Goal: Task Accomplishment & Management: Complete application form

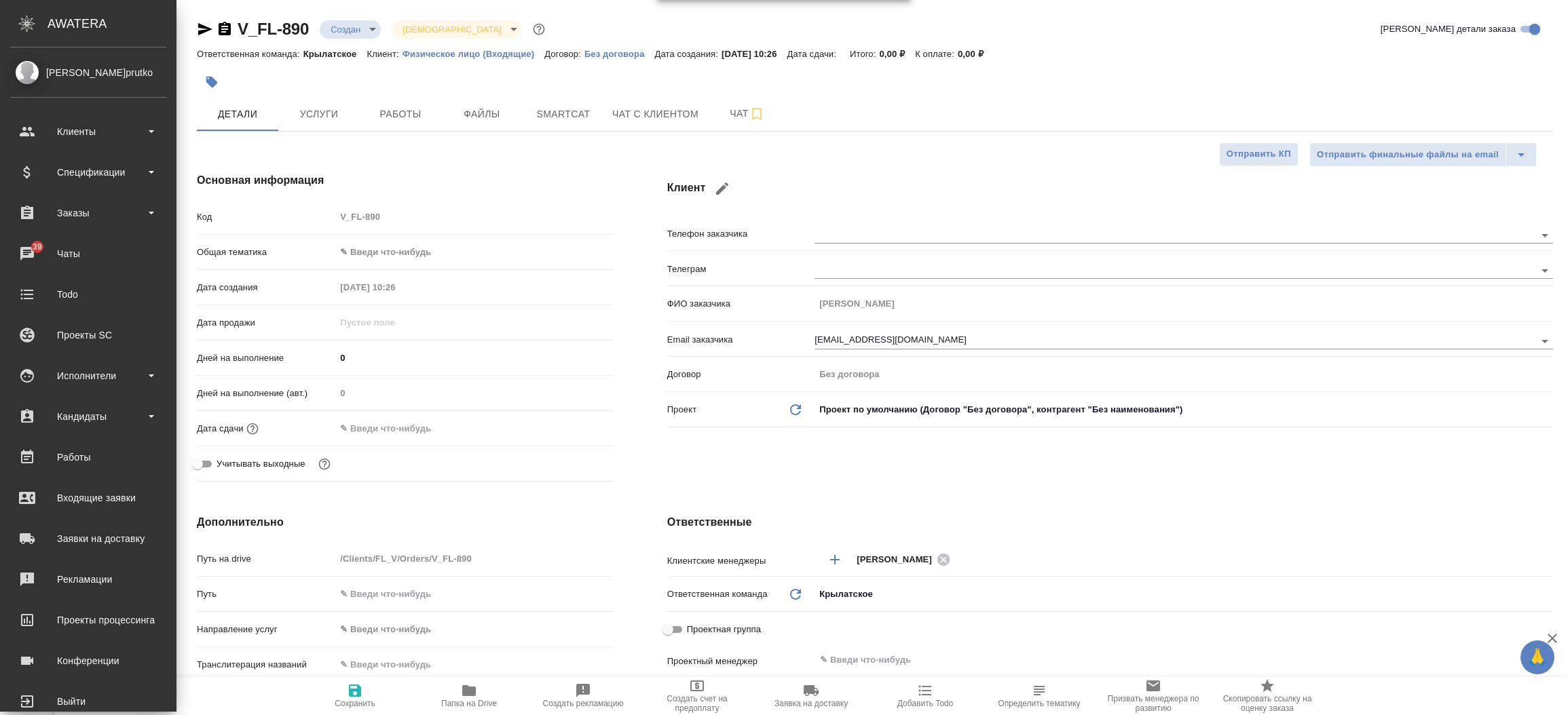
select select "RU"
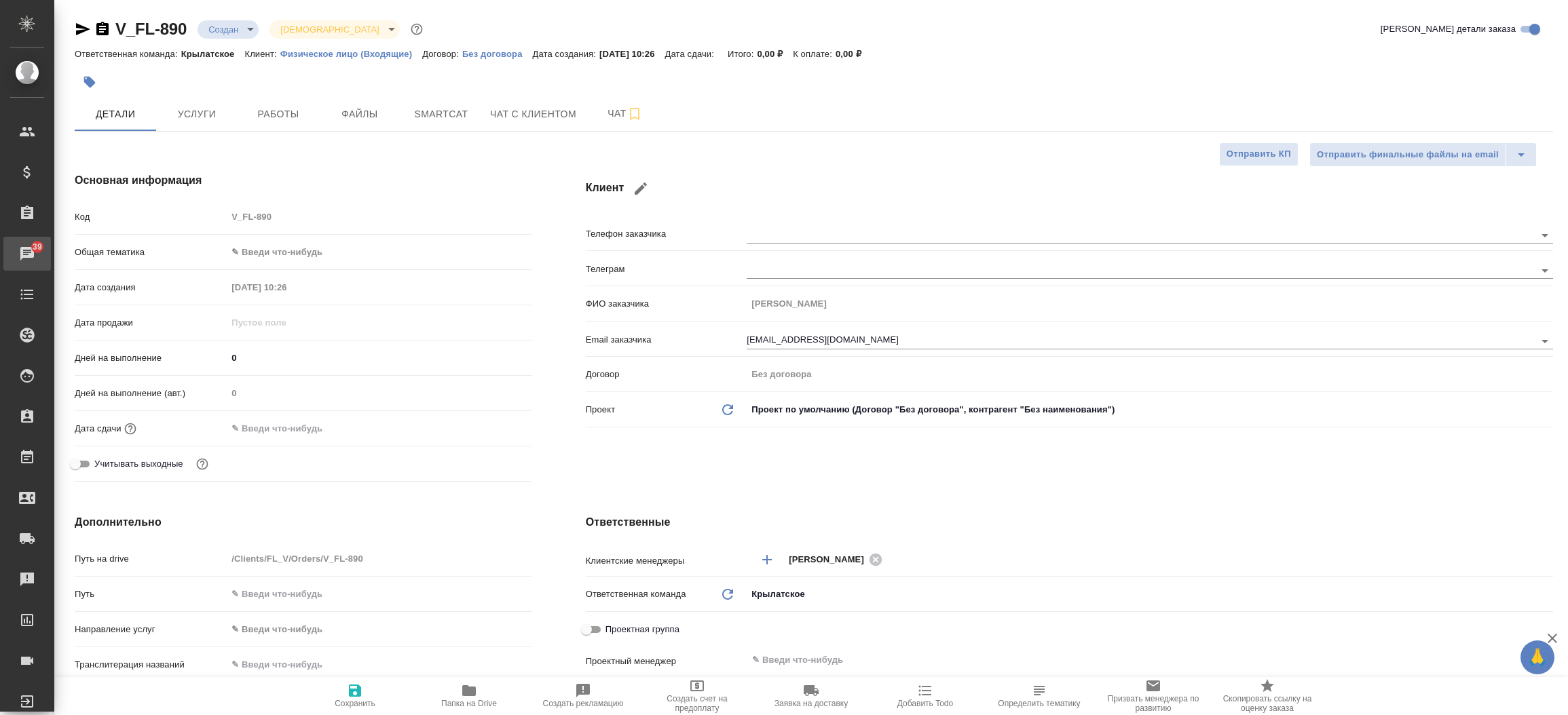
click at [19, 250] on div "Чаты" at bounding box center [10, 253] width 34 height 20
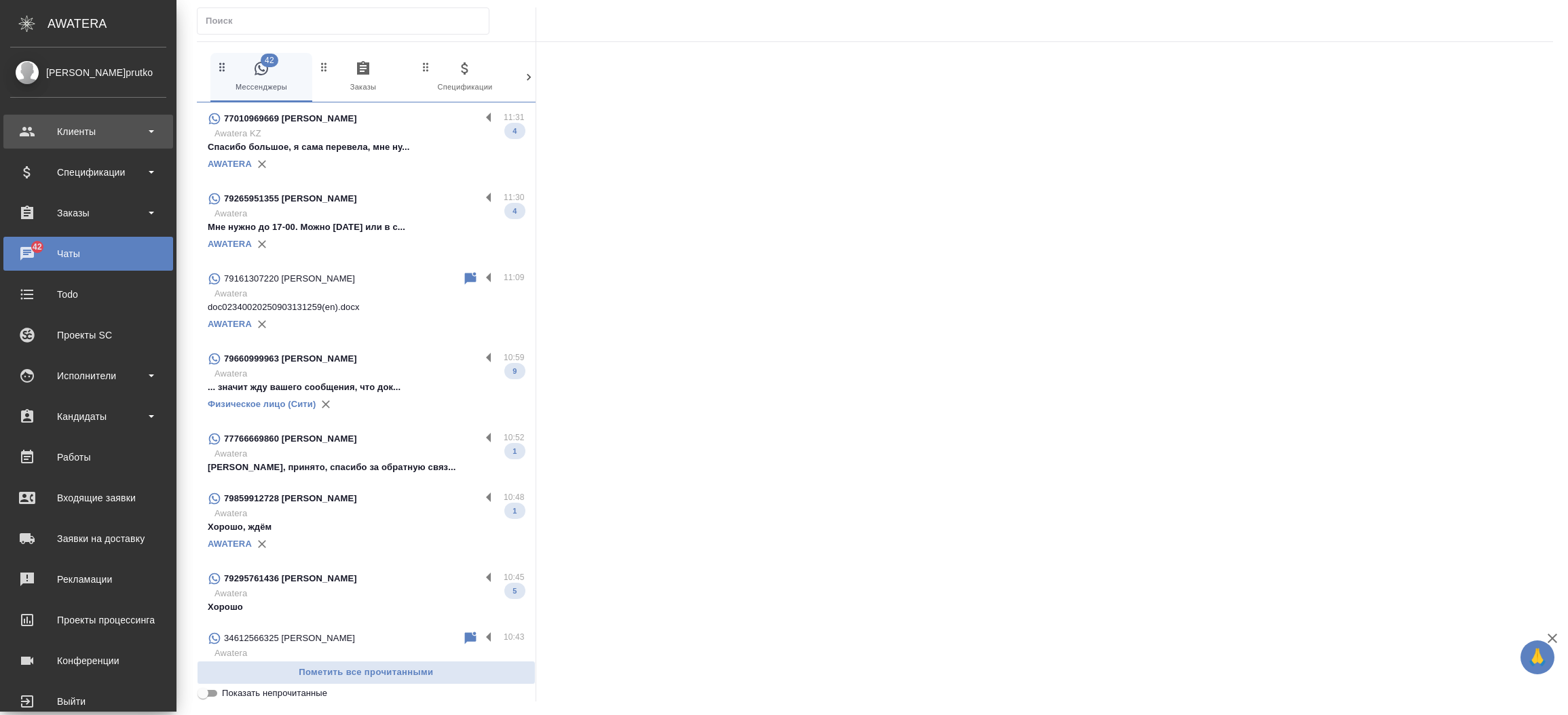
click at [82, 129] on div "Клиенты" at bounding box center [88, 131] width 156 height 20
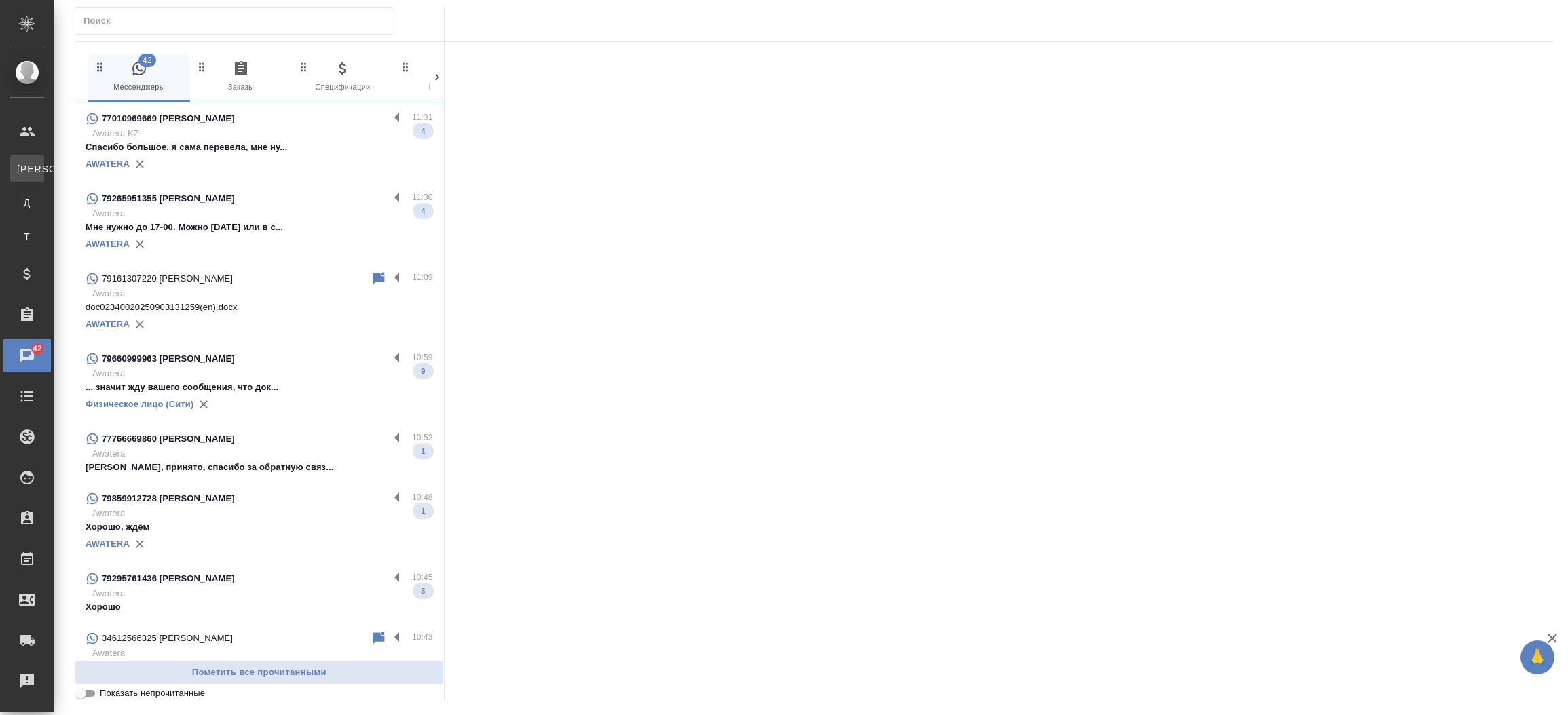
click at [20, 166] on div "Клиенты" at bounding box center [10, 169] width 20 height 13
click at [83, 166] on div ".cls-1 fill:#fff; AWATERA Прутько Ирина i.prutko Клиенты К Клиенты Д Договоры Т…" at bounding box center [784, 357] width 1568 height 715
click at [83, 166] on div "42 Мессенджеры 0 Заказы 0 Спецификации 0 Клиенты 0 Входящие 0 Тендеры 0 Исполни…" at bounding box center [813, 354] width 1493 height 709
select select "RU"
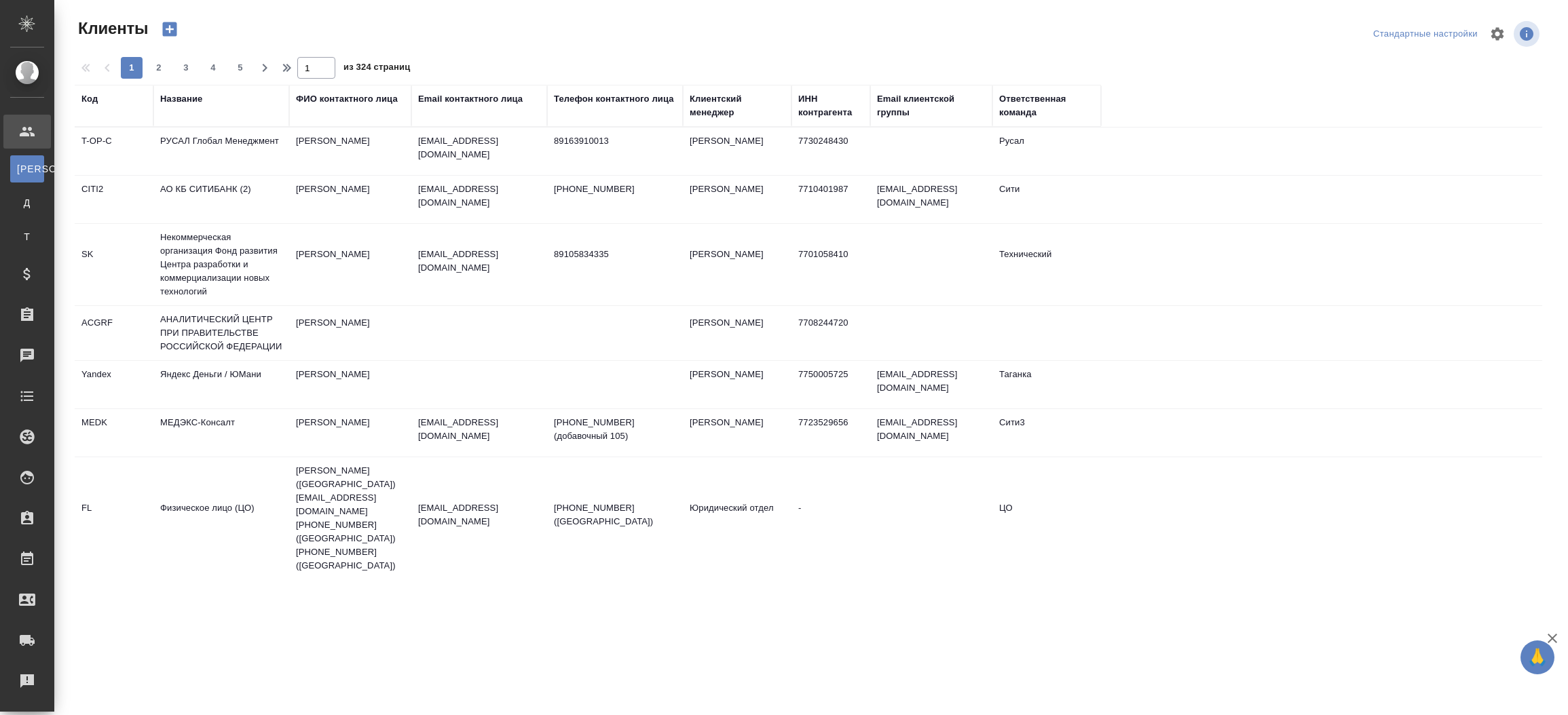
click at [183, 98] on div "Название" at bounding box center [181, 99] width 42 height 13
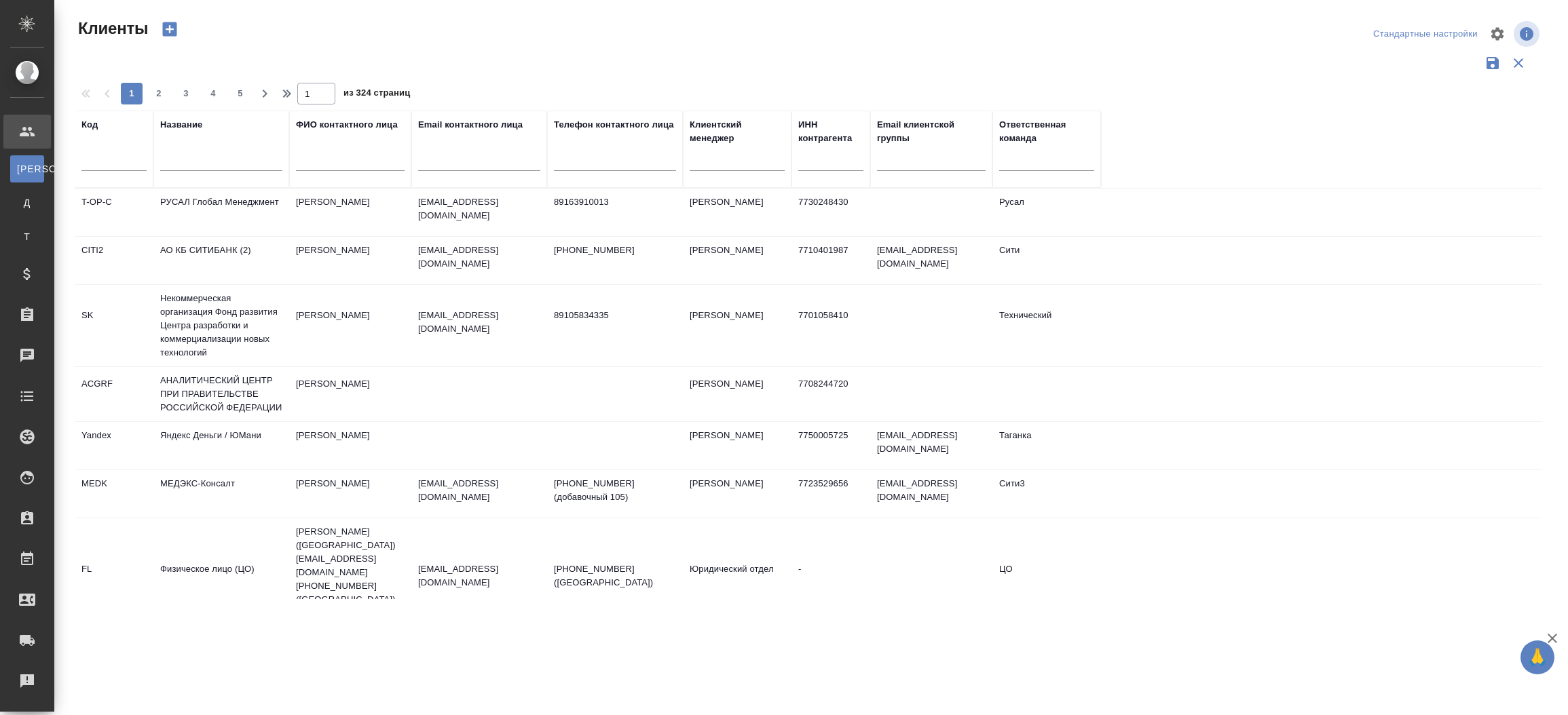
drag, startPoint x: 201, startPoint y: 151, endPoint x: 188, endPoint y: 165, distance: 19.1
click at [188, 165] on div at bounding box center [221, 164] width 122 height 34
click at [188, 165] on input "text" at bounding box center [221, 163] width 122 height 17
type input "СНИИП"
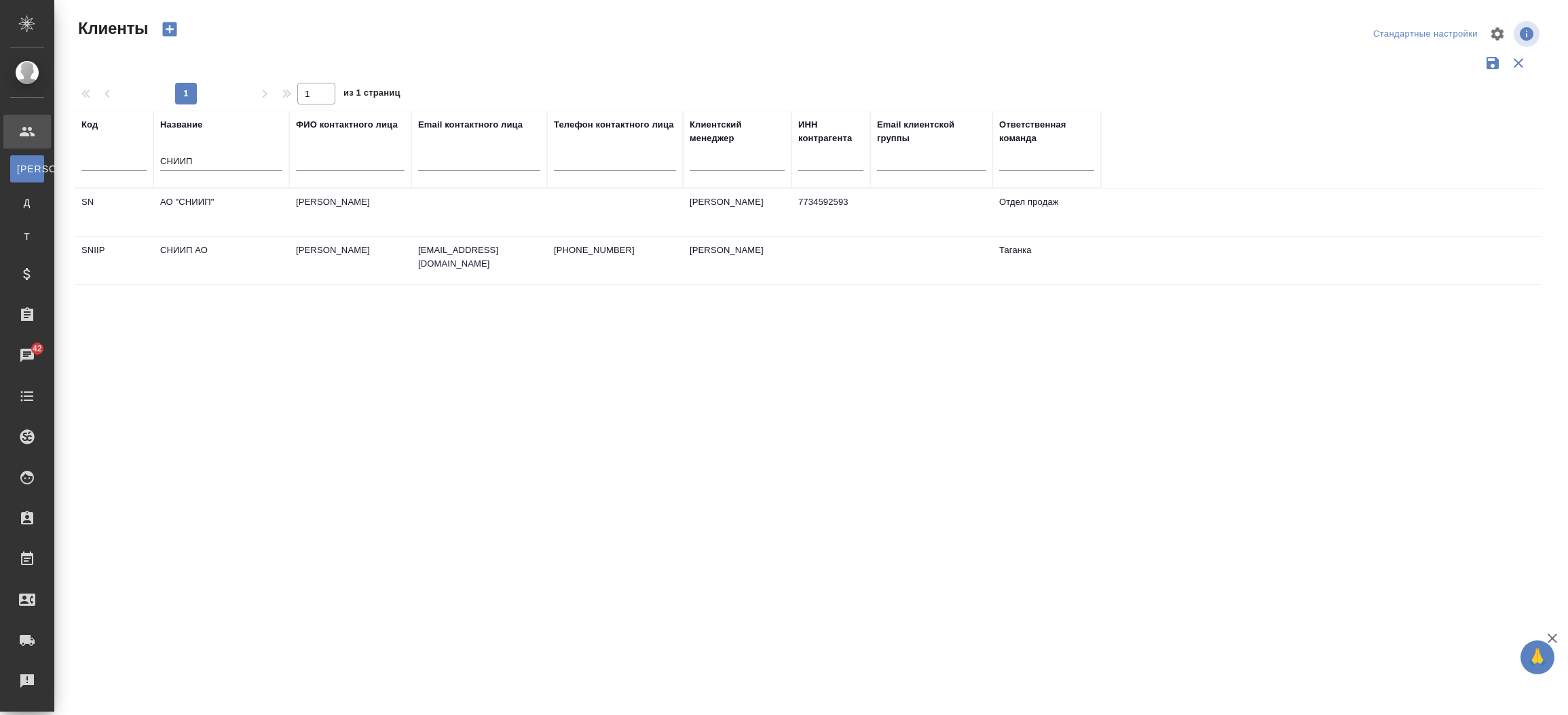
click at [385, 203] on td "Попов Сергей Сергеевич" at bounding box center [350, 212] width 122 height 48
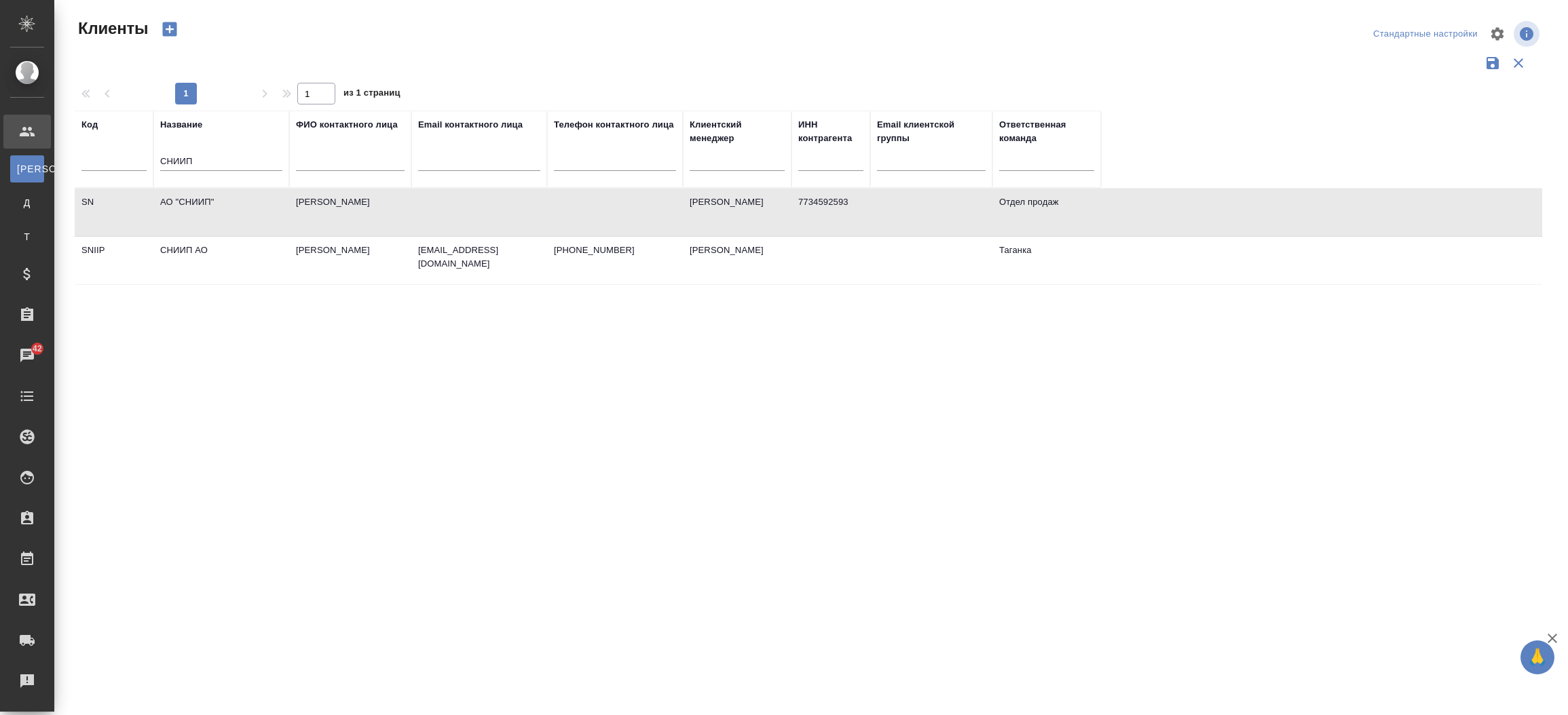
click at [385, 203] on td "Попов Сергей Сергеевич" at bounding box center [350, 212] width 122 height 48
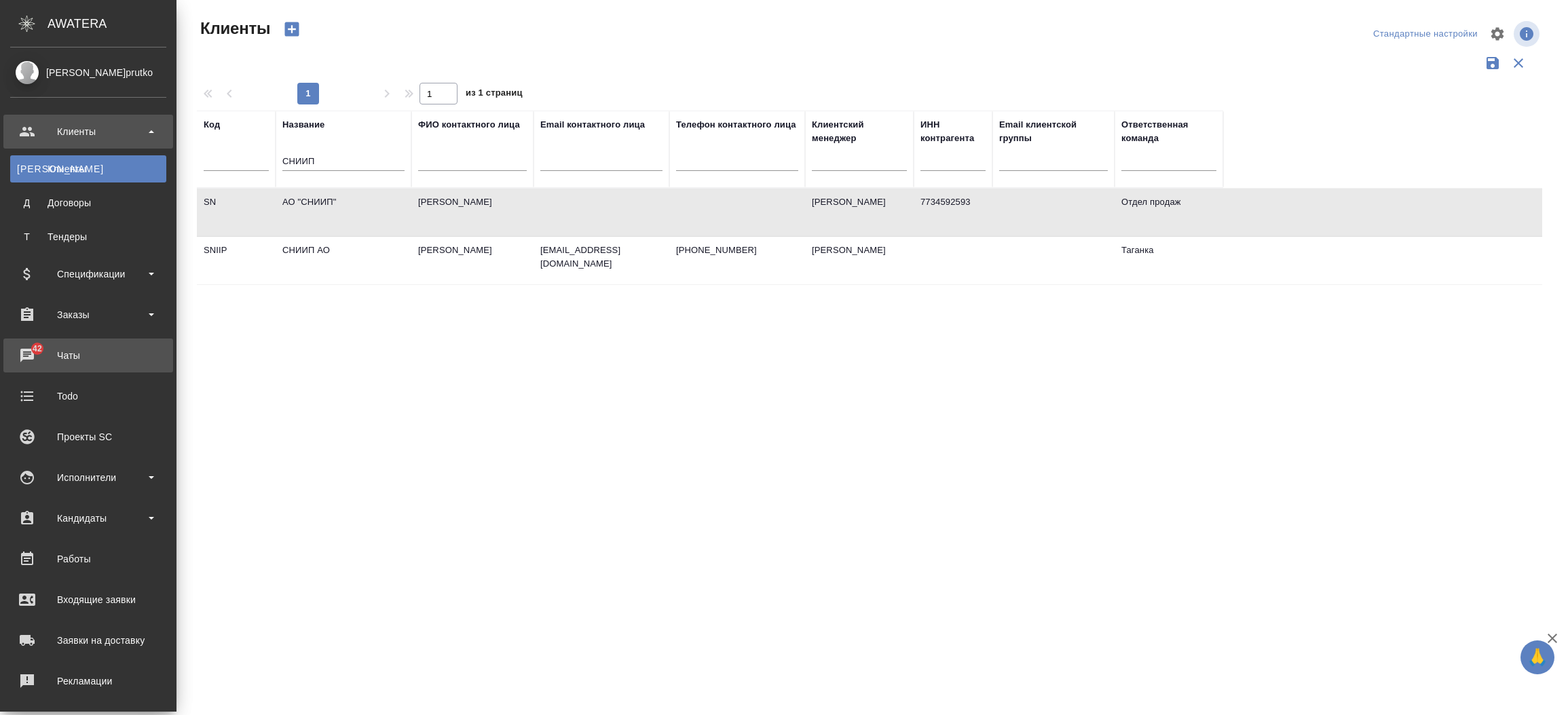
click at [25, 348] on div "Чаты" at bounding box center [88, 355] width 156 height 20
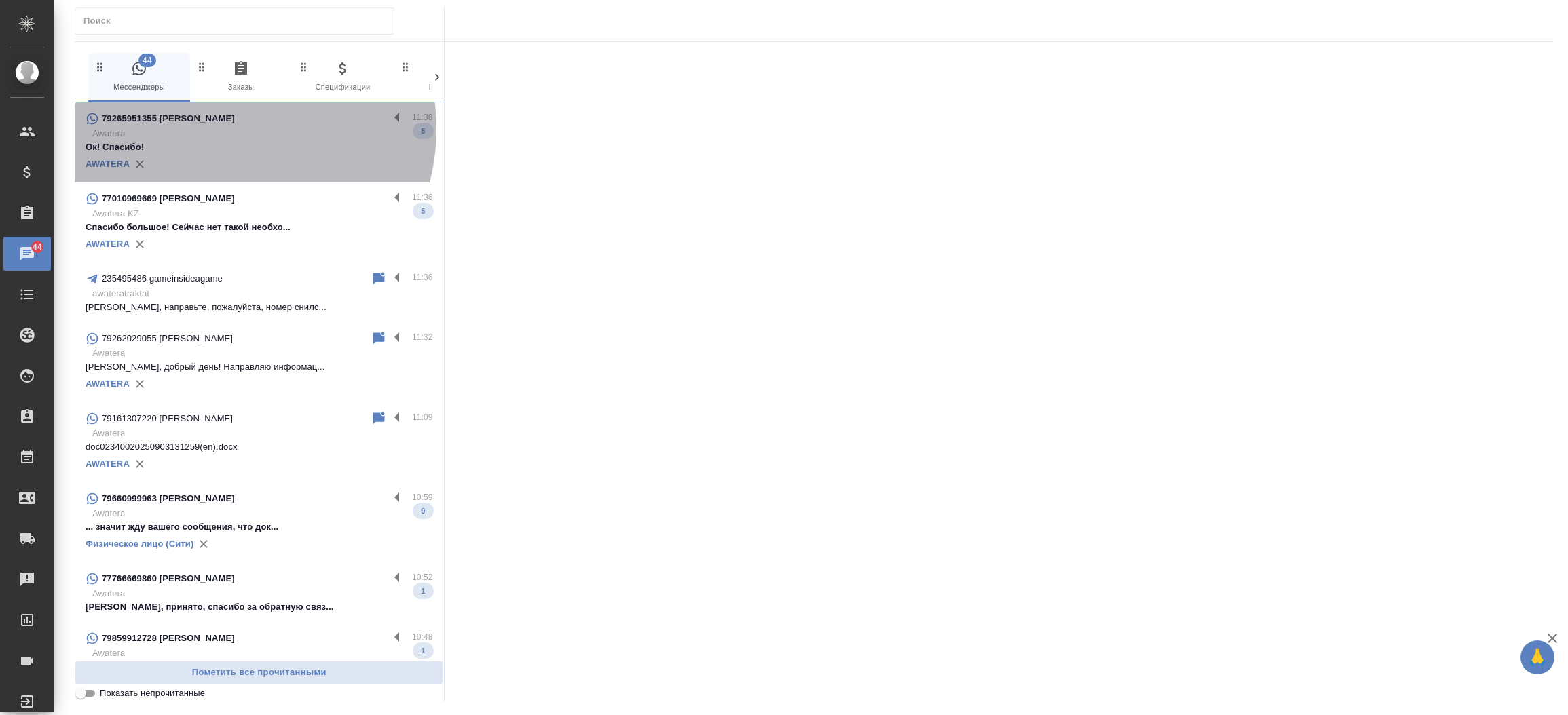
click at [226, 129] on p "Awatera" at bounding box center [262, 133] width 341 height 13
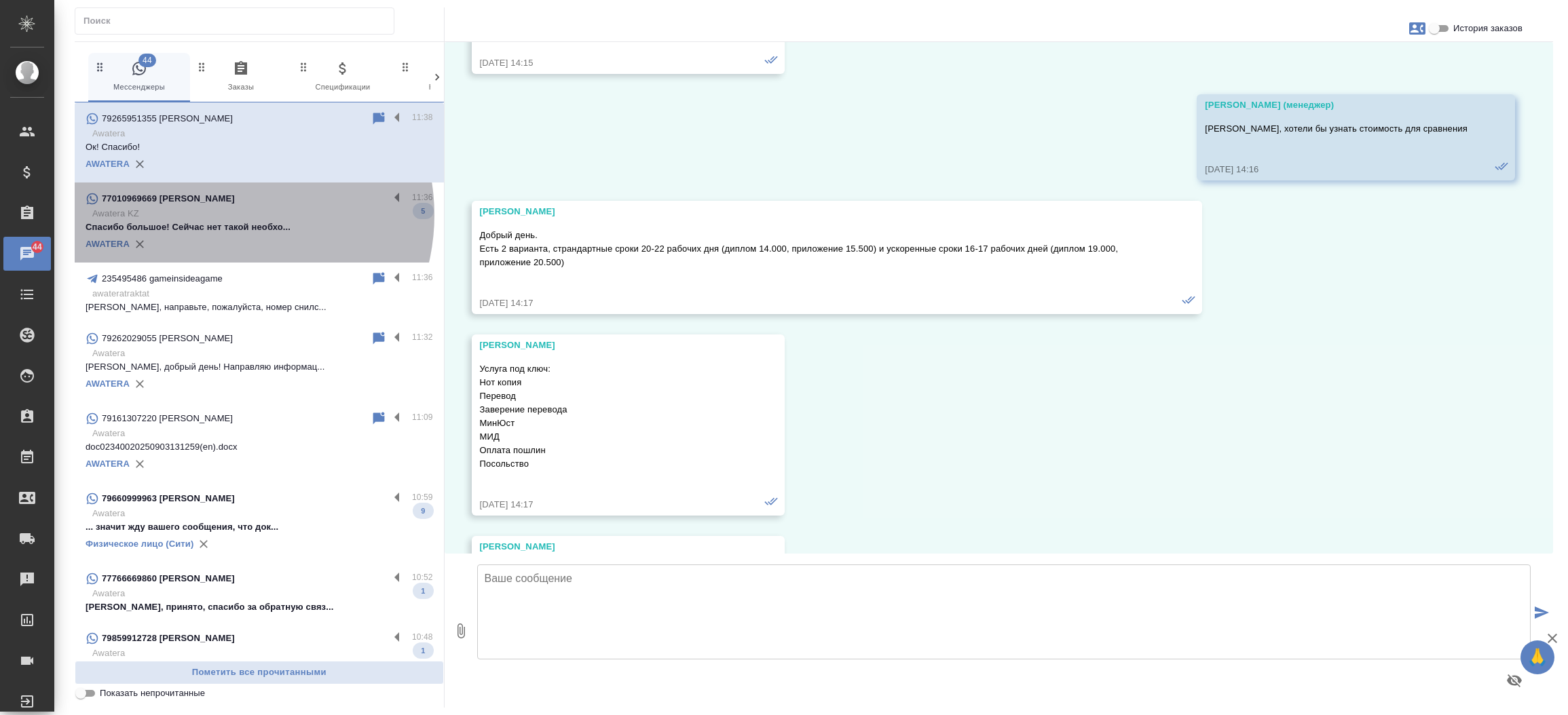
click at [223, 215] on p "Awatera KZ" at bounding box center [262, 214] width 341 height 13
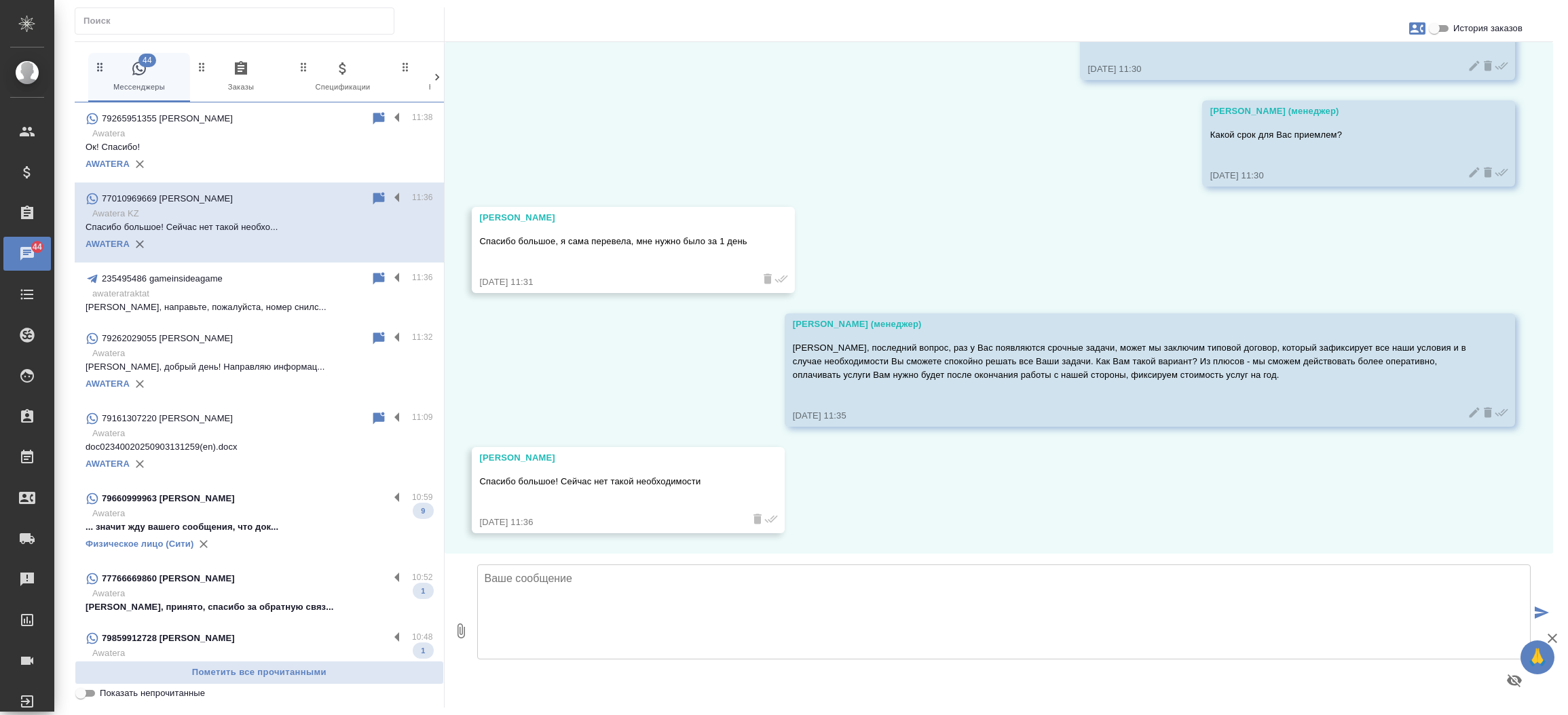
scroll to position [1917, 0]
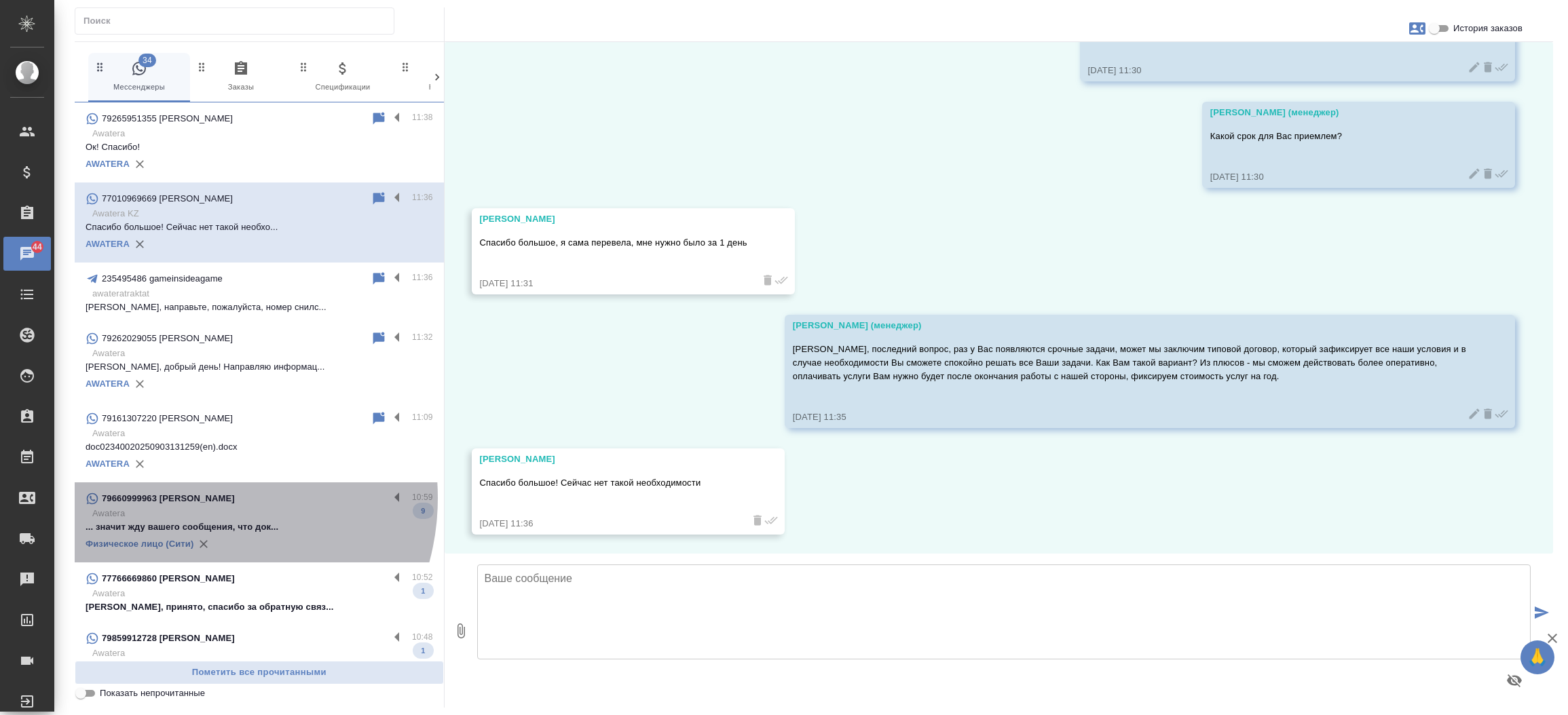
click at [190, 498] on div "79660999963 Павел" at bounding box center [237, 499] width 303 height 16
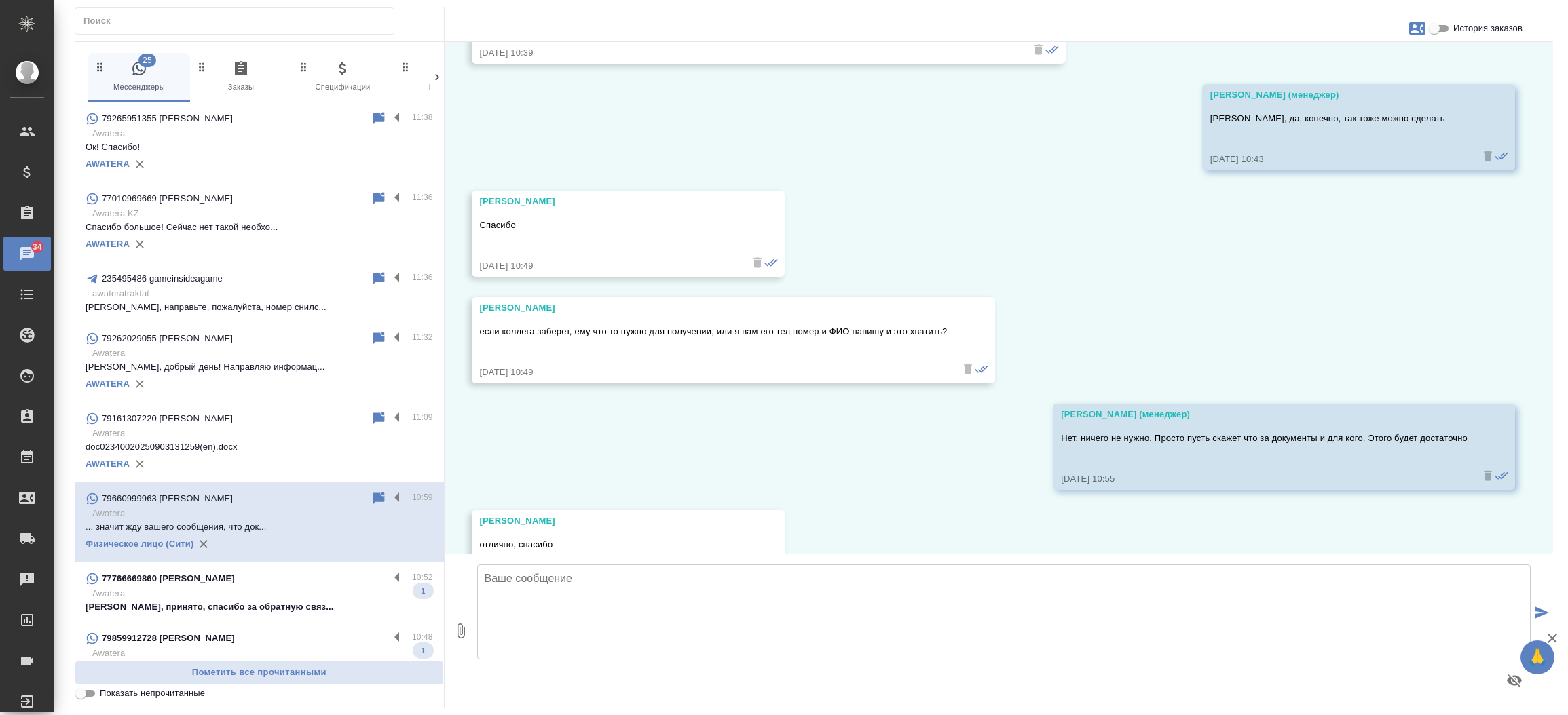
scroll to position [5079, 0]
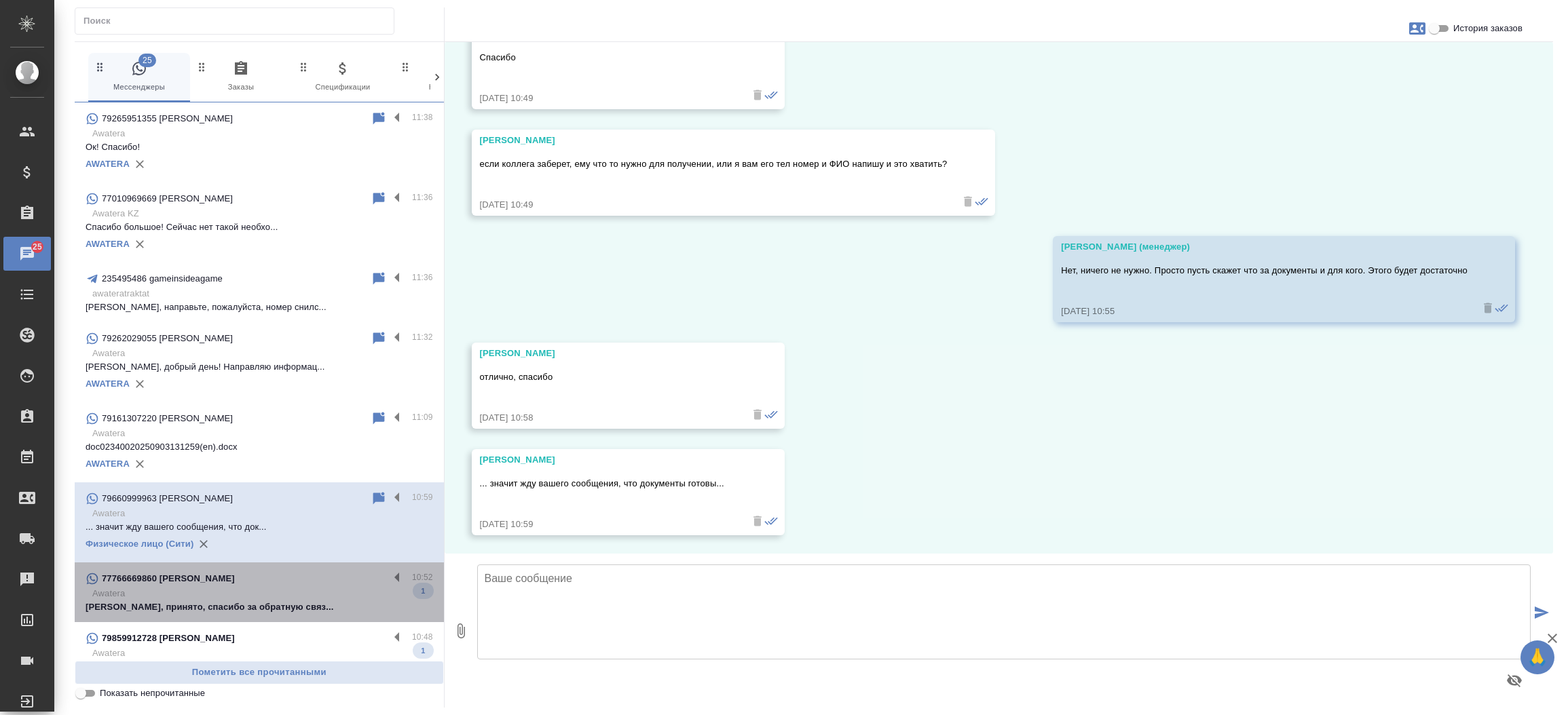
click at [283, 607] on p "Дарья, принято, спасибо за обратную связ..." at bounding box center [259, 608] width 347 height 13
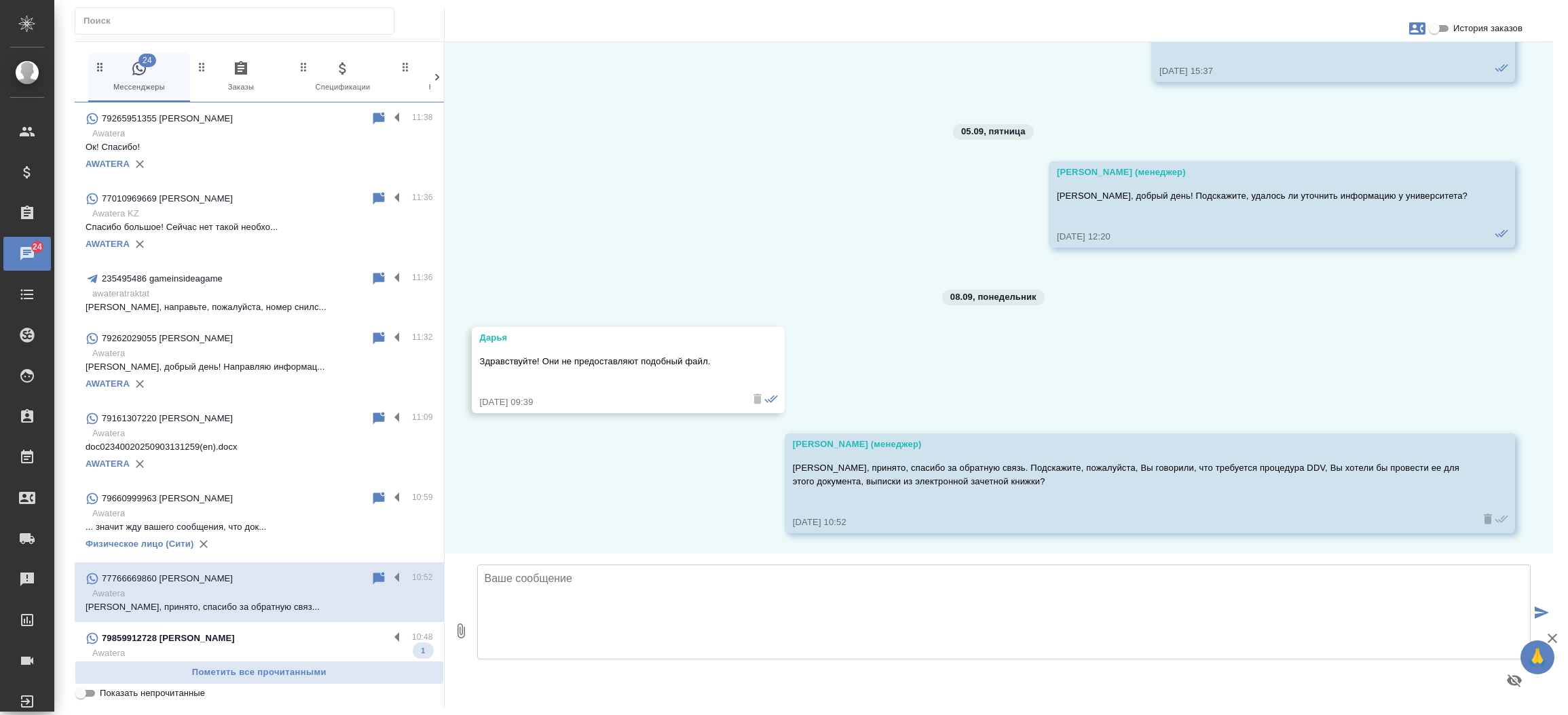
scroll to position [213, 0]
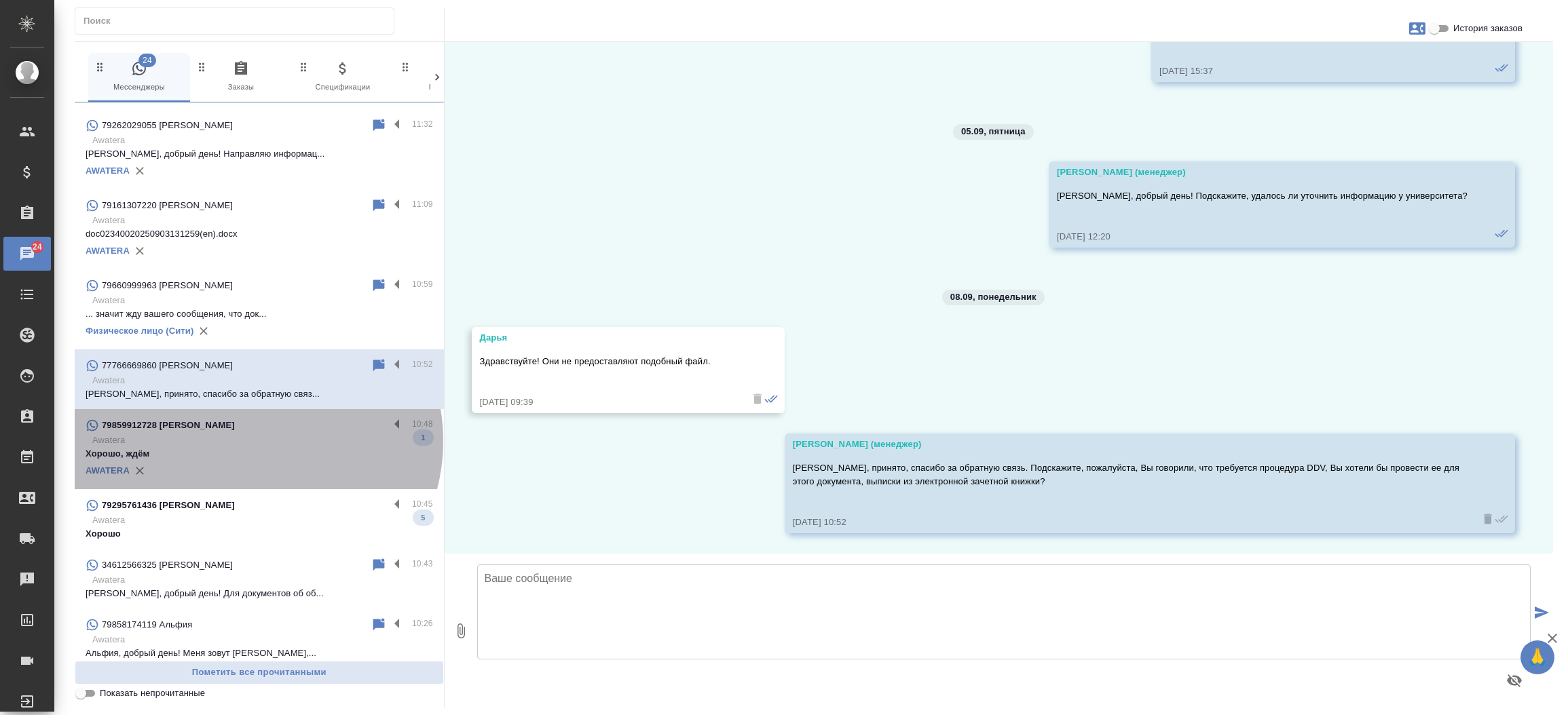
click at [255, 441] on p "Awatera" at bounding box center [262, 441] width 341 height 13
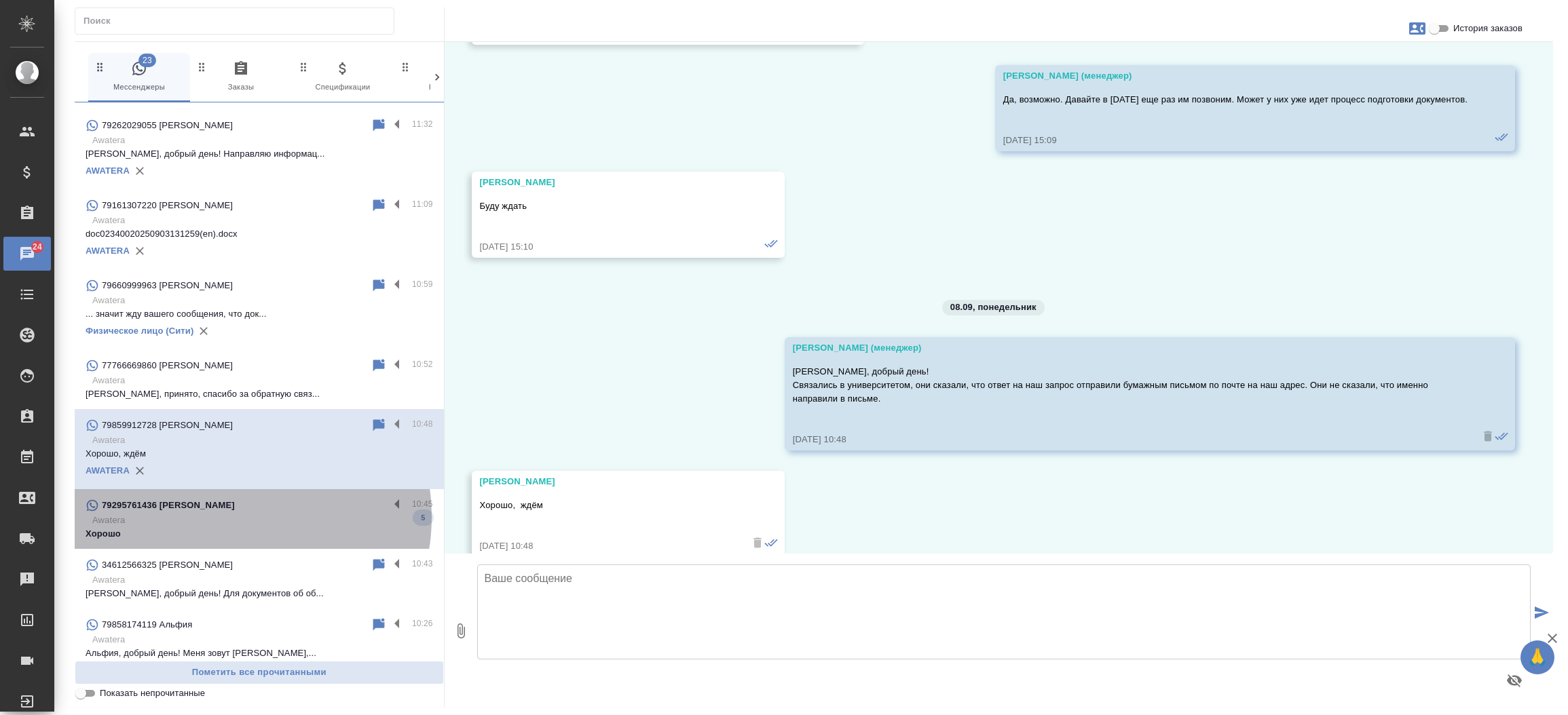
click at [230, 517] on p "Awatera" at bounding box center [262, 520] width 341 height 13
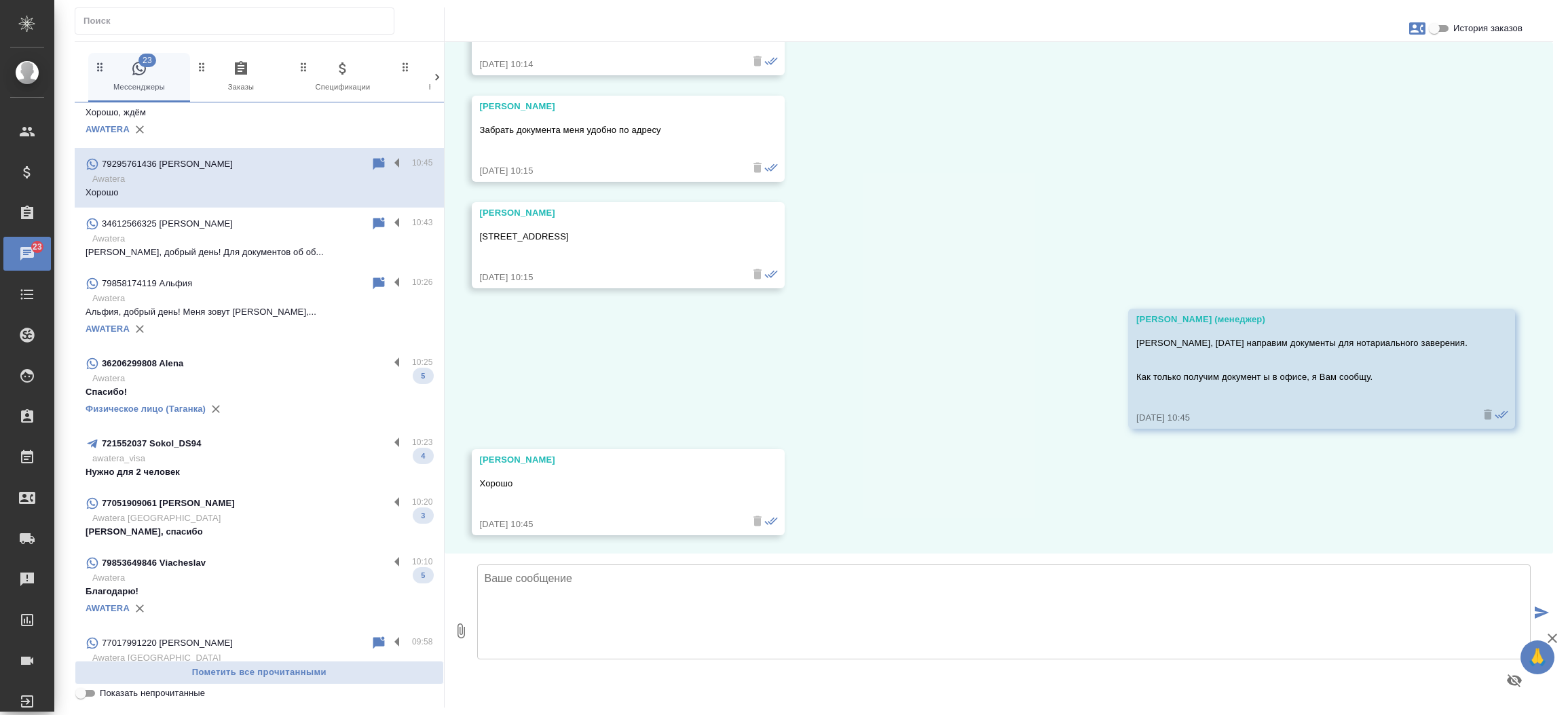
scroll to position [582, 0]
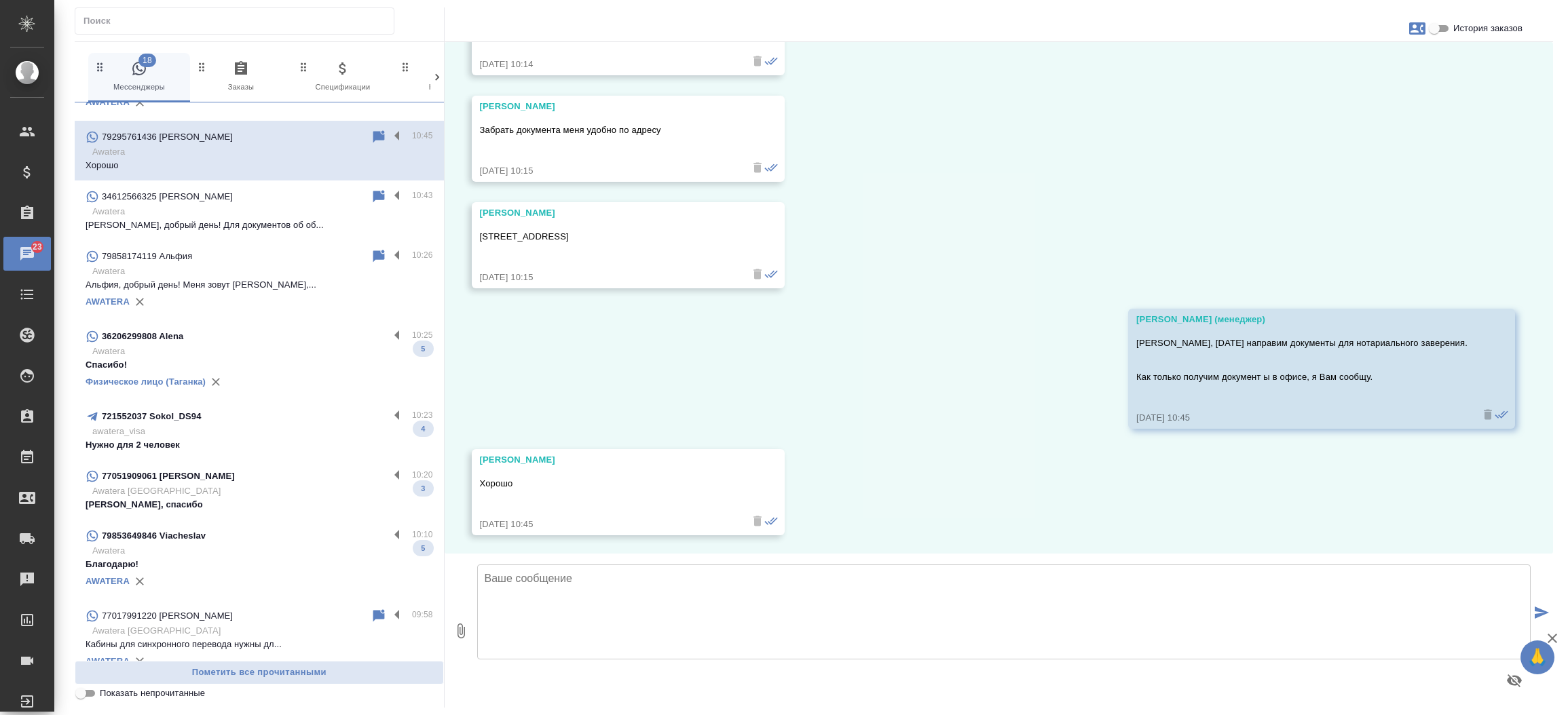
click at [257, 359] on p "Спасибо!" at bounding box center [259, 365] width 347 height 13
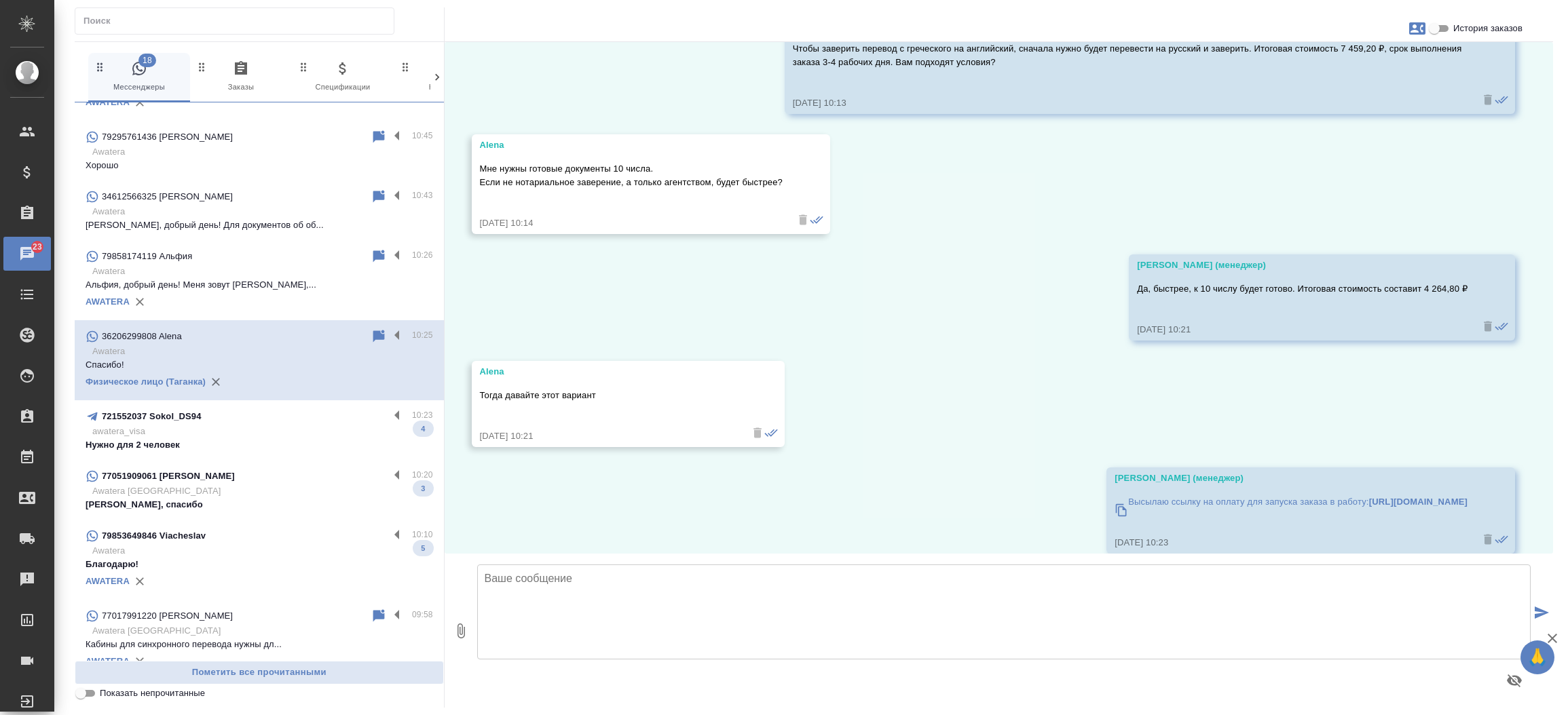
scroll to position [14657, 0]
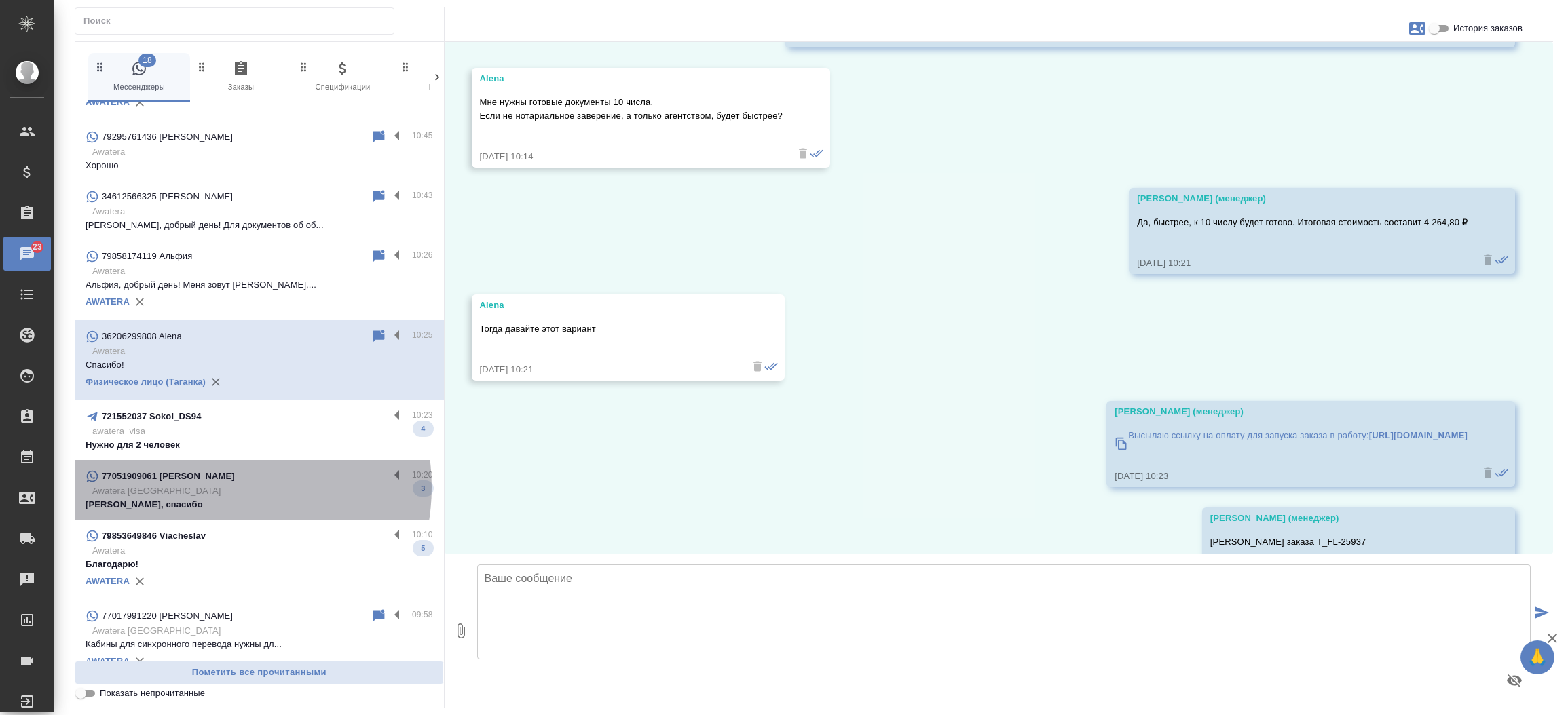
click at [218, 487] on p "Awatera [GEOGRAPHIC_DATA]" at bounding box center [262, 491] width 341 height 13
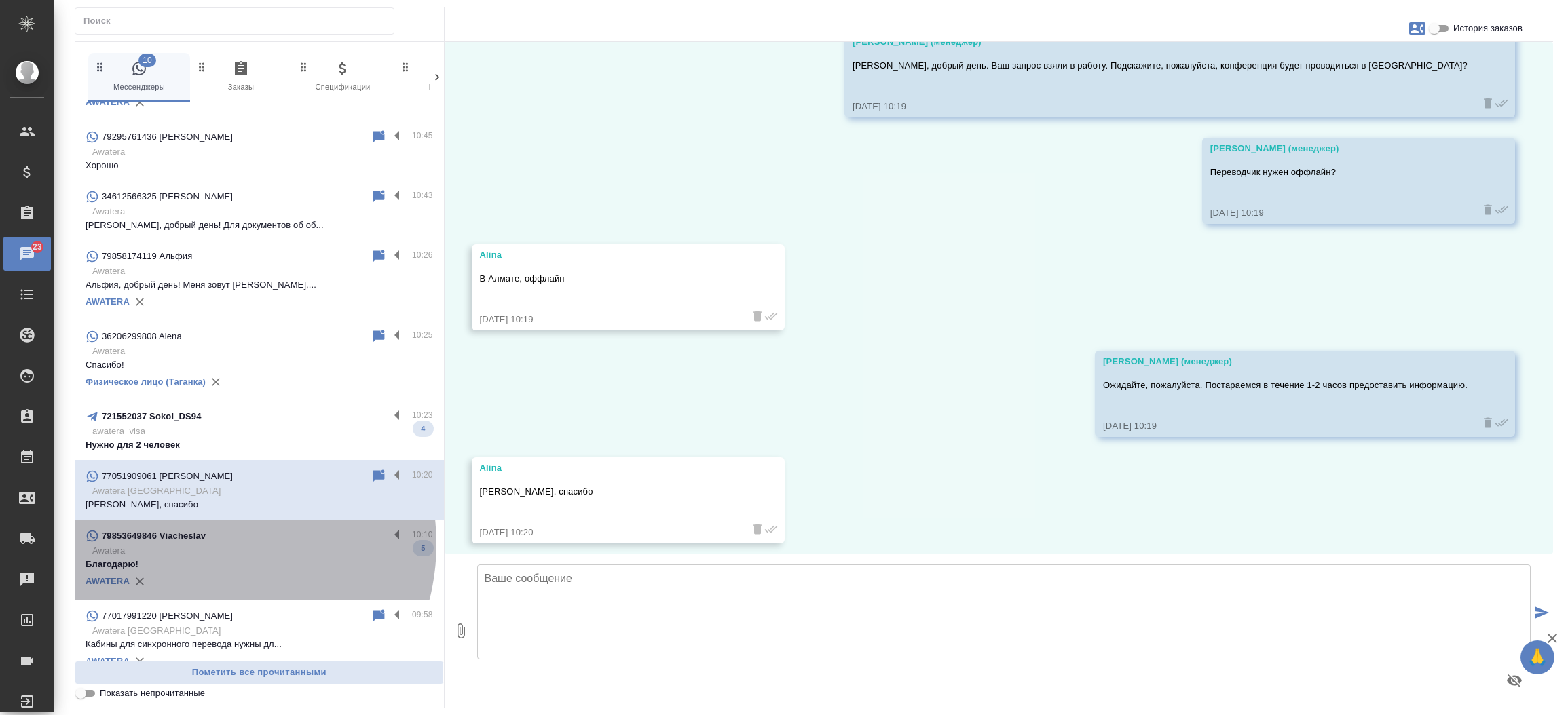
click at [212, 544] on p "Awatera" at bounding box center [262, 551] width 341 height 13
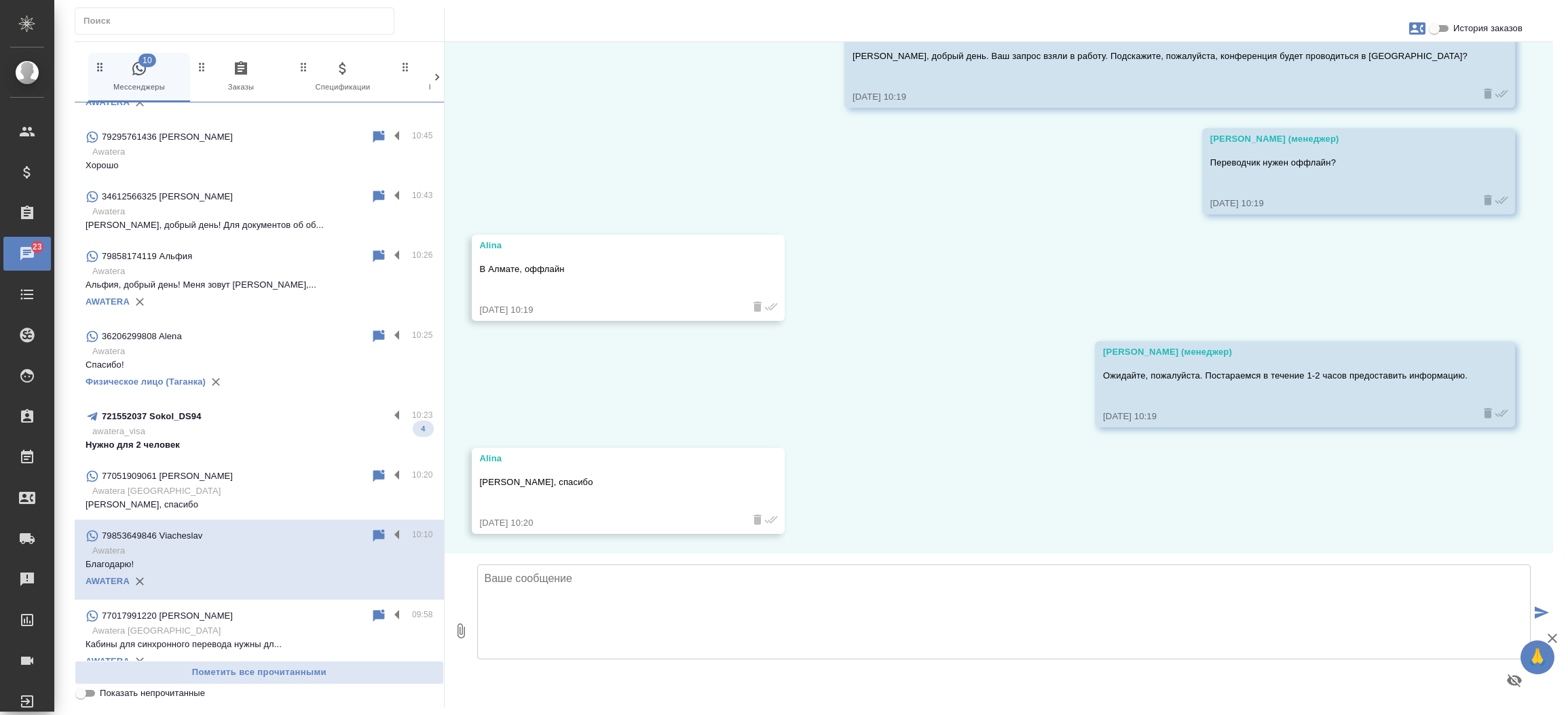
scroll to position [224, 0]
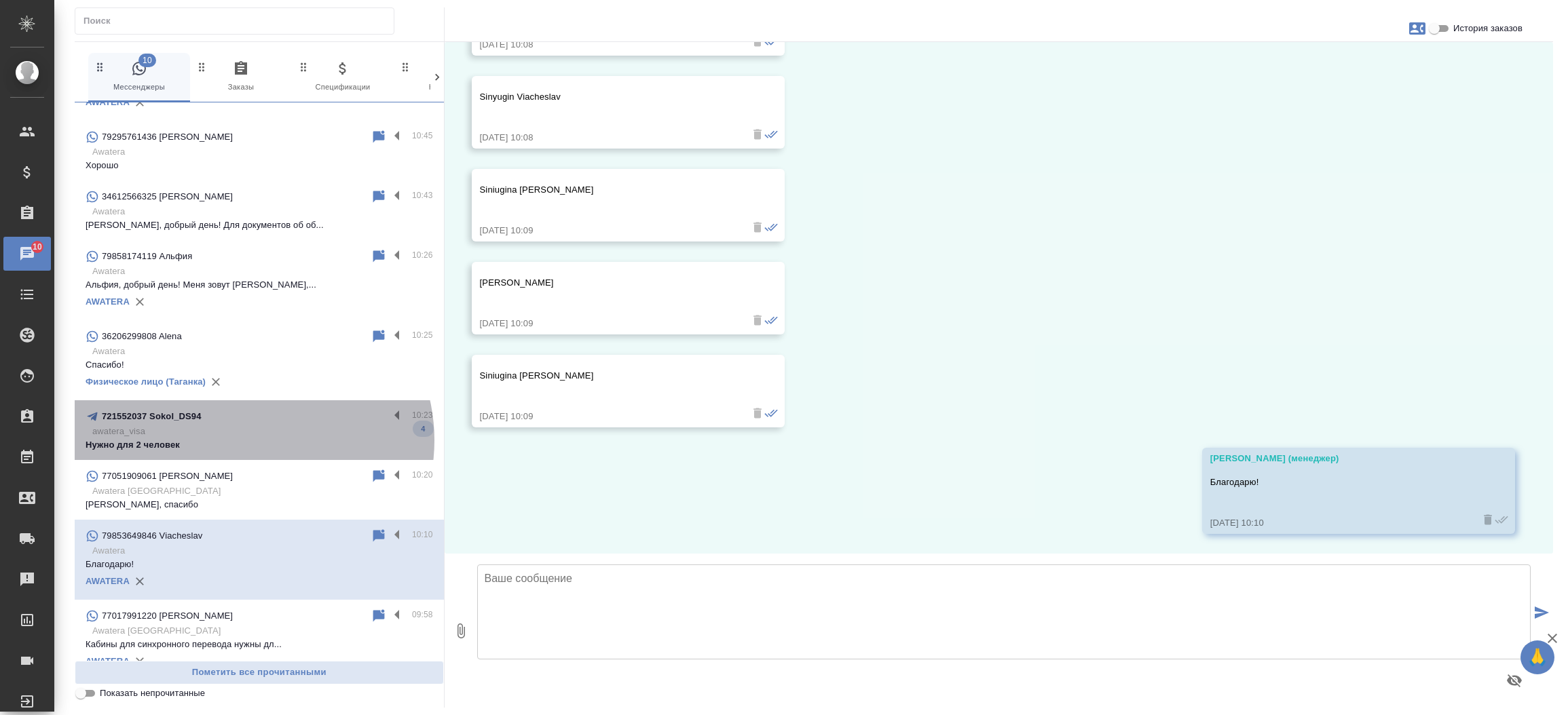
click at [252, 440] on p "Нужно для 2 человек" at bounding box center [259, 445] width 347 height 13
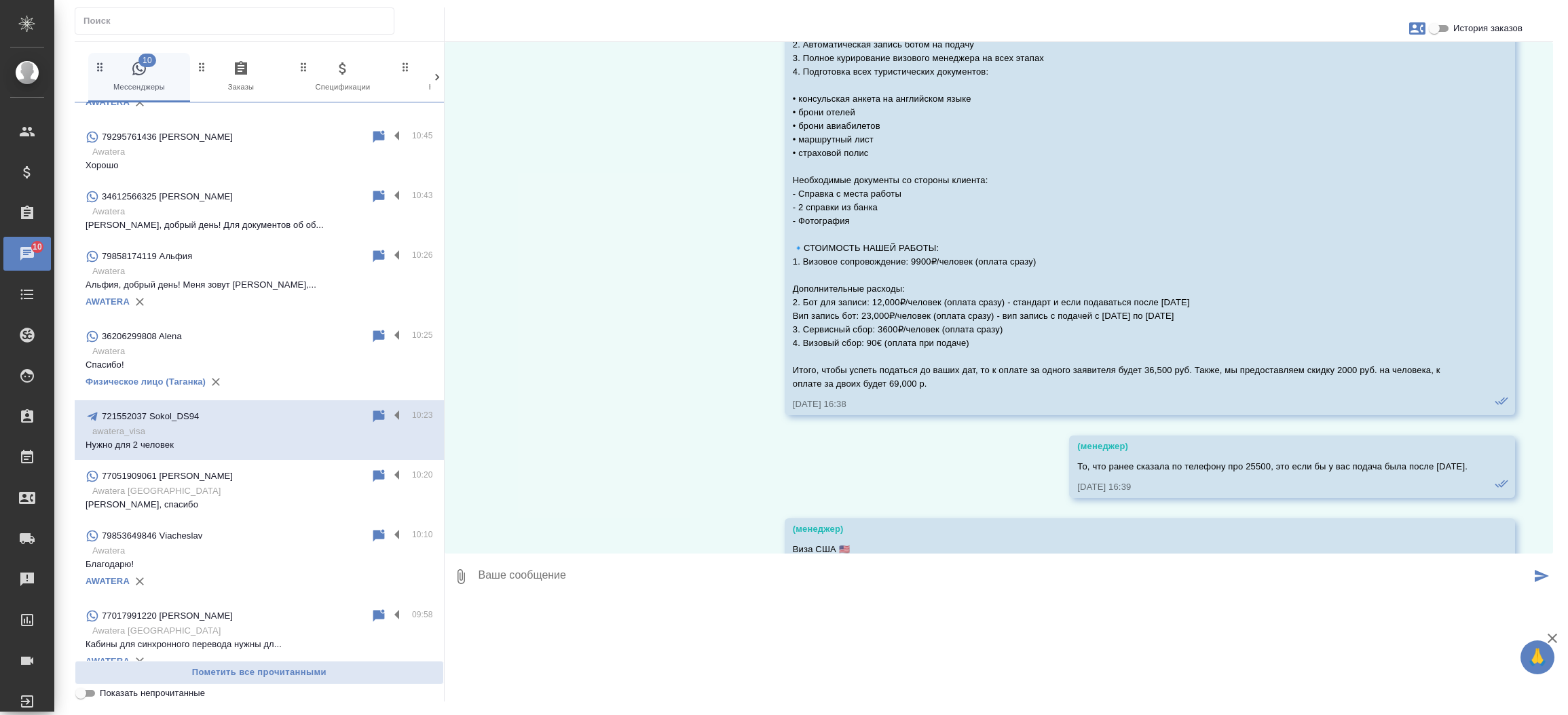
scroll to position [1422, 0]
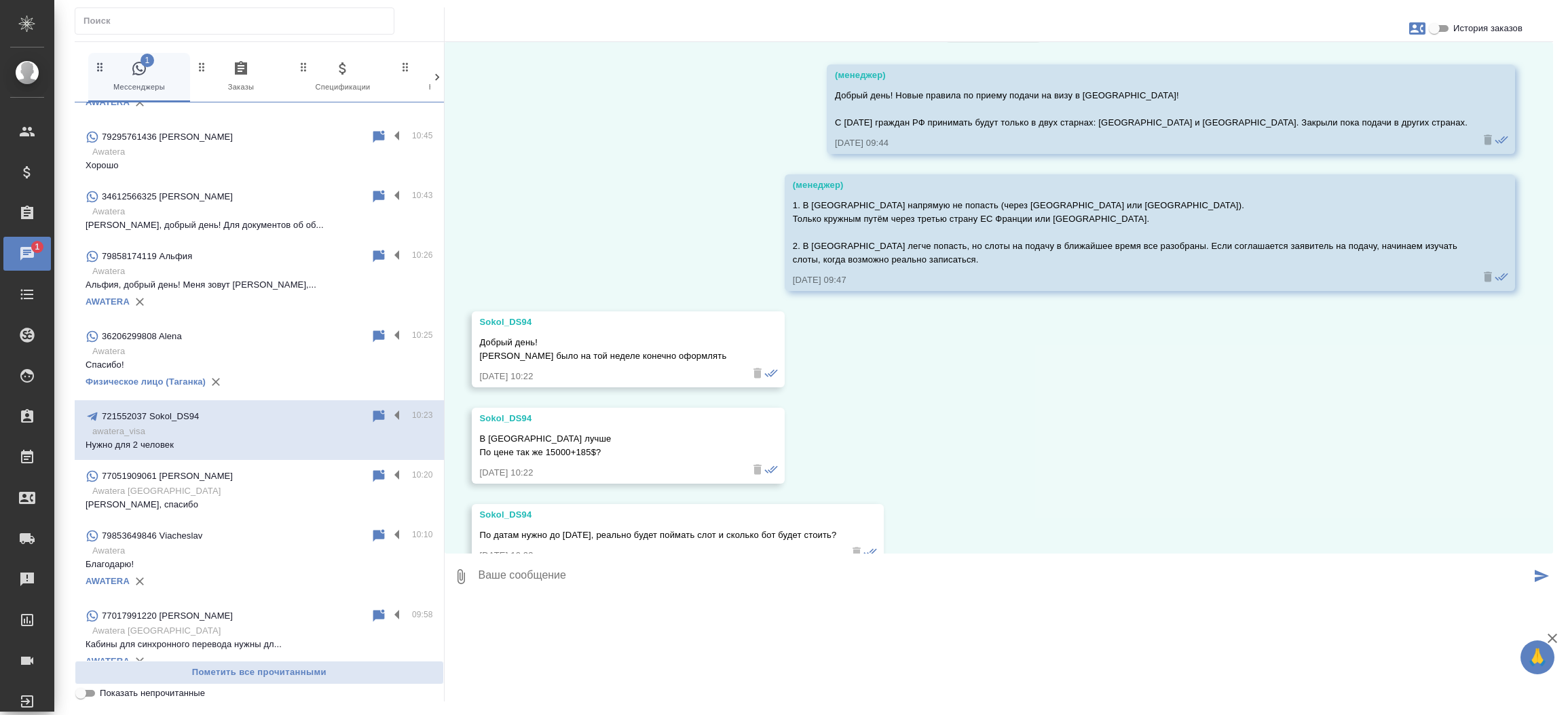
click at [544, 315] on div "Sokol_DS94" at bounding box center [608, 322] width 257 height 13
copy div "Sokol_DS94"
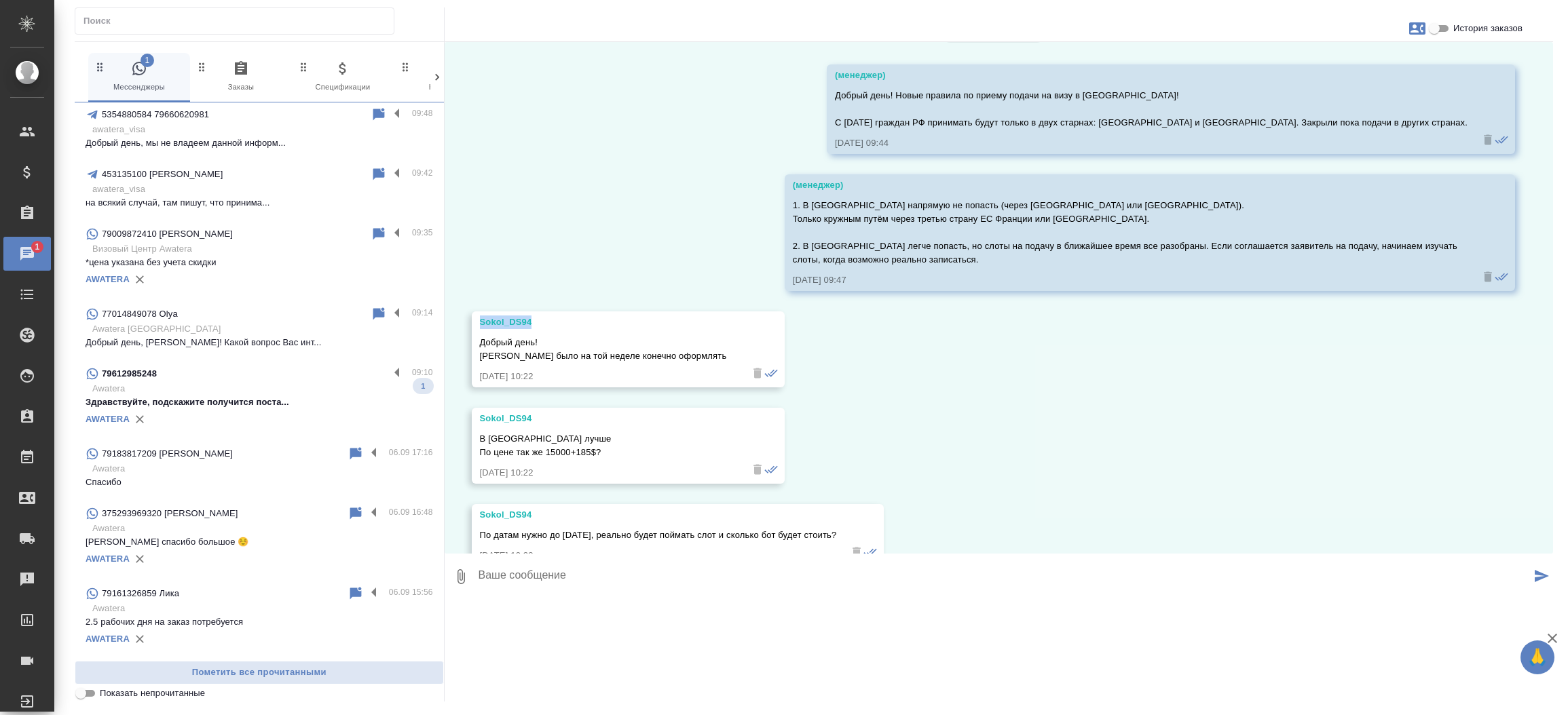
scroll to position [1175, 0]
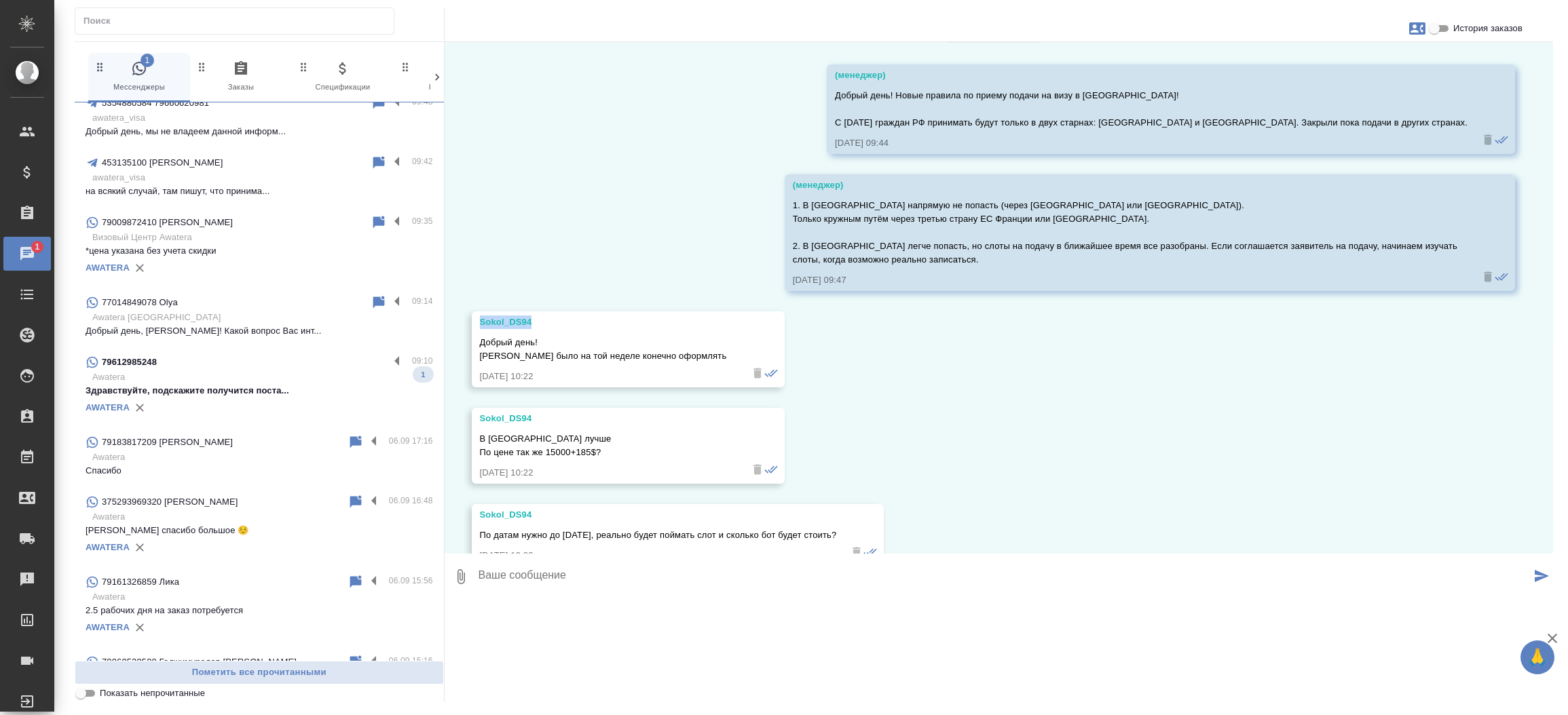
click at [233, 380] on p "Awatera" at bounding box center [262, 377] width 341 height 13
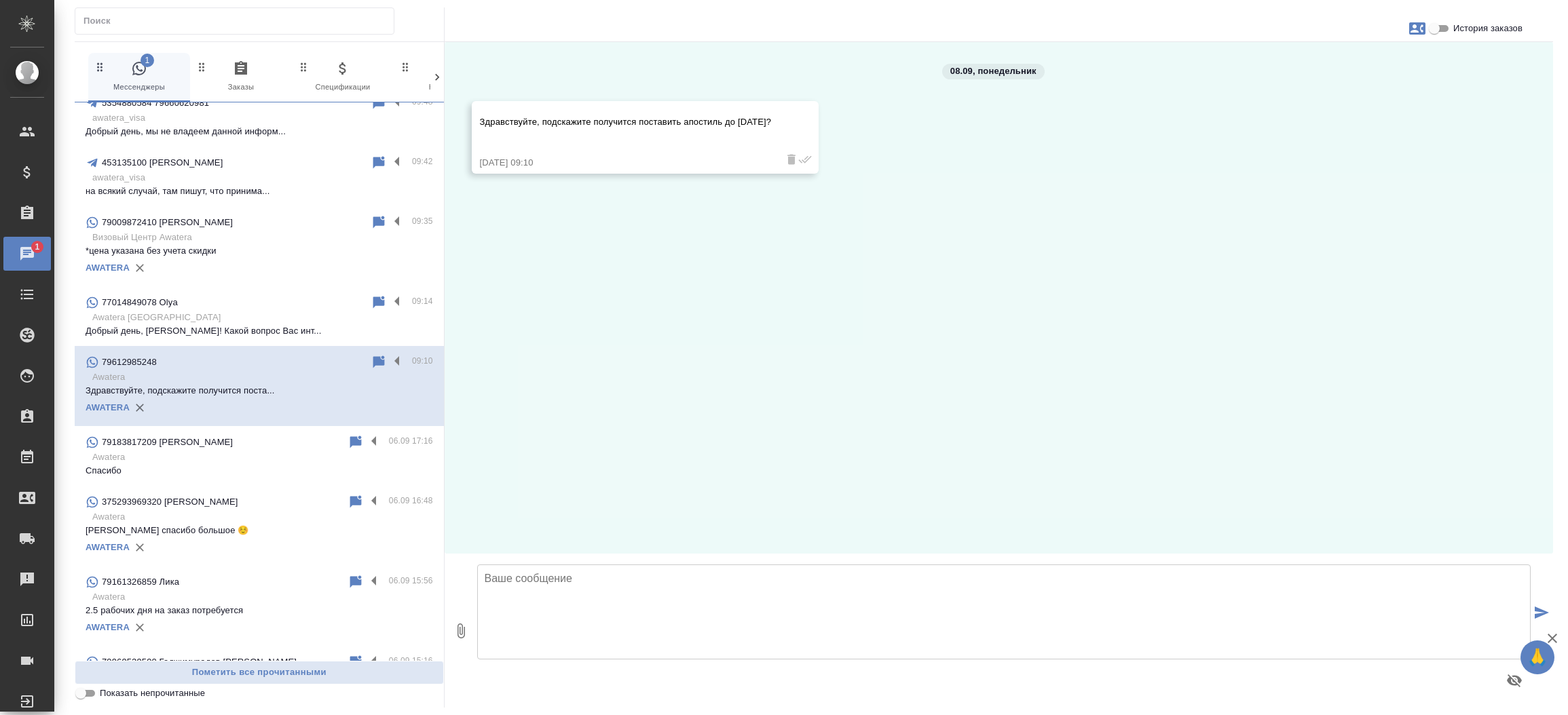
scroll to position [0, 0]
click at [552, 610] on textarea at bounding box center [1004, 611] width 1054 height 95
type textarea "Добрый день! Как могу к Вам обращаться? На какой документ потребуется апостиль?"
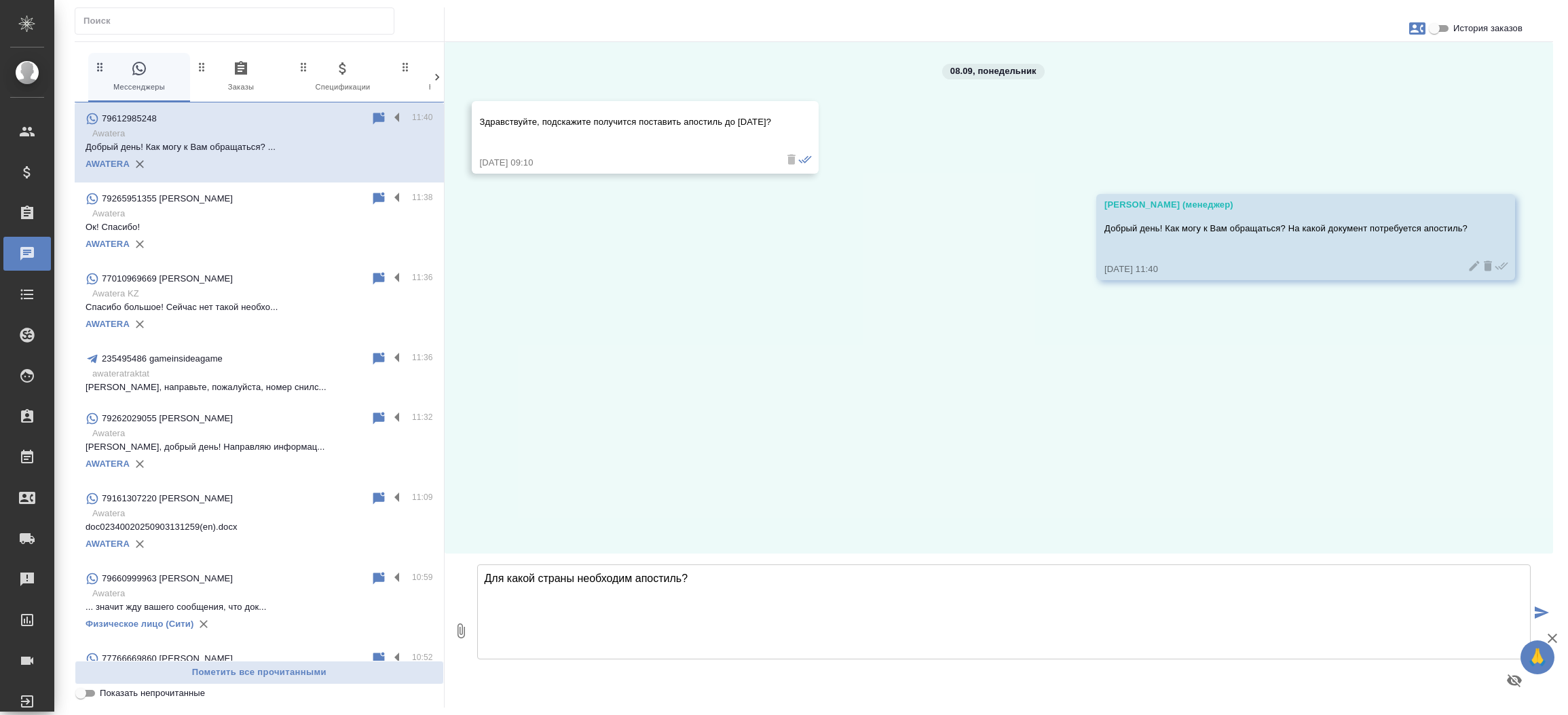
type textarea "Для какой страны необходим апостиль?"
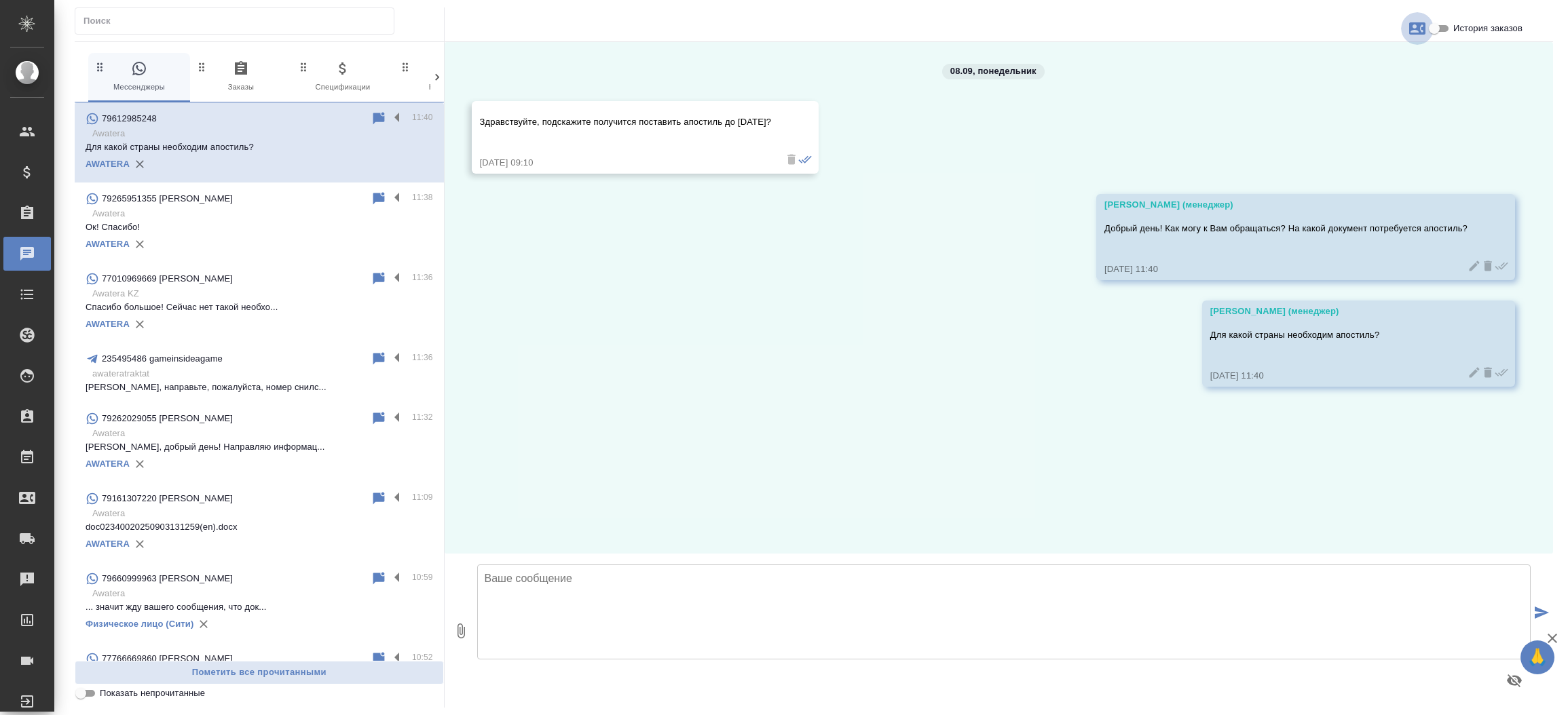
click at [1422, 31] on icon "button" at bounding box center [1417, 28] width 16 height 16
click at [1351, 72] on div "Создать заявку" at bounding box center [1358, 65] width 86 height 30
select select "RU"
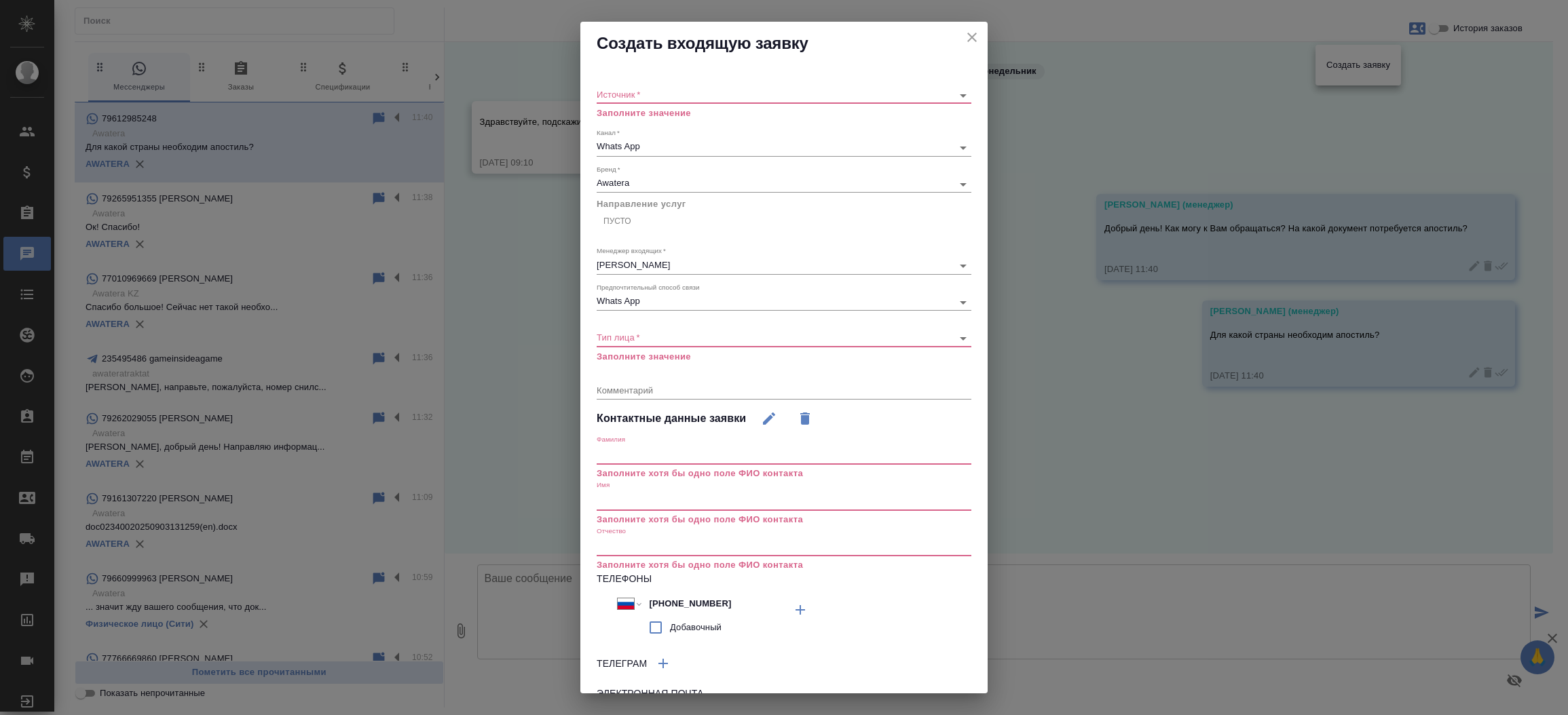
click at [818, 87] on div "​" at bounding box center [784, 95] width 374 height 17
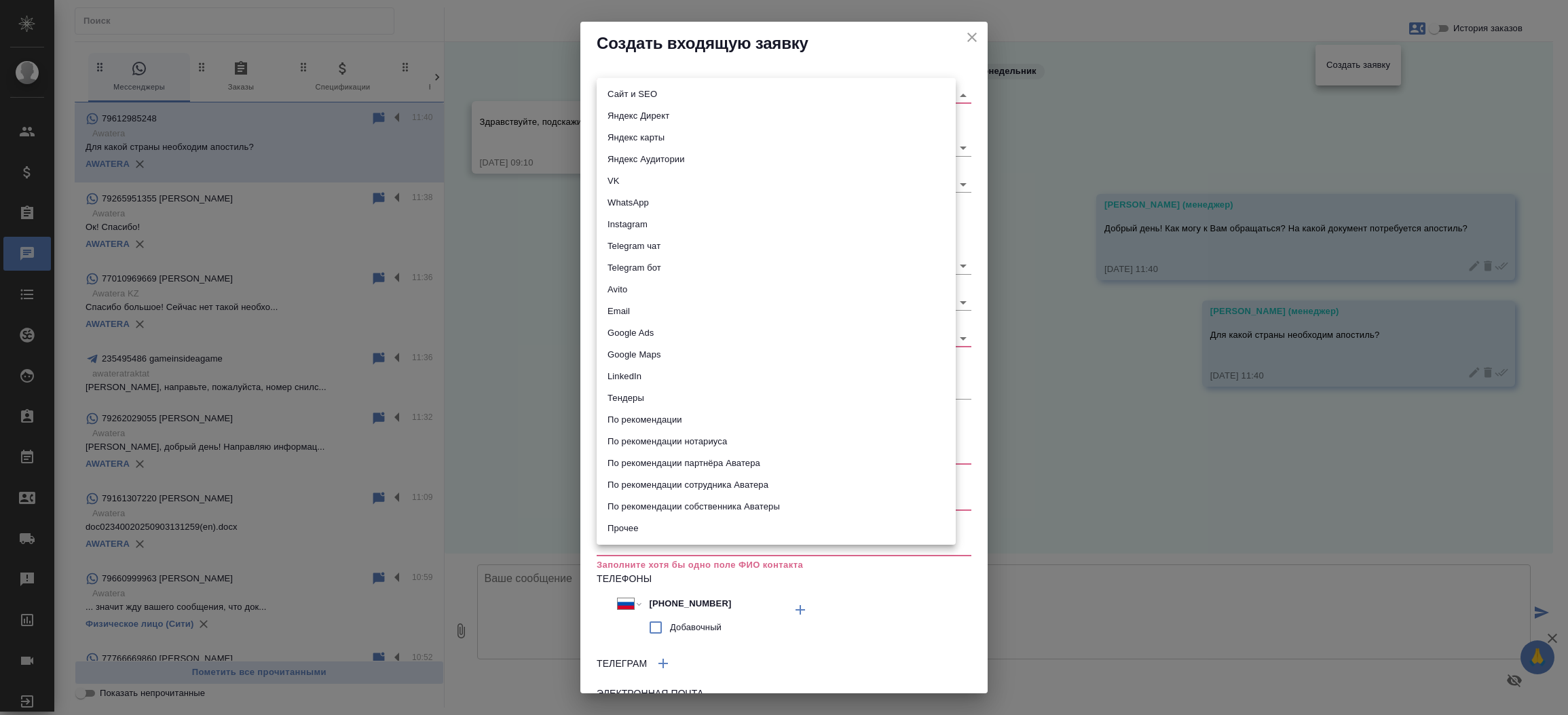
click at [811, 94] on body "🙏 .cls-1 fill:#fff; AWATERA Прутько Ирина i.prutko Клиенты Спецификации Заказы …" at bounding box center [784, 357] width 1568 height 715
click at [773, 92] on li "Сайт и SEO" at bounding box center [775, 94] width 359 height 22
type input "seo"
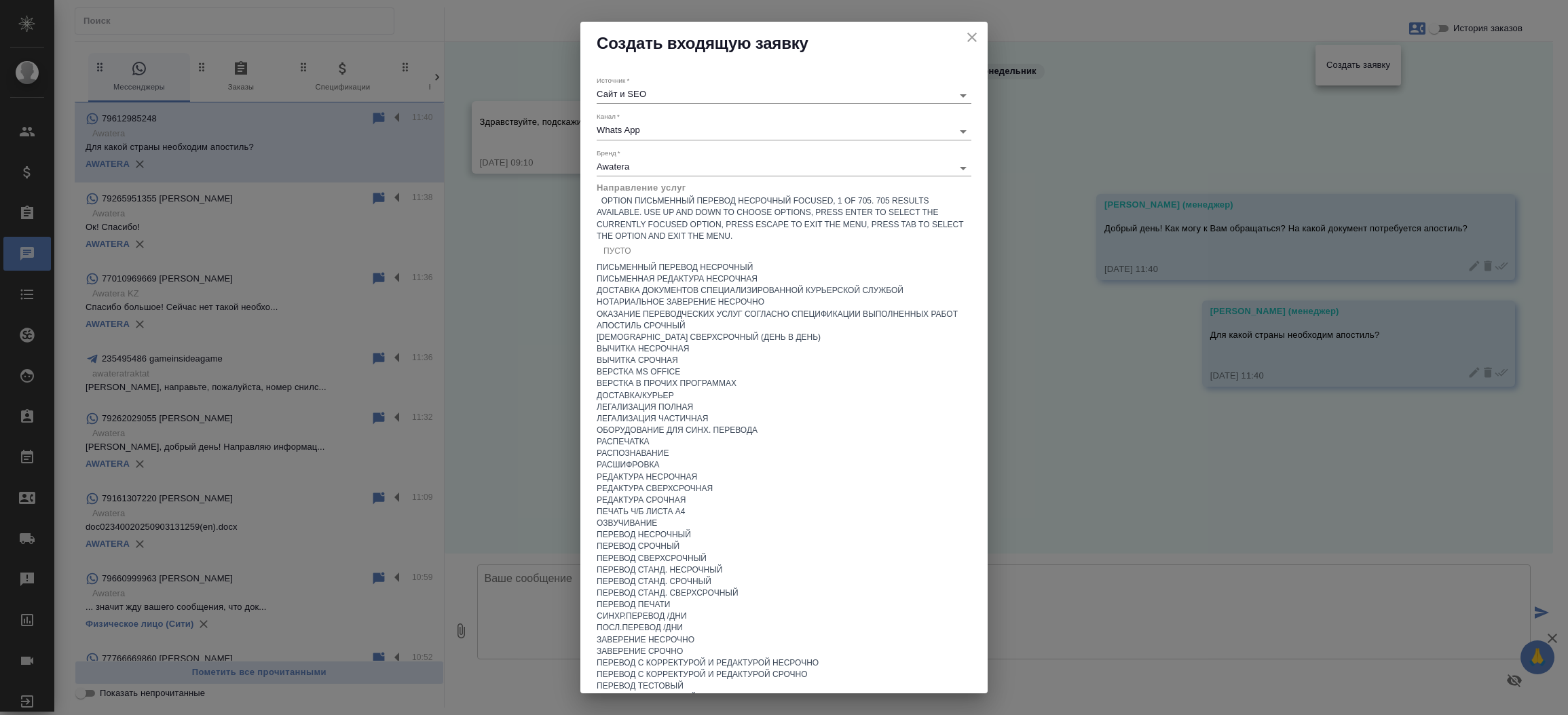
click at [649, 242] on div "Пусто" at bounding box center [784, 252] width 374 height 19
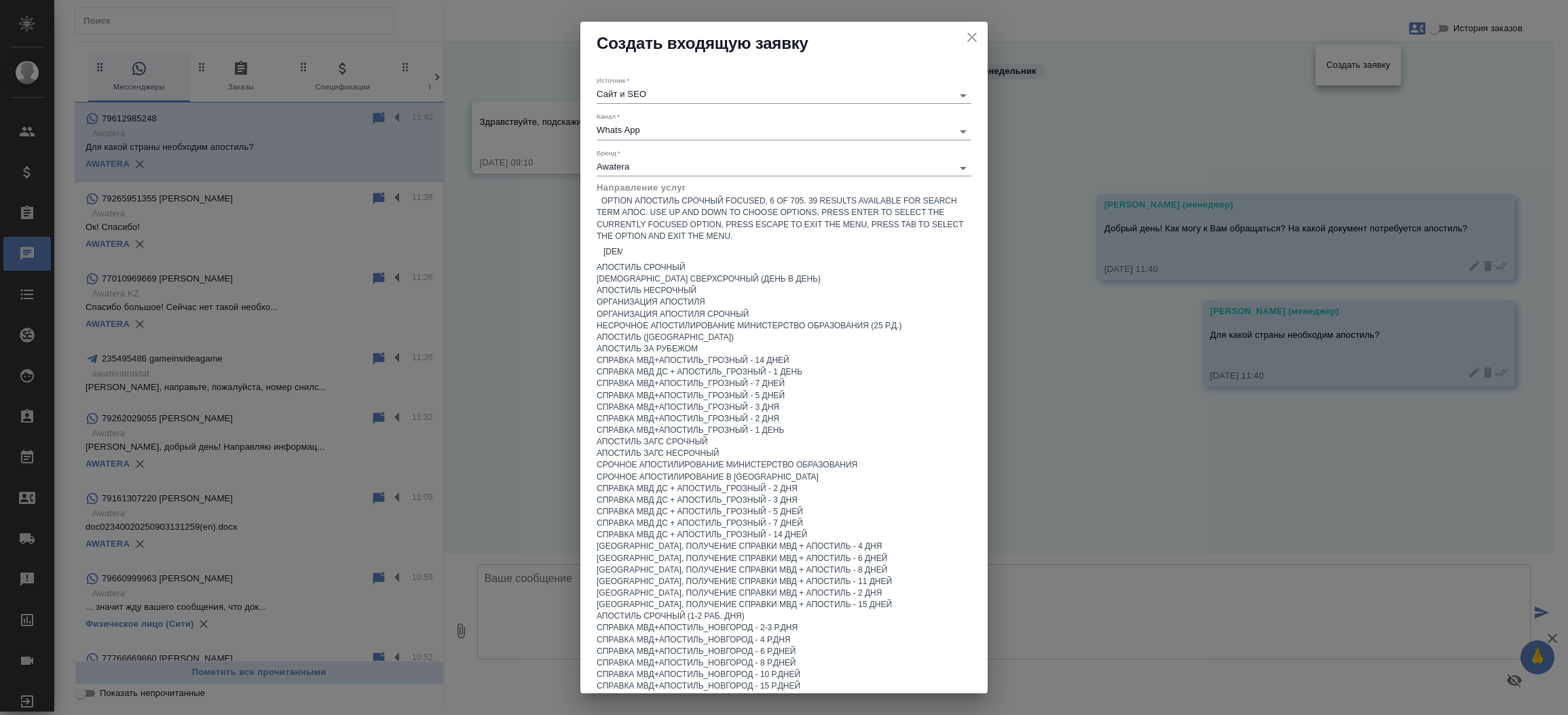
type input "апости"
click at [658, 262] on div "Апостиль срочный" at bounding box center [784, 267] width 374 height 11
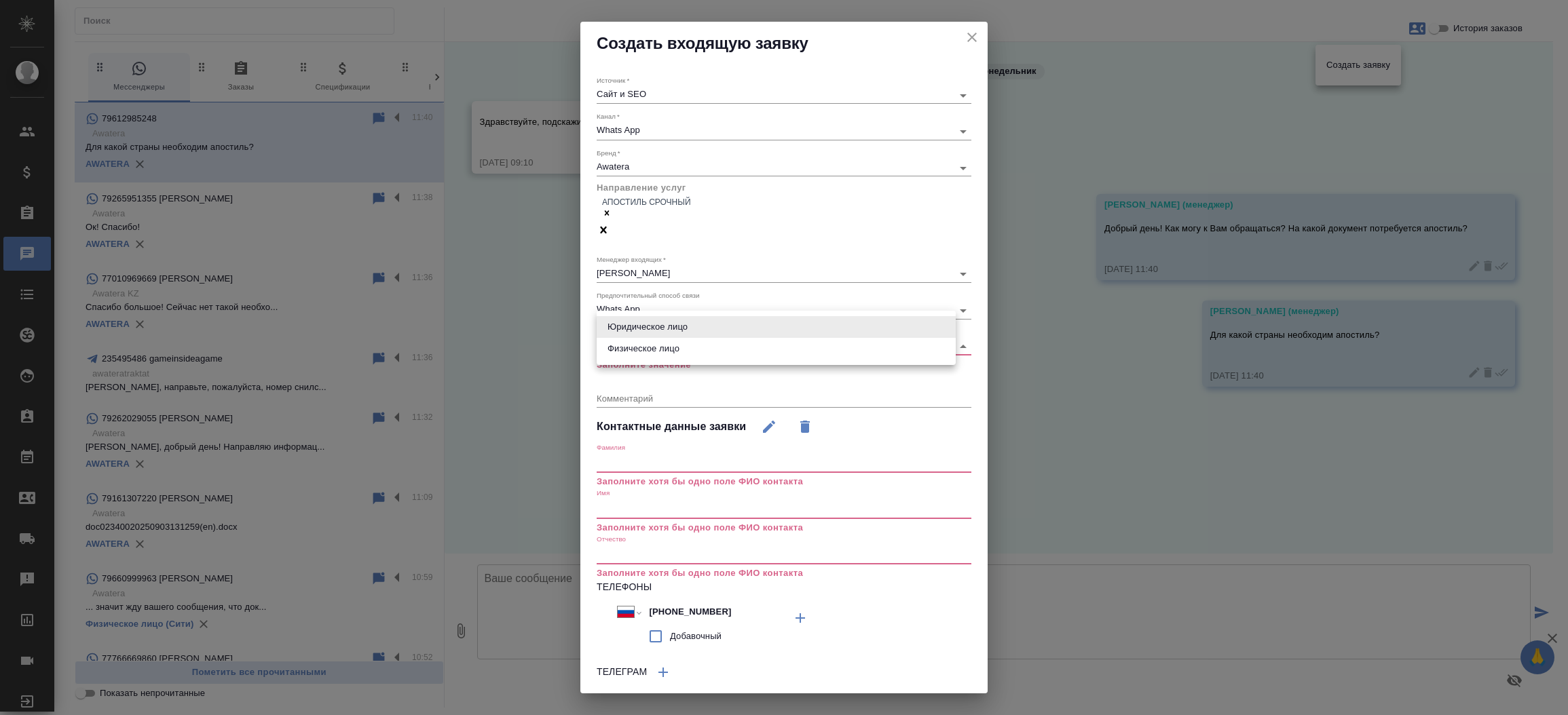
drag, startPoint x: 628, startPoint y: 327, endPoint x: 626, endPoint y: 362, distance: 35.1
click at [626, 362] on body "🙏 .cls-1 fill:#fff; AWATERA Прутько Ирина i.prutko Клиенты Спецификации Заказы …" at bounding box center [784, 357] width 1568 height 715
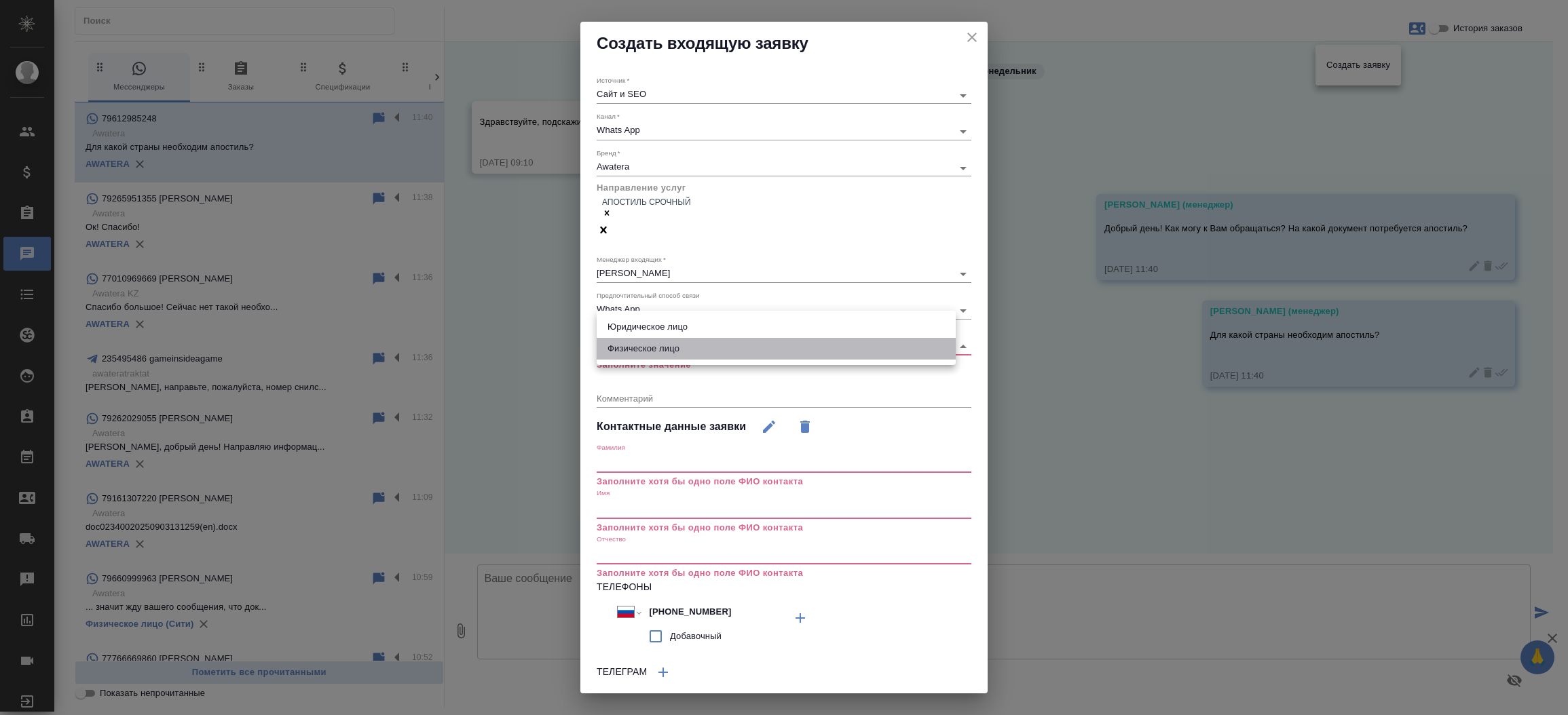
click at [630, 347] on li "Физическое лицо" at bounding box center [775, 348] width 359 height 22
type input "private"
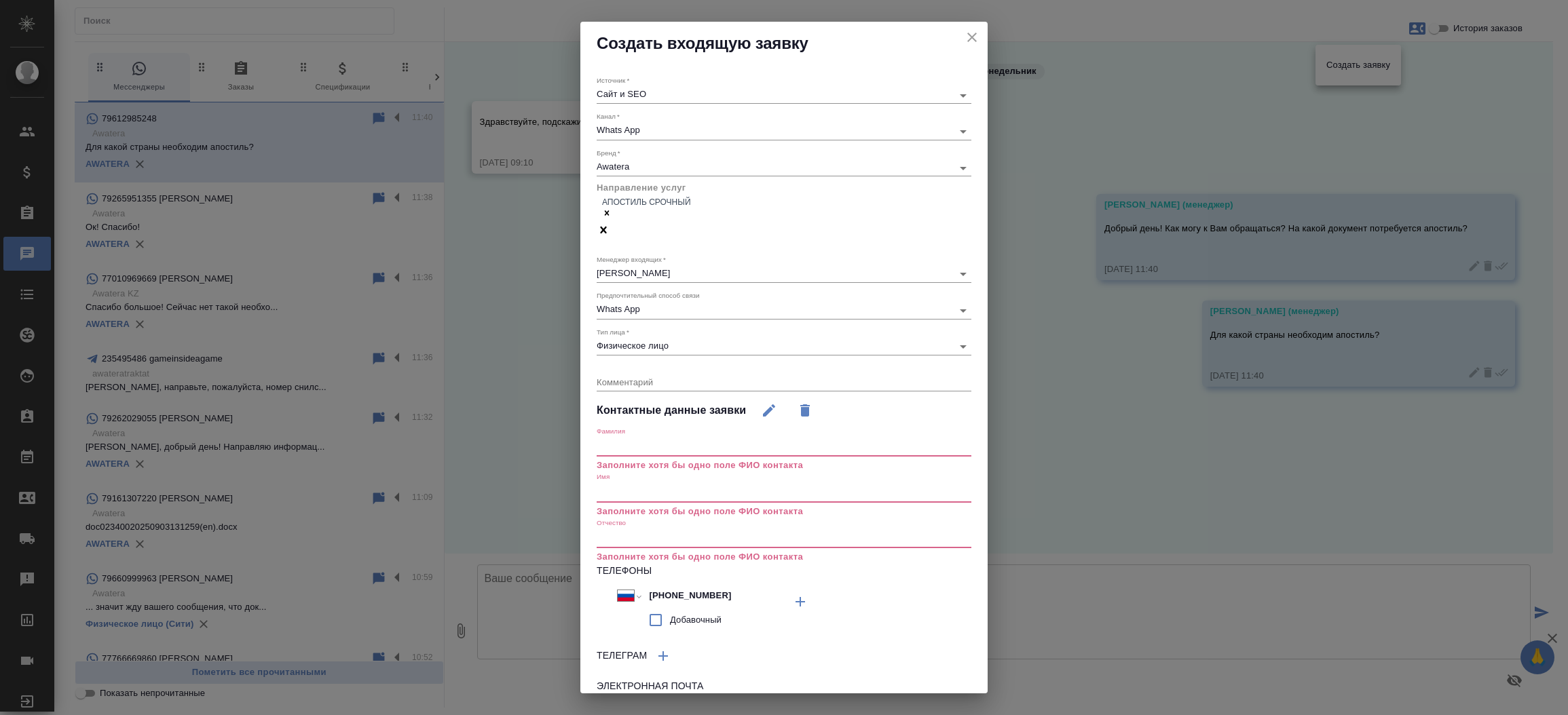
click at [628, 483] on input "text" at bounding box center [784, 492] width 374 height 19
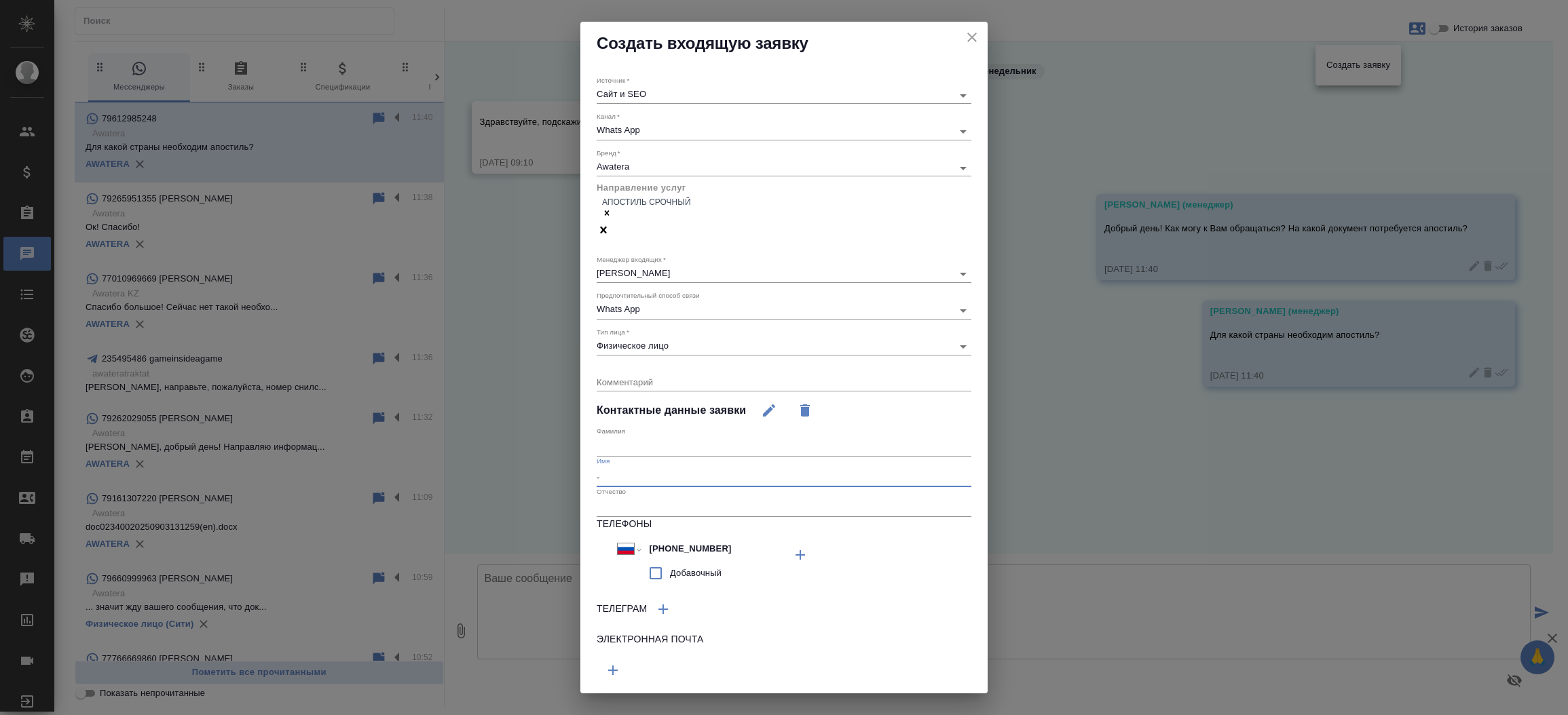
type input "-"
drag, startPoint x: 987, startPoint y: 478, endPoint x: 978, endPoint y: 535, distance: 57.7
click at [978, 535] on div "Создать входящую заявку Источник   * Сайт и SEO seo Канал   * Whats App 66ac940…" at bounding box center [784, 357] width 1568 height 715
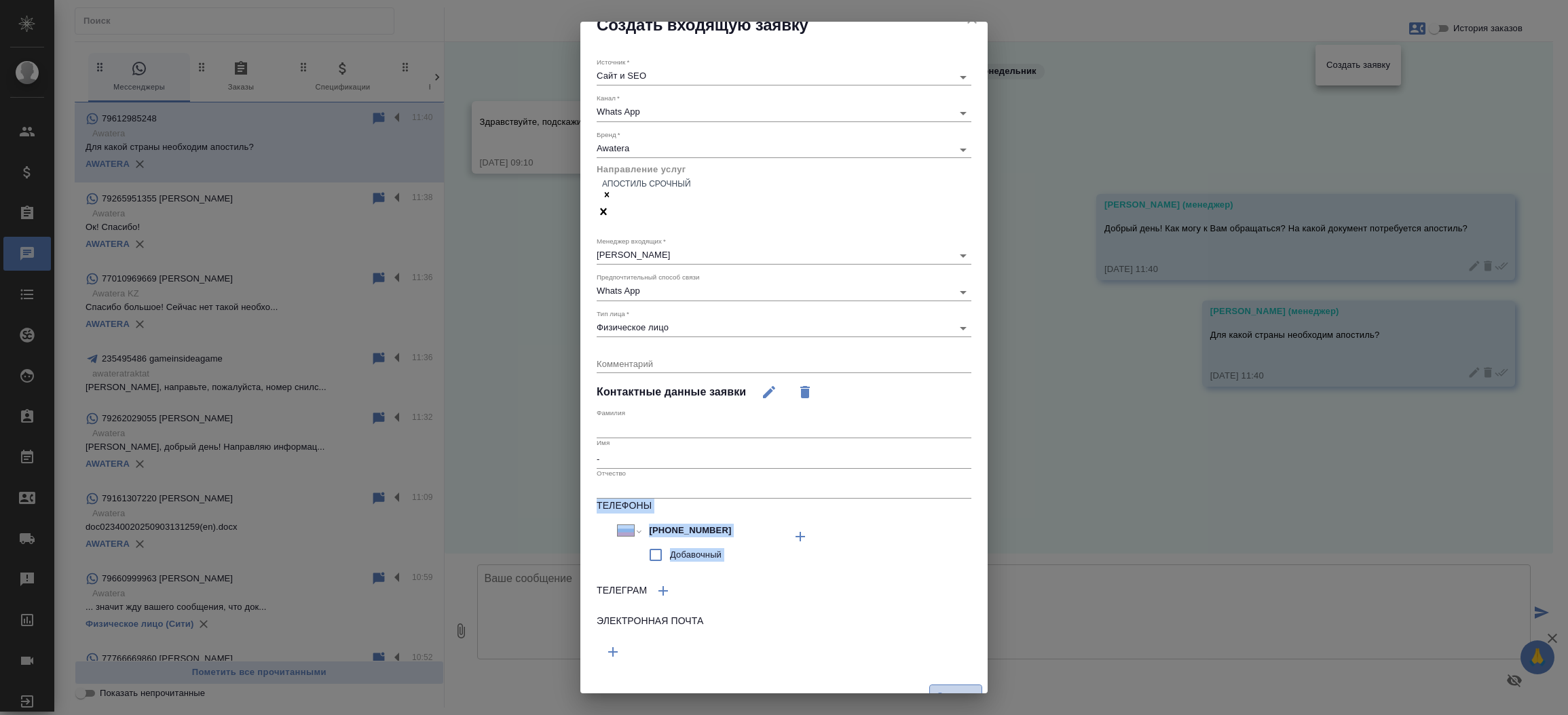
click at [940, 689] on span "Создать" at bounding box center [955, 696] width 38 height 16
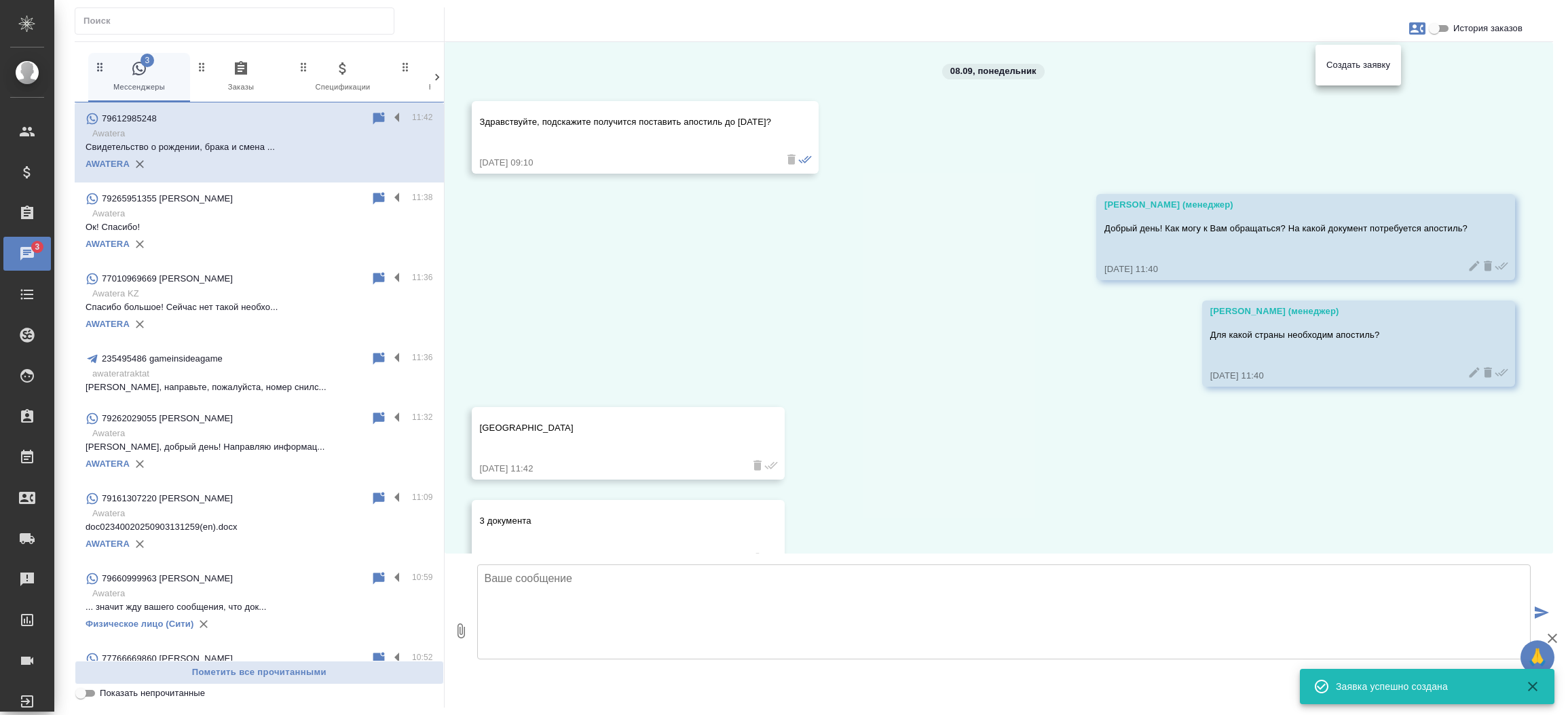
scroll to position [132, 0]
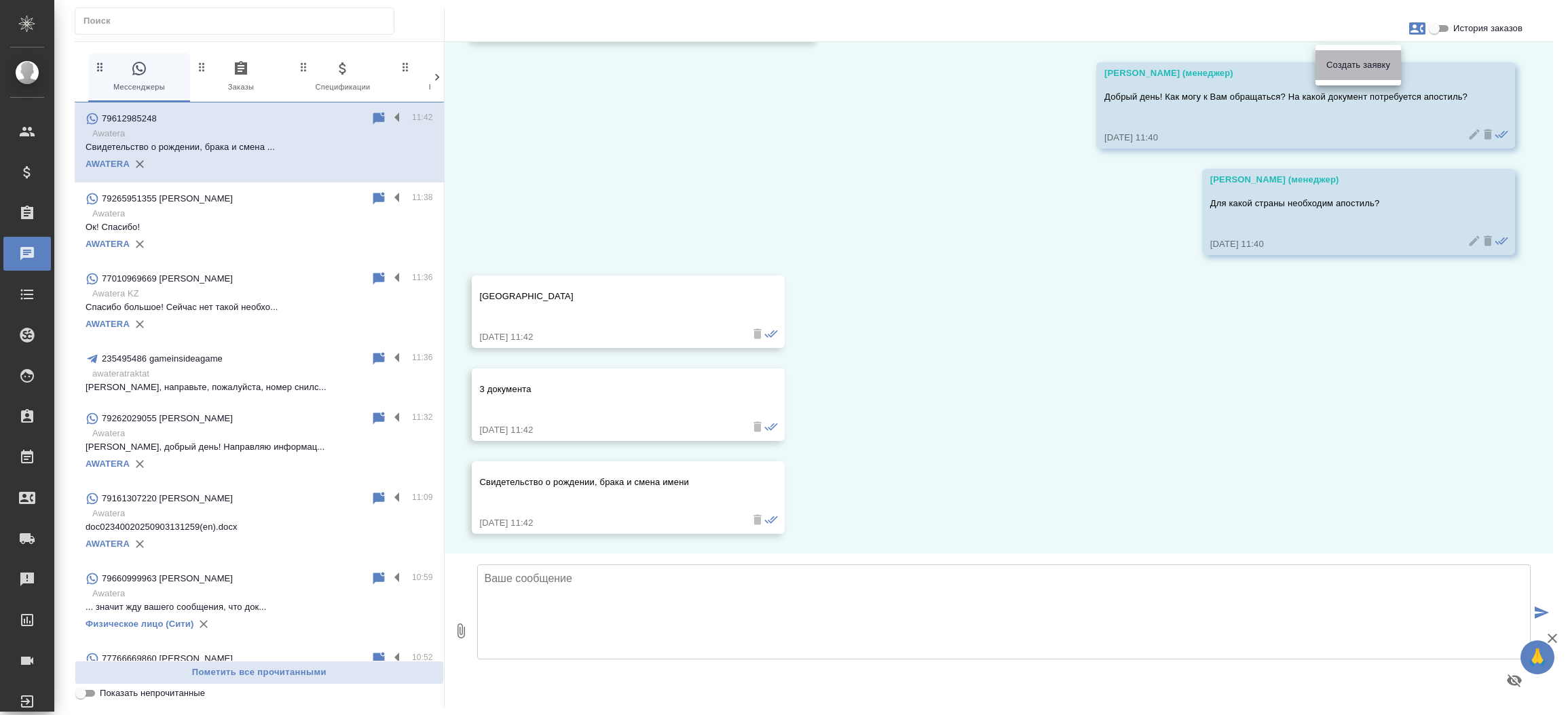
click at [1338, 60] on span "Создать заявку" at bounding box center [1358, 65] width 64 height 13
select select "RU"
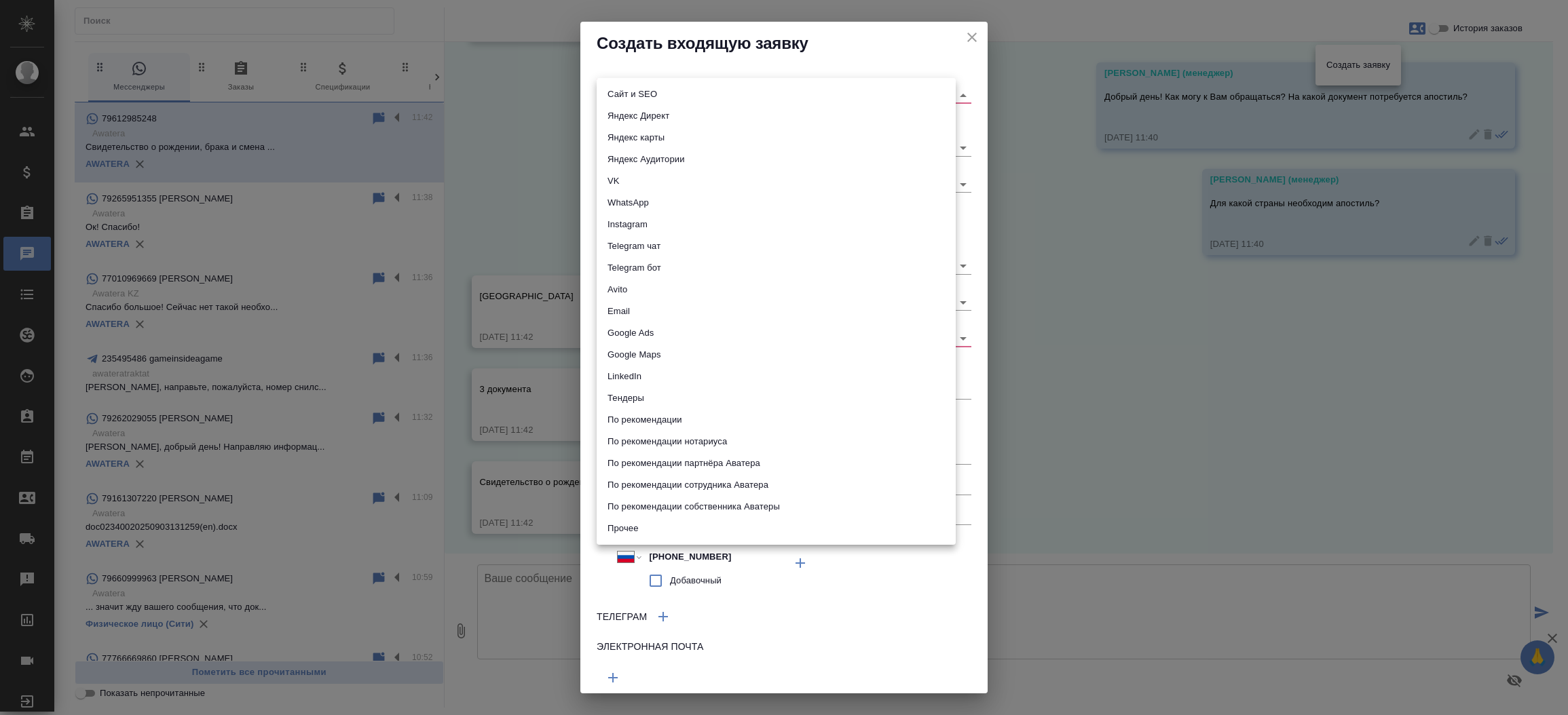
click at [775, 92] on body "🙏 .cls-1 fill:#fff; AWATERA Прутько Ирина i.prutko Клиенты Спецификации Заказы …" at bounding box center [784, 357] width 1568 height 715
click at [775, 92] on li "Сайт и SEO" at bounding box center [775, 94] width 359 height 22
type input "seo"
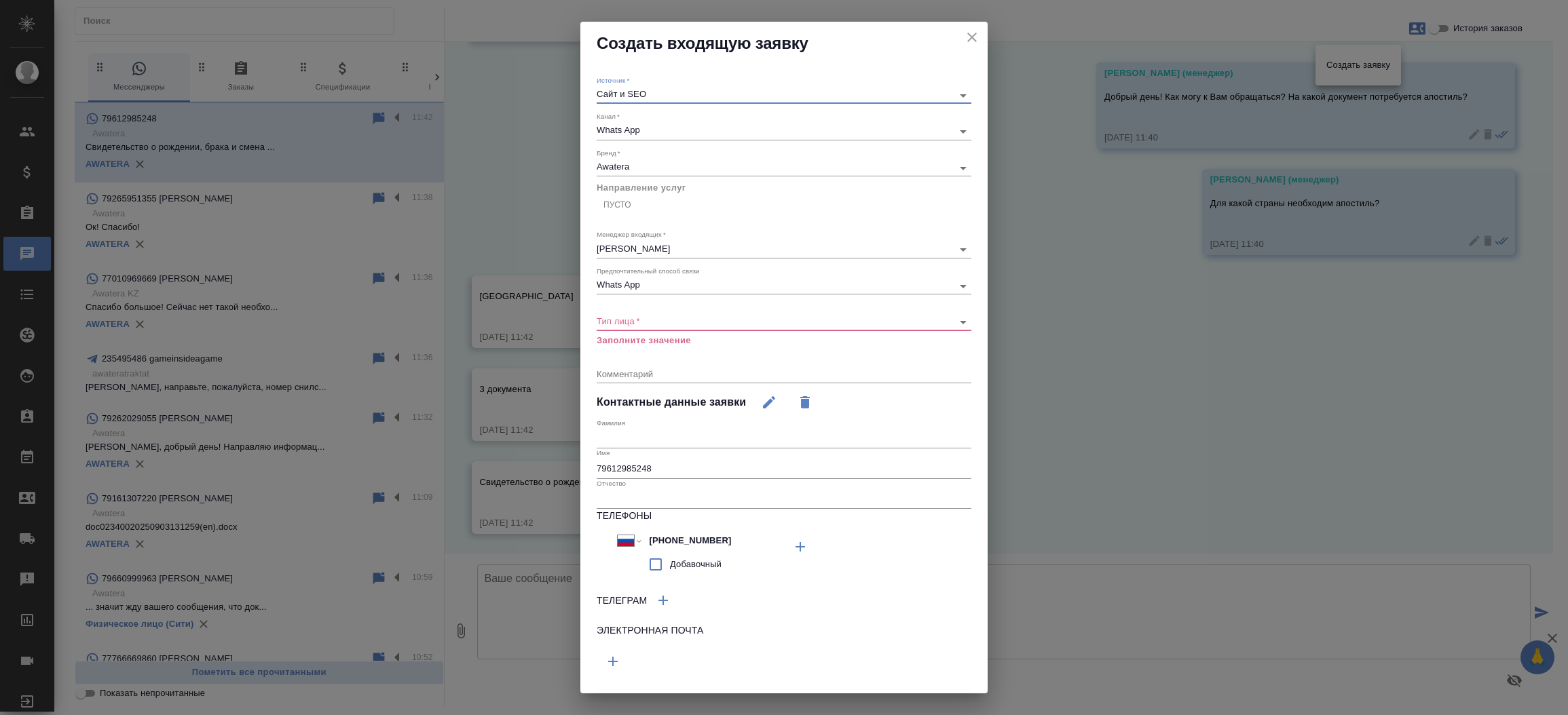
click at [690, 330] on div "​" at bounding box center [784, 322] width 374 height 17
click at [632, 332] on body "🙏 .cls-1 fill:#fff; AWATERA Прутько Ирина i.prutko Клиенты Спецификации Заказы …" at bounding box center [784, 357] width 1568 height 715
click at [1225, 239] on div at bounding box center [784, 357] width 1568 height 715
click at [962, 28] on button "close" at bounding box center [972, 37] width 20 height 20
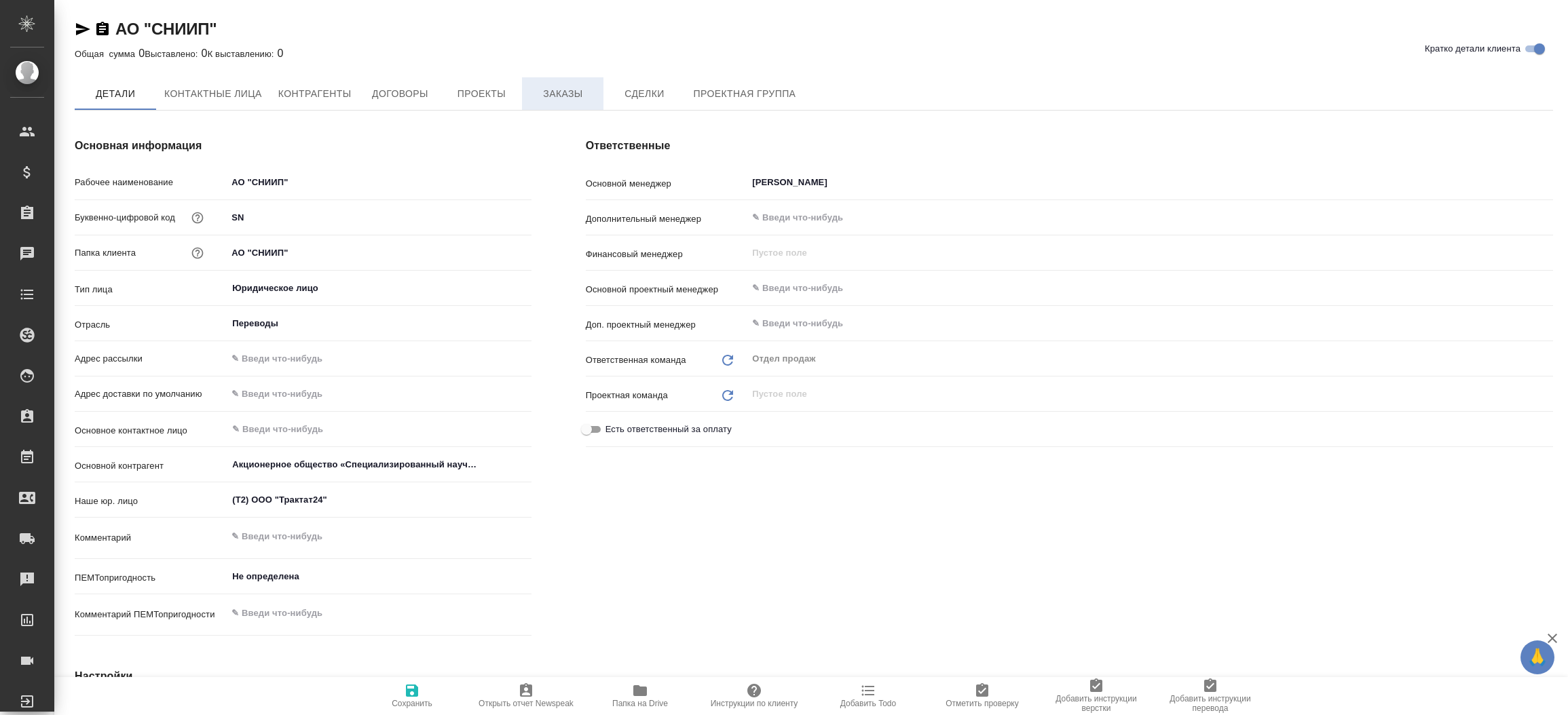
type textarea "x"
click at [553, 88] on span "Заказы" at bounding box center [562, 95] width 65 height 17
type textarea "x"
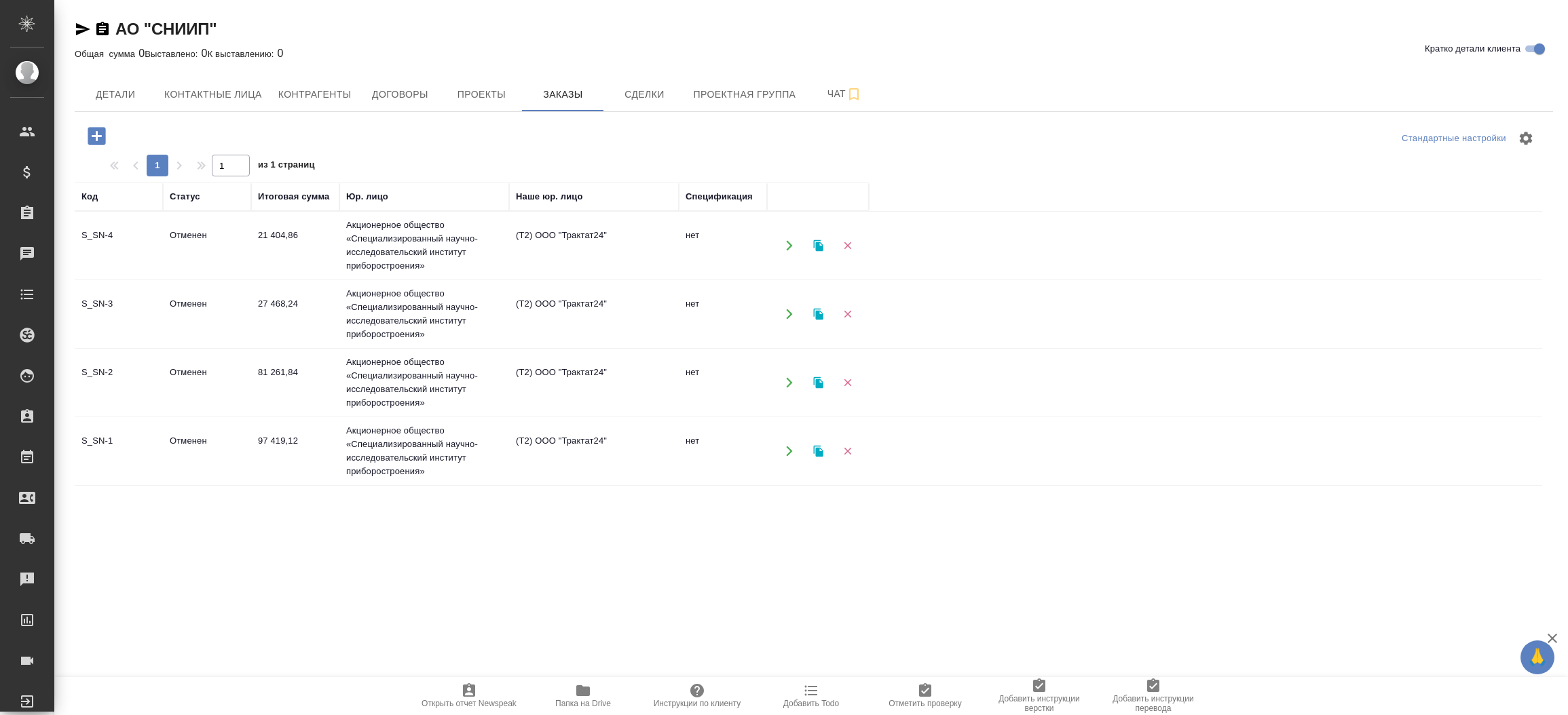
click at [171, 235] on td "Отменен" at bounding box center [207, 246] width 88 height 48
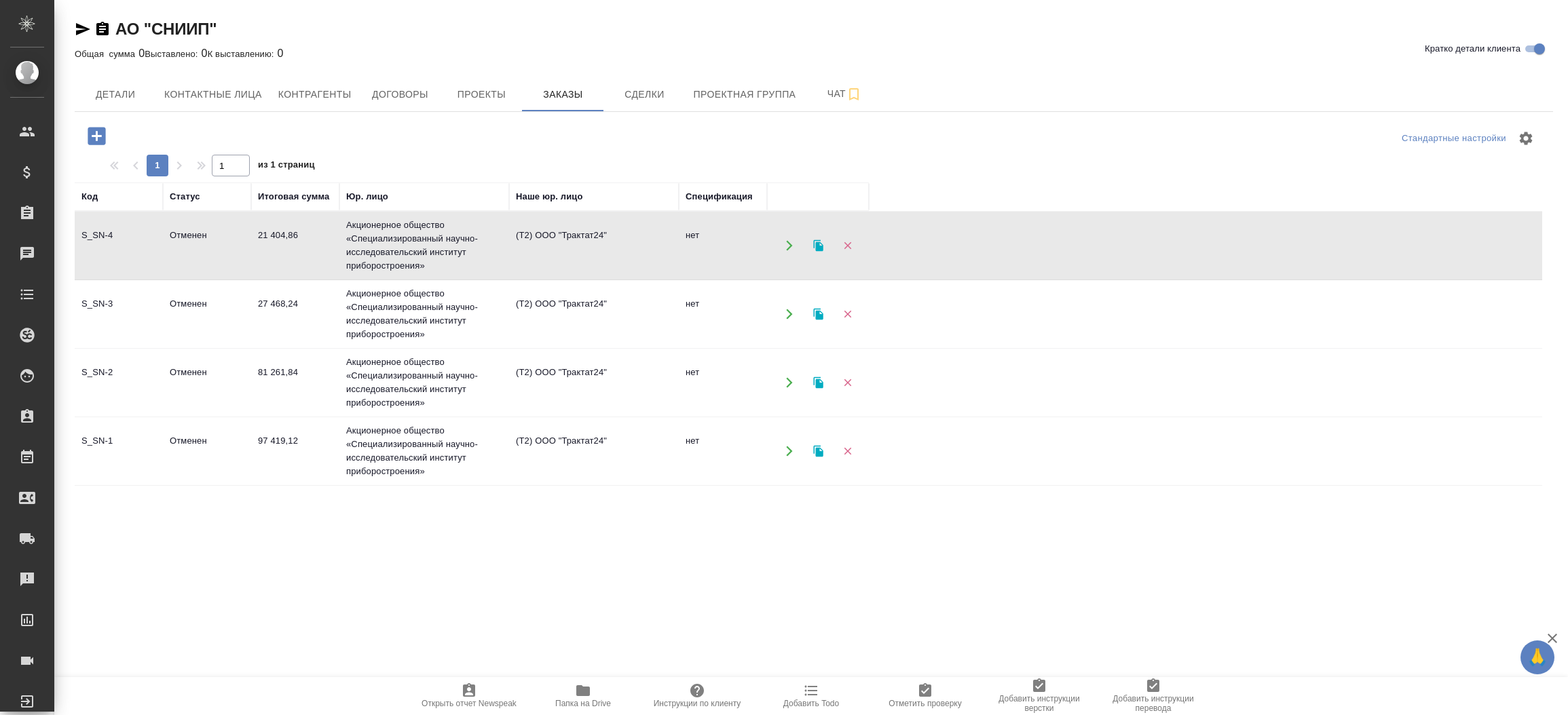
click at [171, 235] on td "Отменен" at bounding box center [207, 246] width 88 height 48
click at [171, 325] on td "Отменен" at bounding box center [207, 315] width 88 height 48
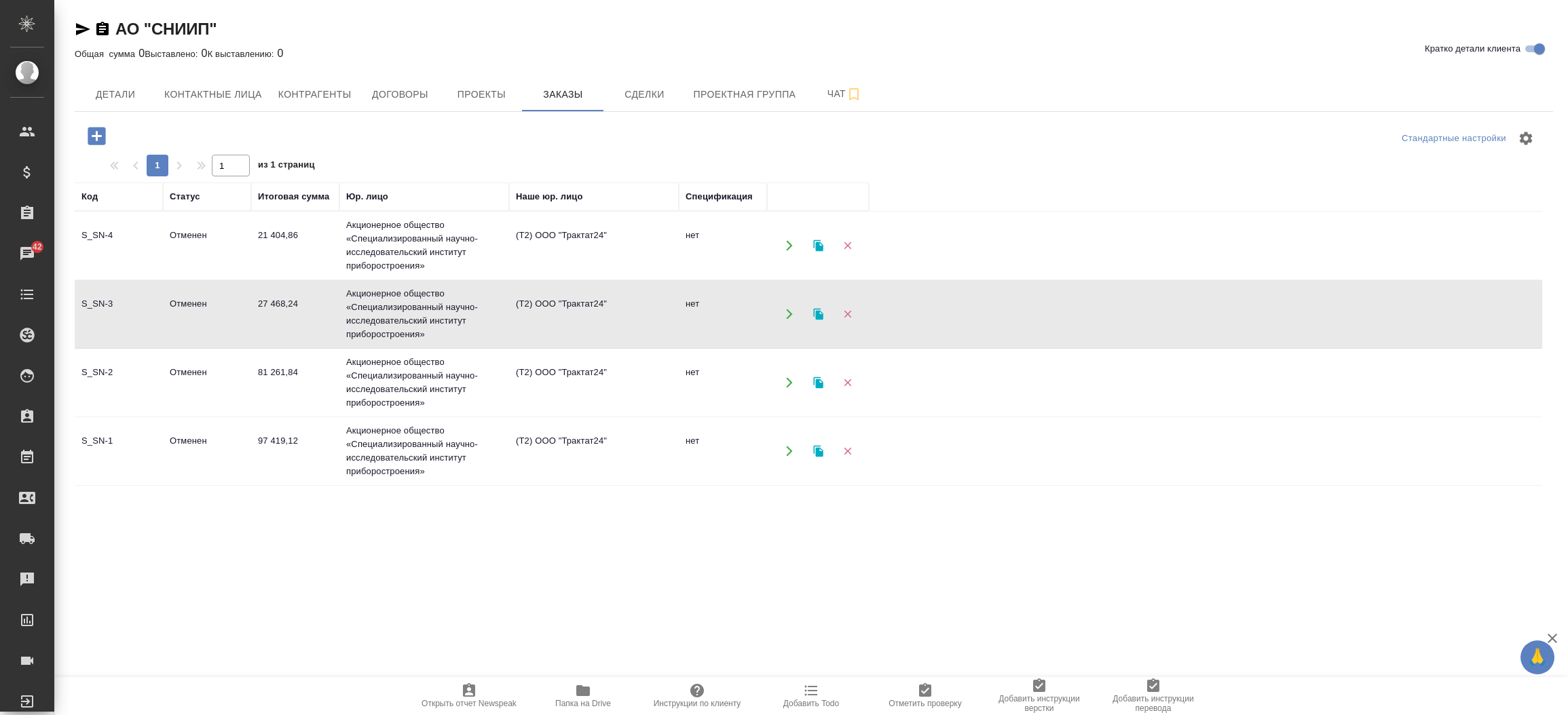
click at [244, 382] on td "Отменен" at bounding box center [207, 382] width 88 height 48
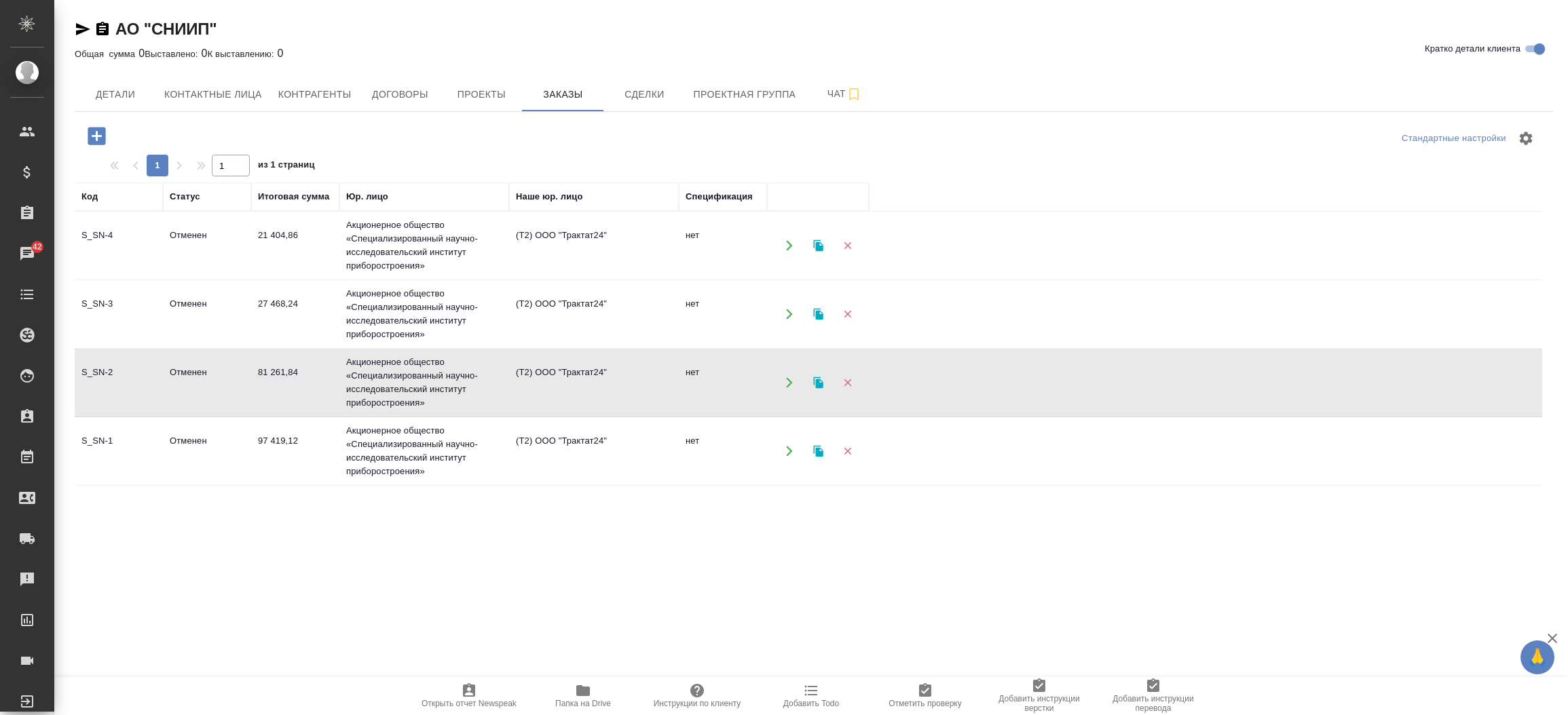
click at [244, 382] on td "Отменен" at bounding box center [207, 382] width 88 height 48
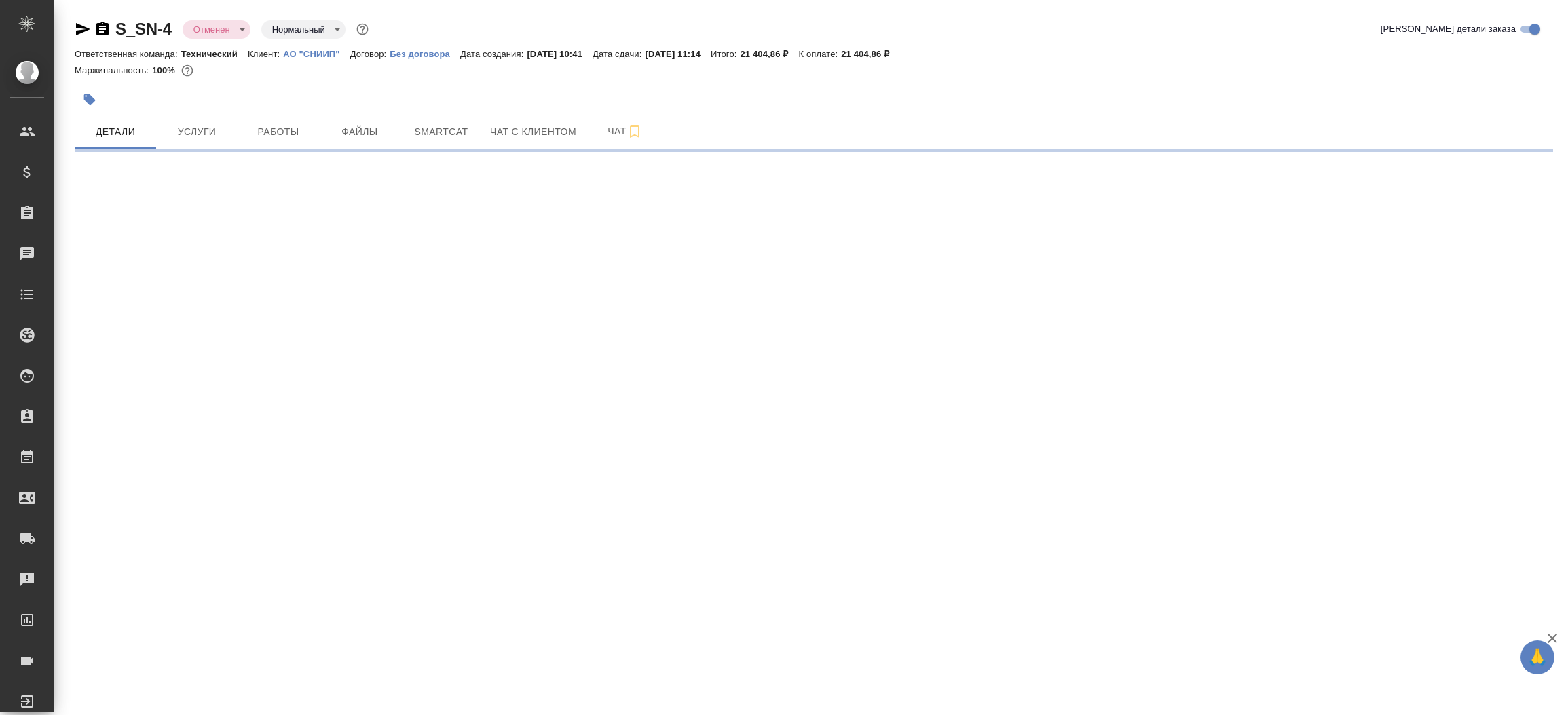
select select "RU"
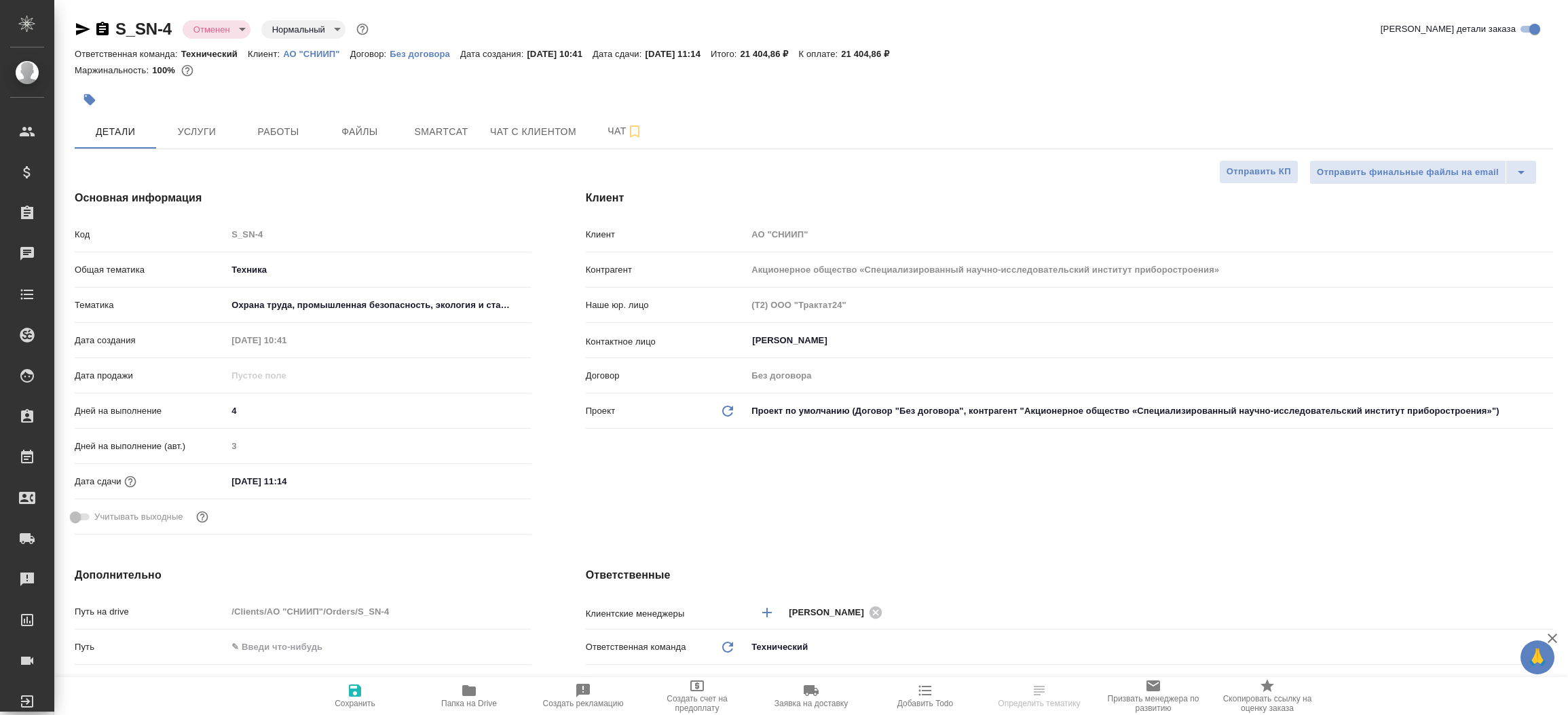
type textarea "x"
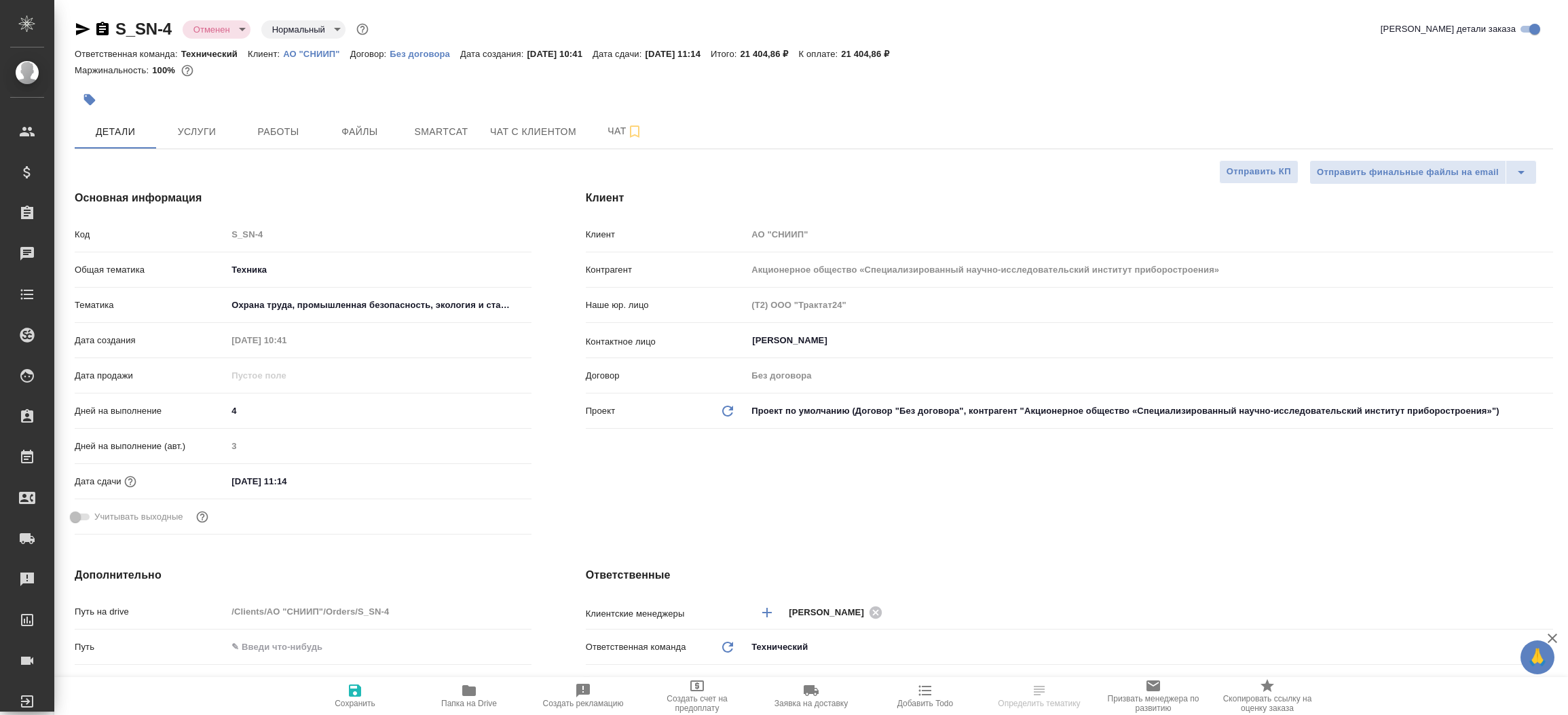
type textarea "x"
select select "RU"
type textarea "x"
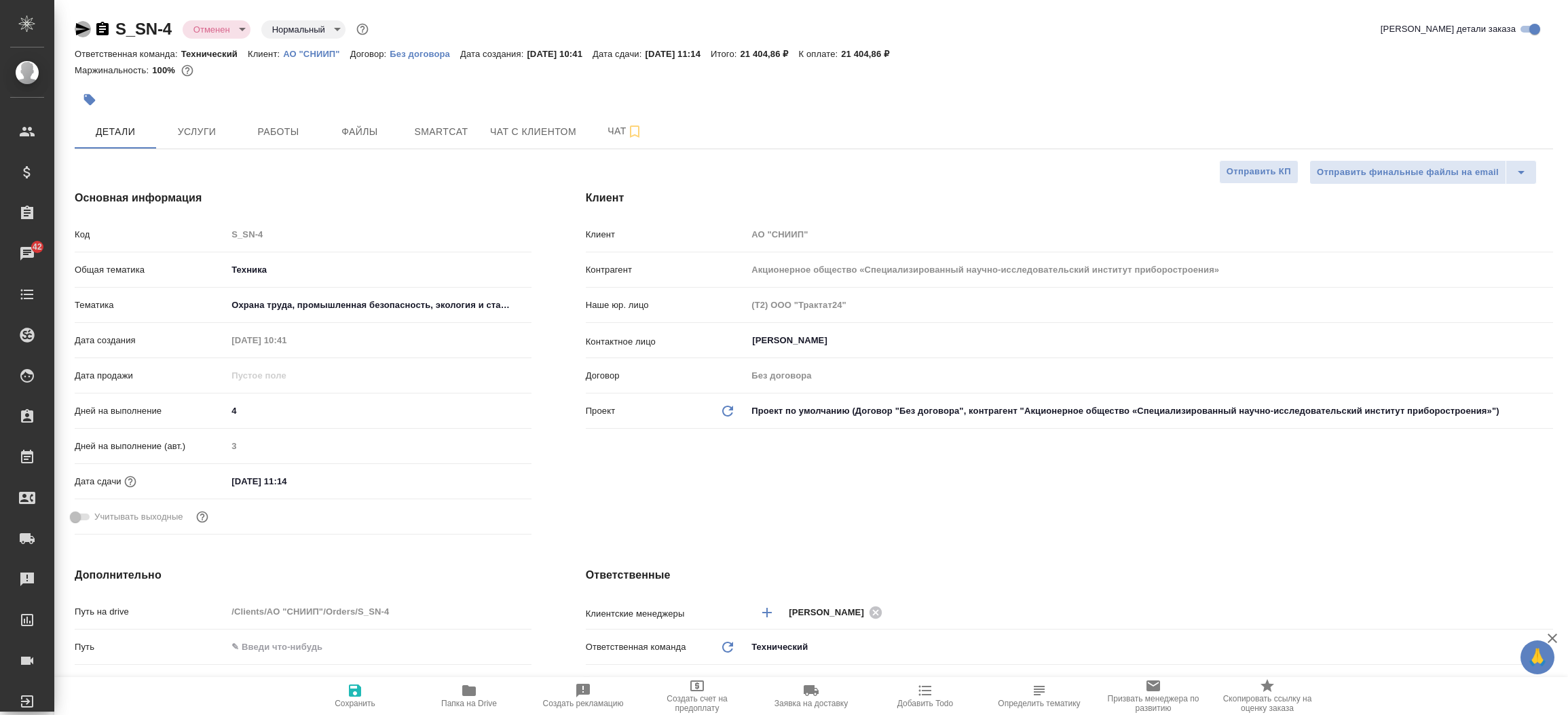
click at [75, 28] on icon "button" at bounding box center [83, 29] width 16 height 16
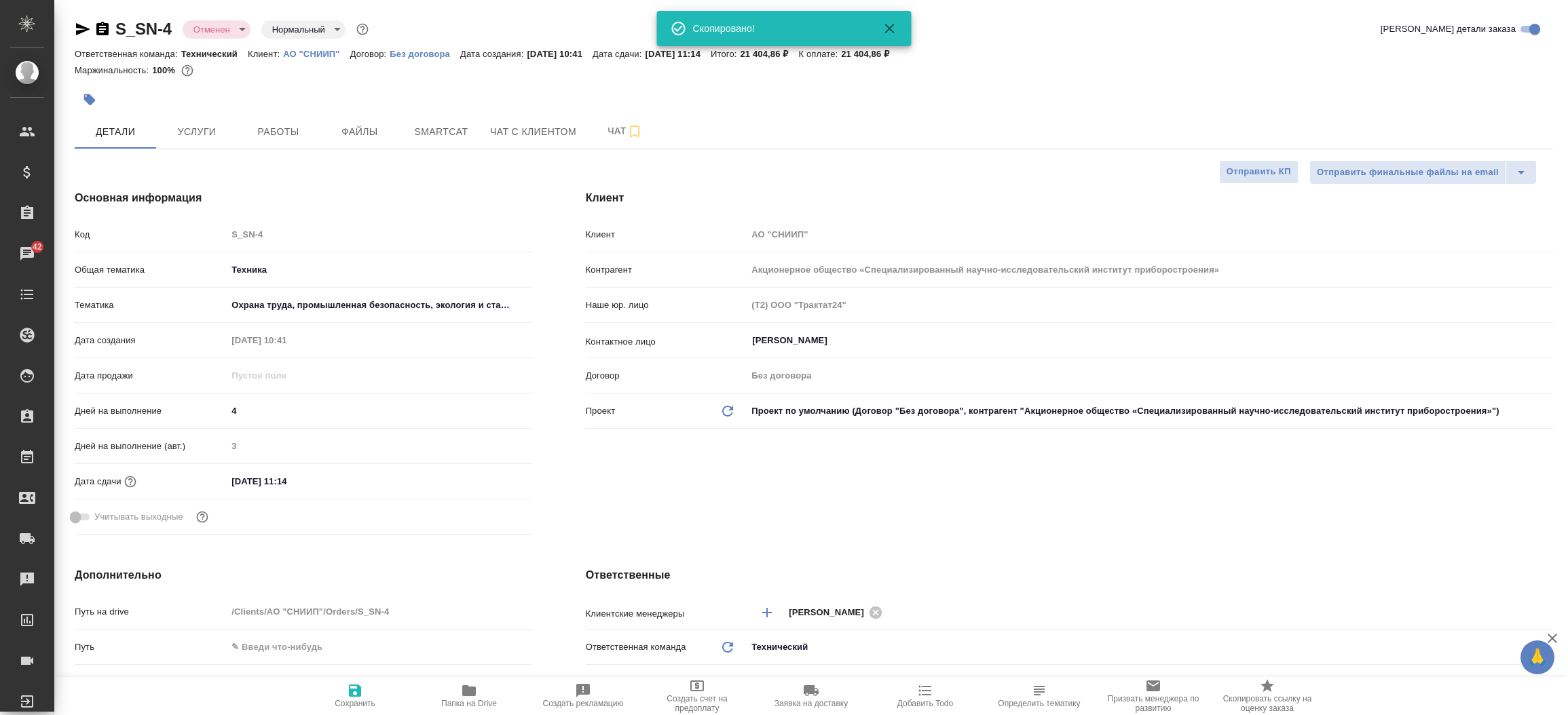
type textarea "x"
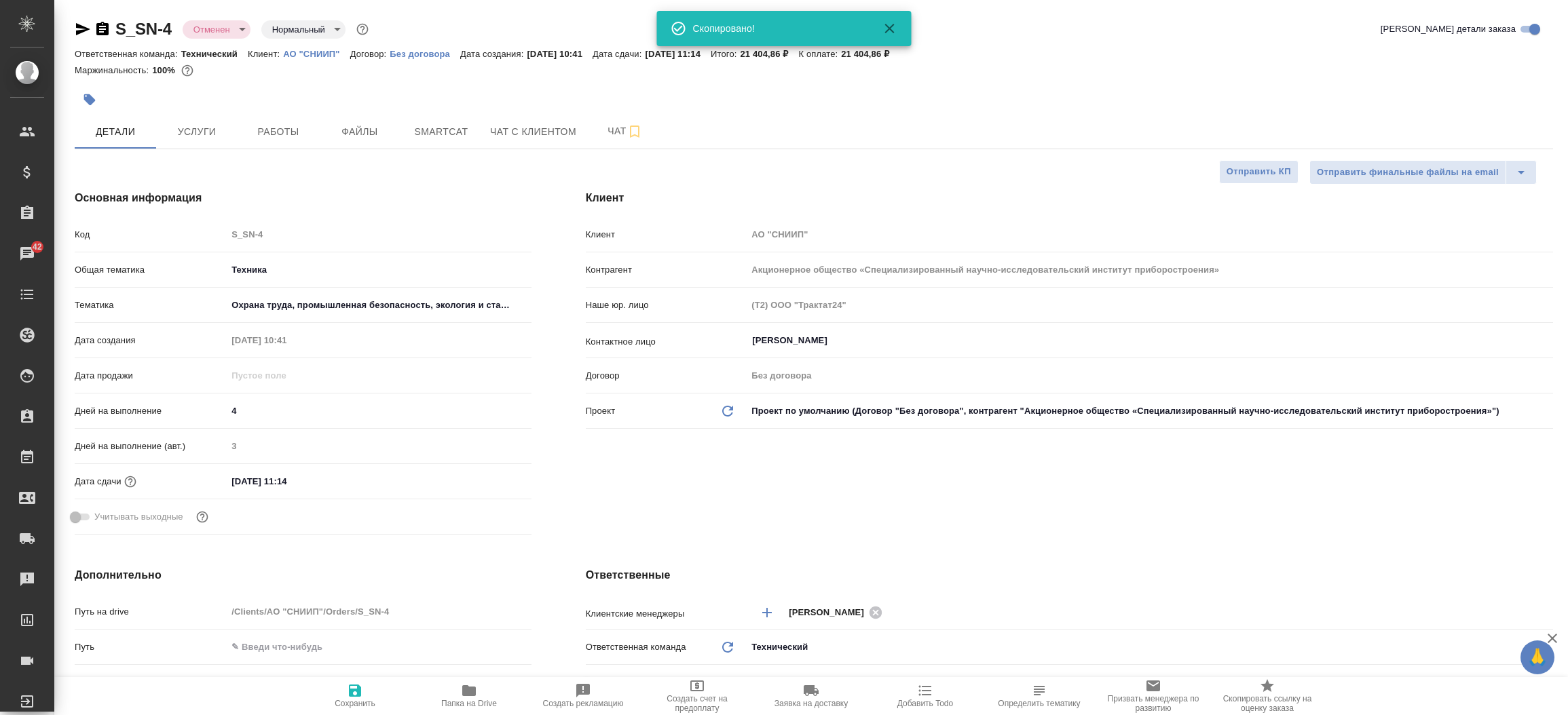
type textarea "x"
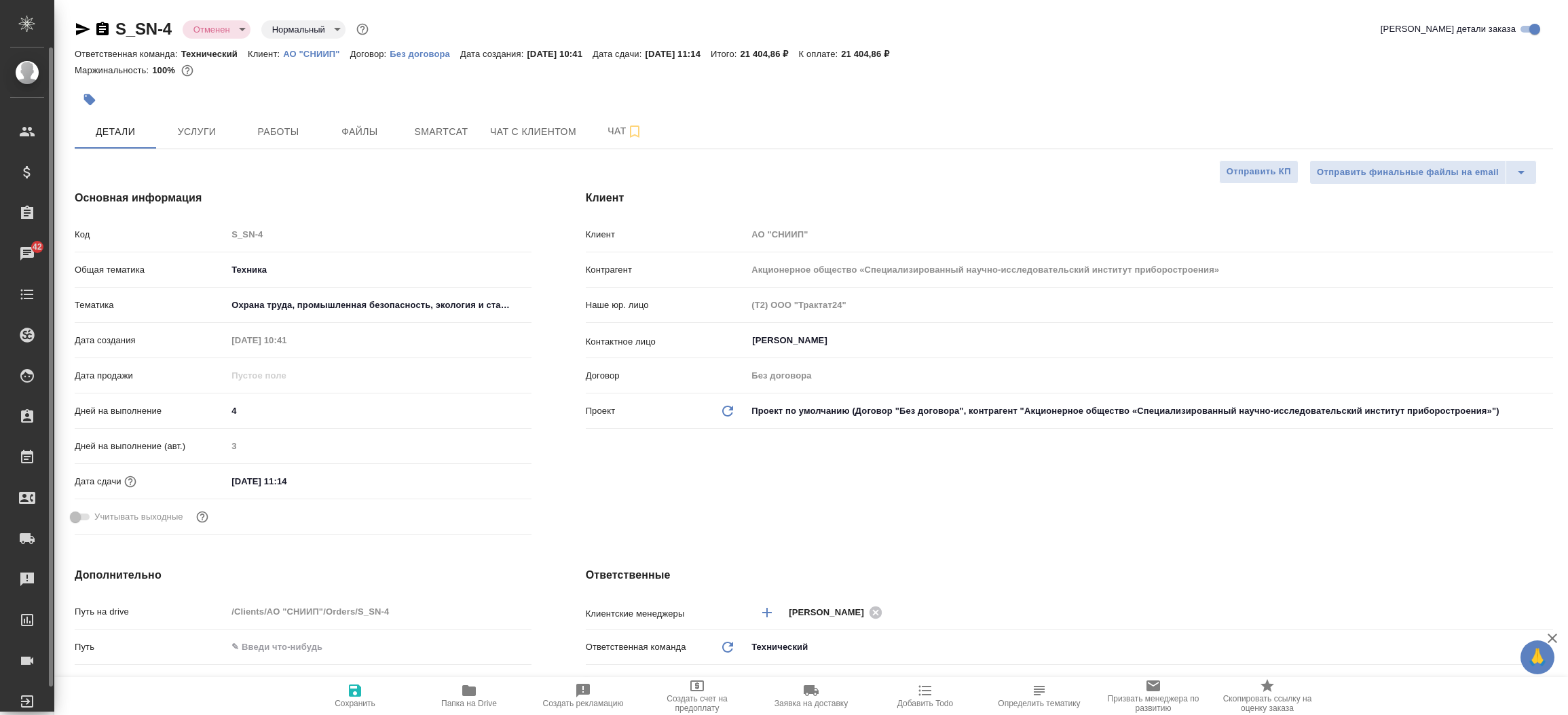
type textarea "x"
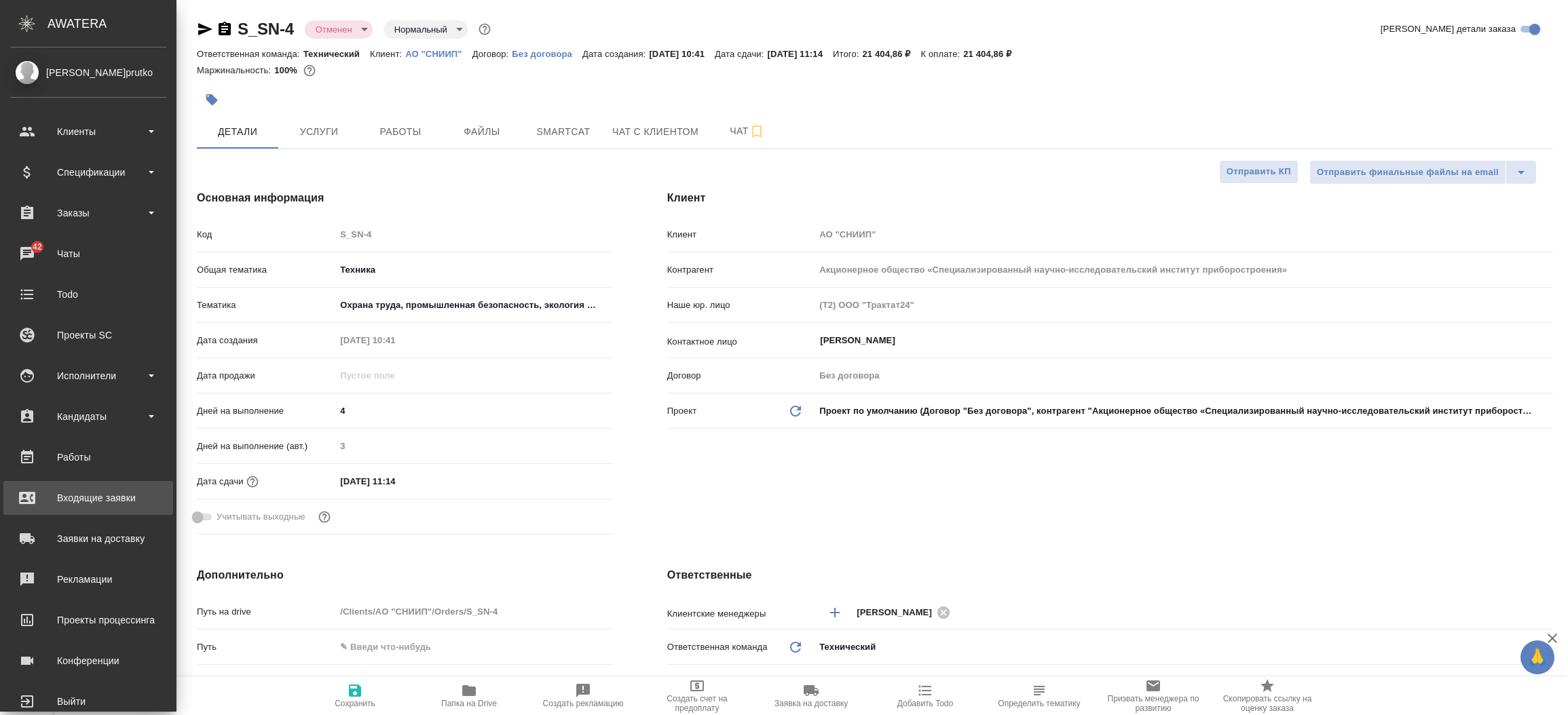
type textarea "x"
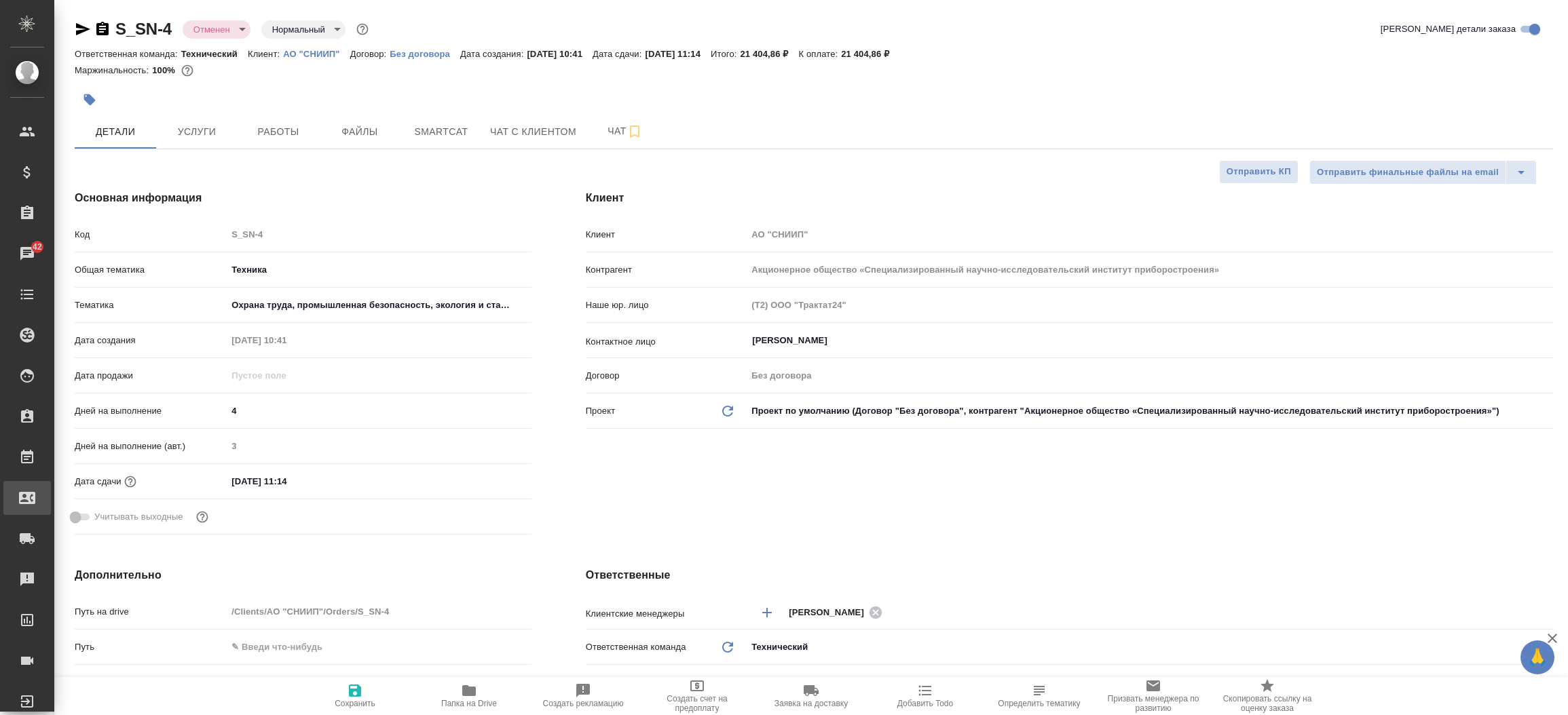
click at [51, 510] on link "Входящие заявки" at bounding box center [28, 498] width 48 height 34
type textarea "x"
click at [76, 510] on div ".cls-1 fill:#fff; AWATERA Прутько Ирина i.prutko Клиенты Спецификации Заказы 42…" at bounding box center [784, 357] width 1568 height 715
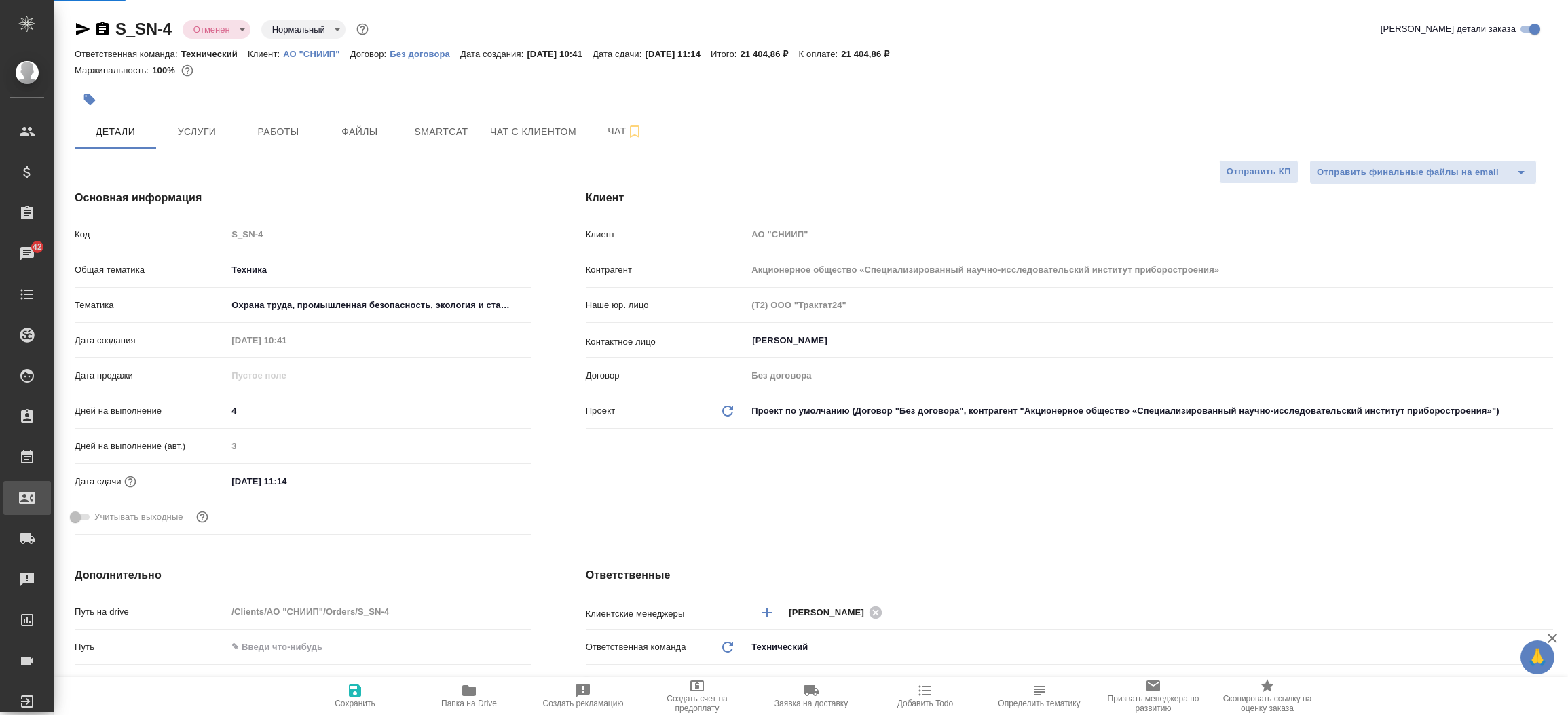
select select "RU"
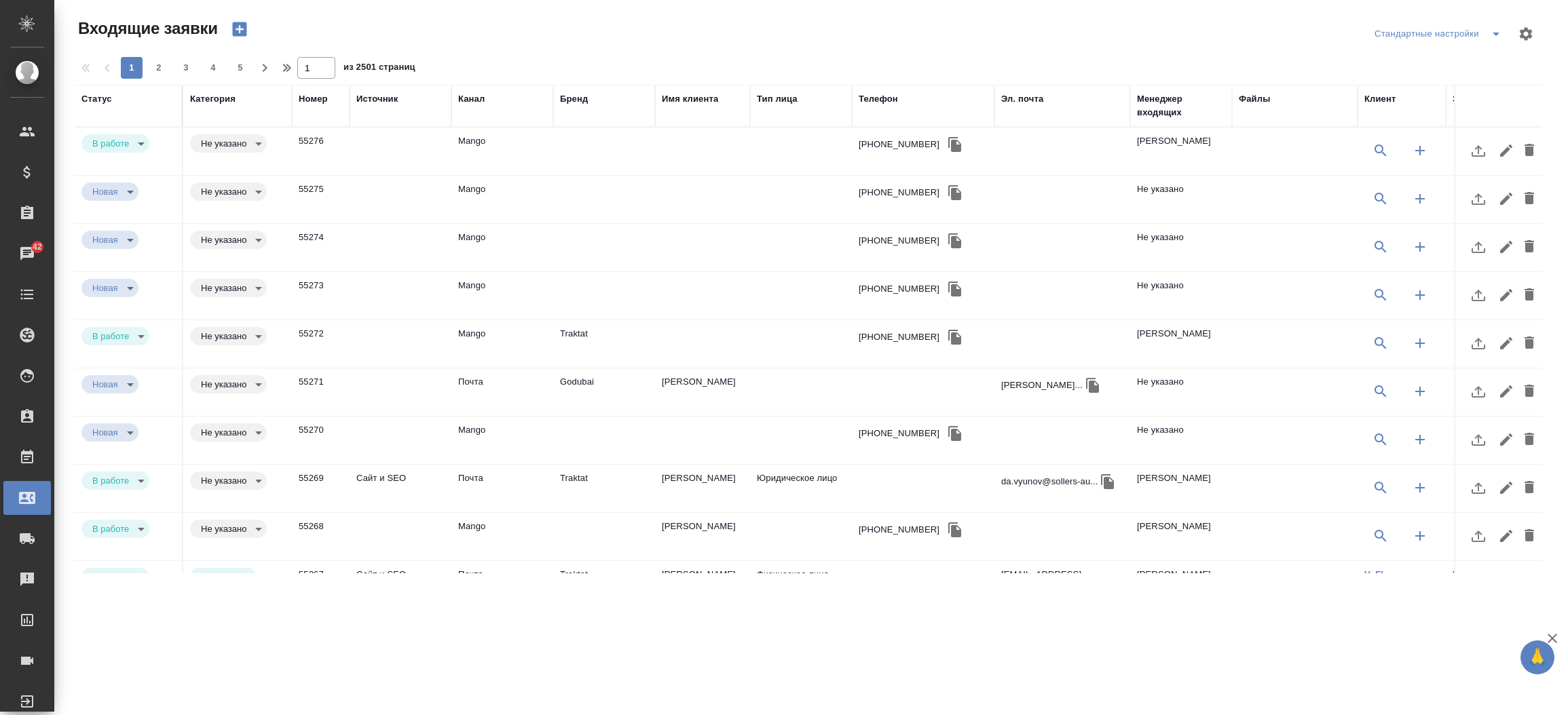
click at [102, 94] on div "Статус" at bounding box center [96, 99] width 31 height 13
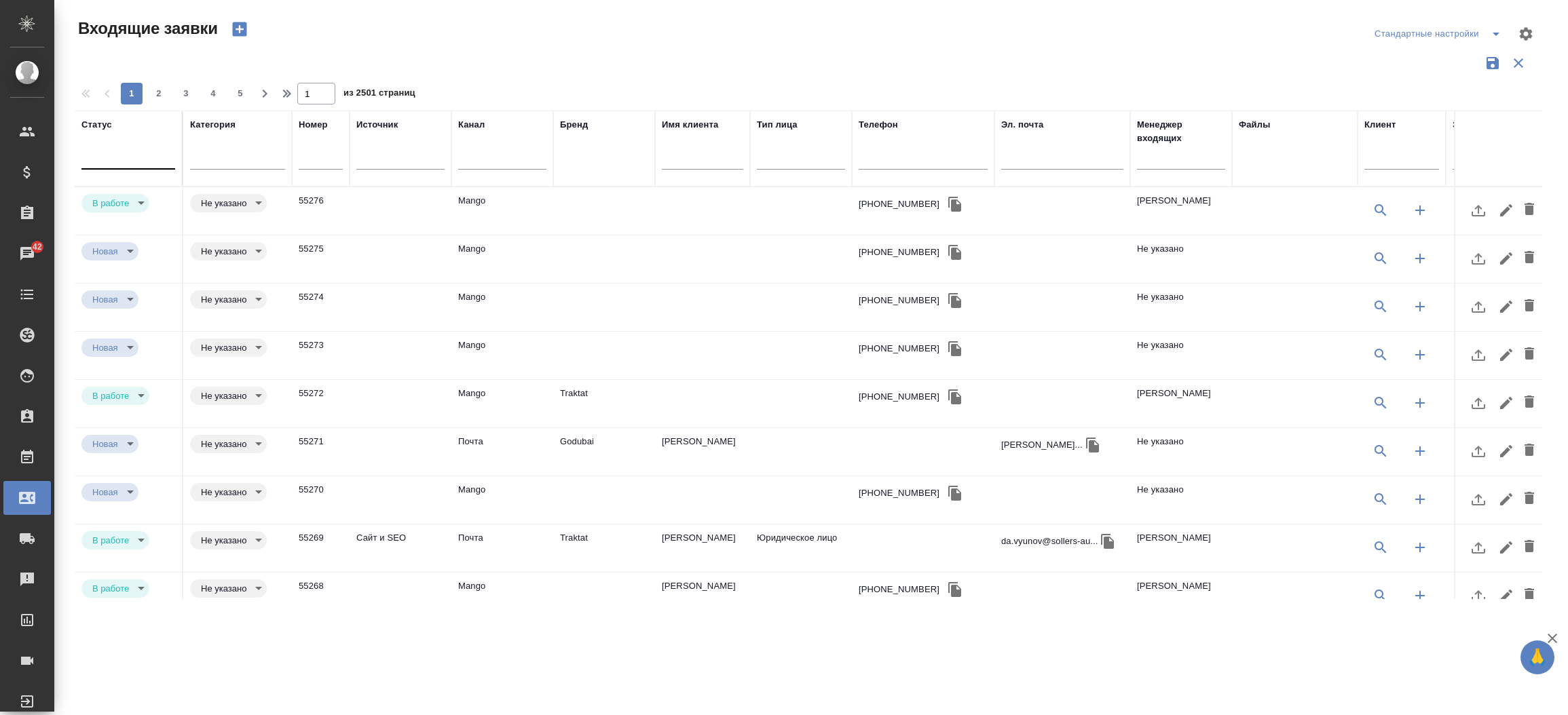
click at [104, 154] on div at bounding box center [128, 156] width 94 height 19
click at [214, 219] on div "В работе" at bounding box center [292, 224] width 204 height 25
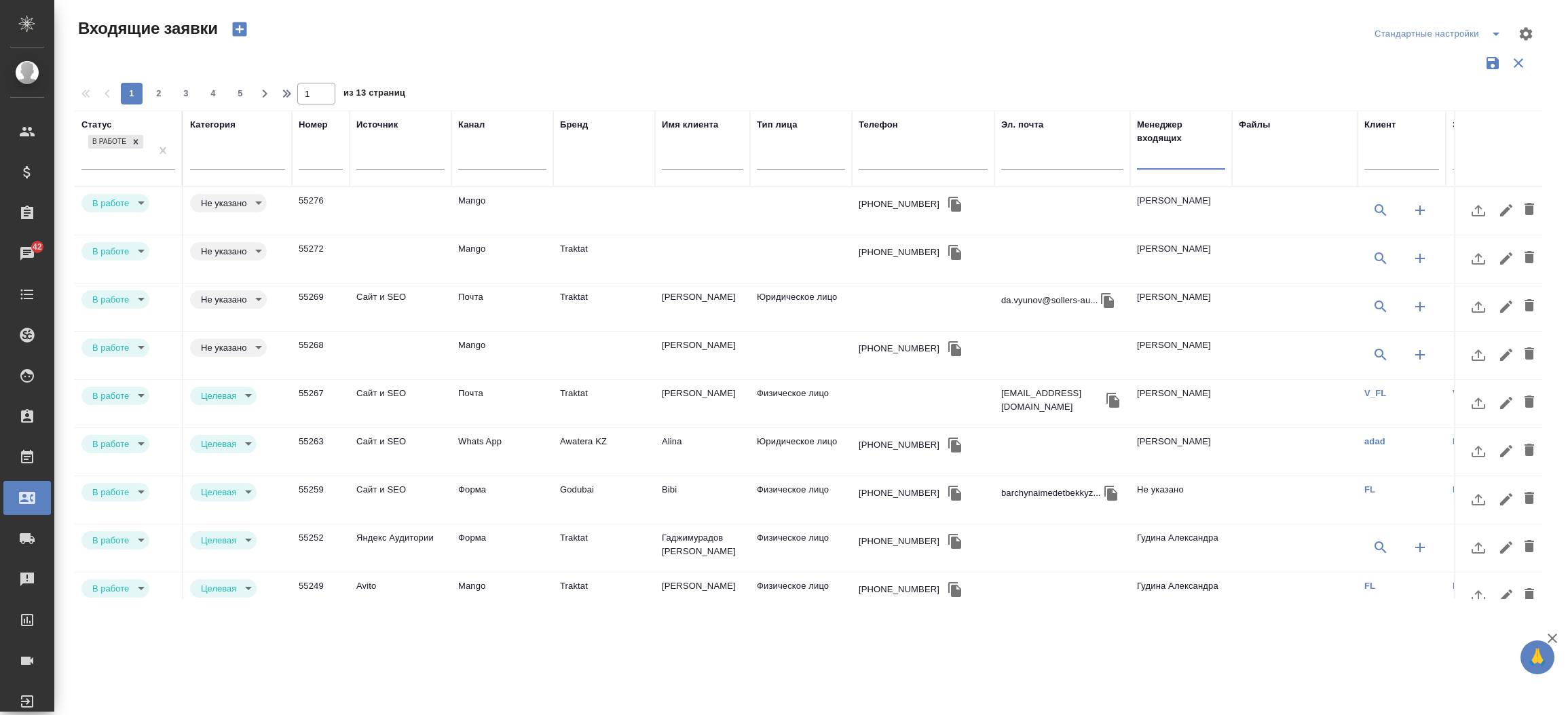
click at [1171, 163] on input "text" at bounding box center [1181, 160] width 88 height 17
type input "моси"
click at [474, 245] on td "Mango" at bounding box center [502, 259] width 102 height 48
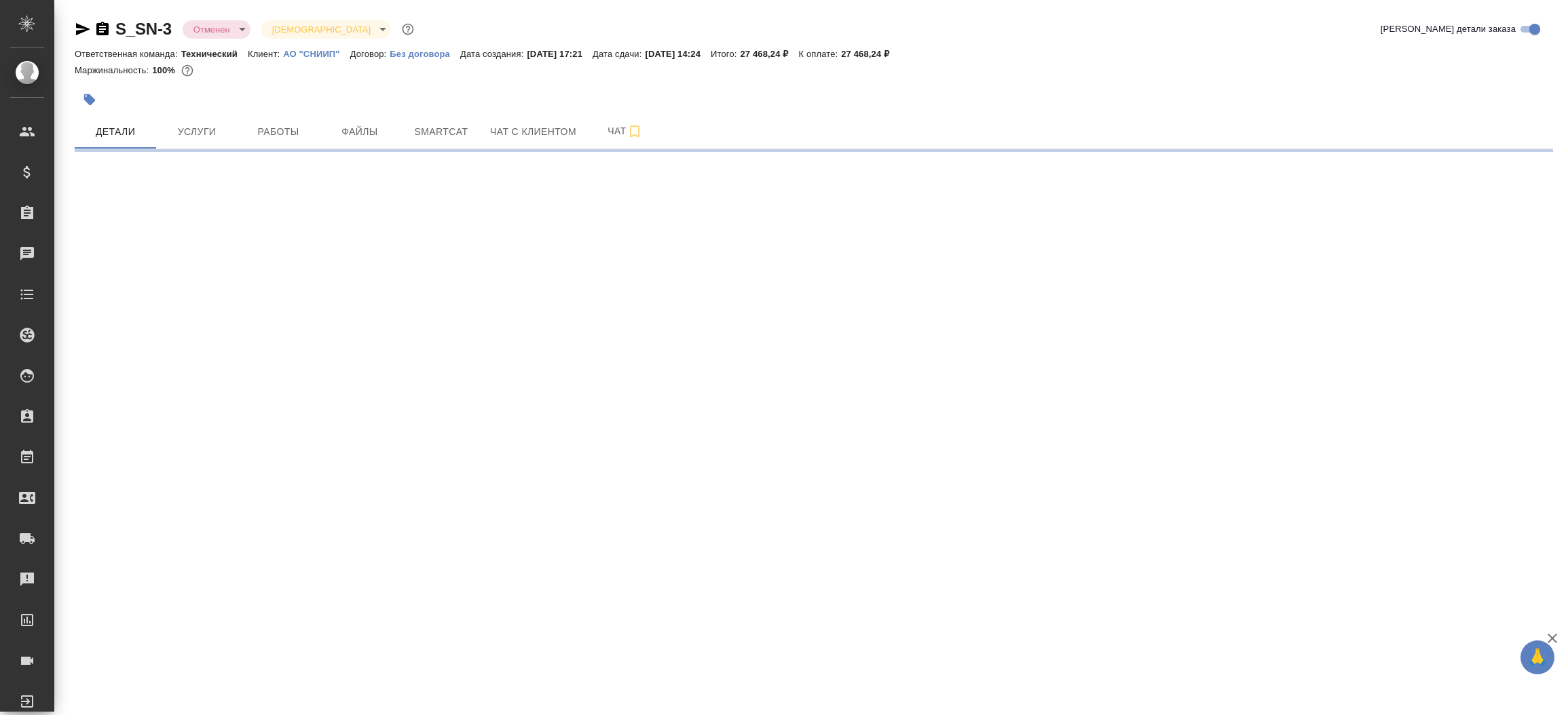
select select "RU"
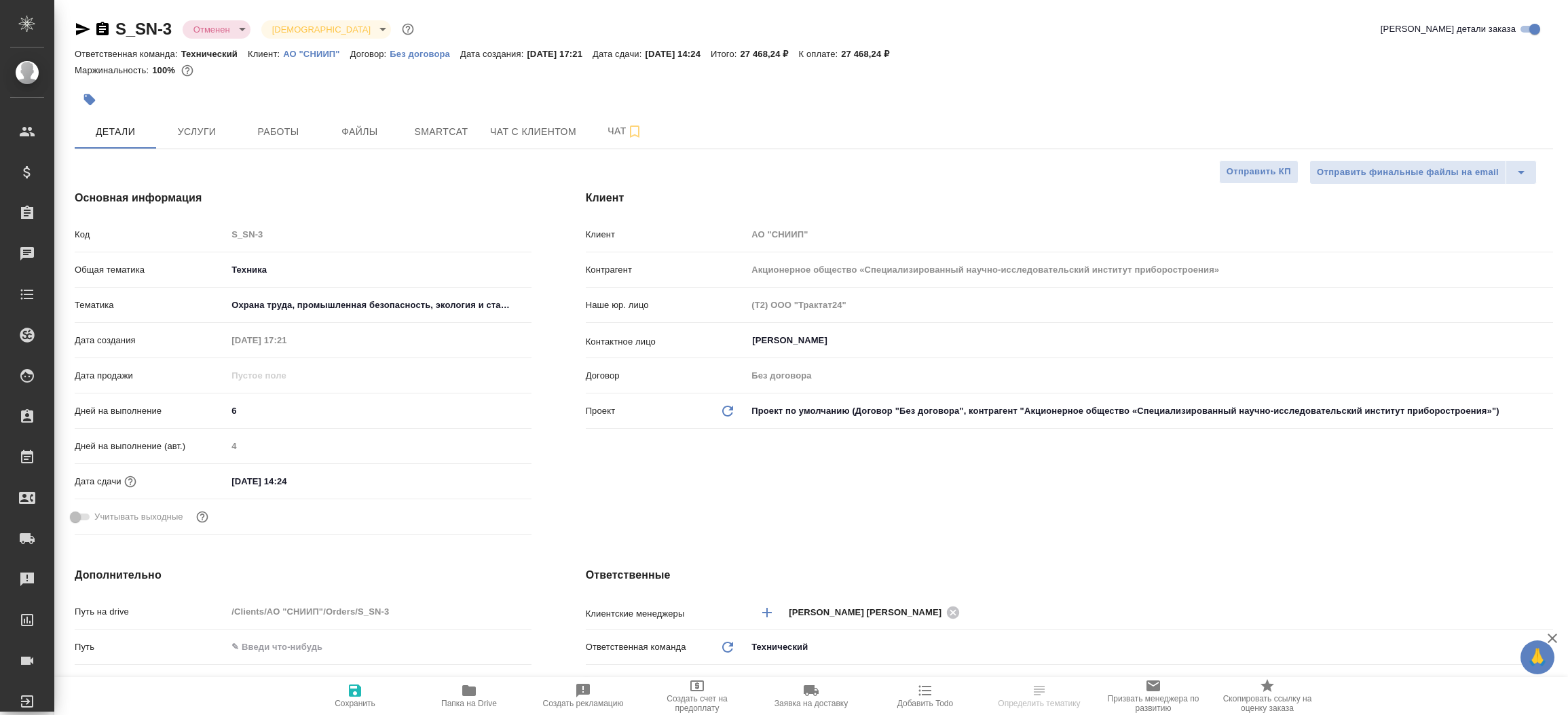
type textarea "x"
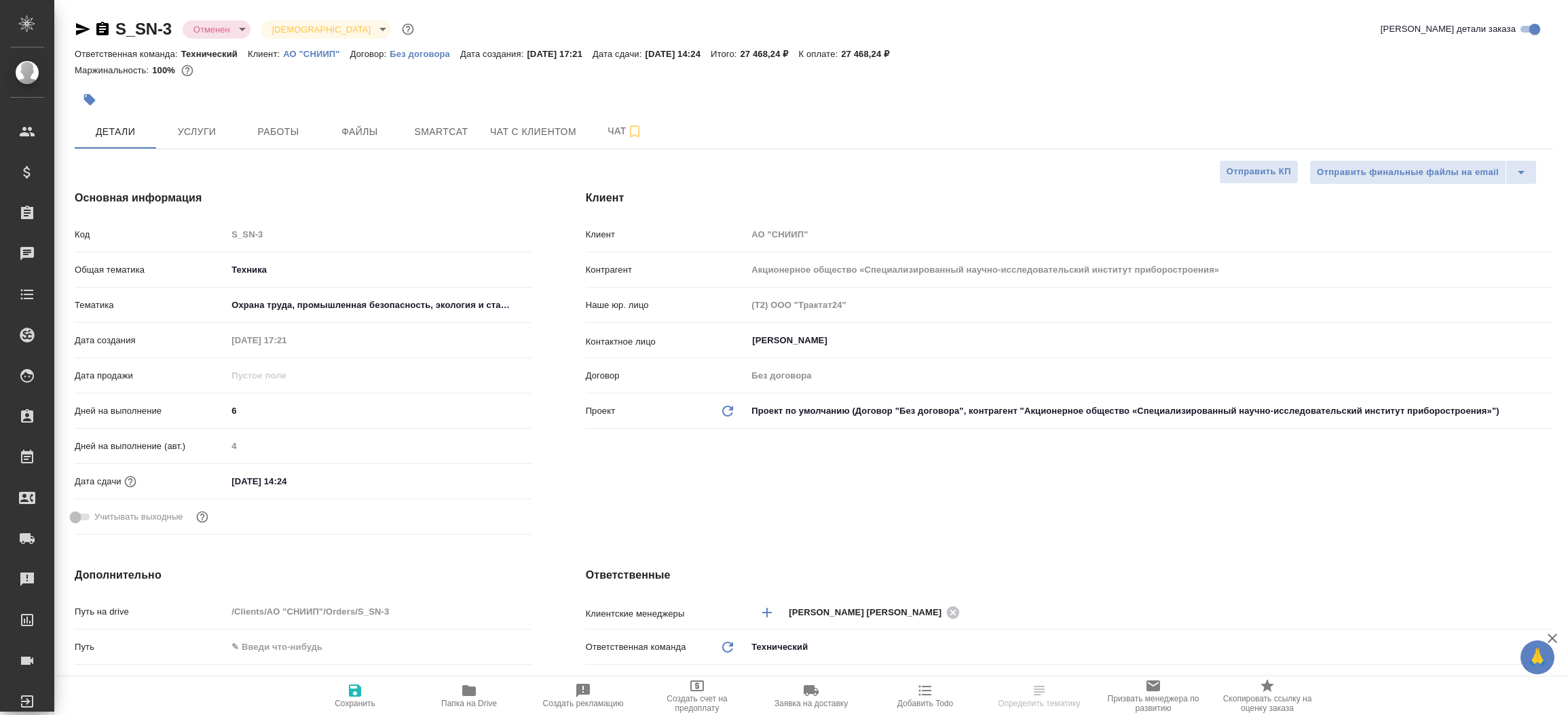
type textarea "x"
select select "RU"
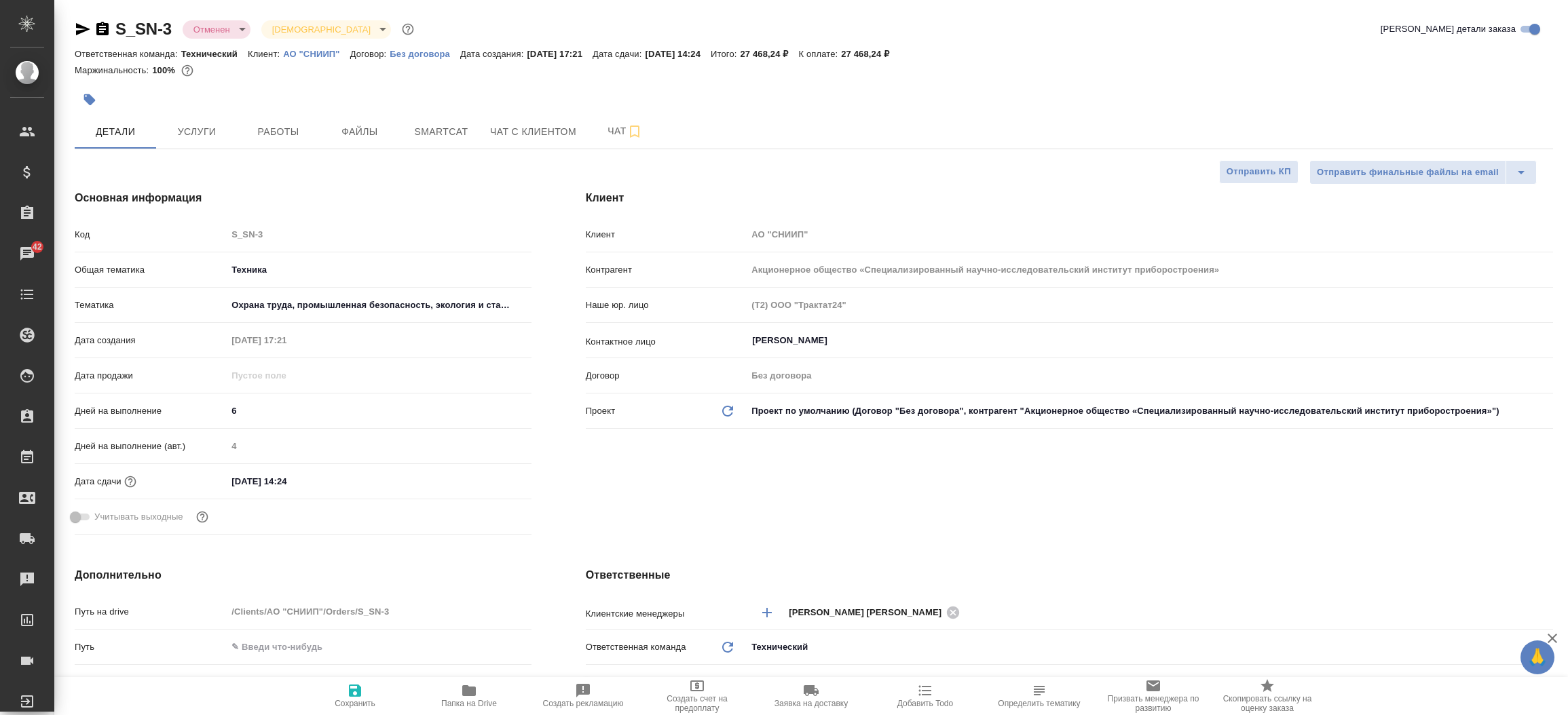
type textarea "x"
click at [83, 31] on icon "button" at bounding box center [83, 29] width 14 height 12
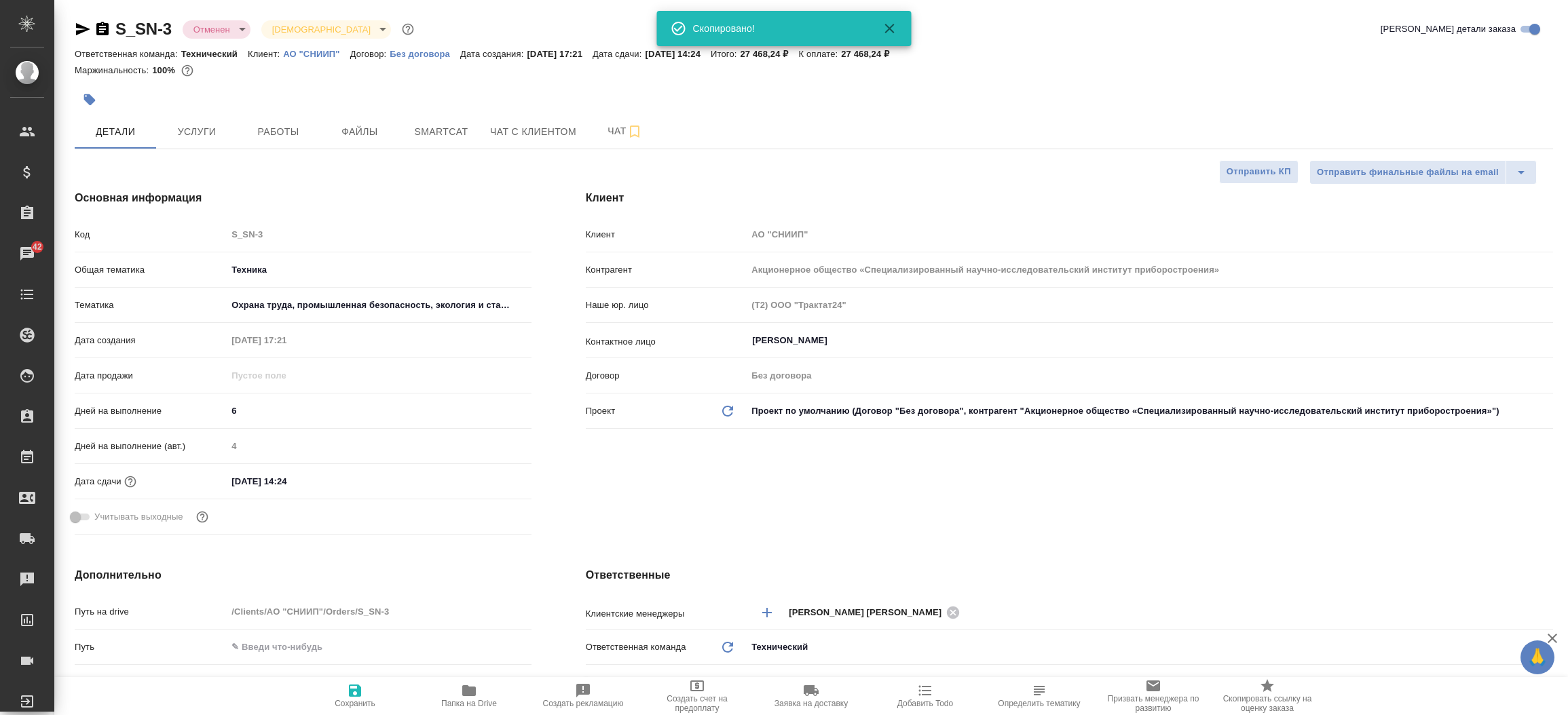
type textarea "x"
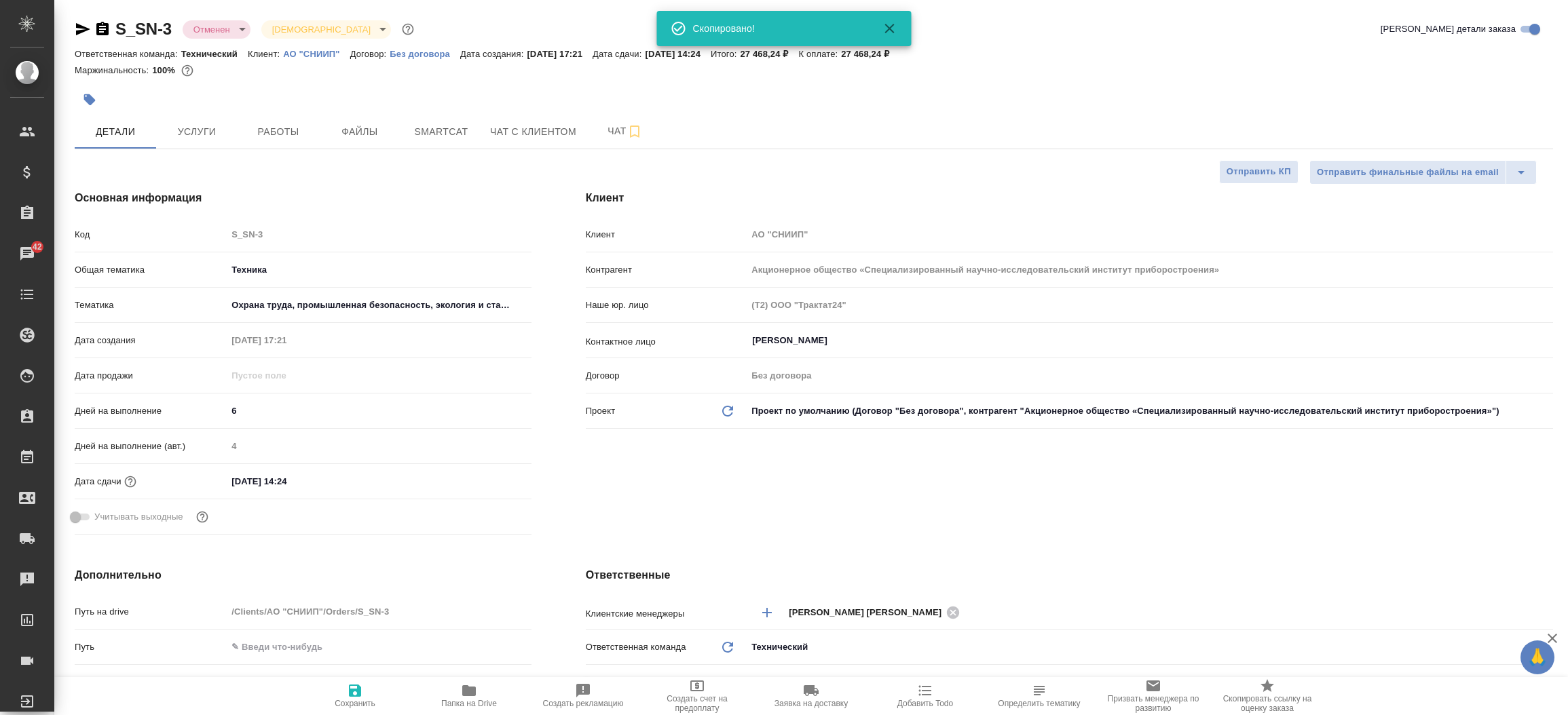
type textarea "x"
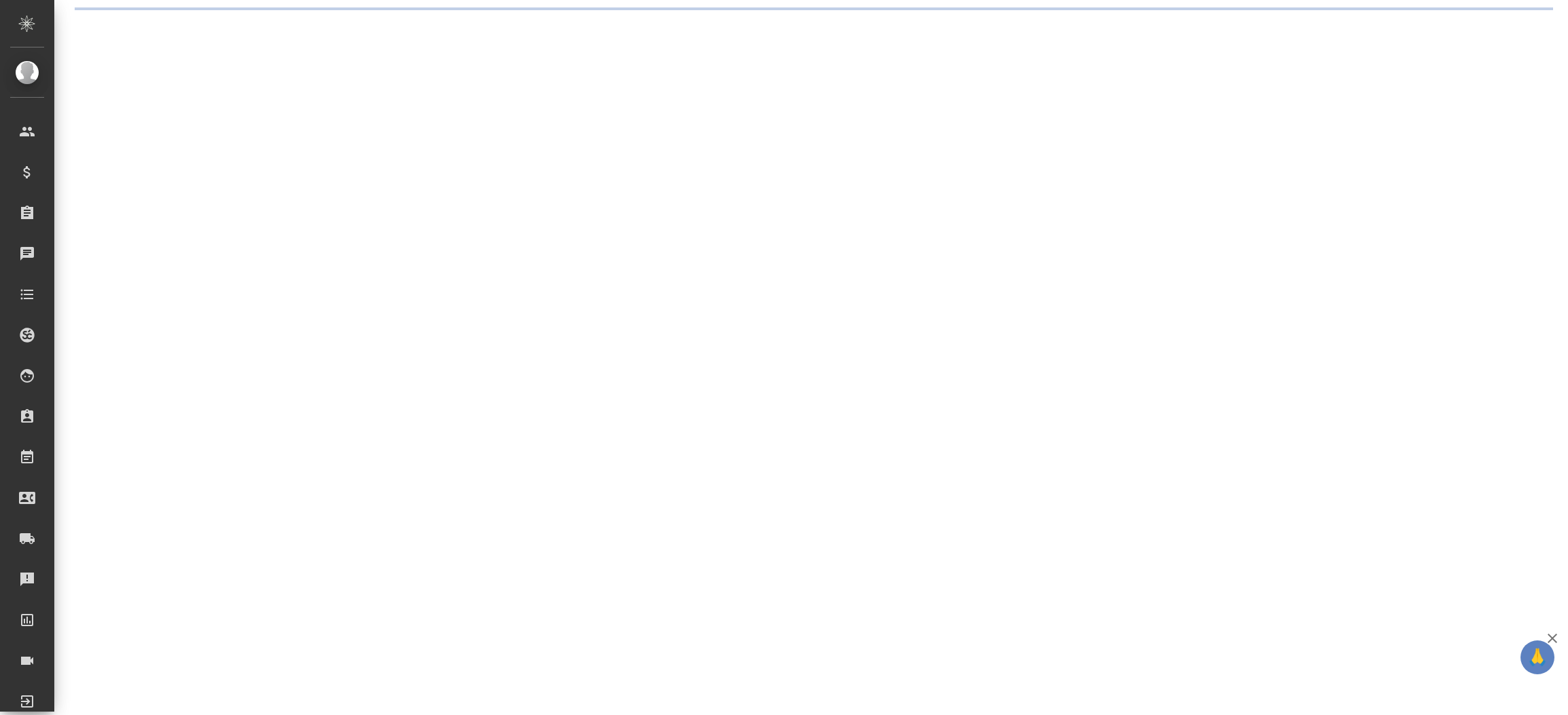
select select "RU"
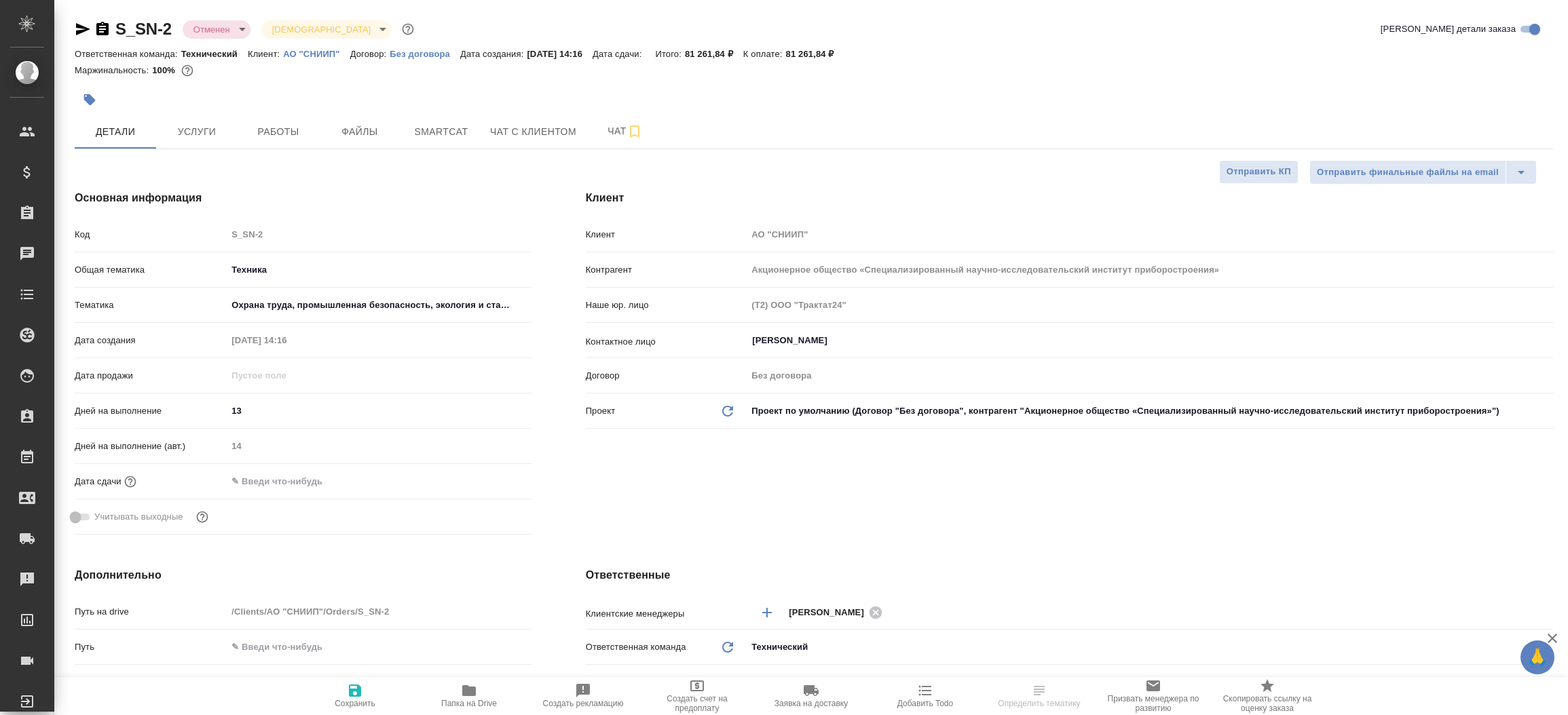
type textarea "x"
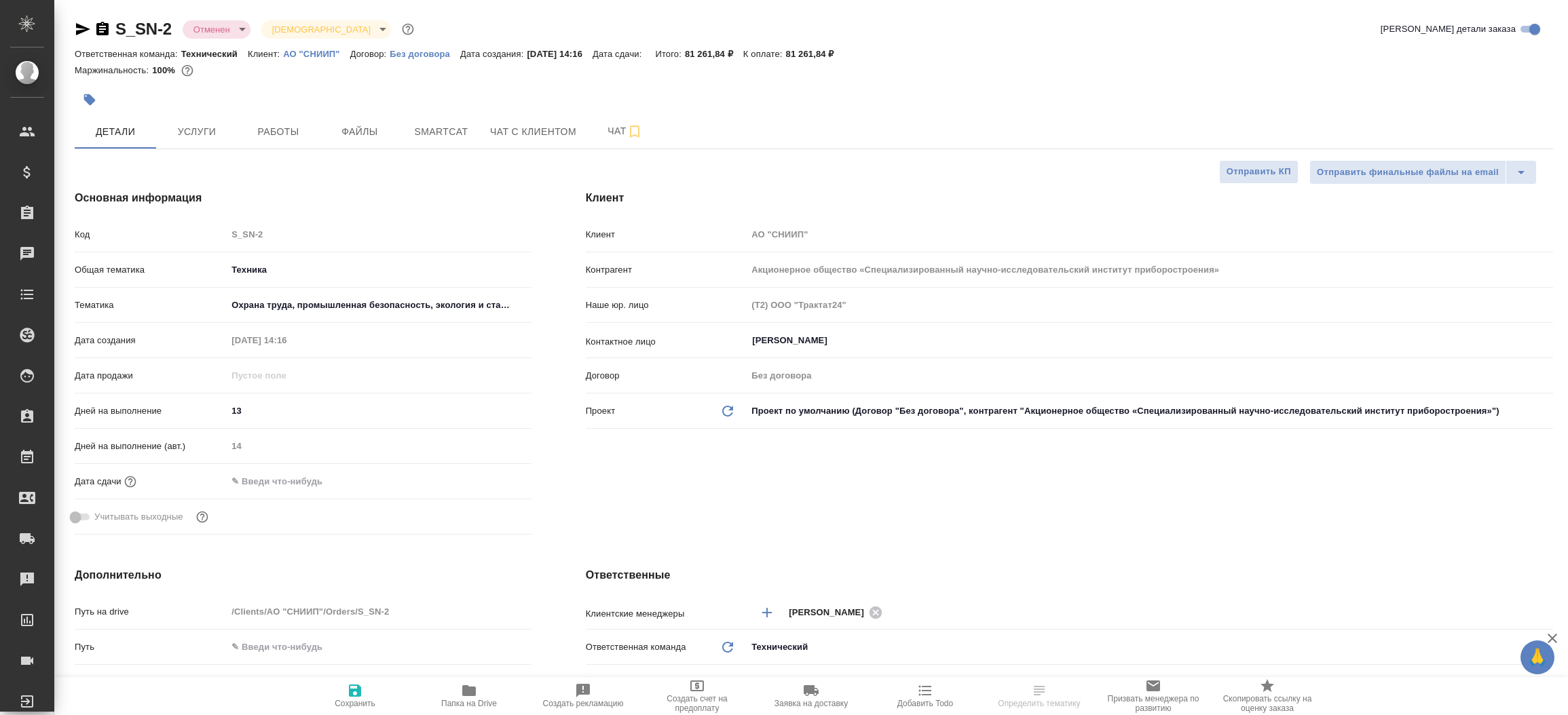
type textarea "x"
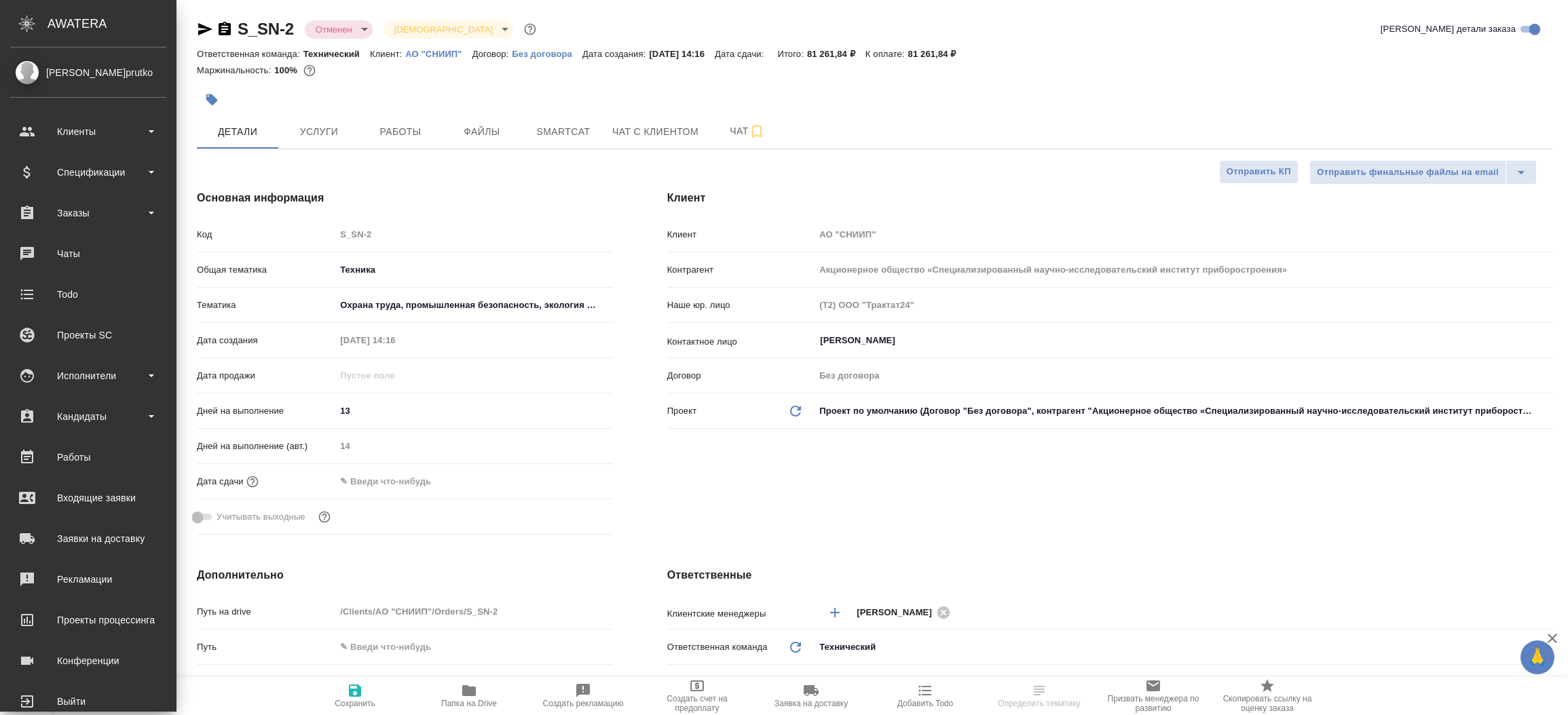
type textarea "x"
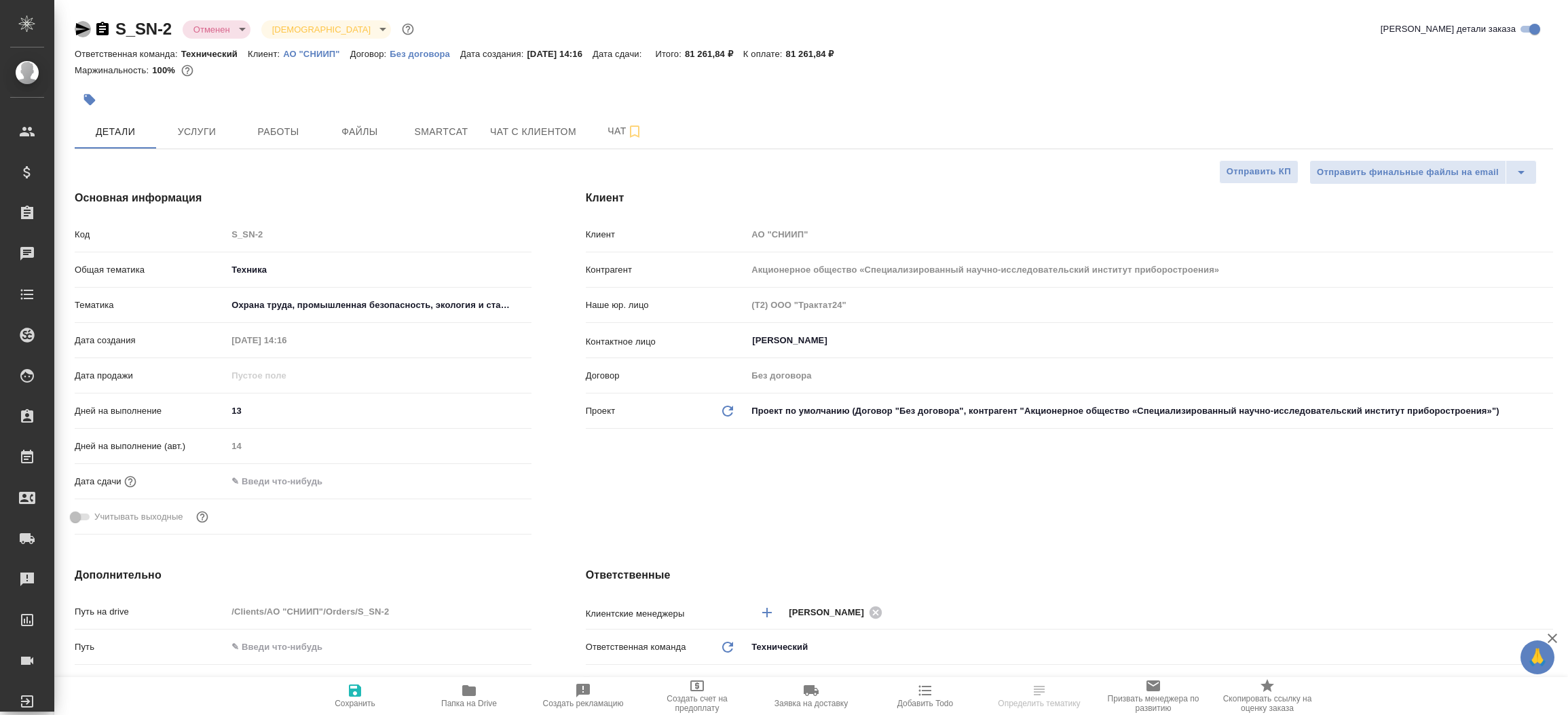
click at [75, 22] on icon "button" at bounding box center [83, 29] width 16 height 16
select select "RU"
type textarea "x"
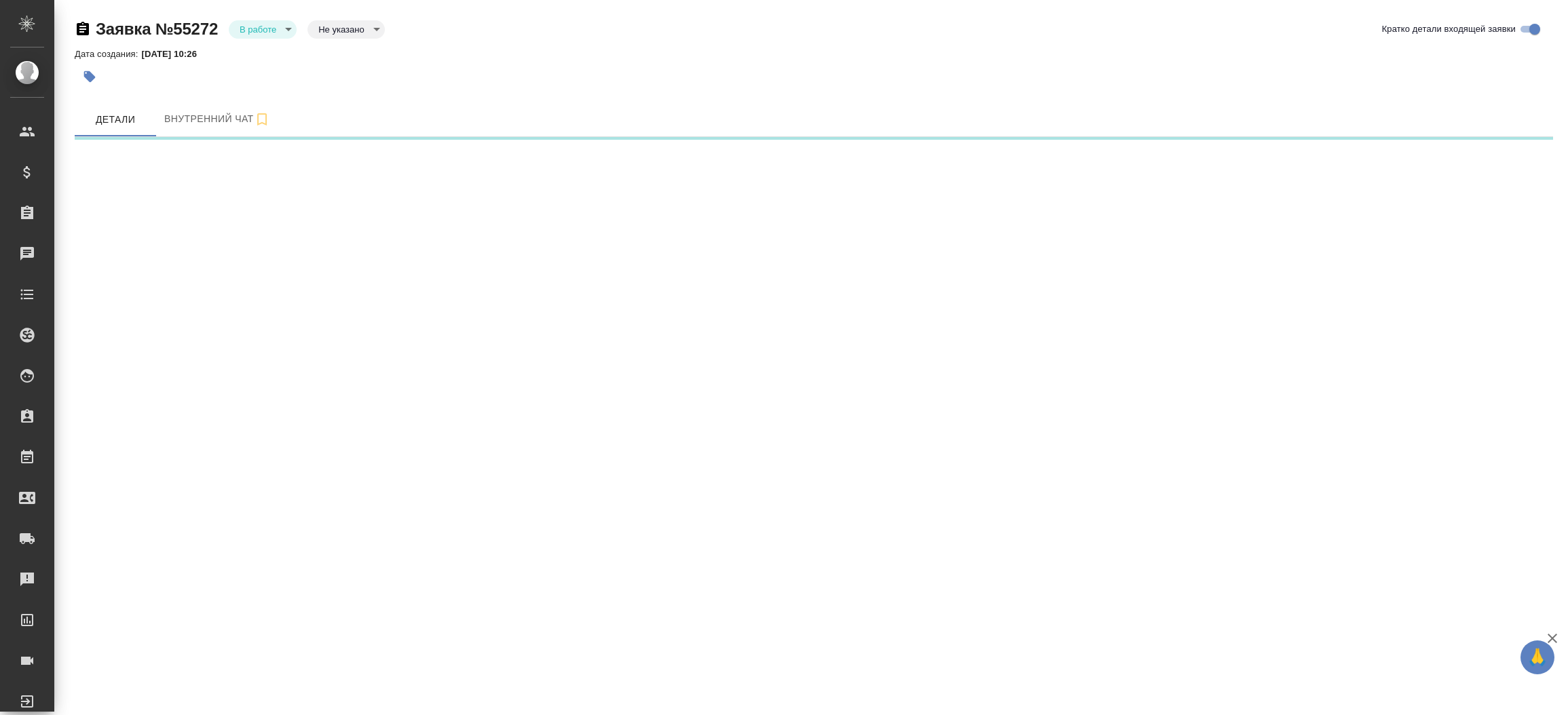
select select "RU"
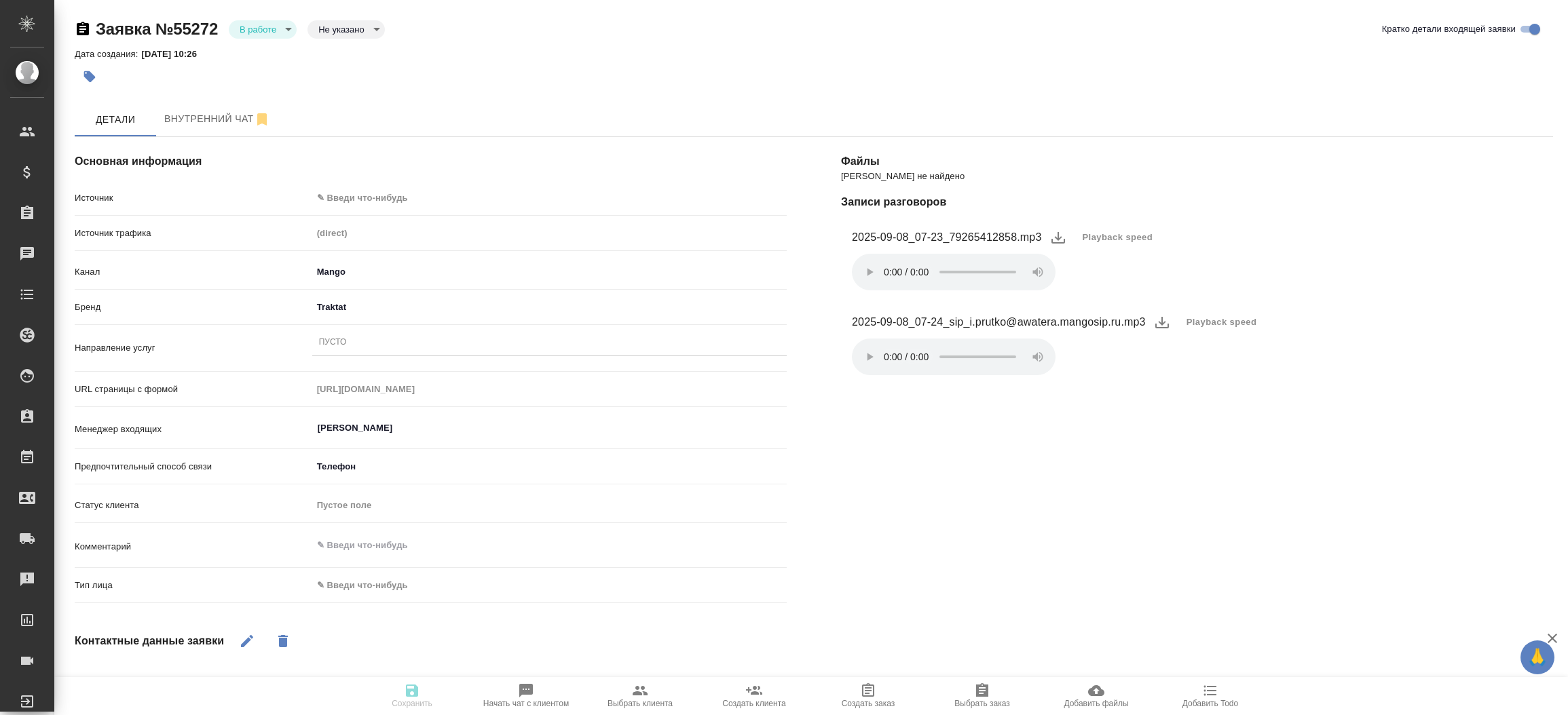
type textarea "x"
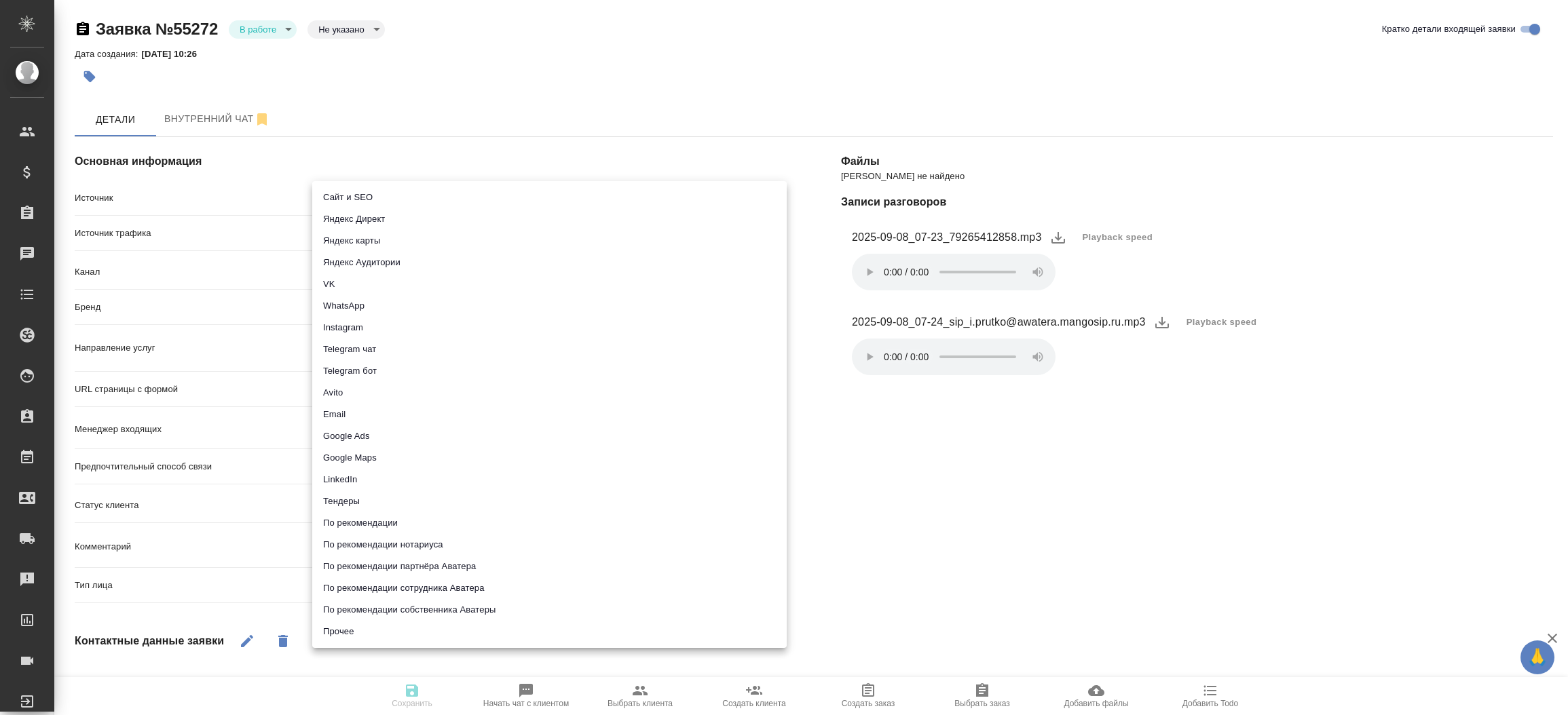
click at [474, 198] on body "🙏 .cls-1 fill:#fff; AWATERA Прутько Ирина i.prutko Клиенты Спецификации Заказы …" at bounding box center [784, 357] width 1568 height 715
click at [474, 198] on li "Сайт и SEO" at bounding box center [550, 197] width 474 height 22
type input "seo"
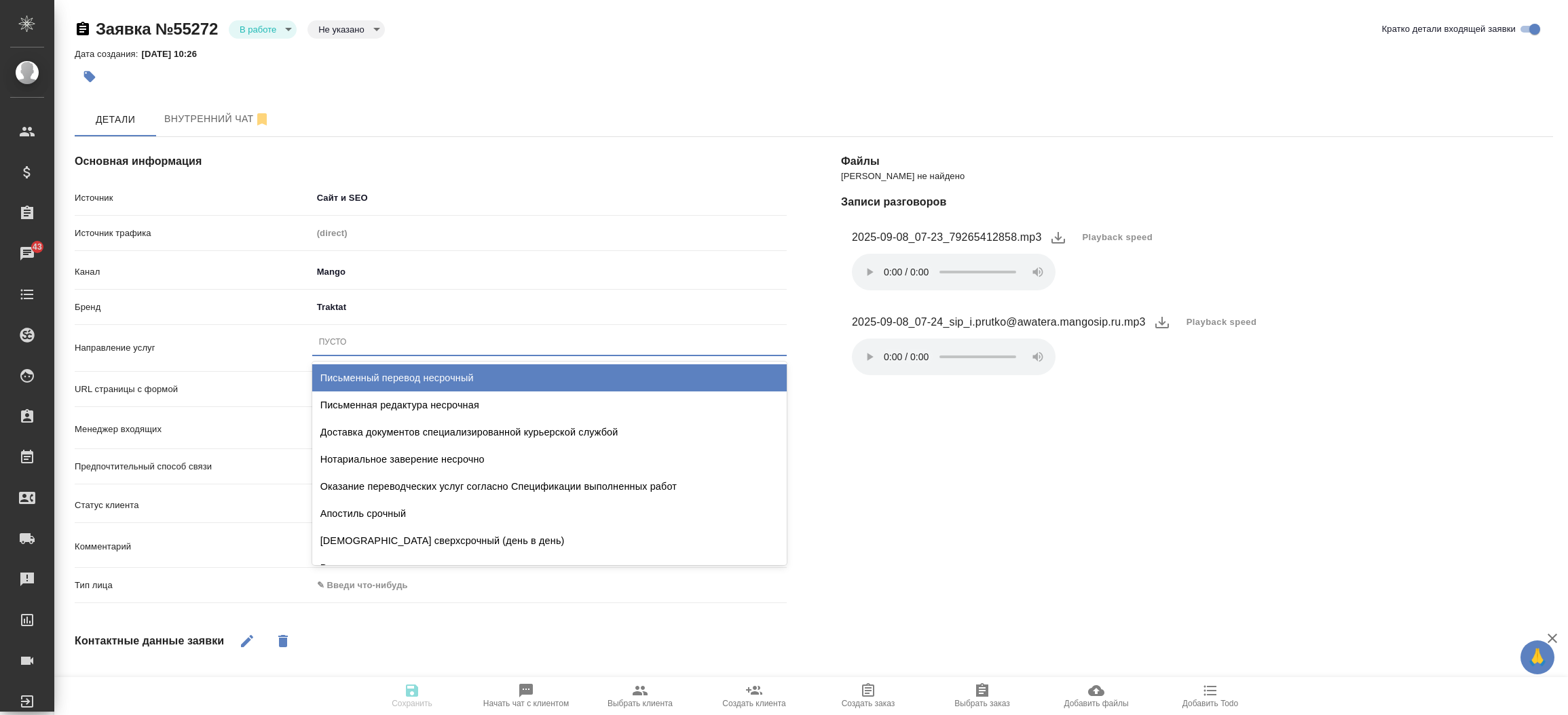
click at [400, 339] on div "Пусто" at bounding box center [550, 342] width 474 height 19
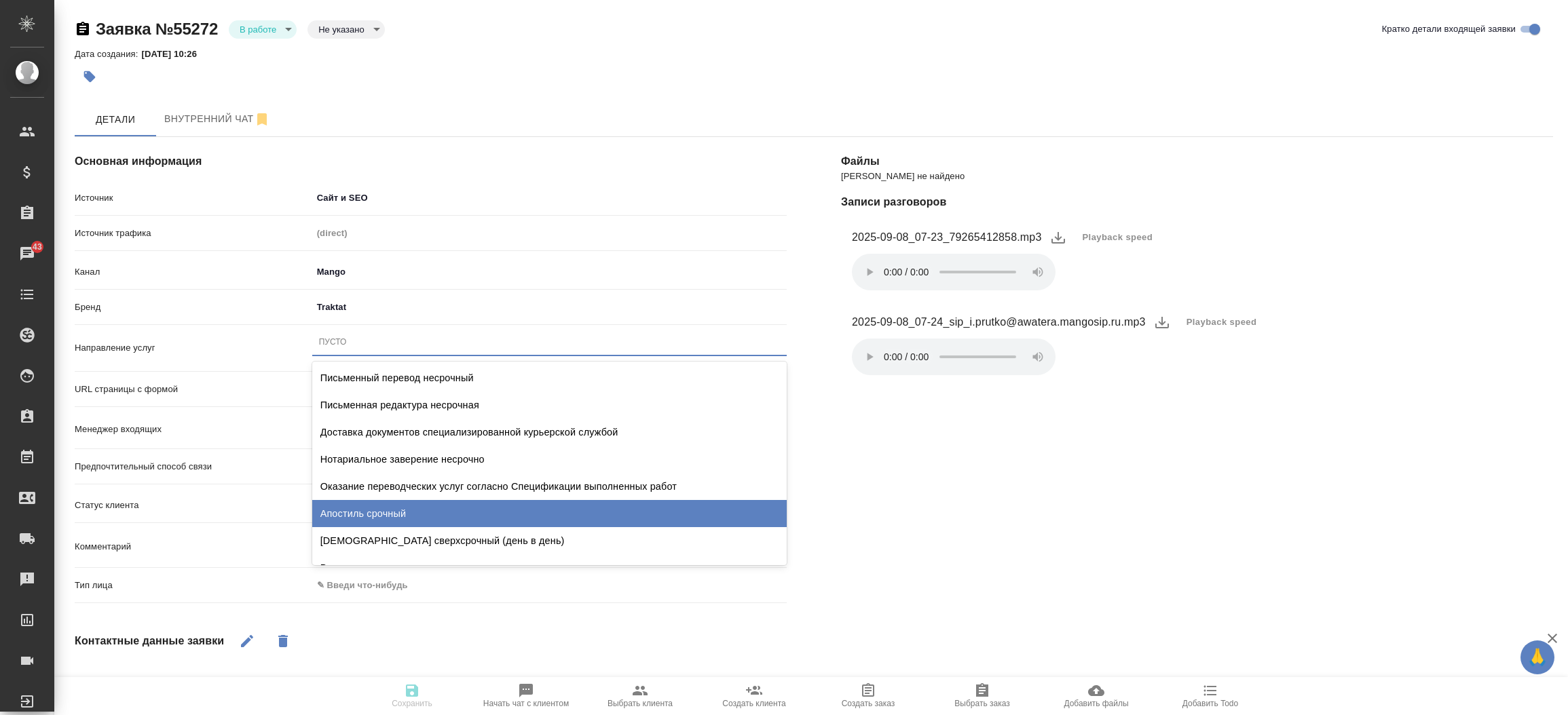
click at [380, 506] on div "Апостиль срочный" at bounding box center [550, 514] width 474 height 27
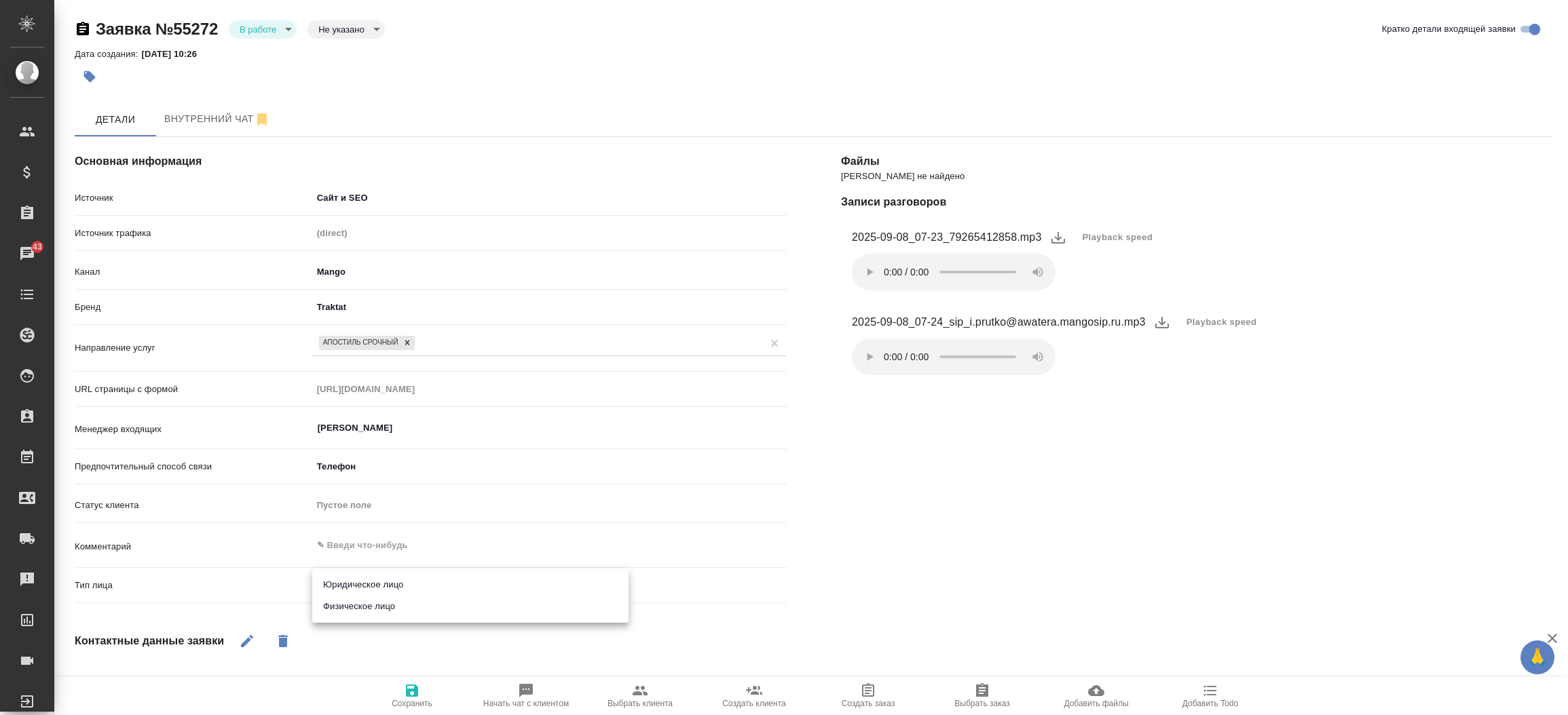
click at [353, 573] on body "🙏 .cls-1 fill:#fff; AWATERA Прутько Ирина i.prutko Клиенты Спецификации Заказы …" at bounding box center [784, 357] width 1568 height 715
click at [351, 608] on li "Физическое лицо" at bounding box center [470, 606] width 316 height 22
type textarea "x"
type input "private"
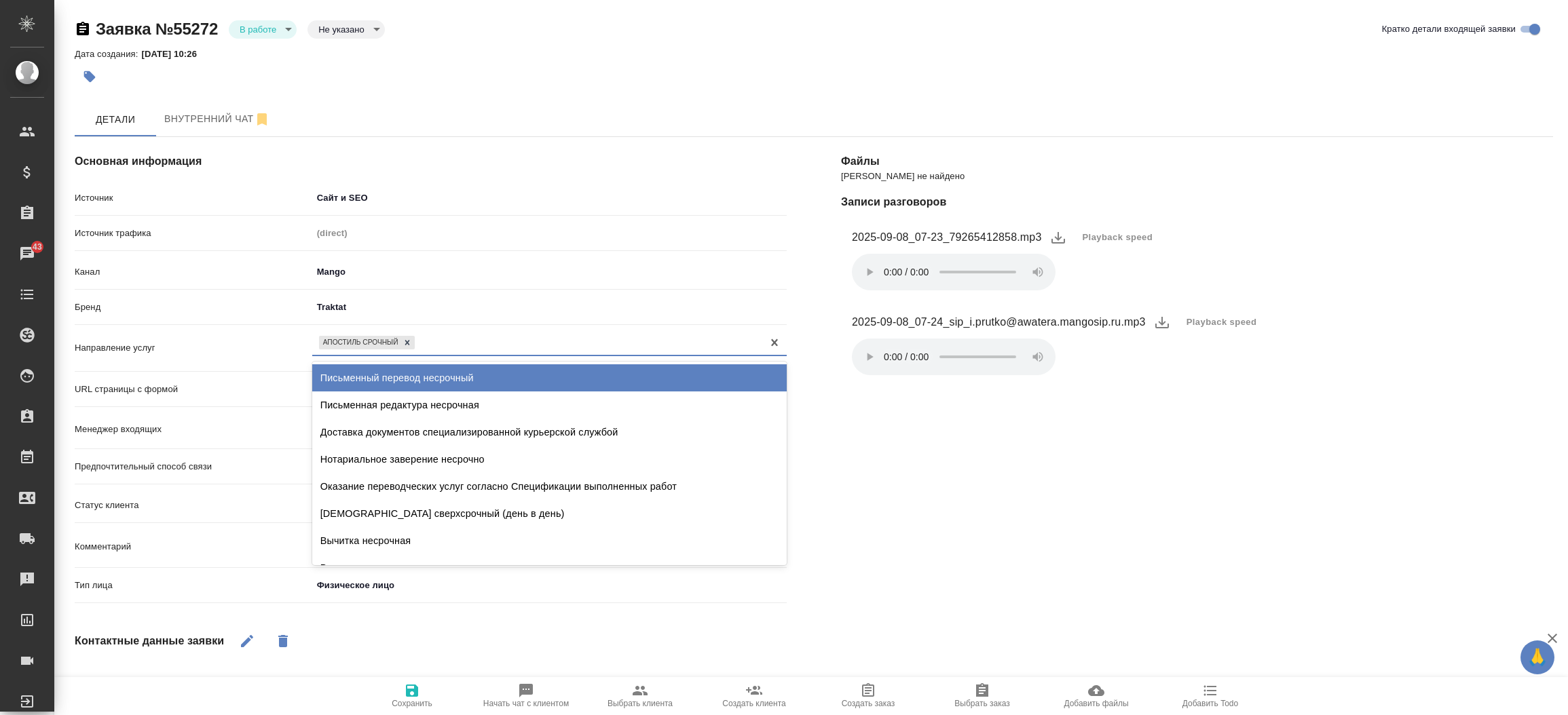
click at [457, 337] on div "Апостиль срочный" at bounding box center [537, 342] width 450 height 19
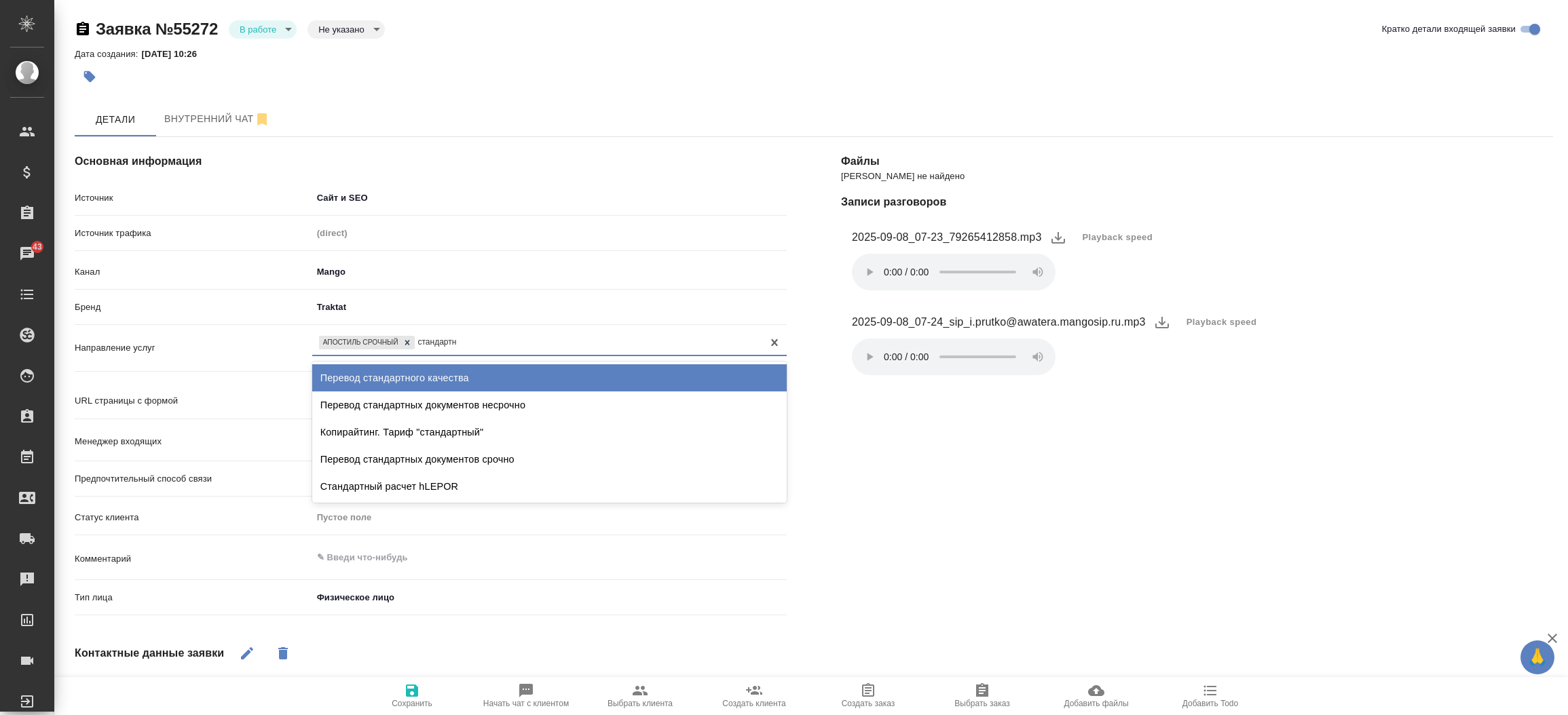
type input "стандартны"
click at [469, 379] on div "Перевод стандартных документов несрочно" at bounding box center [550, 378] width 474 height 27
type textarea "x"
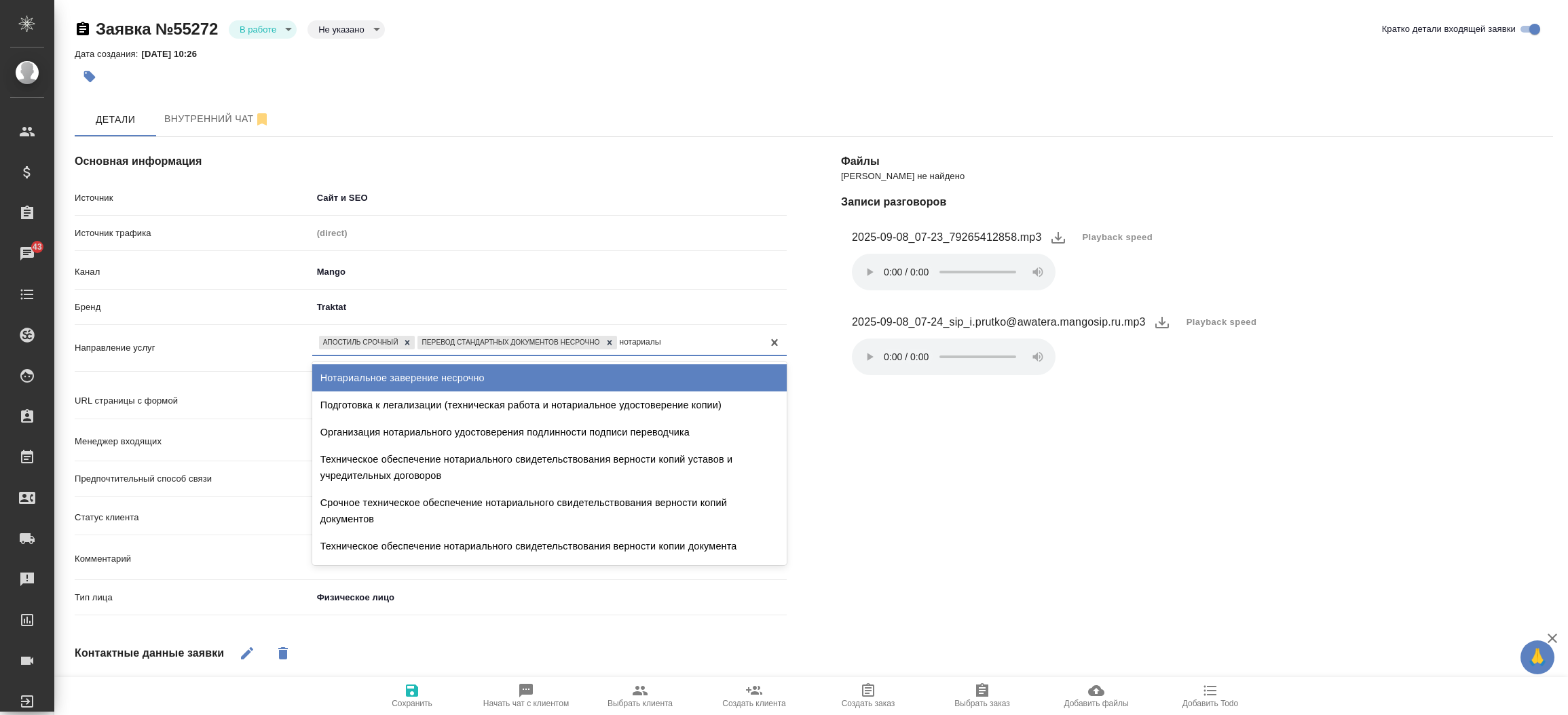
type input "нотариально"
click at [469, 379] on div "Нотариальное заверение несрочно" at bounding box center [550, 378] width 474 height 27
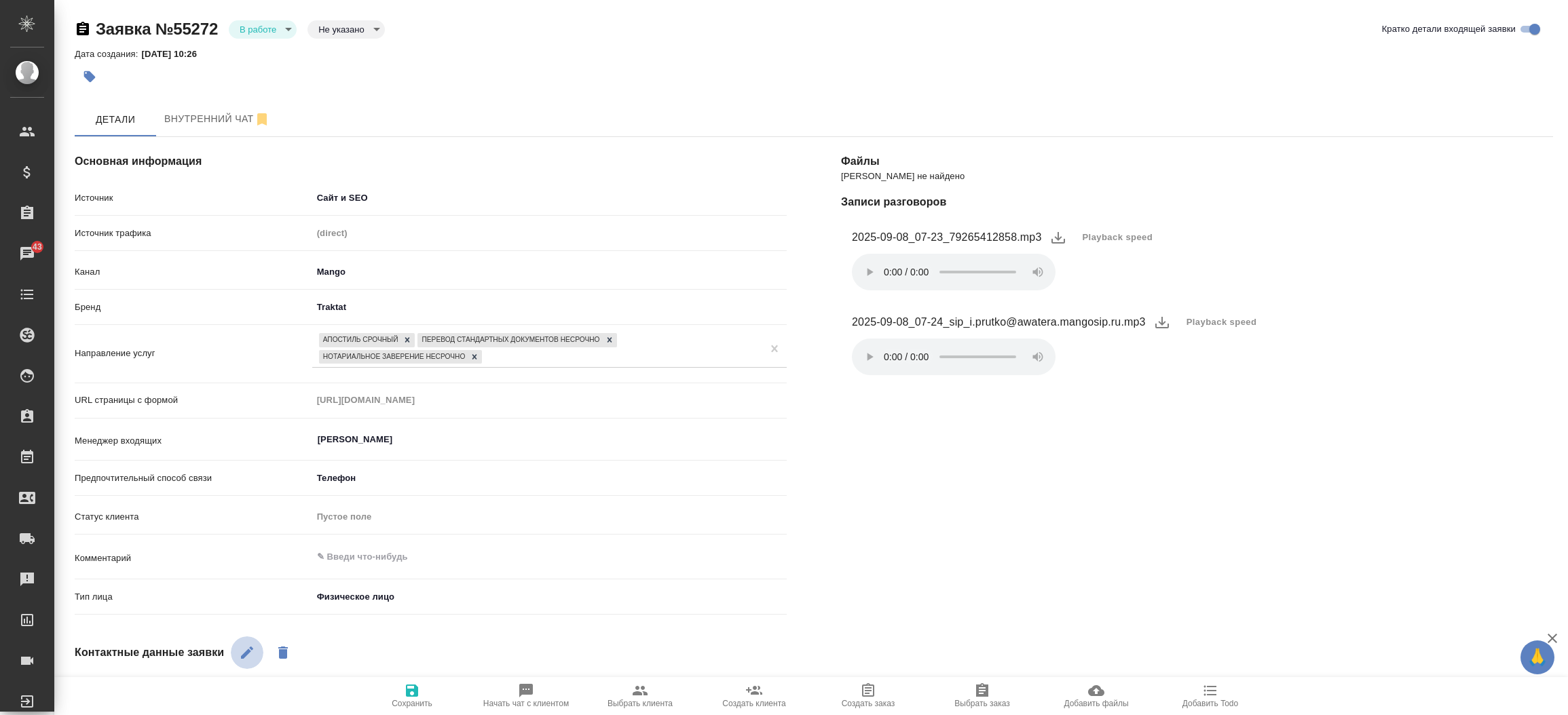
click at [253, 651] on icon "button" at bounding box center [247, 653] width 16 height 16
click at [865, 564] on div "Файлы Файлов не найдено Записи разговоров 2025-09-08_07-23_79265412858.mp3 Play…" at bounding box center [1197, 561] width 766 height 904
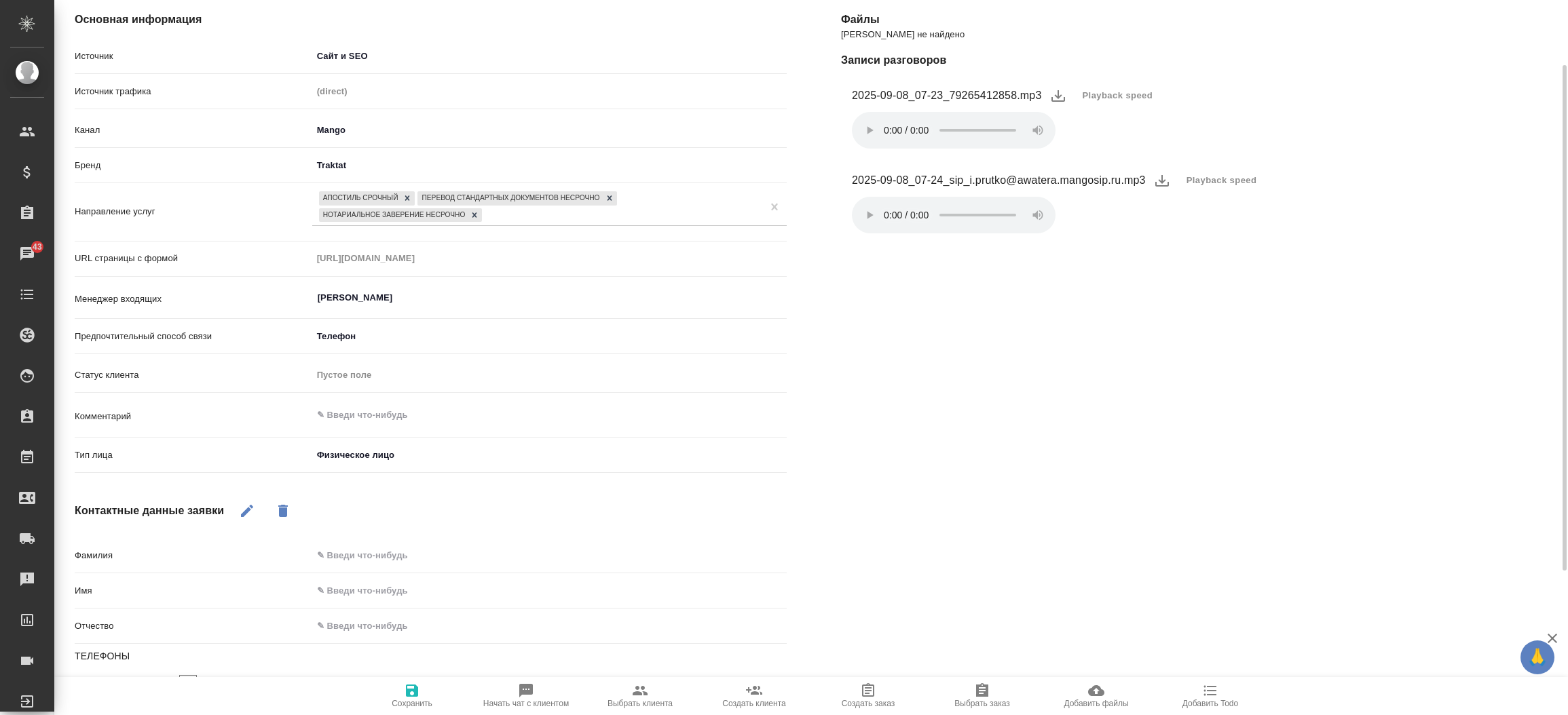
scroll to position [183, 0]
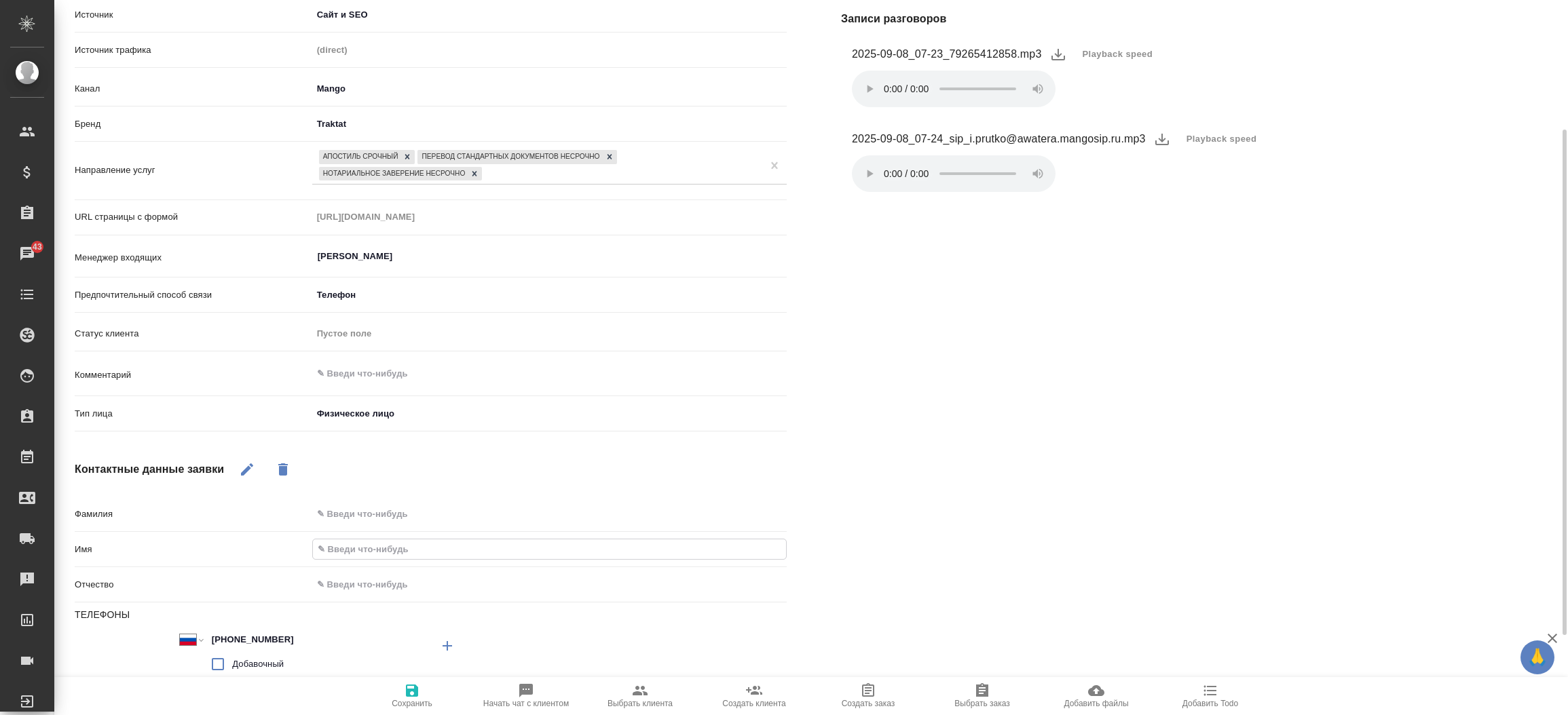
click at [442, 541] on input "text" at bounding box center [550, 549] width 473 height 19
type textarea "x"
type input "А"
type textarea "x"
type input "Ал"
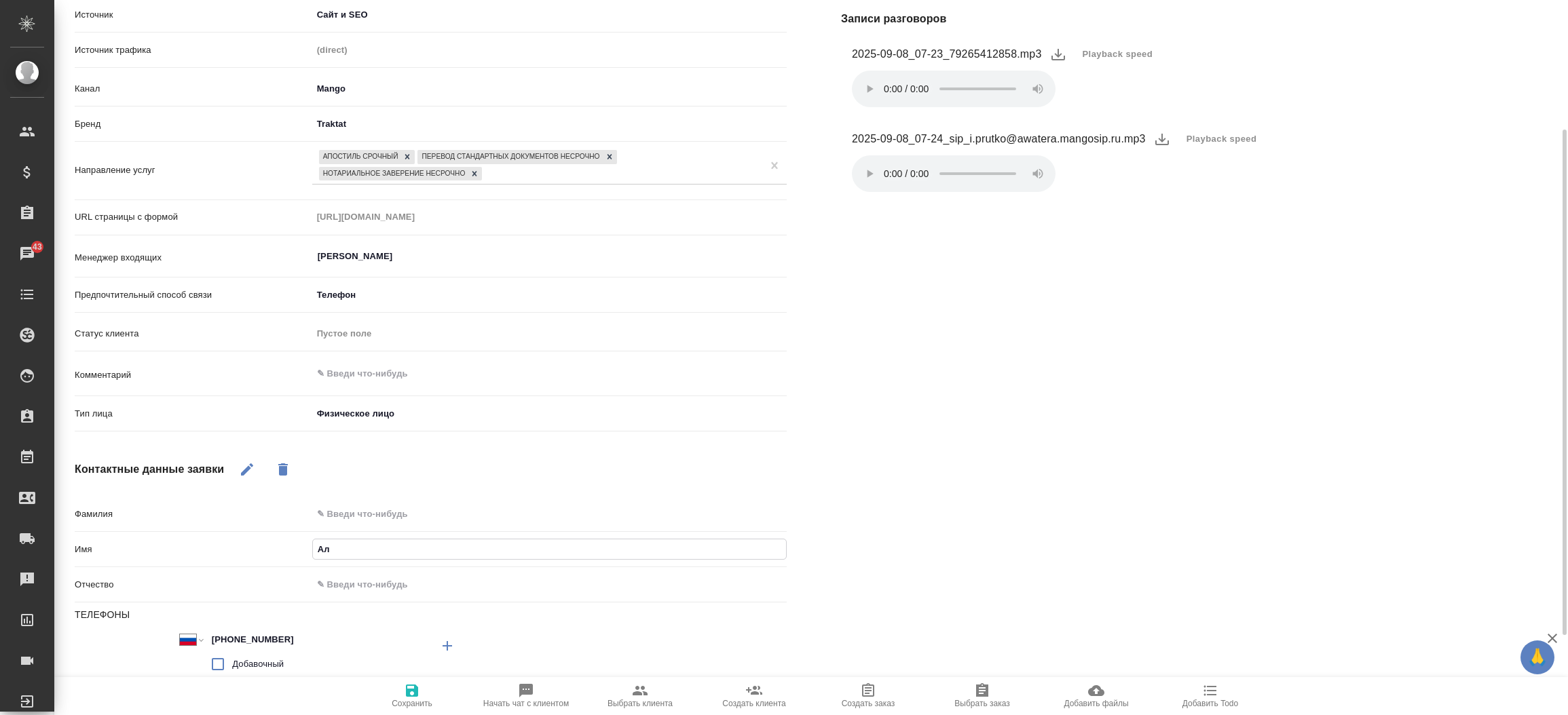
type textarea "x"
type input "Але"
type textarea "x"
type input "Алек"
type textarea "x"
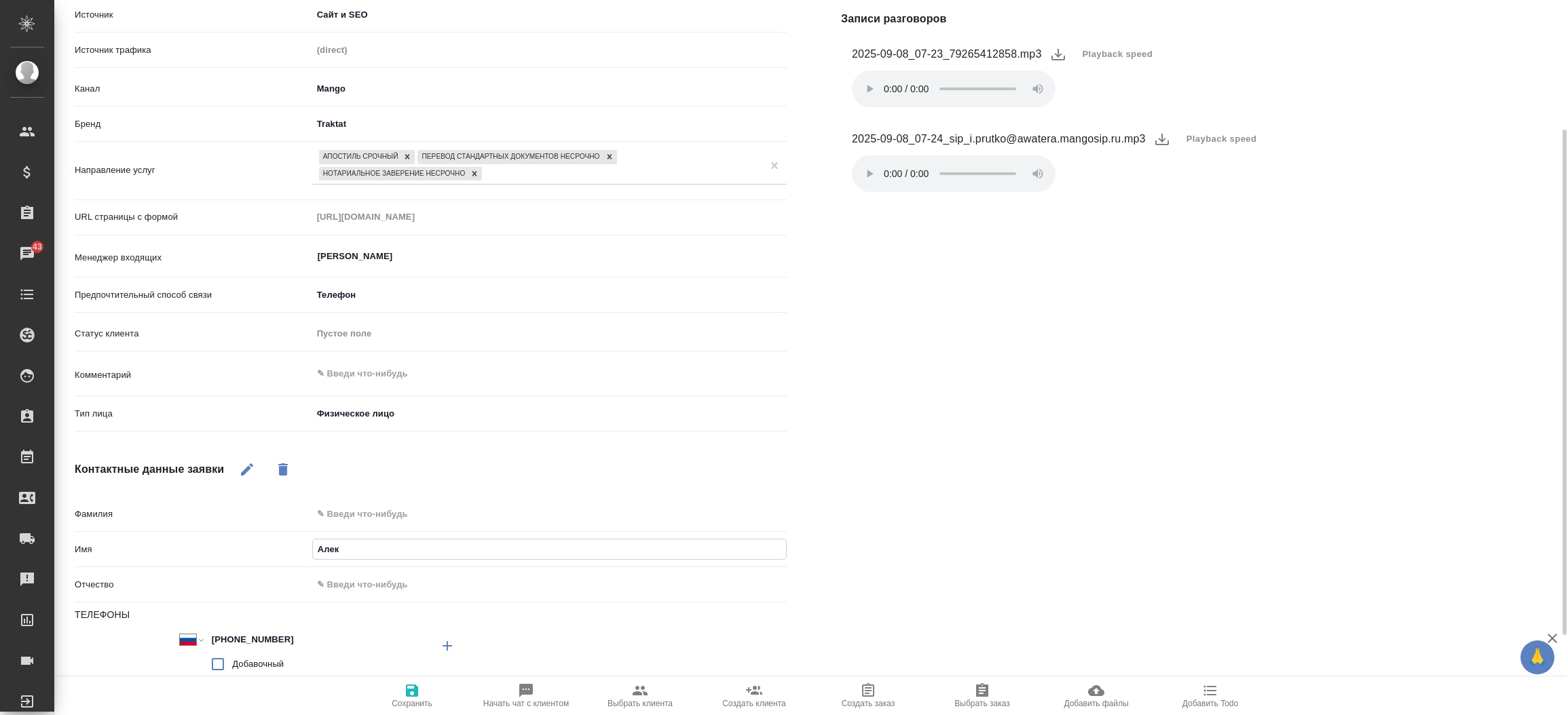
type input "Алекс"
type textarea "x"
type input "Алексе"
type textarea "x"
type input "[PERSON_NAME]"
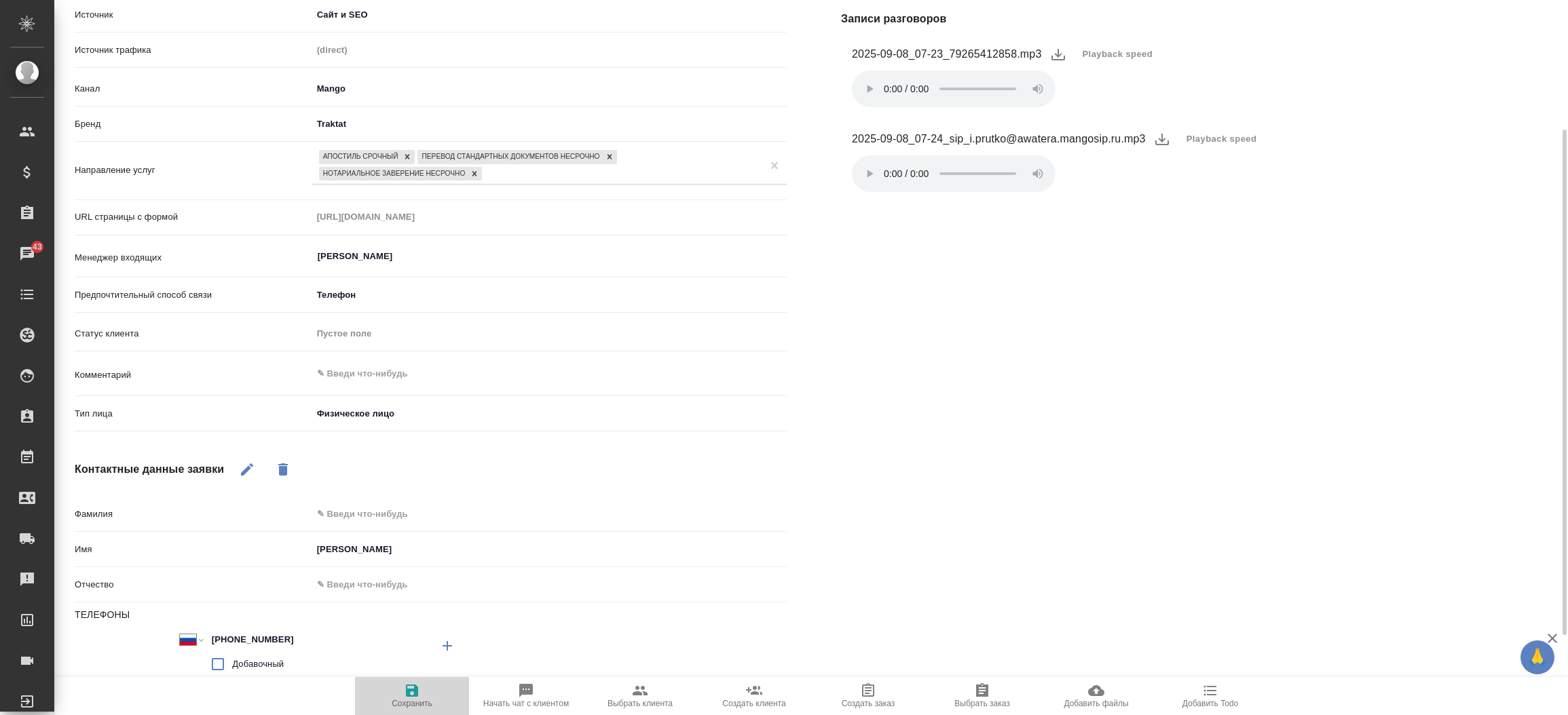
click at [421, 704] on span "Сохранить" at bounding box center [412, 703] width 41 height 10
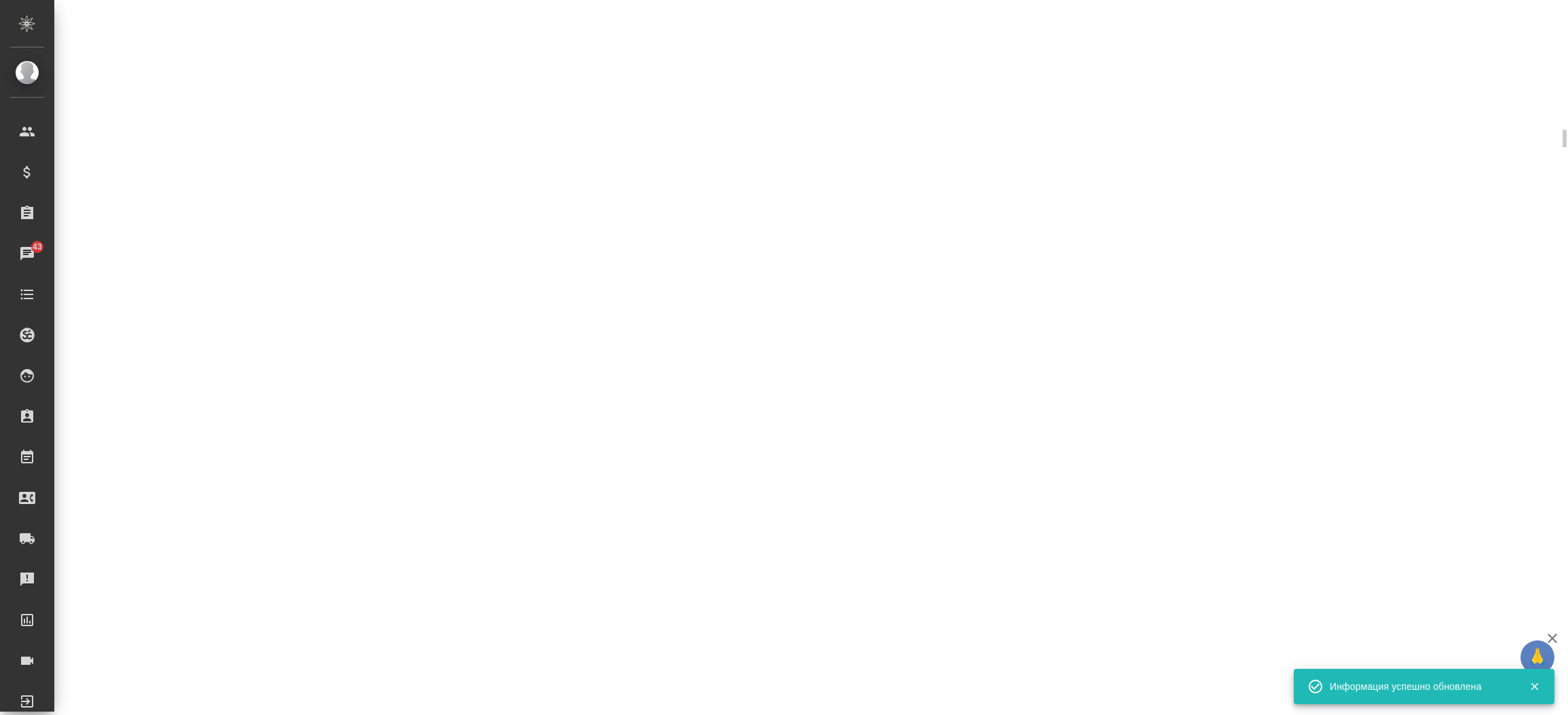
select select "RU"
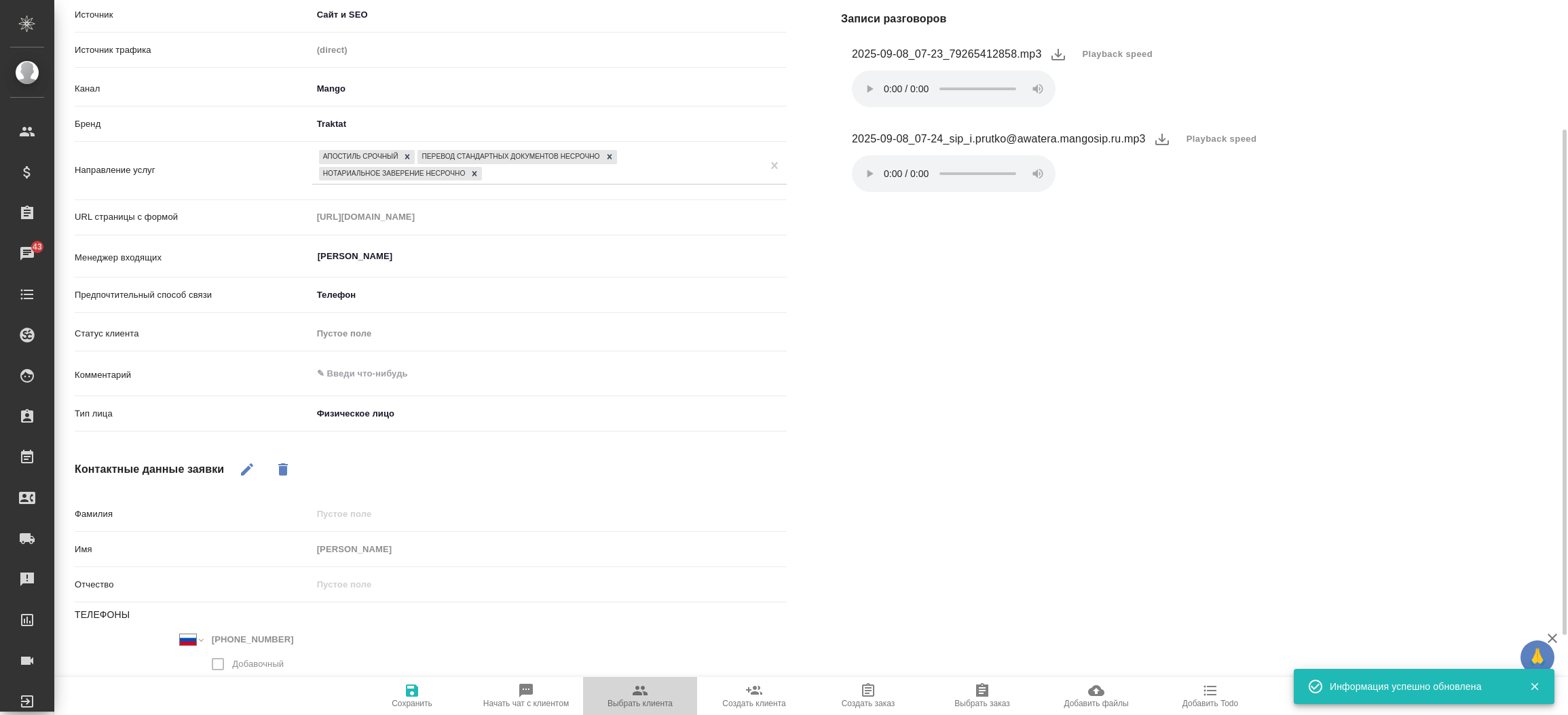
click at [645, 696] on icon "button" at bounding box center [640, 690] width 15 height 10
type textarea "x"
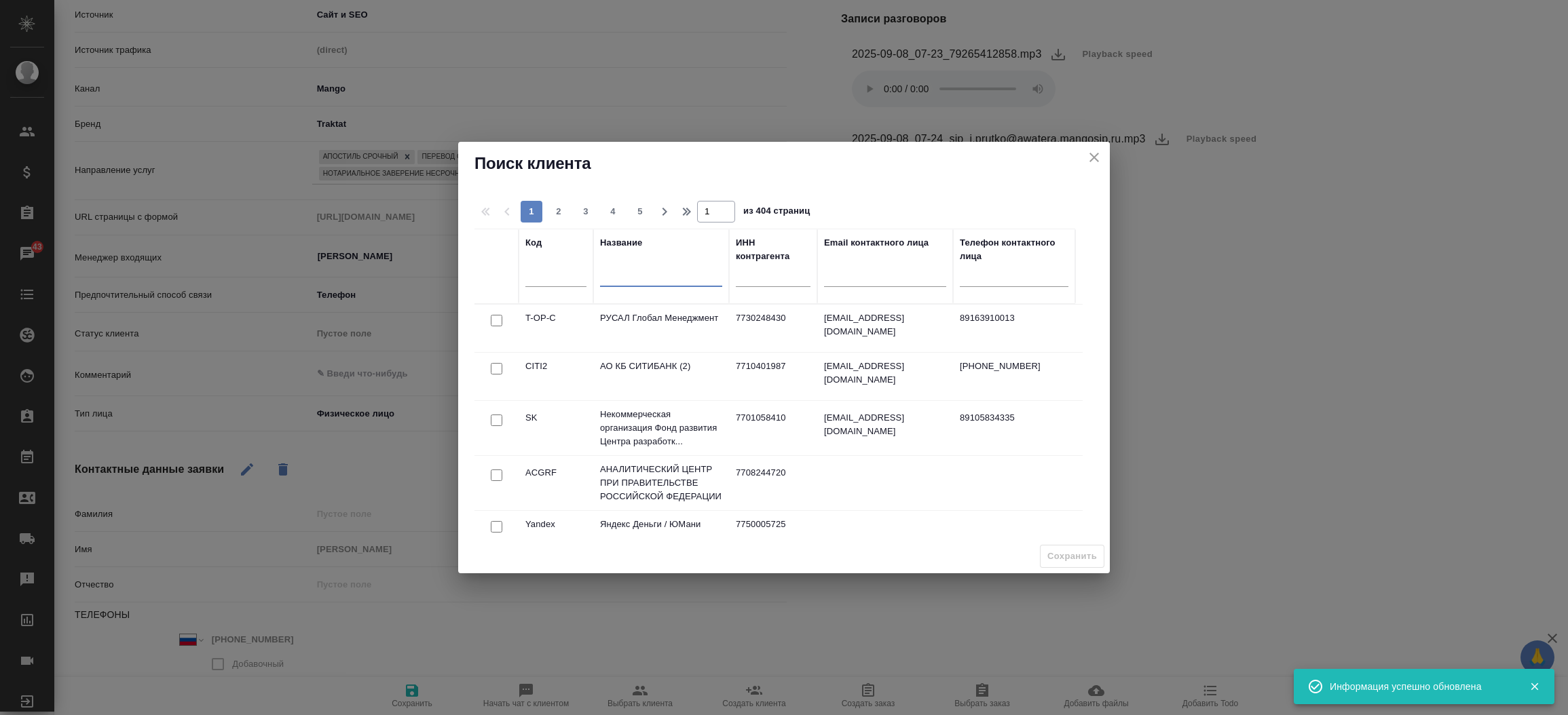
click at [623, 279] on input "text" at bounding box center [661, 278] width 122 height 17
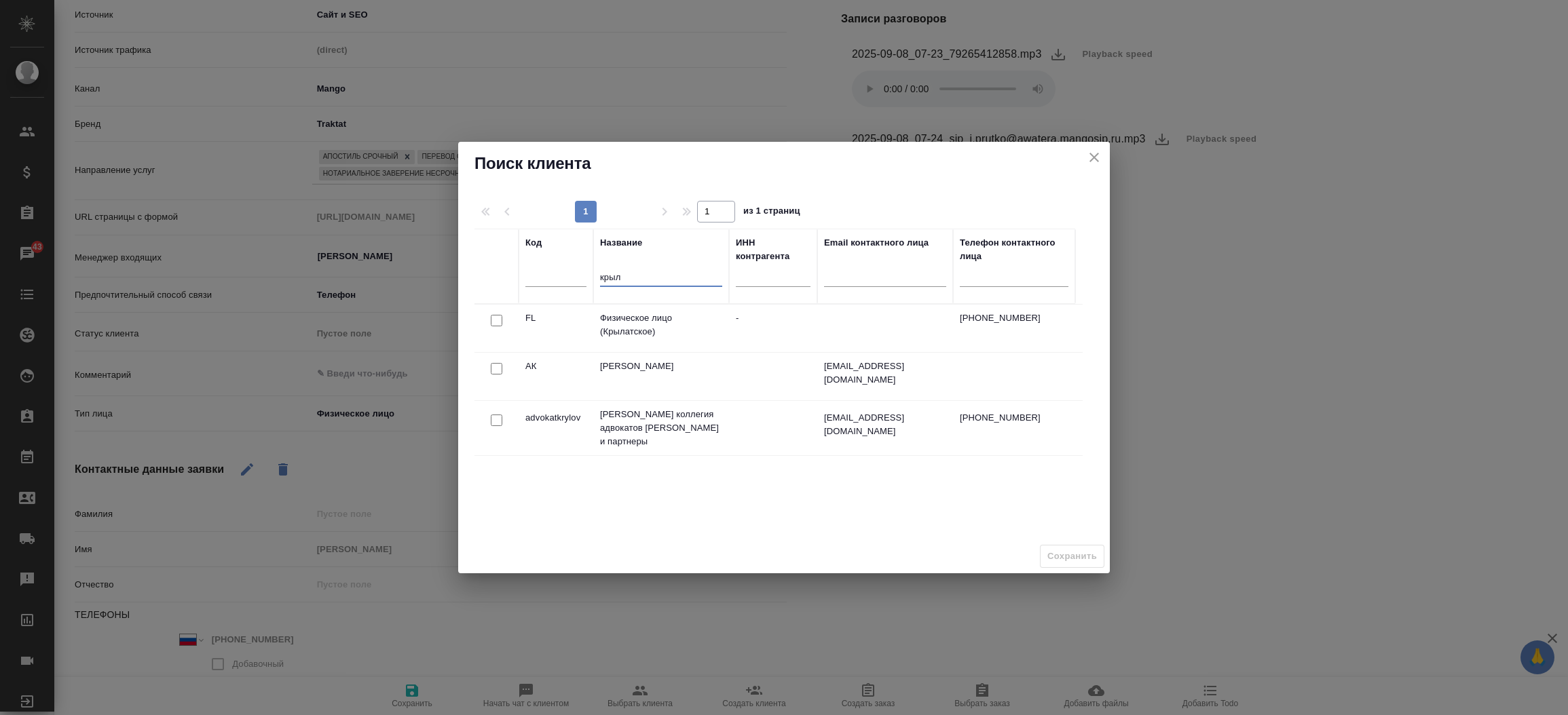
type input "крыл"
click at [491, 319] on input "checkbox" at bounding box center [496, 320] width 11 height 11
checkbox input "true"
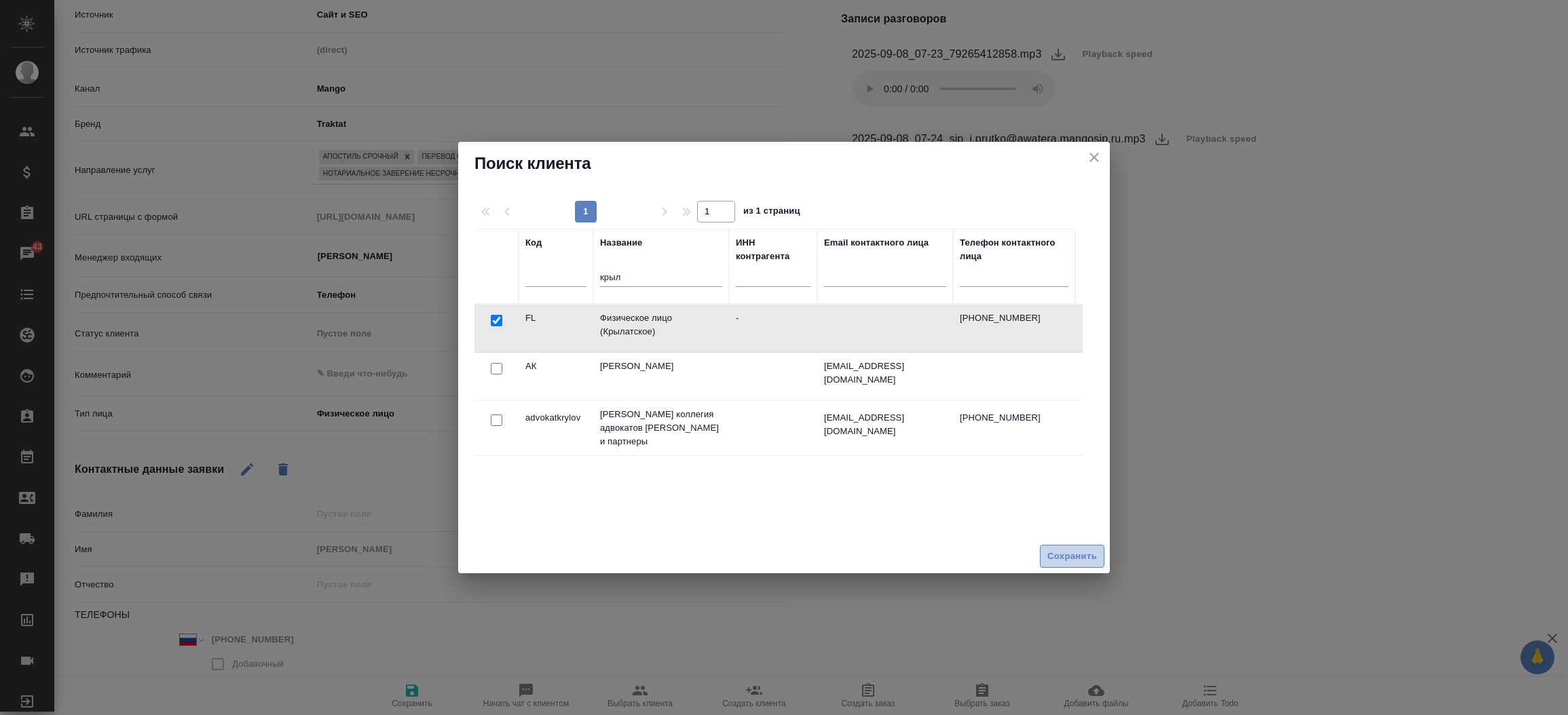
click at [1082, 555] on span "Сохранить" at bounding box center [1071, 556] width 49 height 16
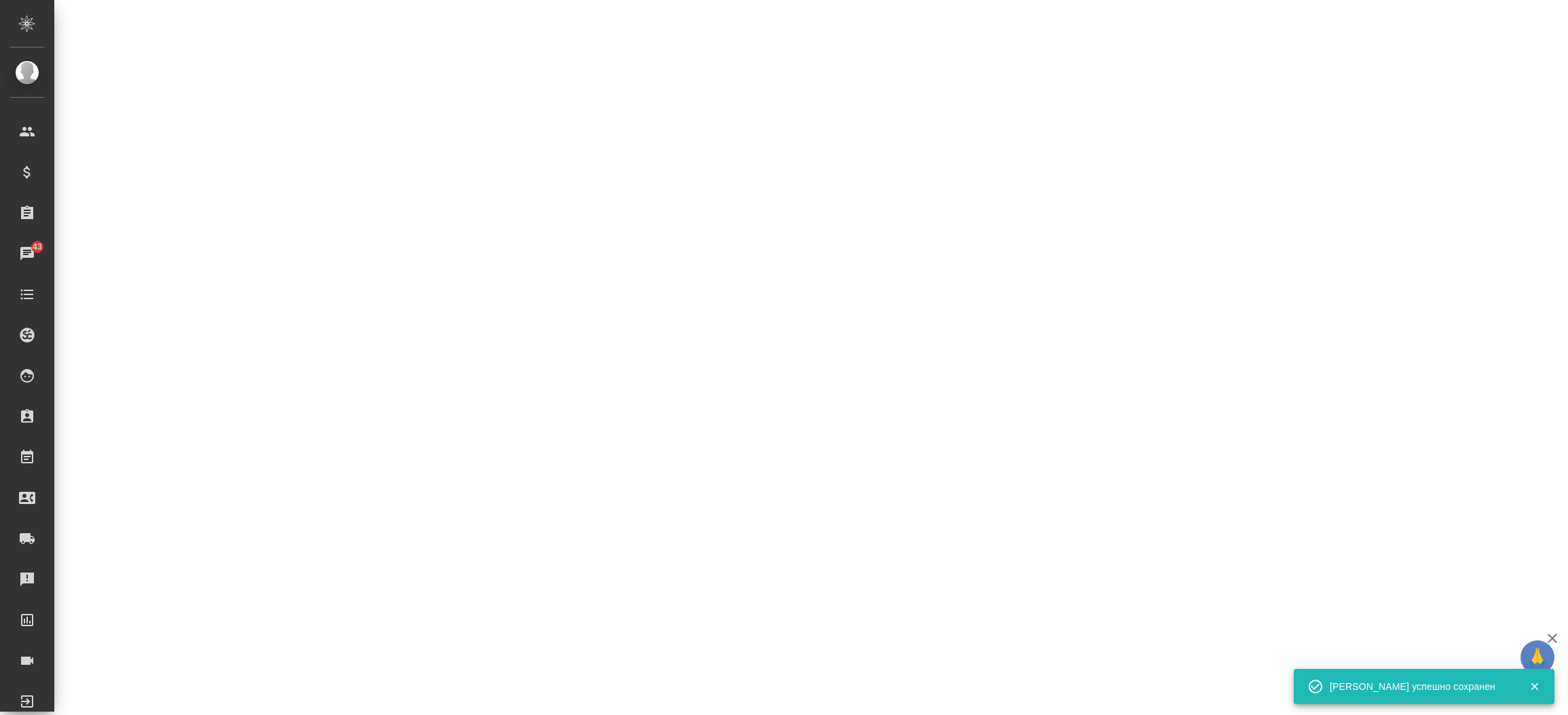
select select "RU"
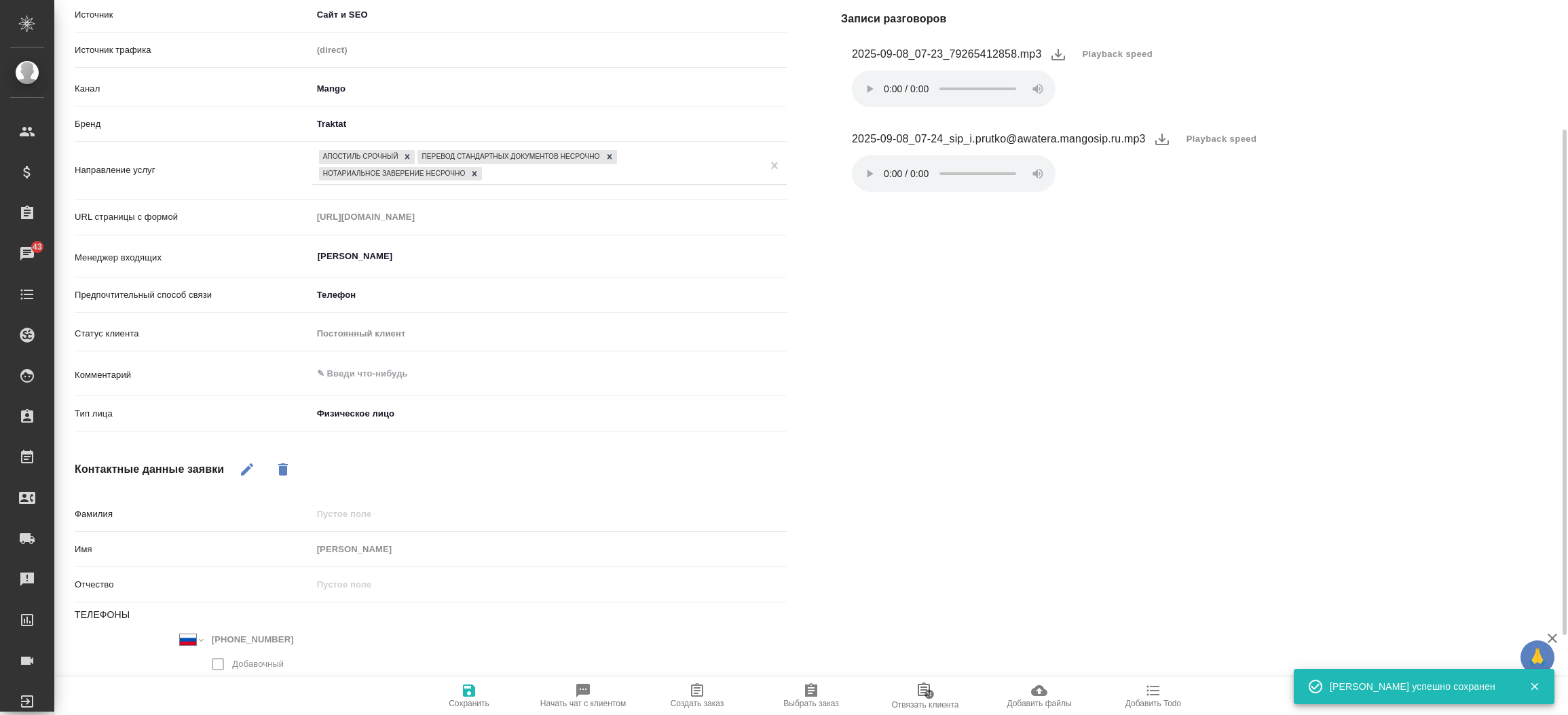
click at [878, 406] on div "Файлы Файлов не найдено Записи разговоров 2025-09-08_07-23_79265412858.mp3 Play…" at bounding box center [1197, 347] width 766 height 841
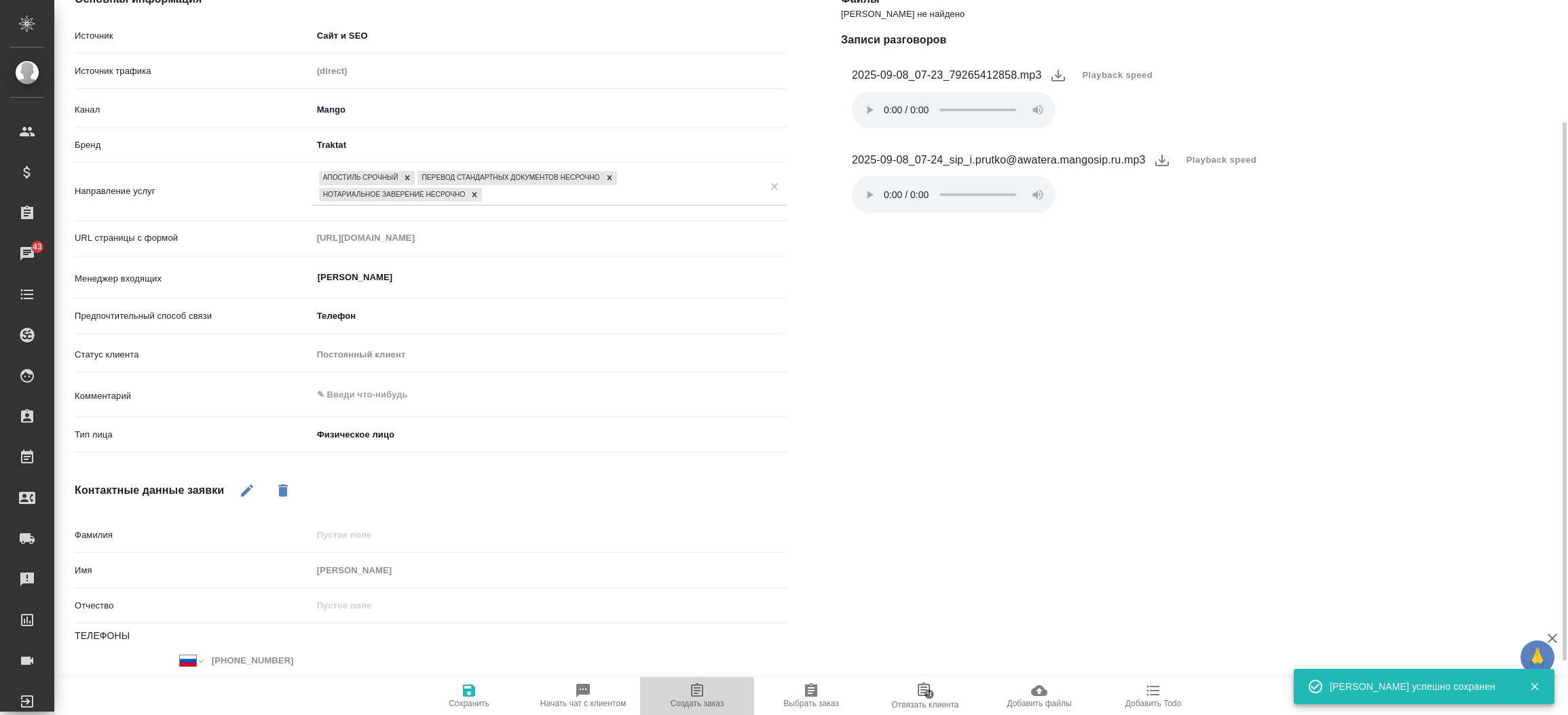
click at [699, 695] on icon "button" at bounding box center [697, 691] width 16 height 16
type textarea "x"
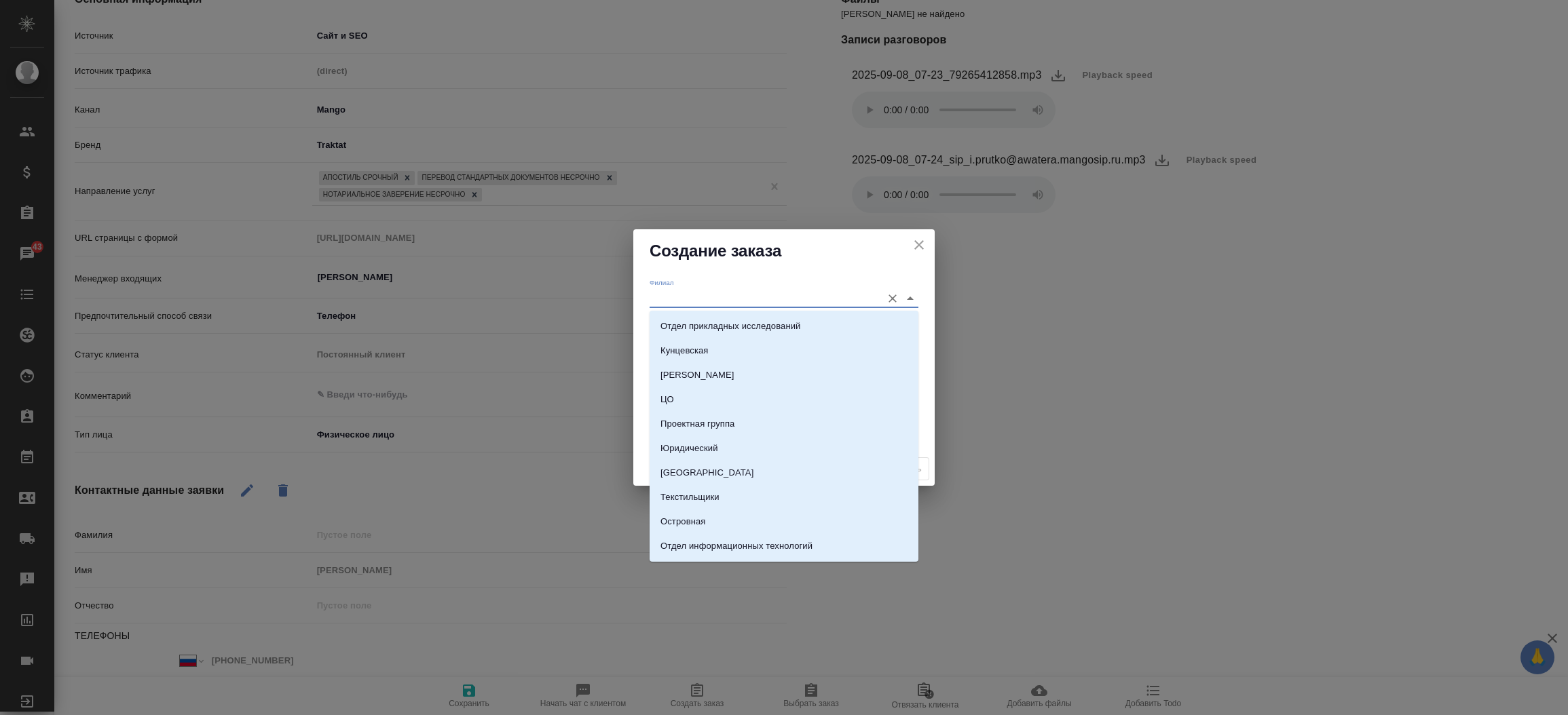
click at [690, 297] on input "Филиал" at bounding box center [762, 298] width 225 height 19
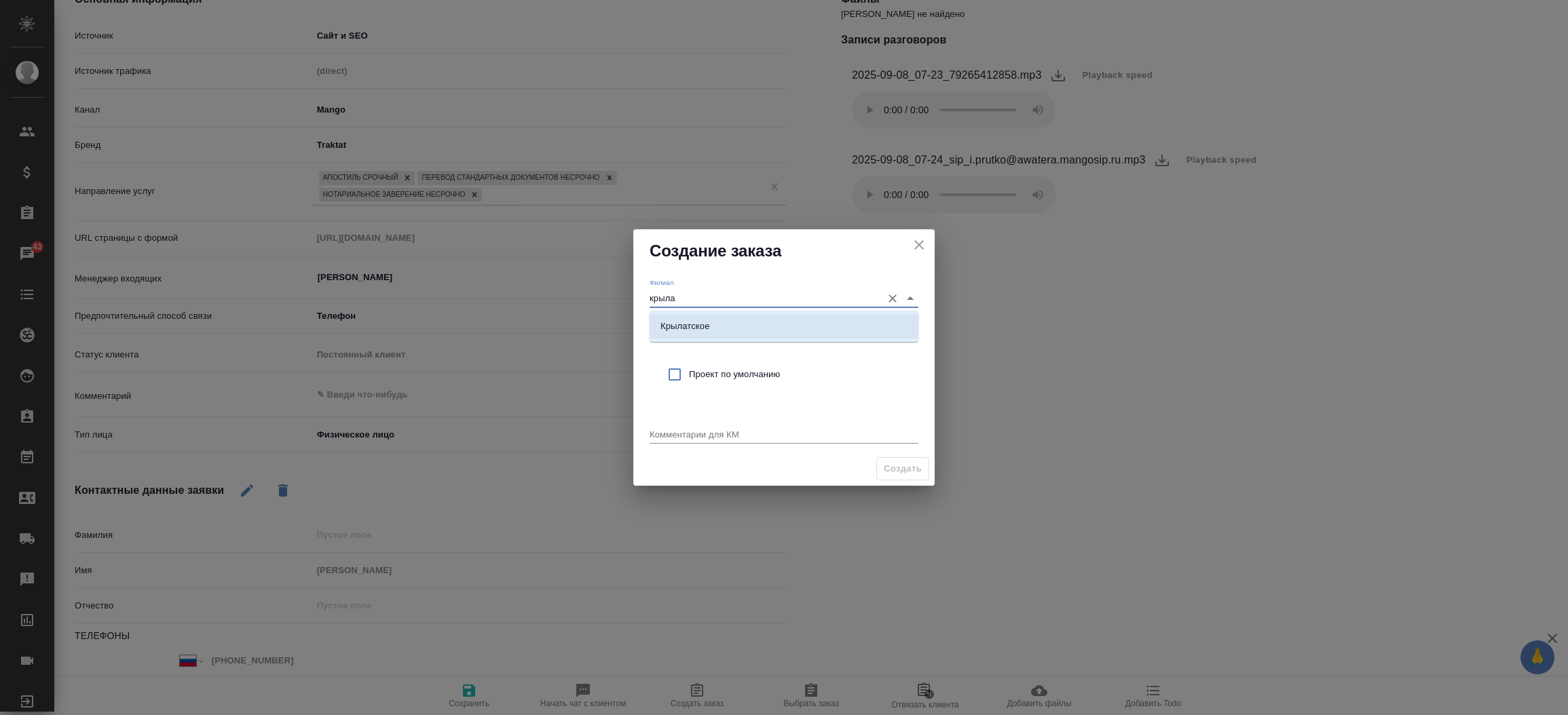
click at [691, 316] on li "Крылатское" at bounding box center [784, 326] width 268 height 25
type input "Крылатское"
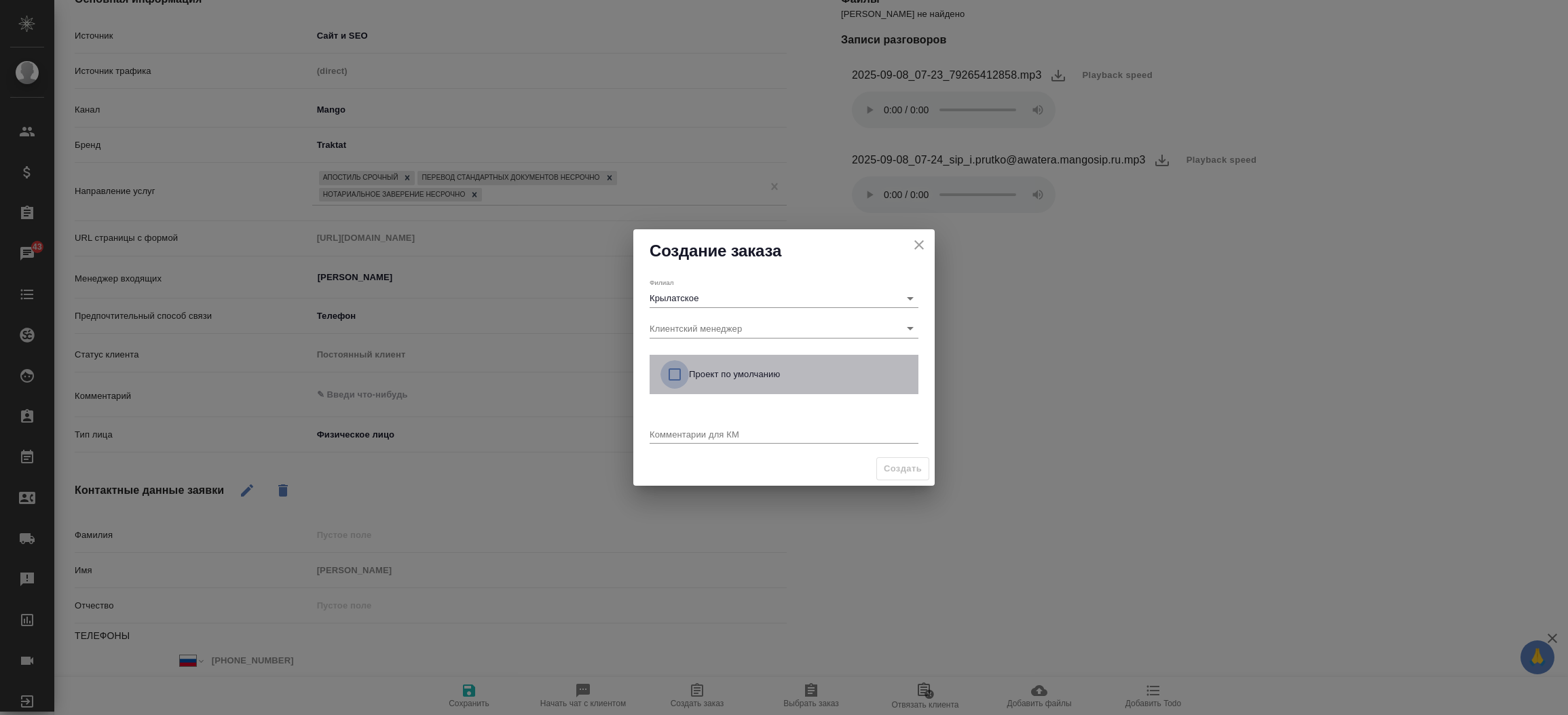
click at [679, 369] on input "checkbox" at bounding box center [675, 374] width 28 height 28
checkbox input "true"
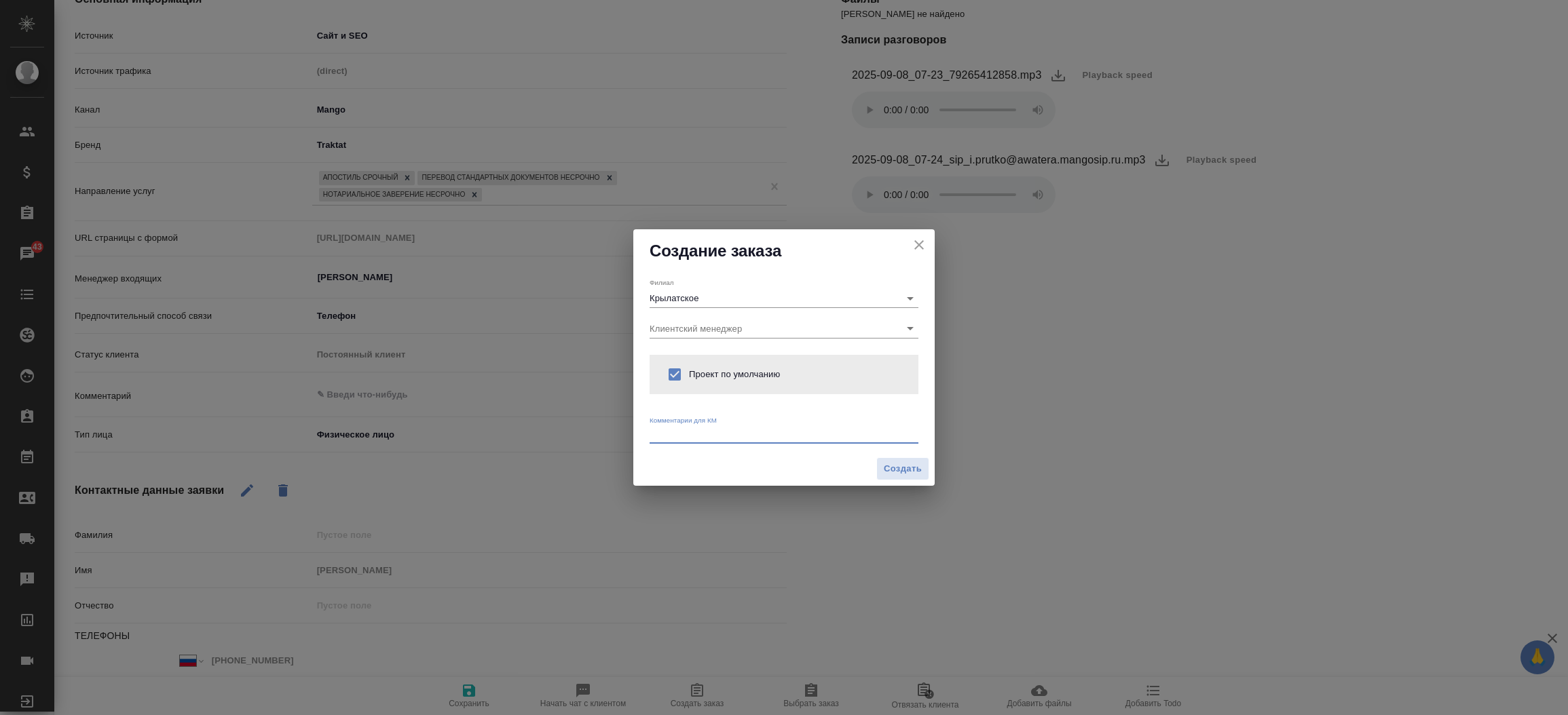
click at [669, 435] on textarea at bounding box center [784, 434] width 268 height 10
click at [891, 295] on icon "Очистить" at bounding box center [892, 298] width 13 height 13
type textarea "От КВ:"
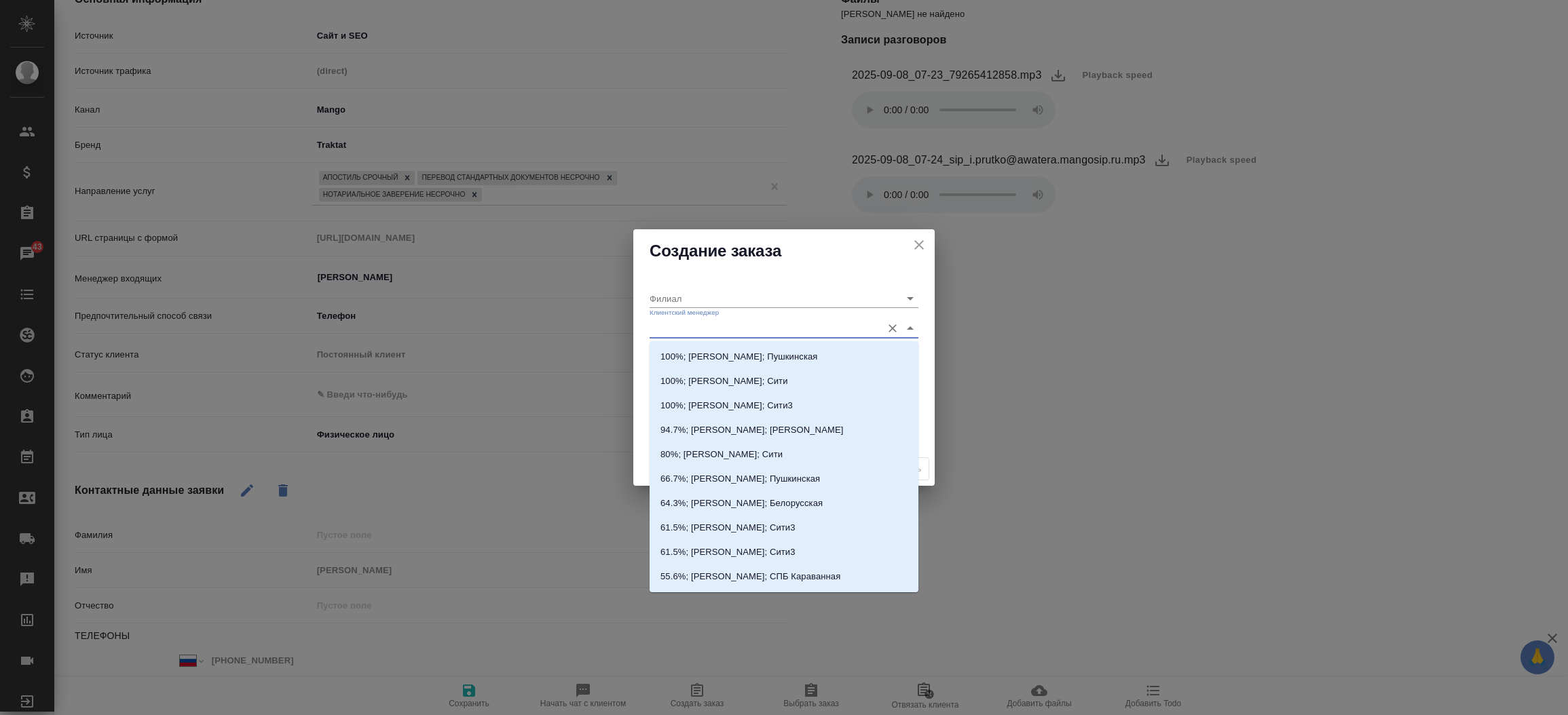
click at [832, 329] on input "Клиентский менеджер" at bounding box center [762, 328] width 225 height 19
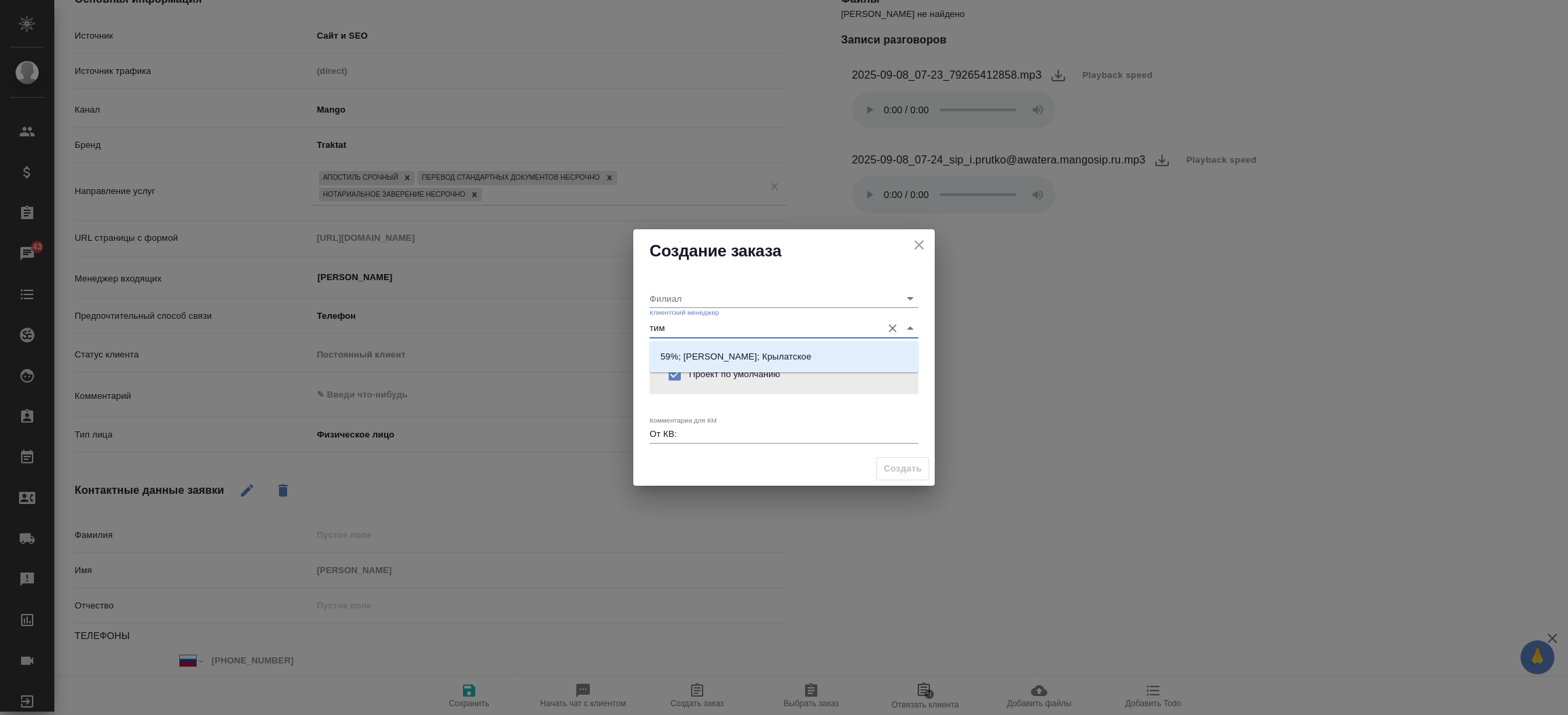
type input "тиму"
click at [828, 351] on li "59%; Касымов Тимур; Крылатское" at bounding box center [784, 356] width 268 height 25
type input "Крылатское"
type input "59%; Касымов Тимур; Крылатское"
click at [744, 434] on textarea "От КВ:" at bounding box center [784, 434] width 268 height 10
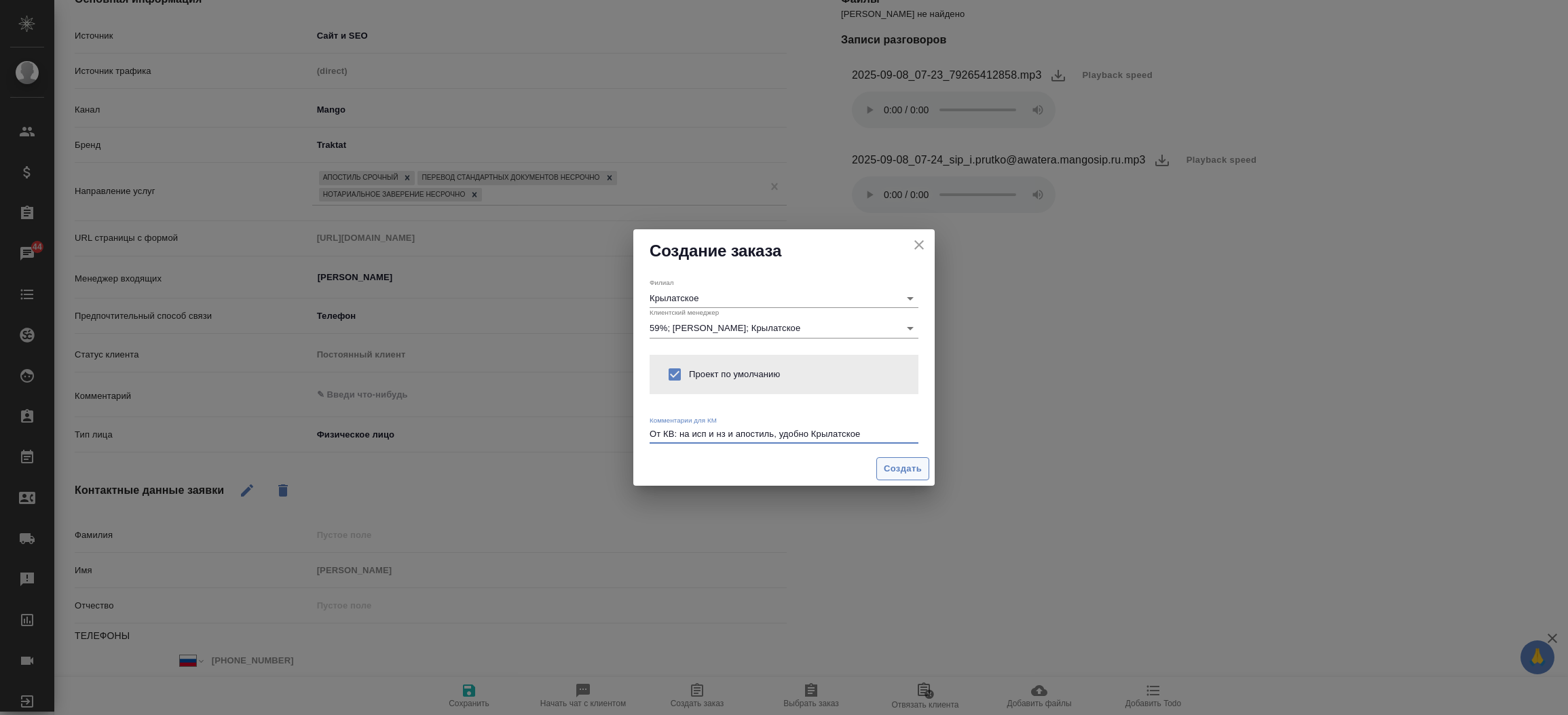
type textarea "От КВ: на исп и нз и апостиль, удобно Крылатское"
click at [915, 464] on span "Создать" at bounding box center [902, 469] width 38 height 16
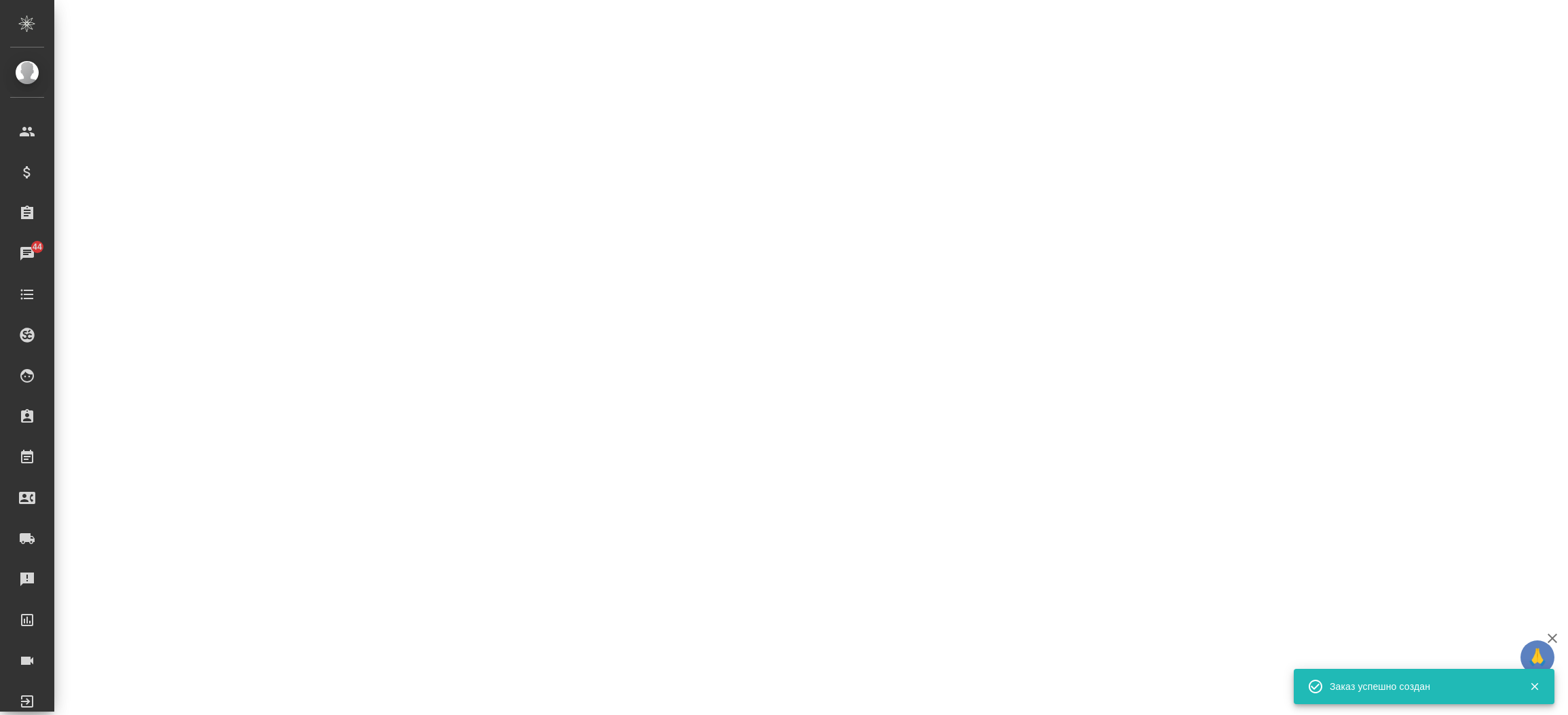
select select "RU"
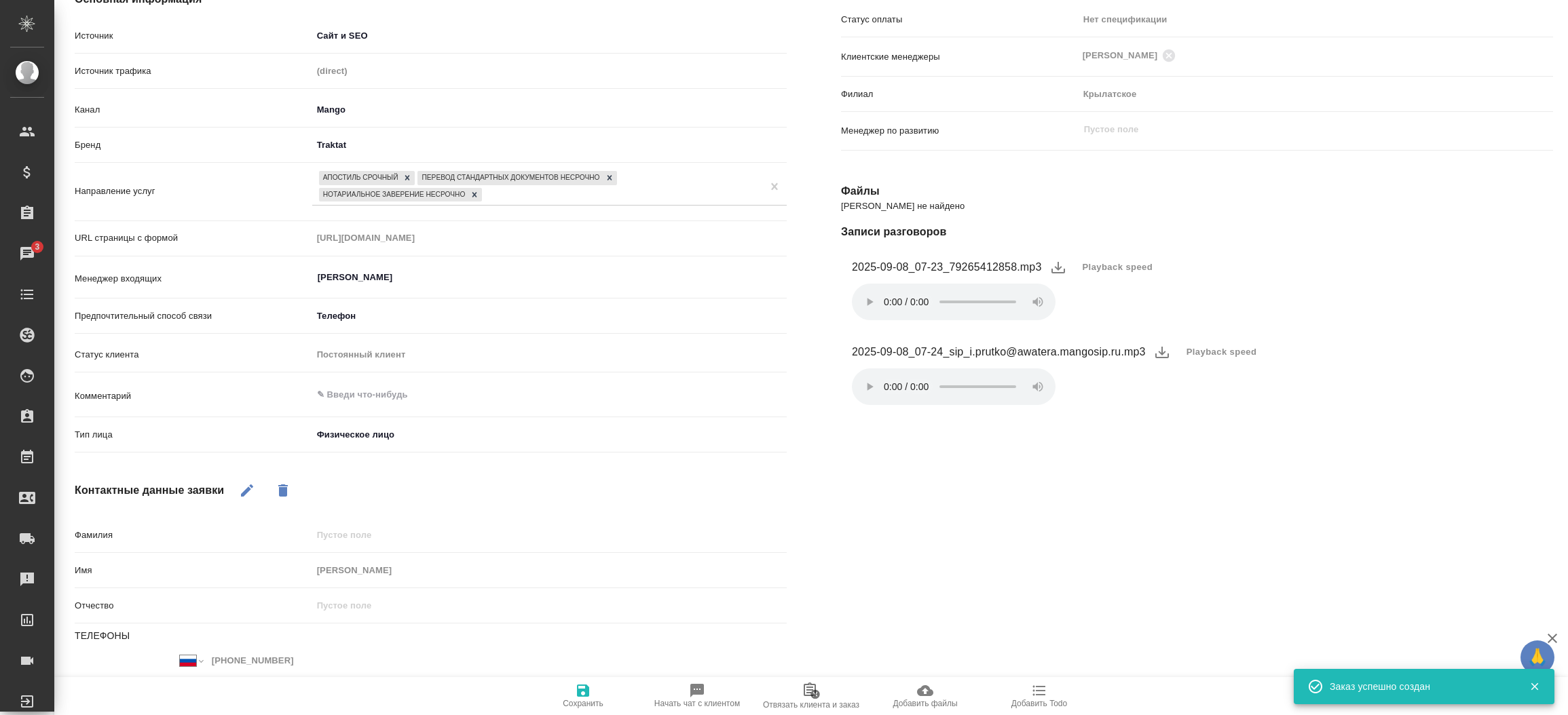
type textarea "x"
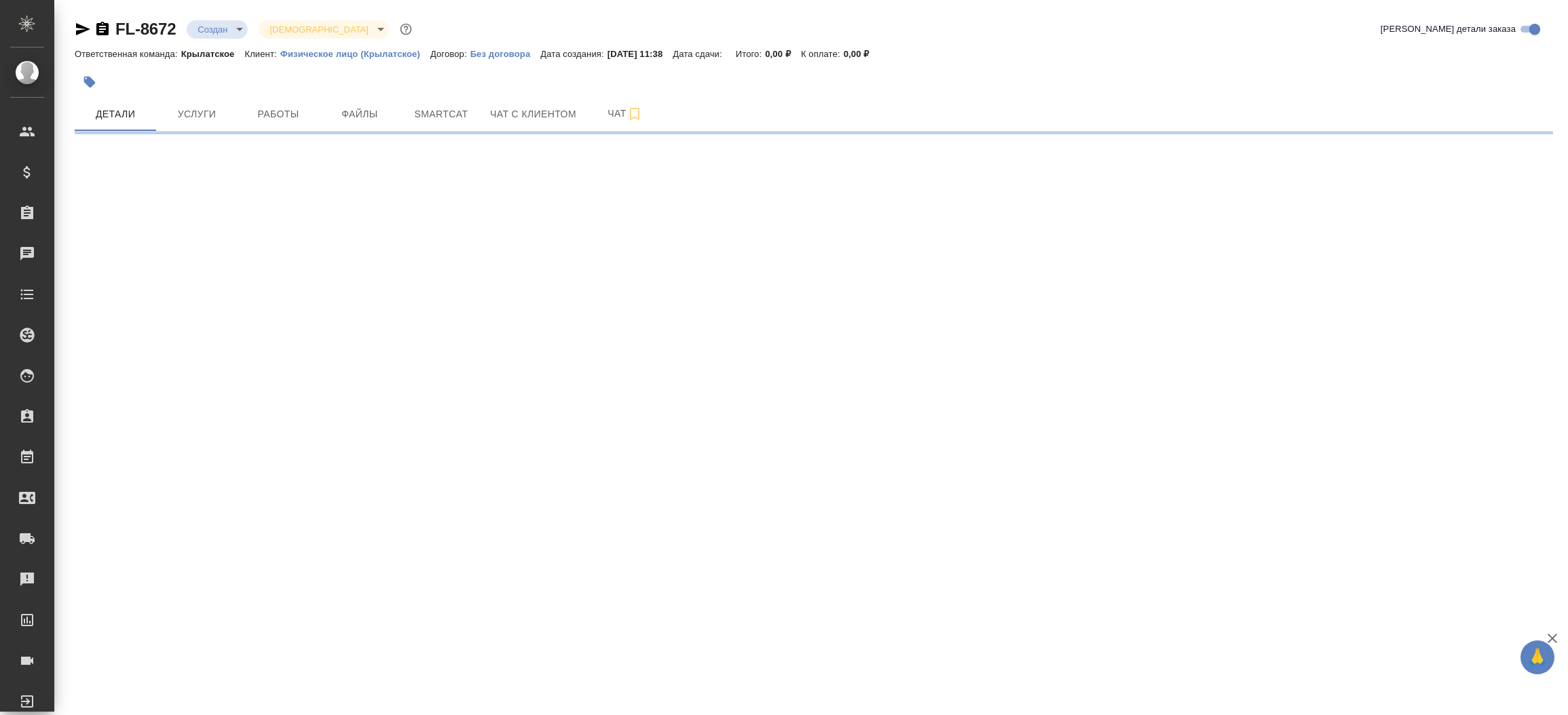
select select "RU"
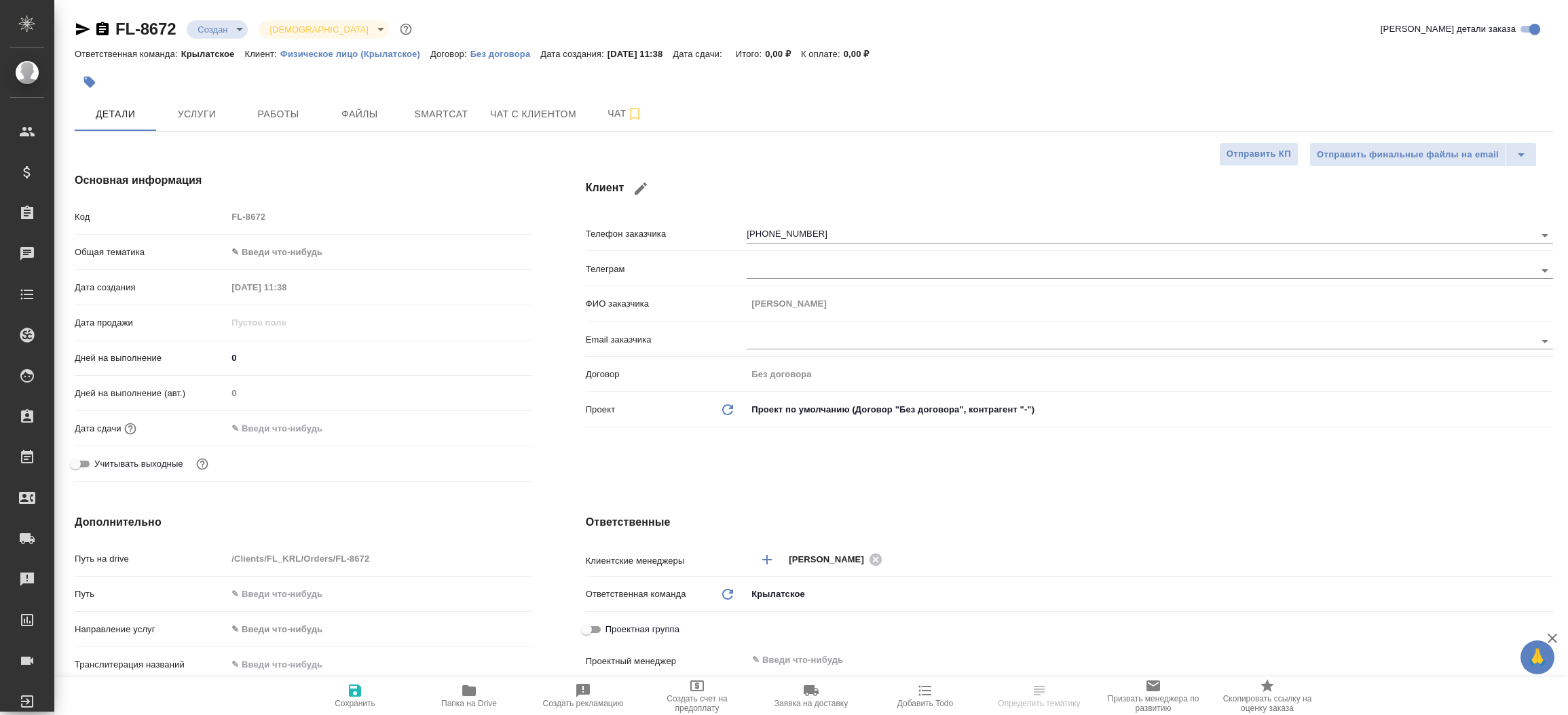
type textarea "x"
click at [75, 25] on icon "button" at bounding box center [83, 29] width 16 height 16
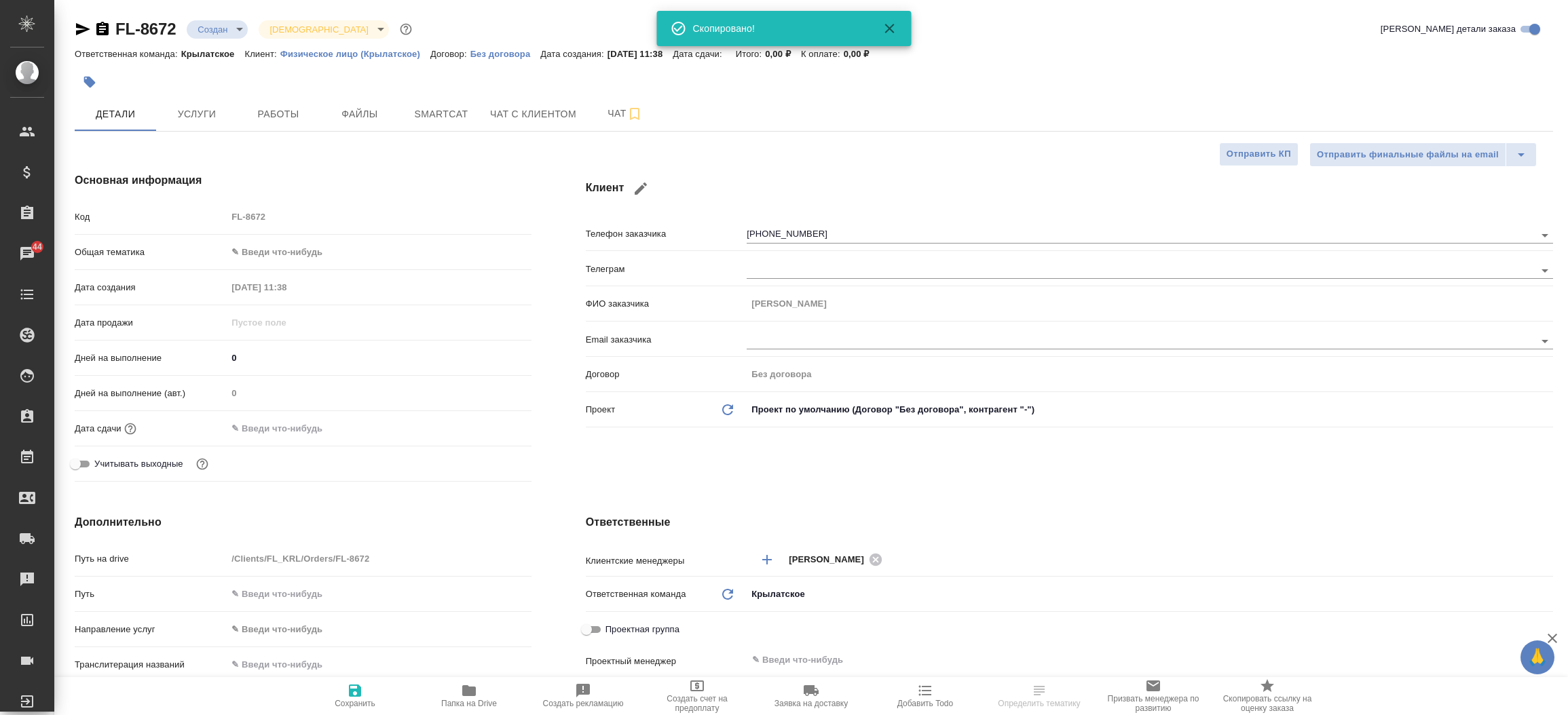
type textarea "x"
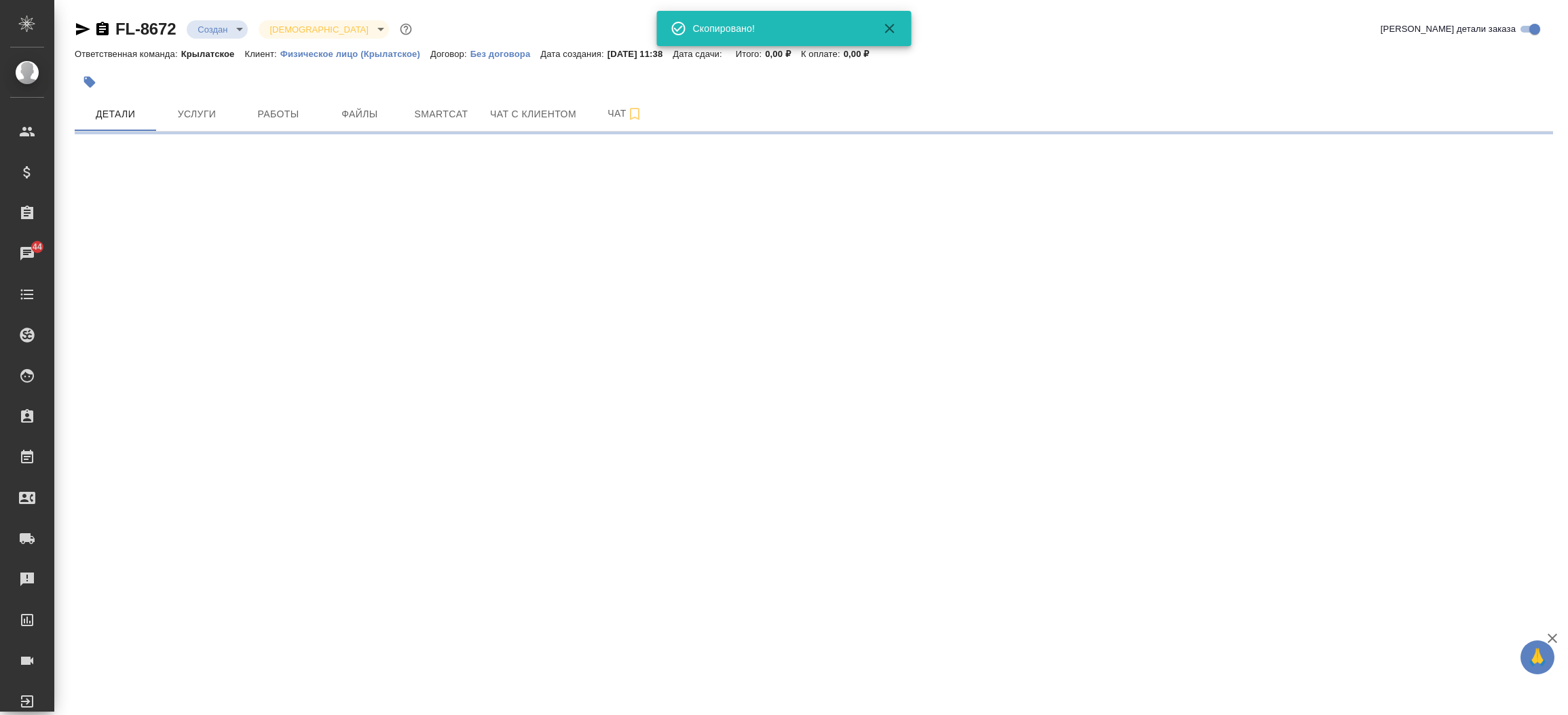
select select "RU"
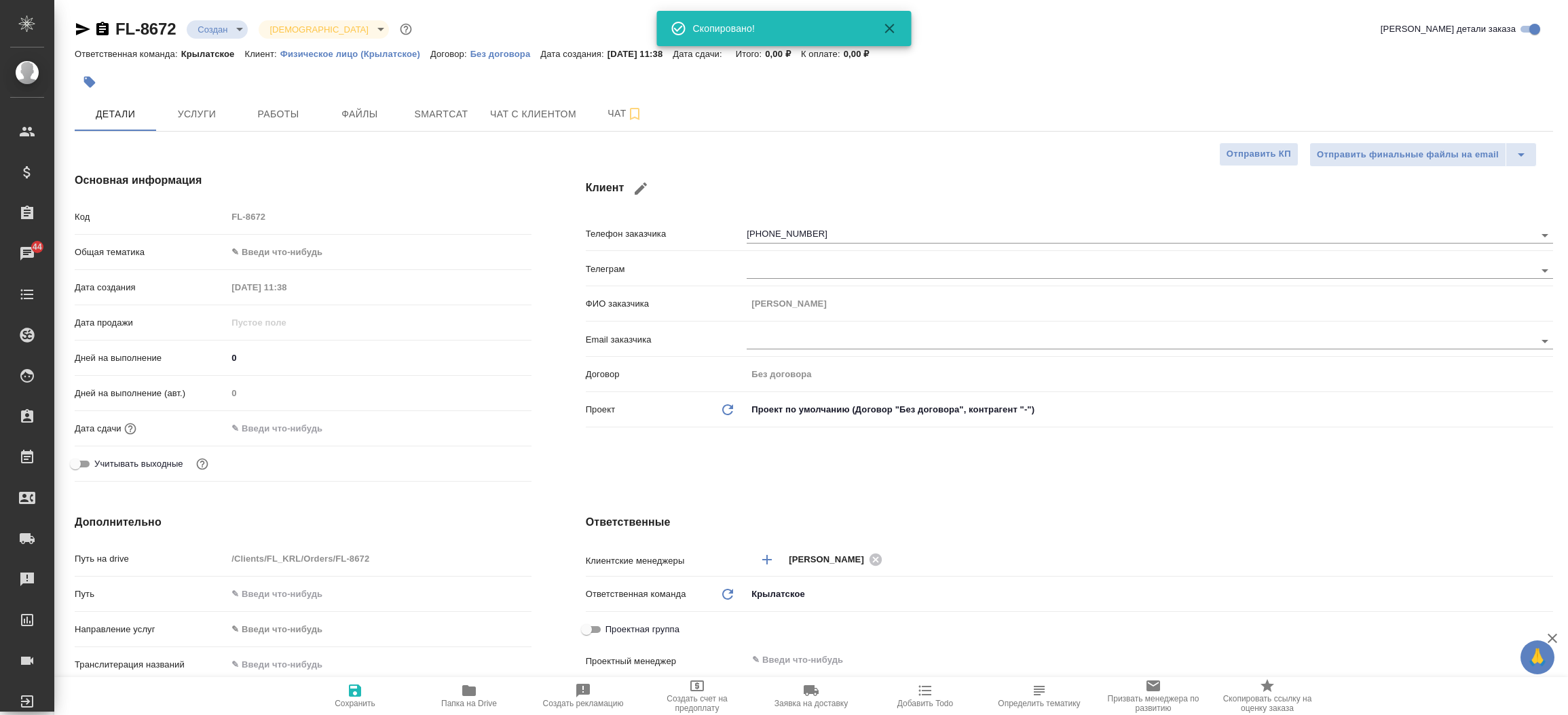
type textarea "x"
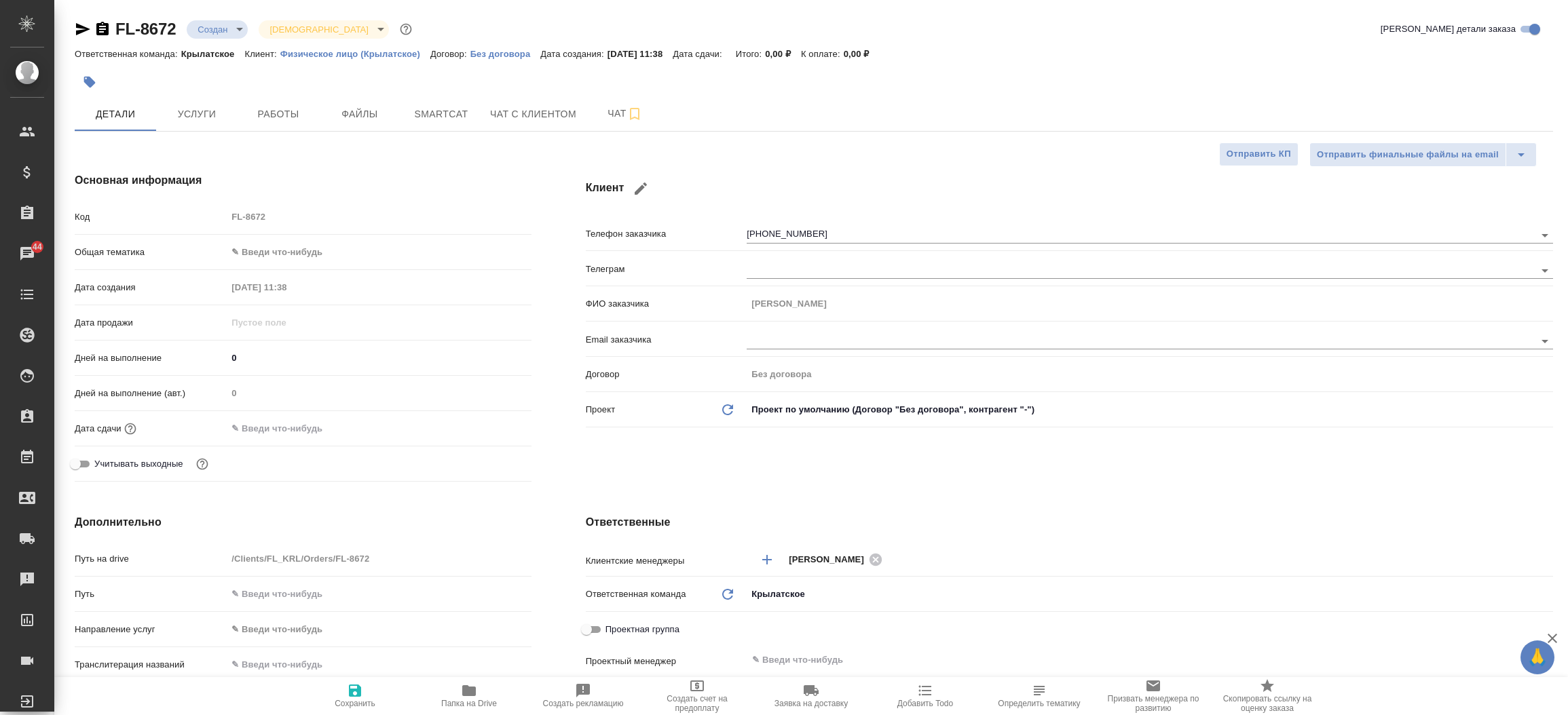
type textarea "x"
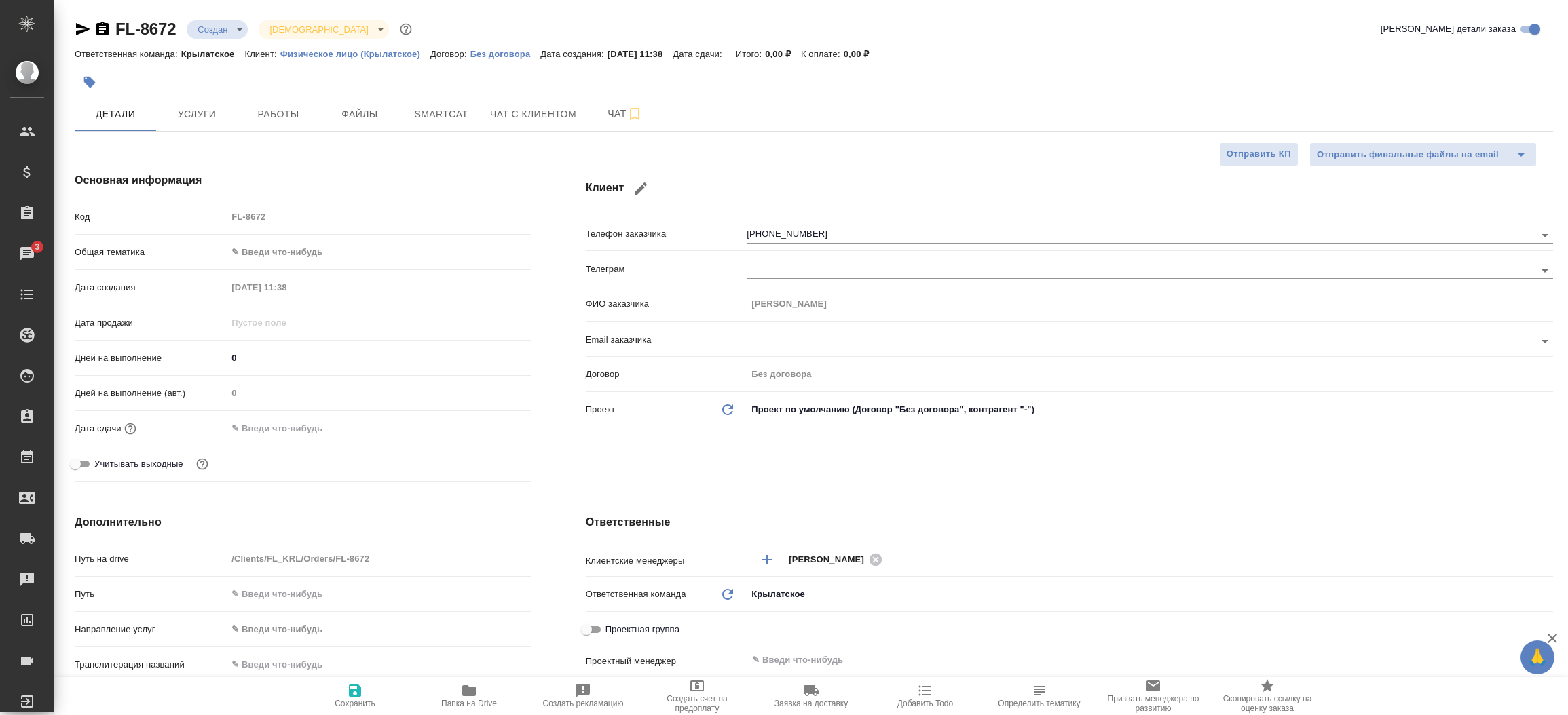
type textarea "x"
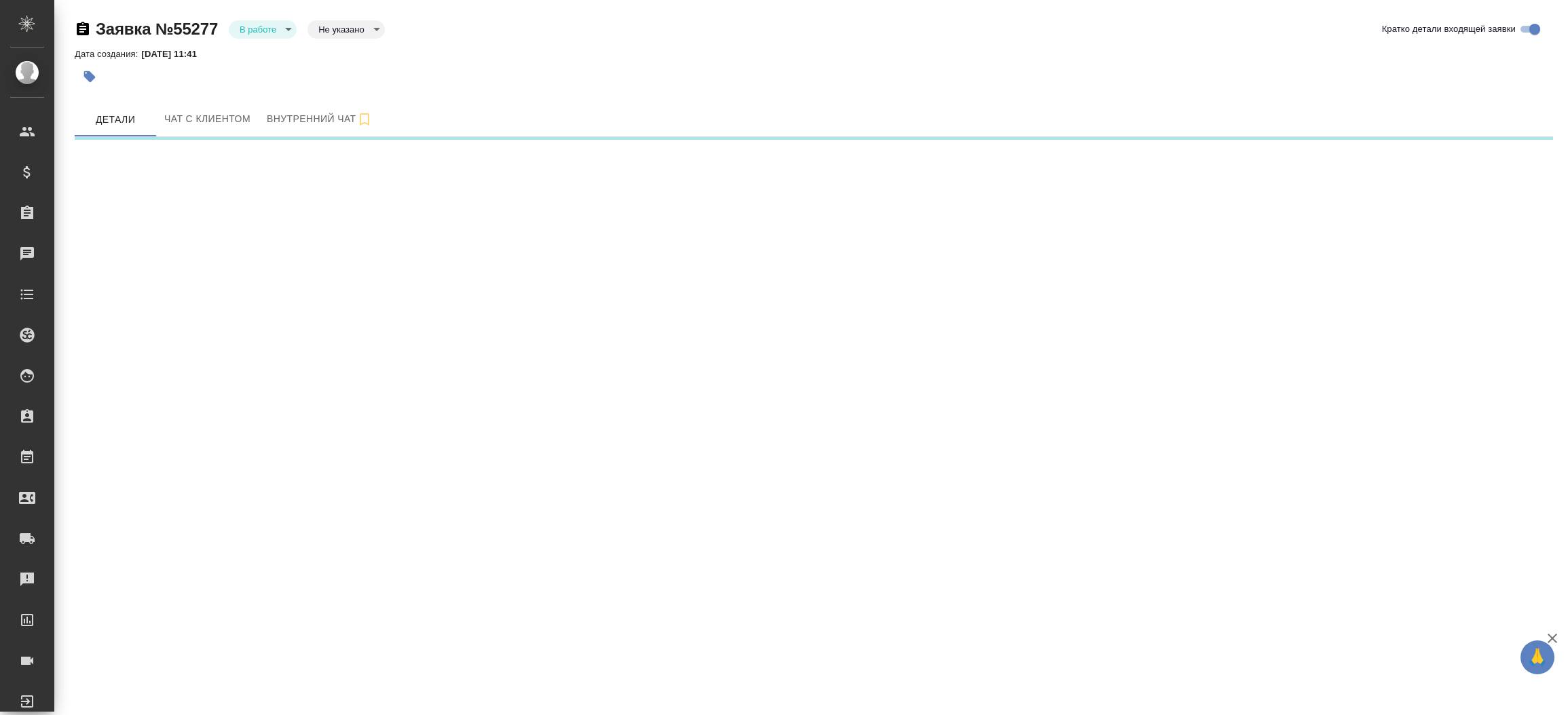
select select "RU"
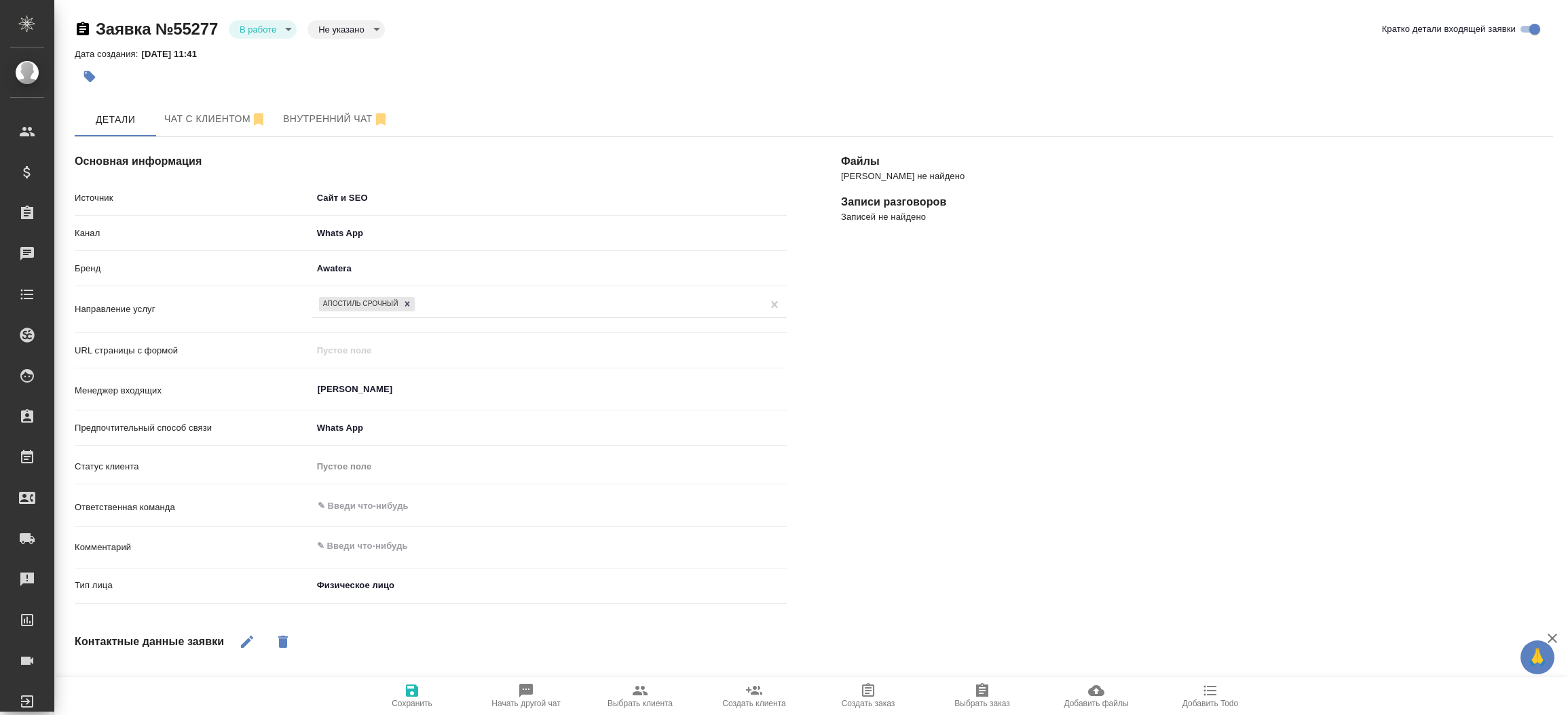
type textarea "x"
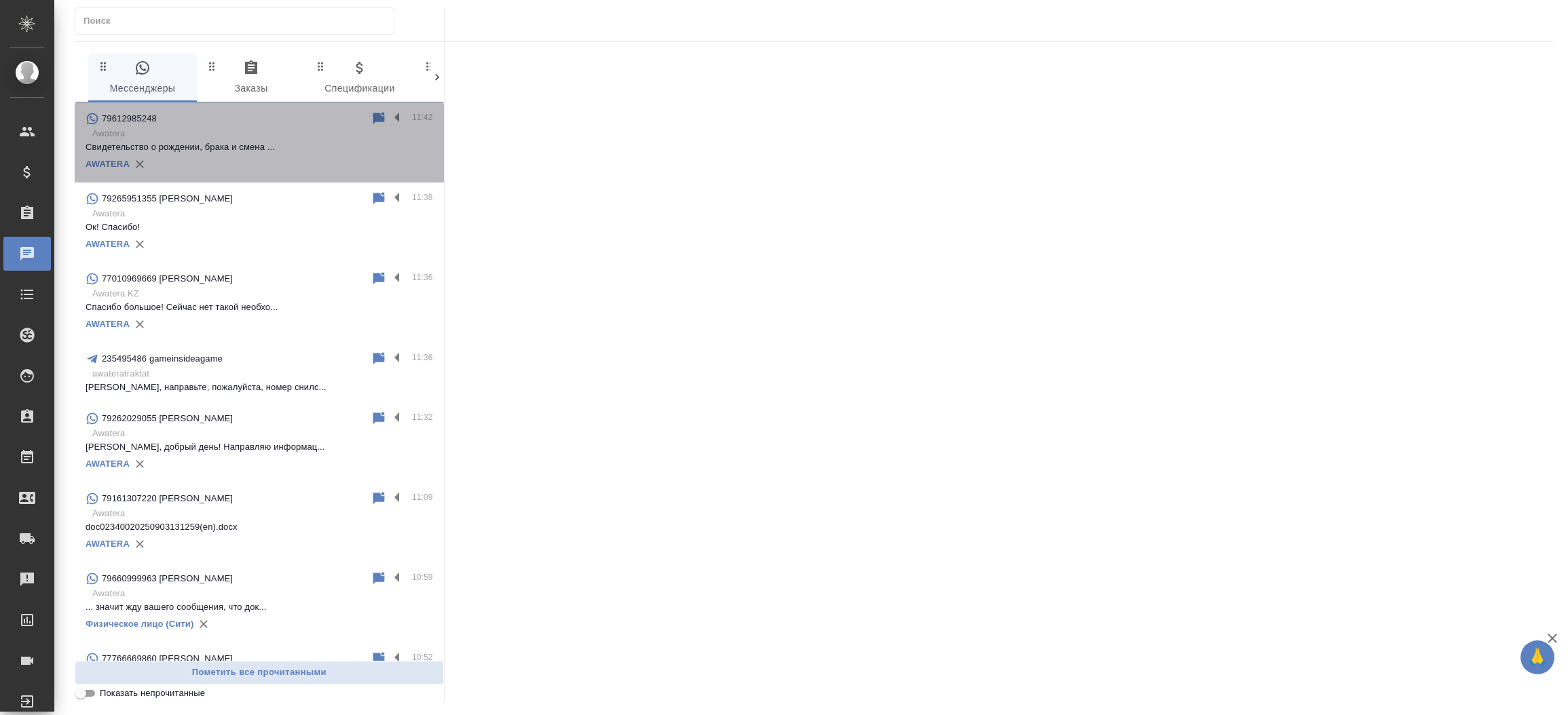
click at [280, 170] on div "AWATERA" at bounding box center [259, 164] width 347 height 20
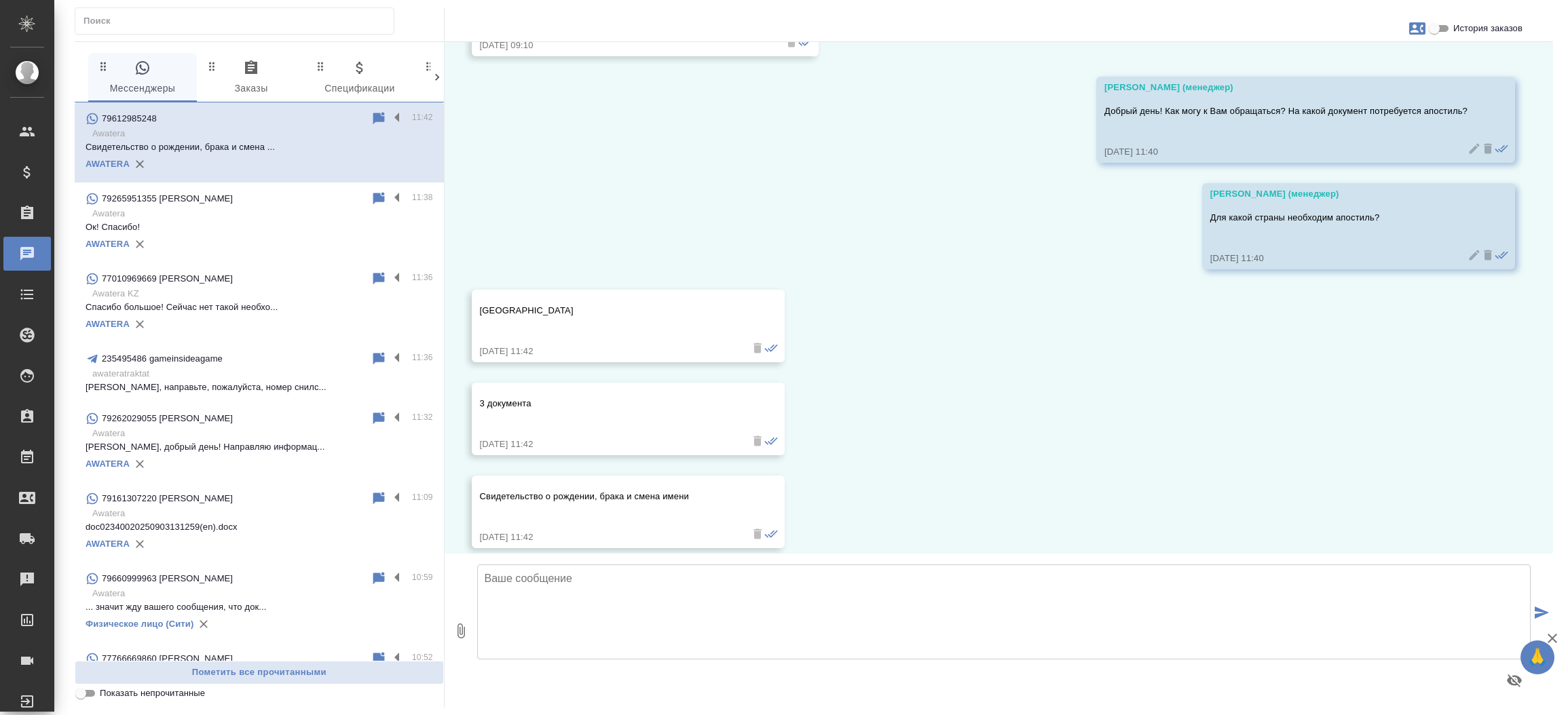
scroll to position [132, 0]
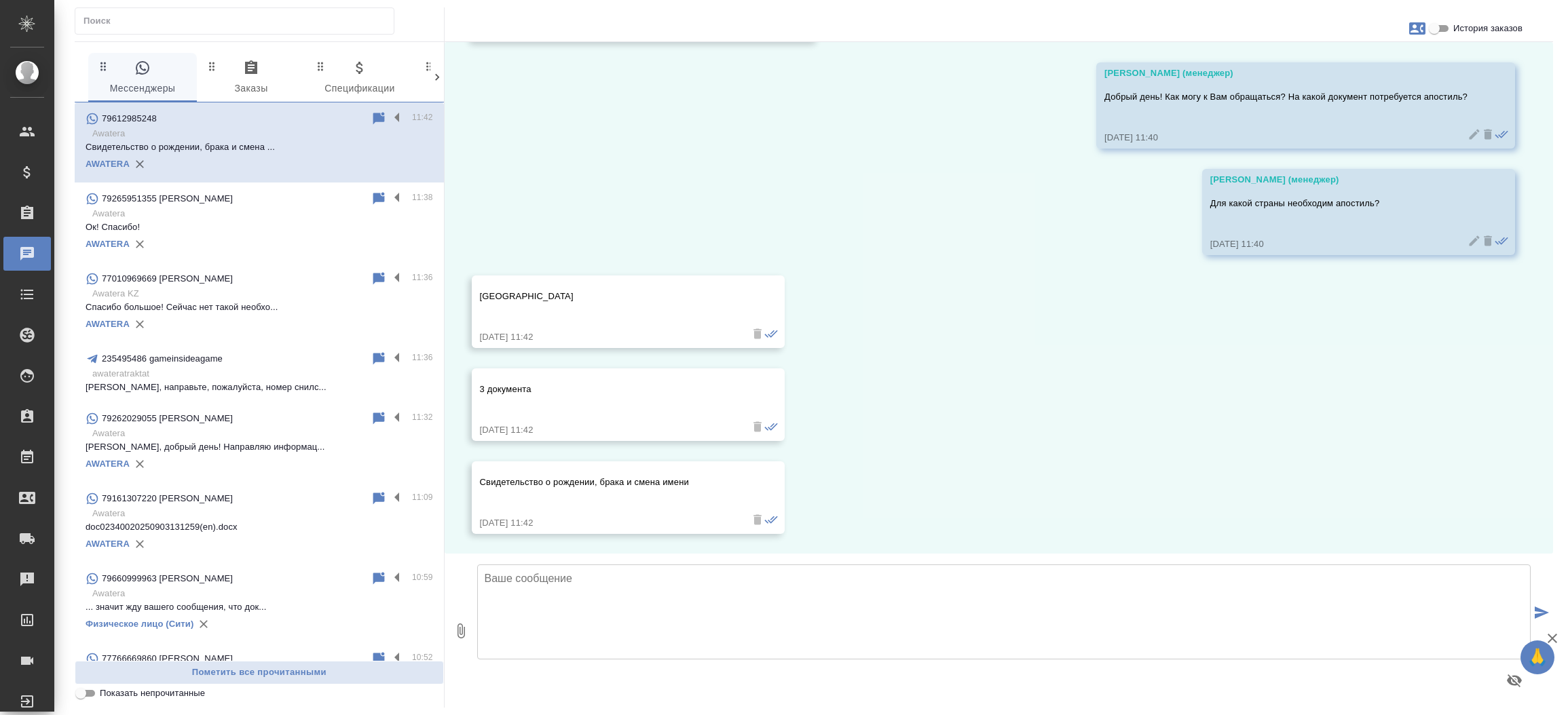
click at [1423, 36] on icon "button" at bounding box center [1417, 28] width 16 height 16
click at [1371, 102] on link "Заявка №55277" at bounding box center [1357, 95] width 66 height 19
drag, startPoint x: 696, startPoint y: 483, endPoint x: 517, endPoint y: 479, distance: 179.0
click at [517, 479] on div at bounding box center [784, 357] width 1568 height 715
click at [517, 479] on p "Свидетельство о рождении, брака и смена имени" at bounding box center [608, 482] width 257 height 13
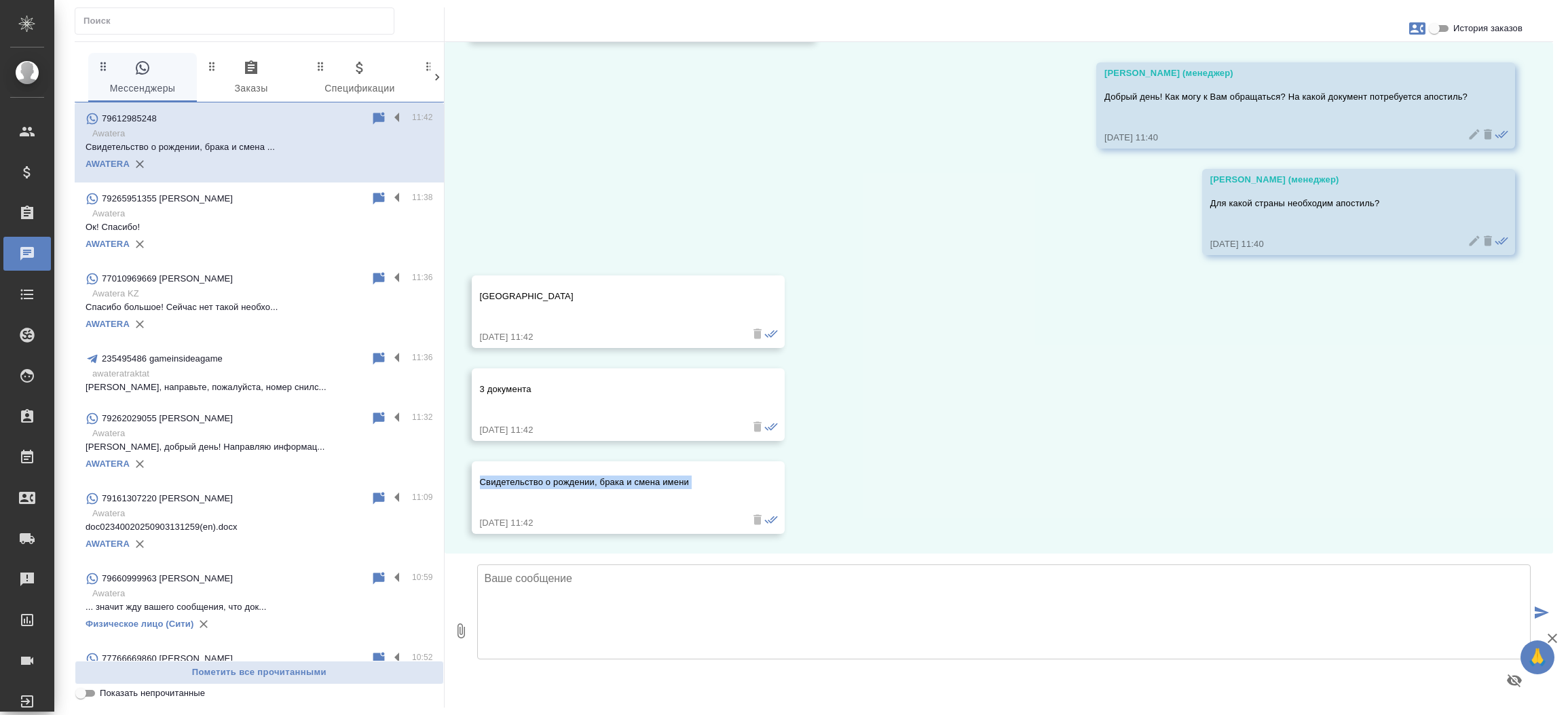
click at [517, 479] on p "Свидетельство о рождении, брака и смена имени" at bounding box center [608, 482] width 257 height 13
copy p "Свидетельство о рождении, брака и смена имени"
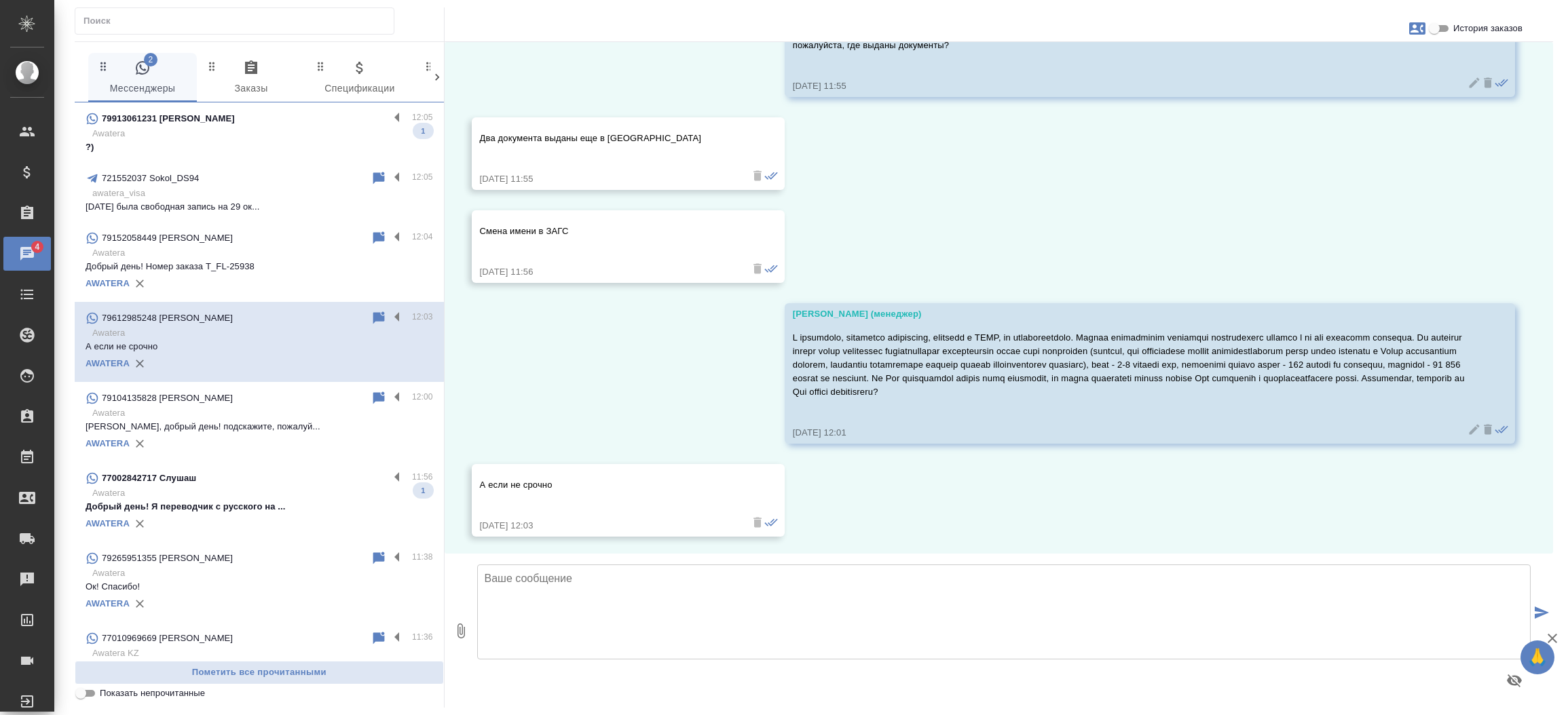
scroll to position [784, 0]
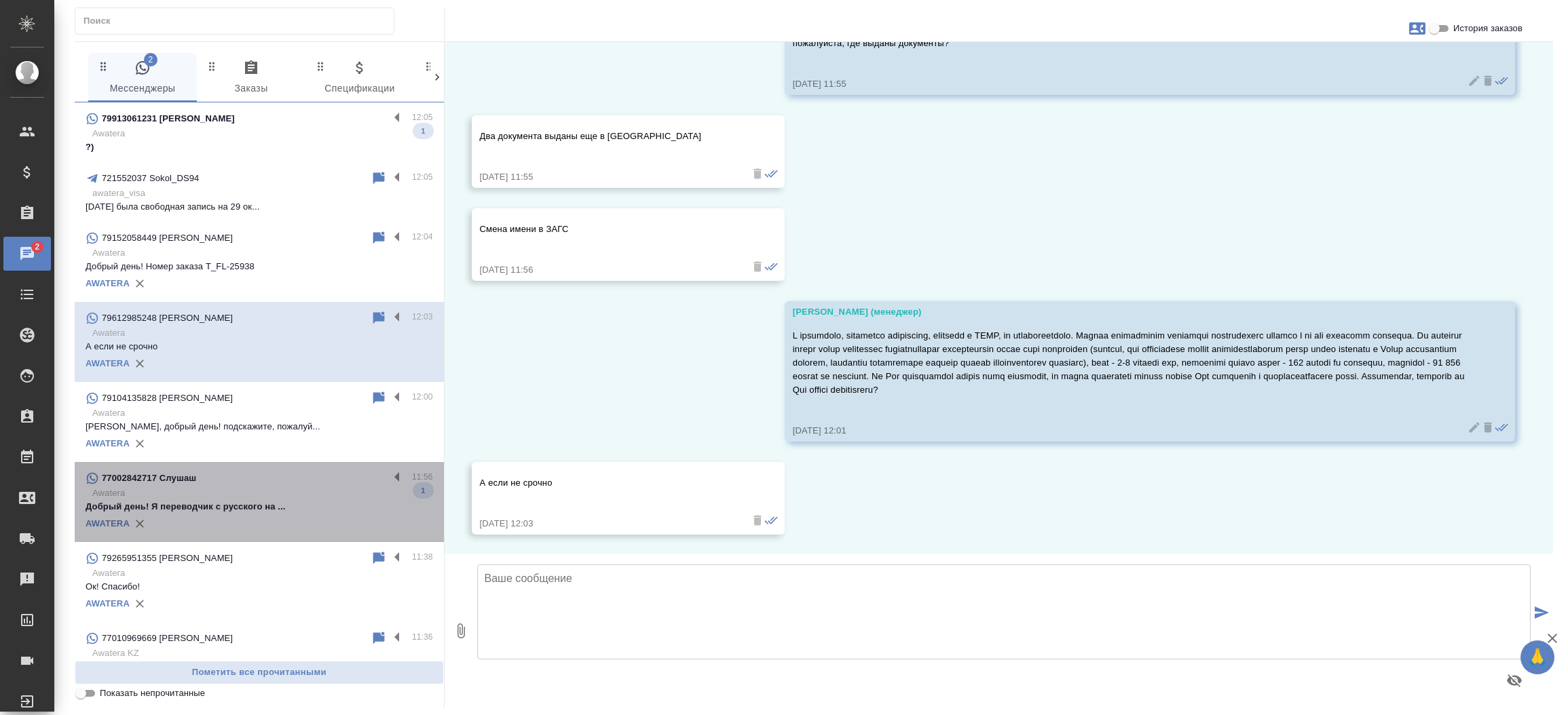
click at [274, 488] on p "Awatera" at bounding box center [262, 494] width 341 height 13
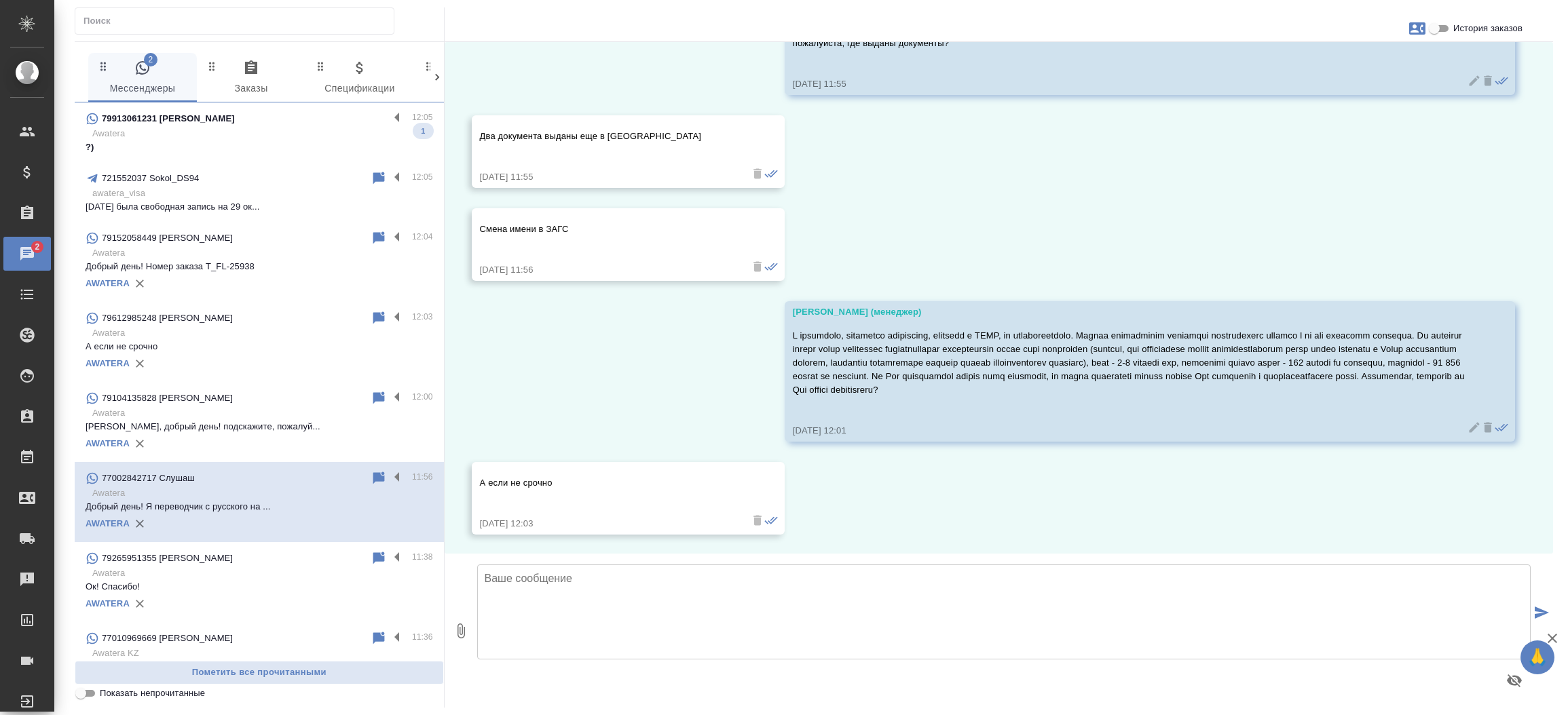
scroll to position [0, 0]
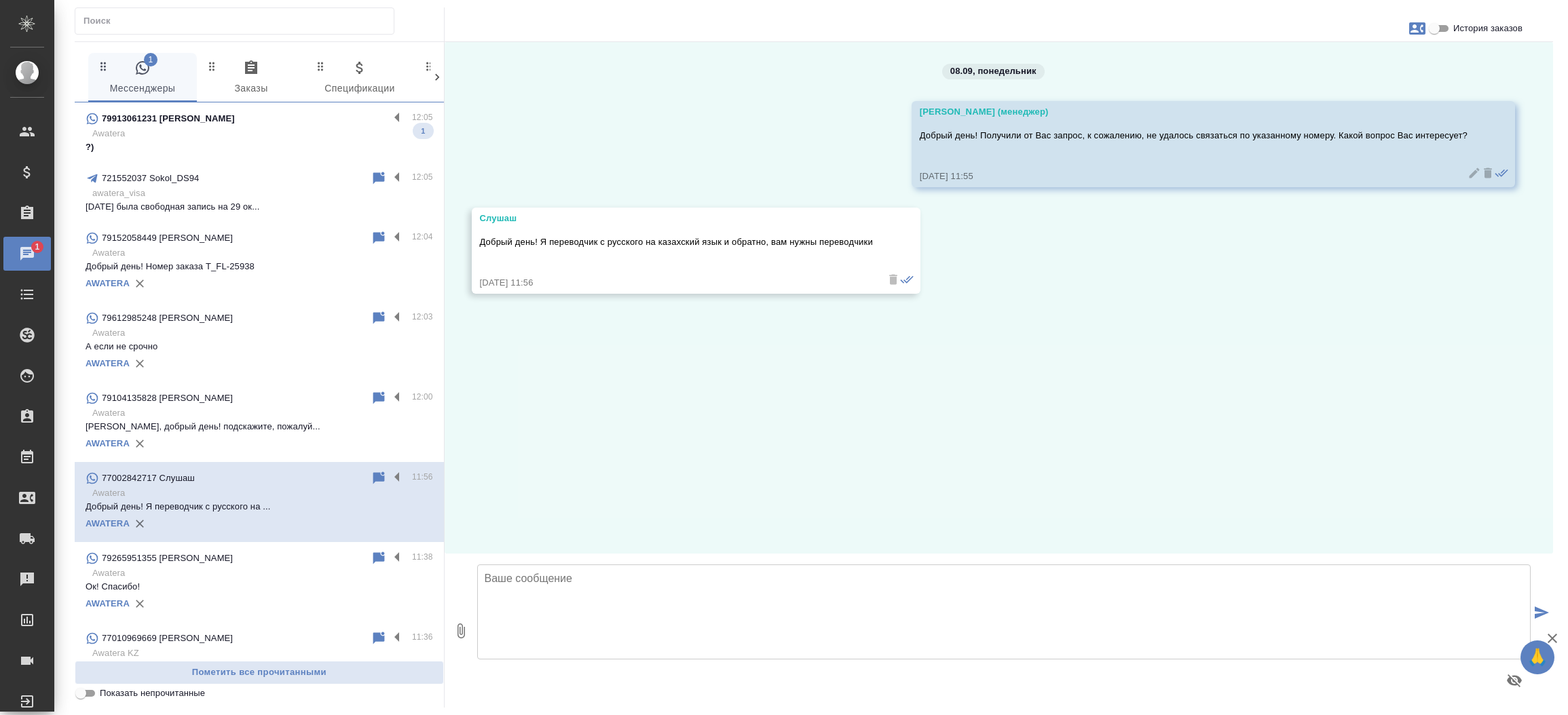
click at [608, 598] on textarea at bounding box center [1004, 611] width 1054 height 95
type textarea "Направьте Ваш резюме на [EMAIL_ADDRESS][DOMAIN_NAME]"
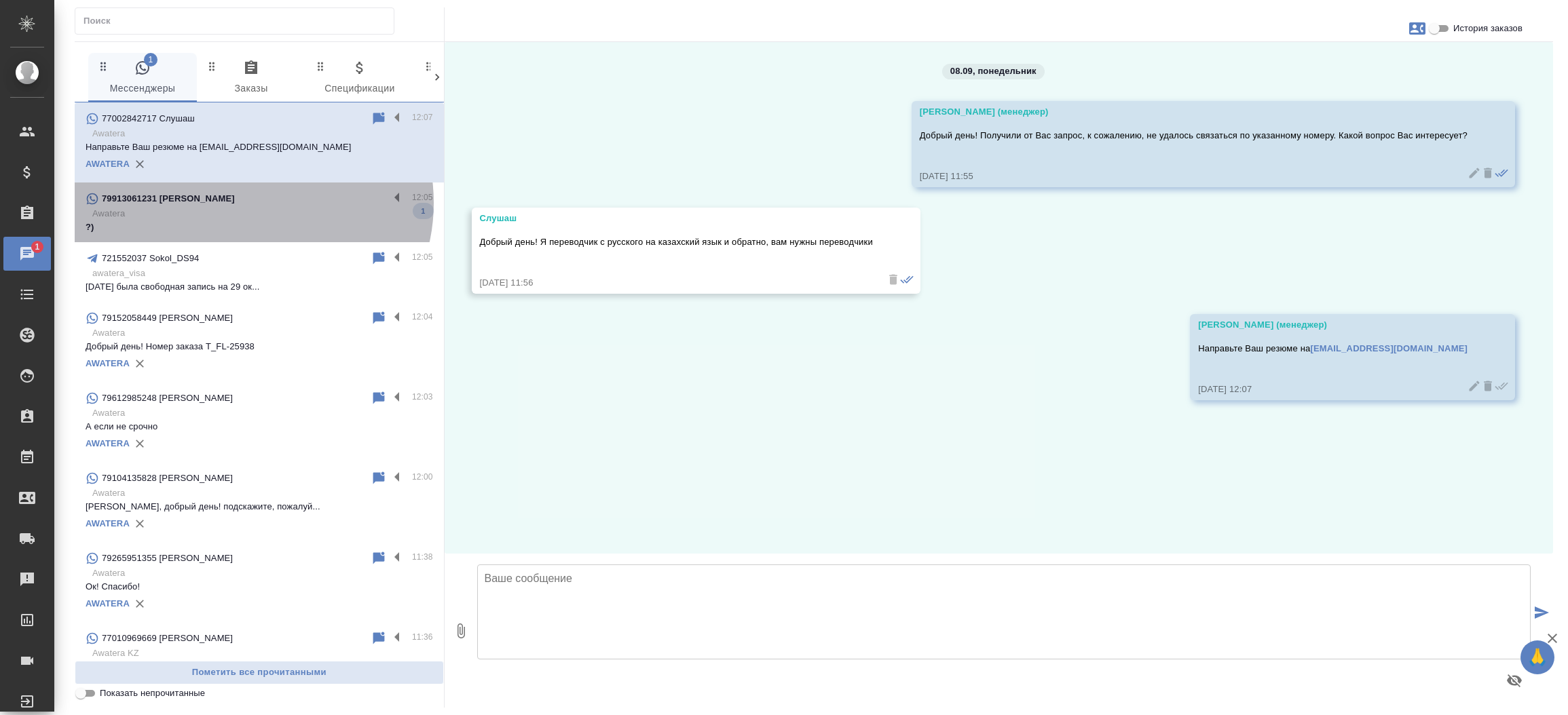
click at [251, 203] on div "79913061231 [PERSON_NAME]" at bounding box center [237, 199] width 303 height 16
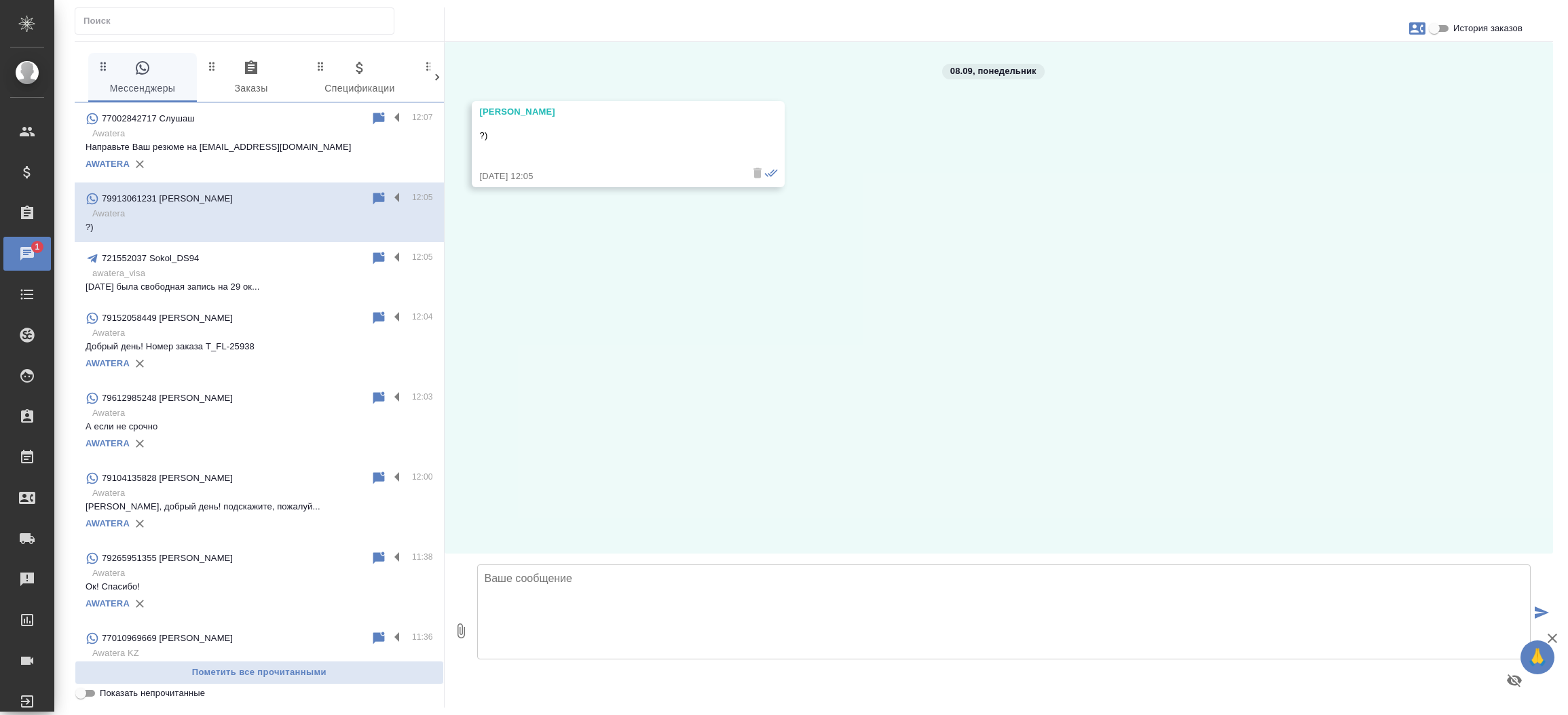
click at [510, 565] on textarea at bounding box center [1004, 611] width 1054 height 95
type textarea "L"
type textarea "Добрый день! Как могу к Вам обращаться? Какой вопрос Вас интересует?"
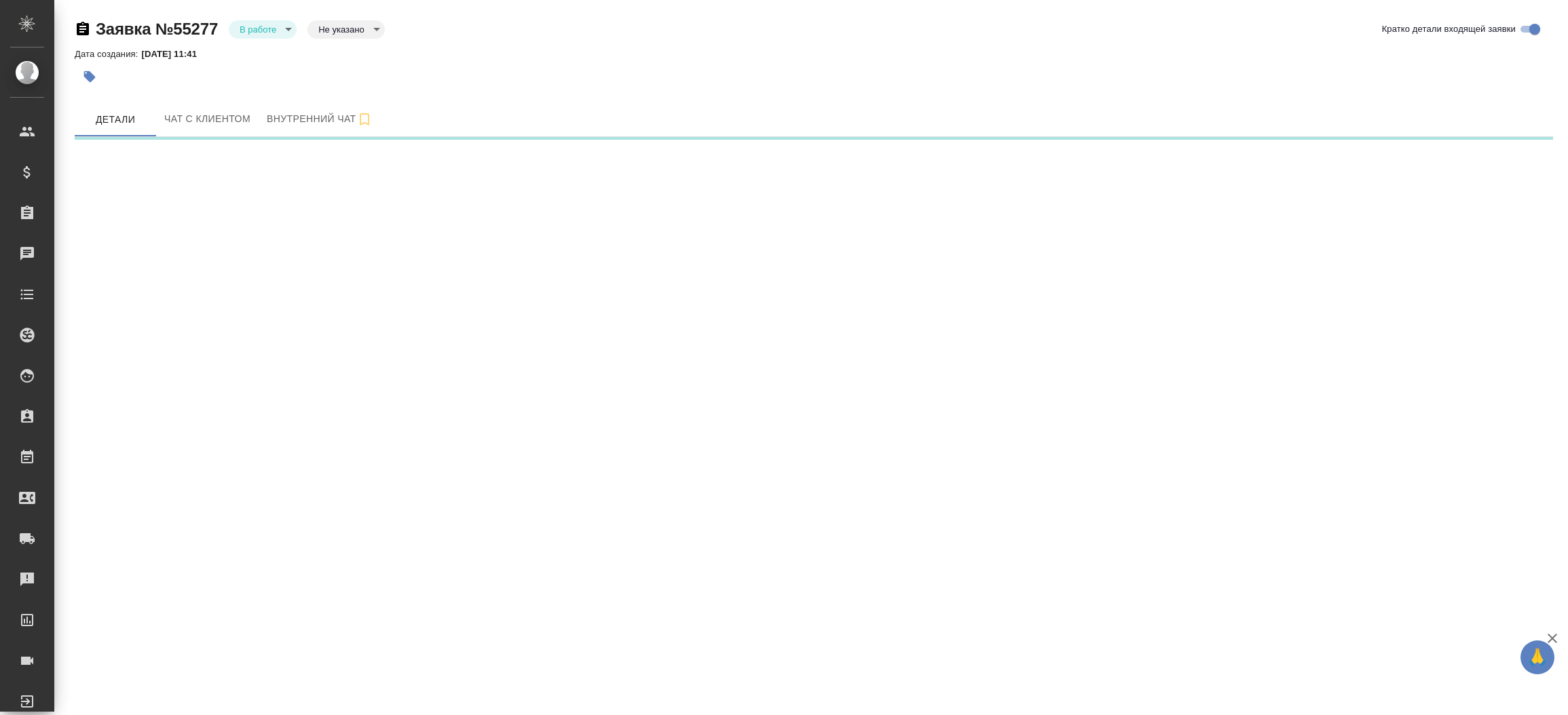
select select "RU"
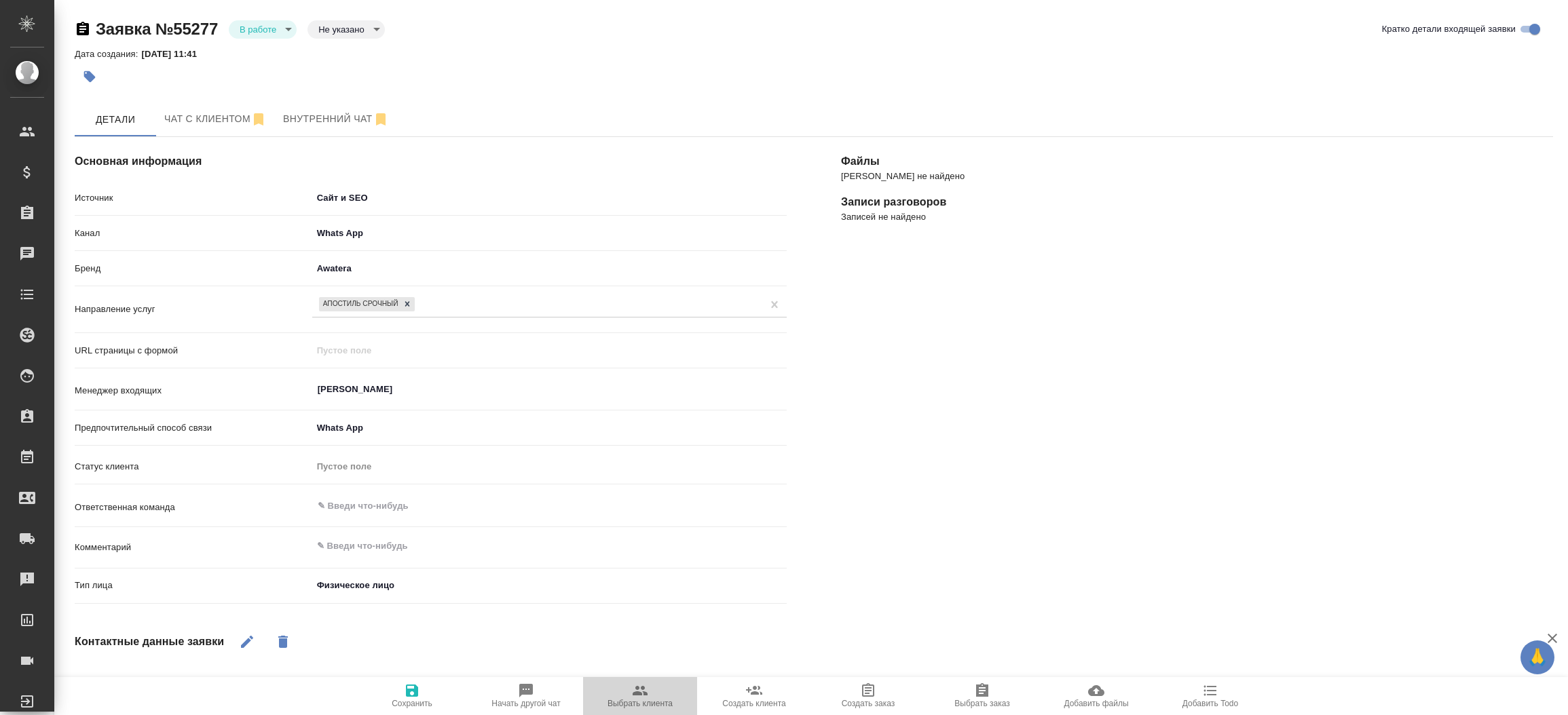
click at [645, 691] on icon "button" at bounding box center [640, 691] width 16 height 16
type textarea "x"
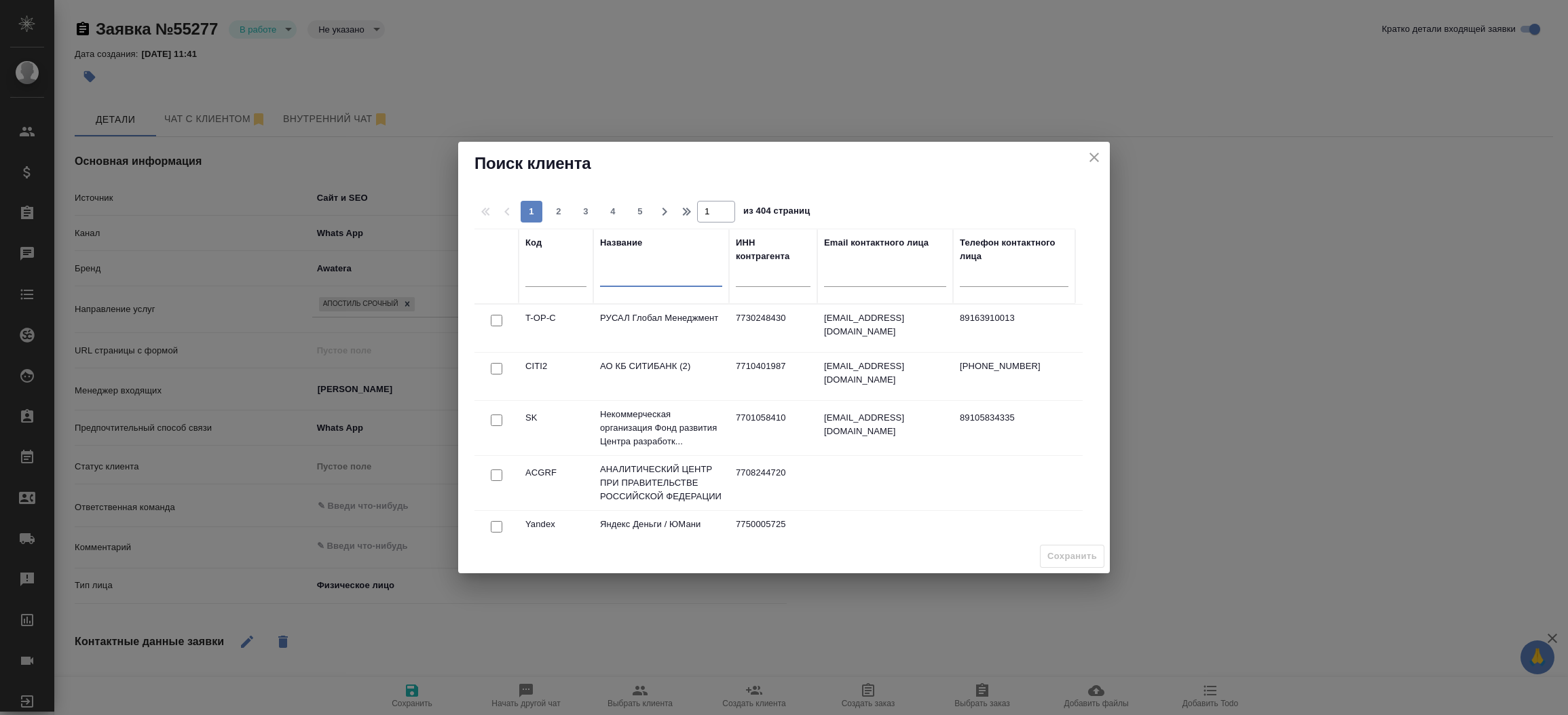
click at [629, 276] on input "text" at bounding box center [661, 278] width 122 height 17
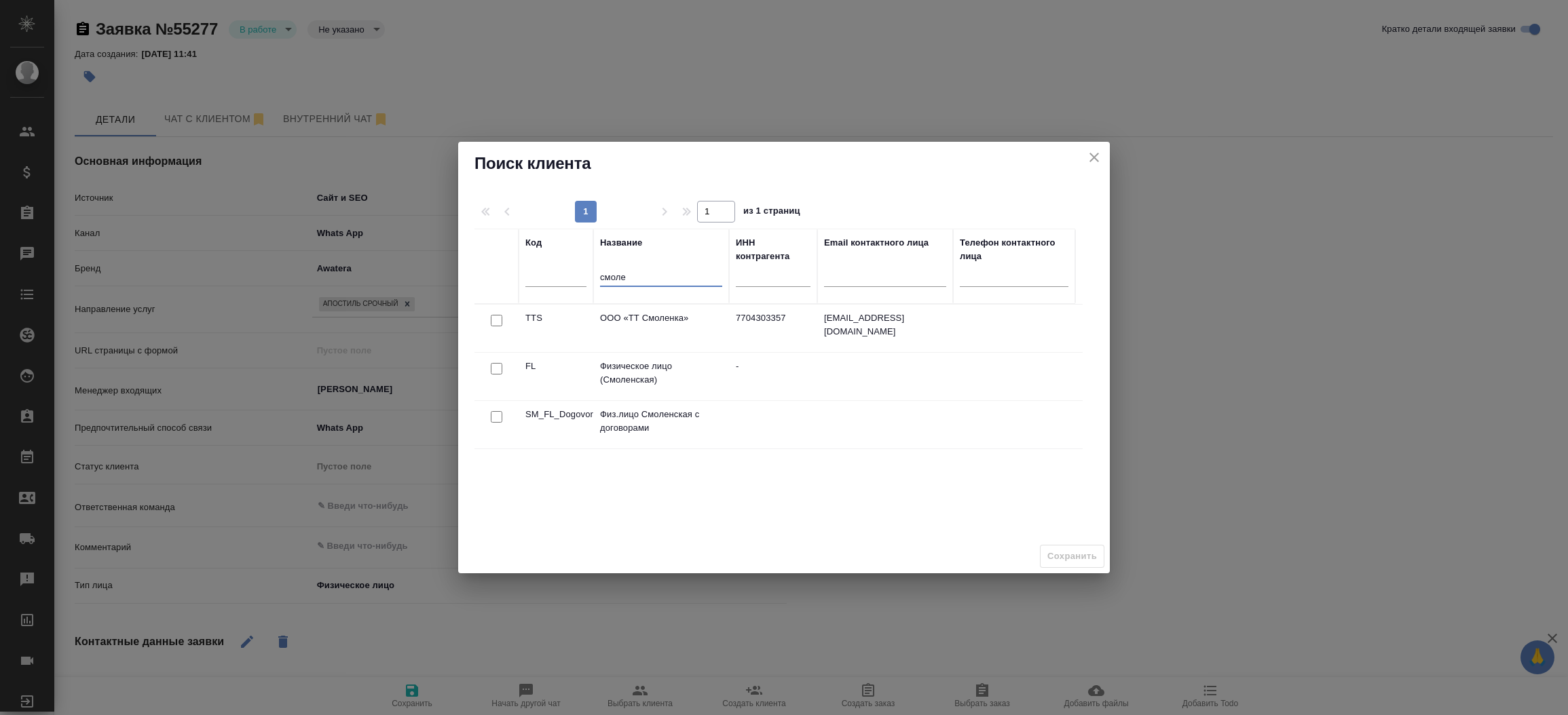
type input "смоле"
click at [494, 365] on input "checkbox" at bounding box center [496, 368] width 11 height 11
checkbox input "true"
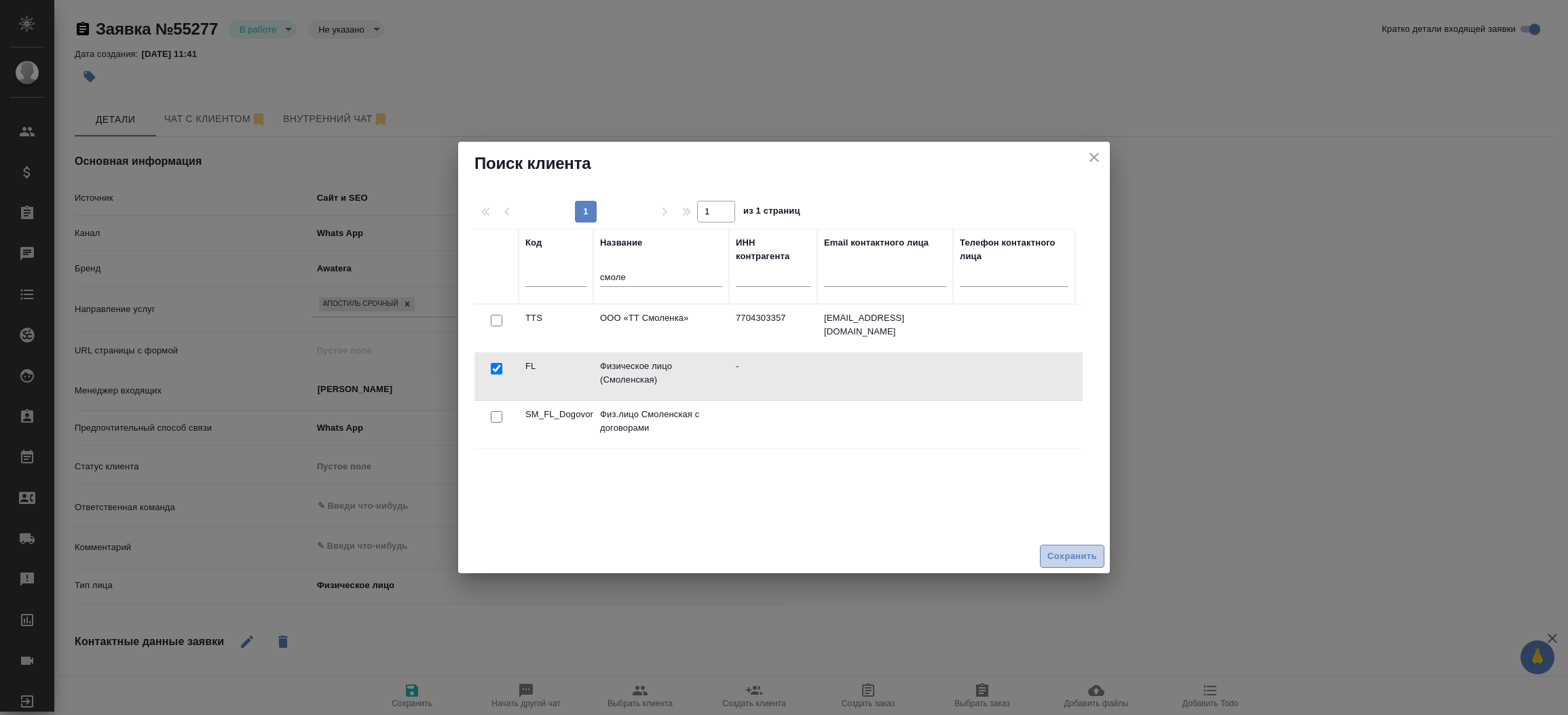
click at [1080, 557] on span "Сохранить" at bounding box center [1071, 556] width 49 height 16
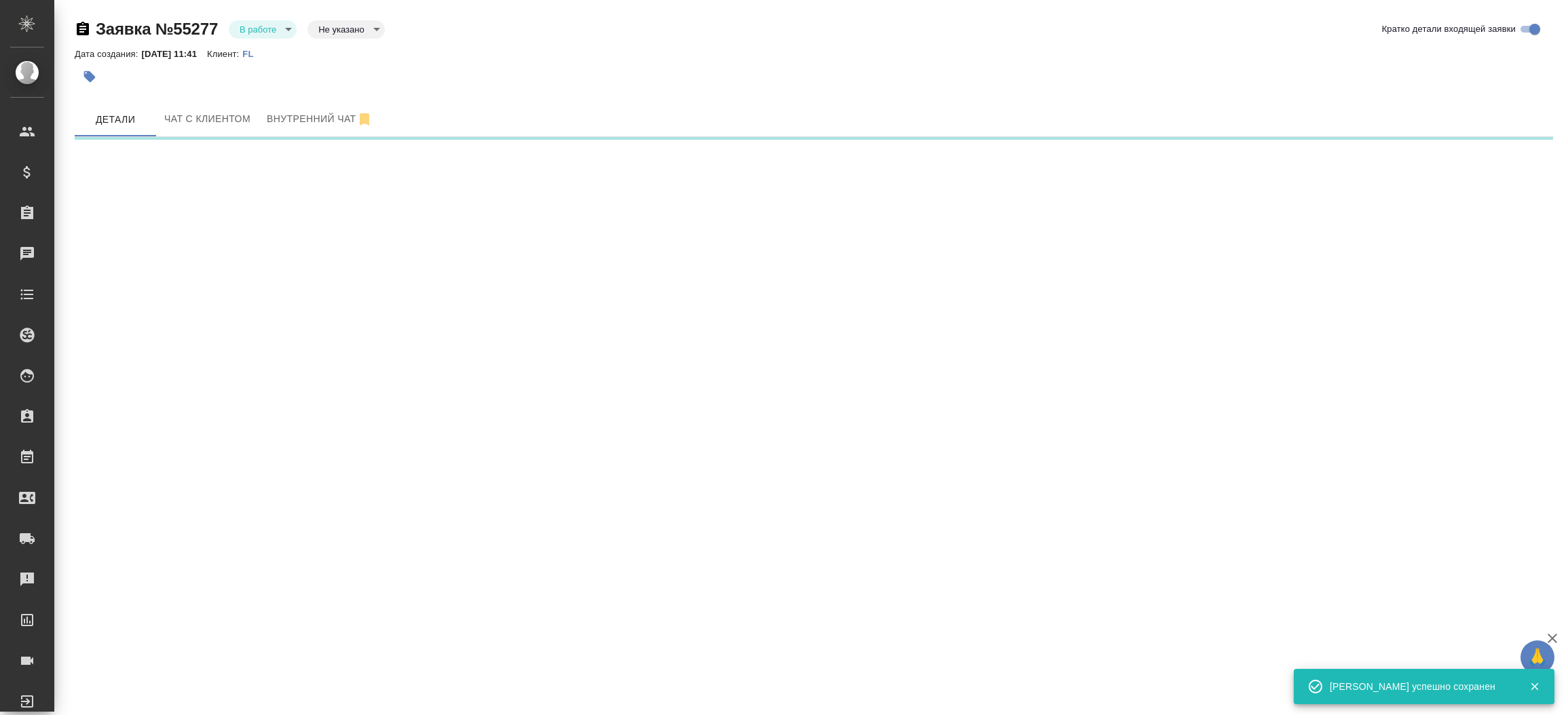
select select "RU"
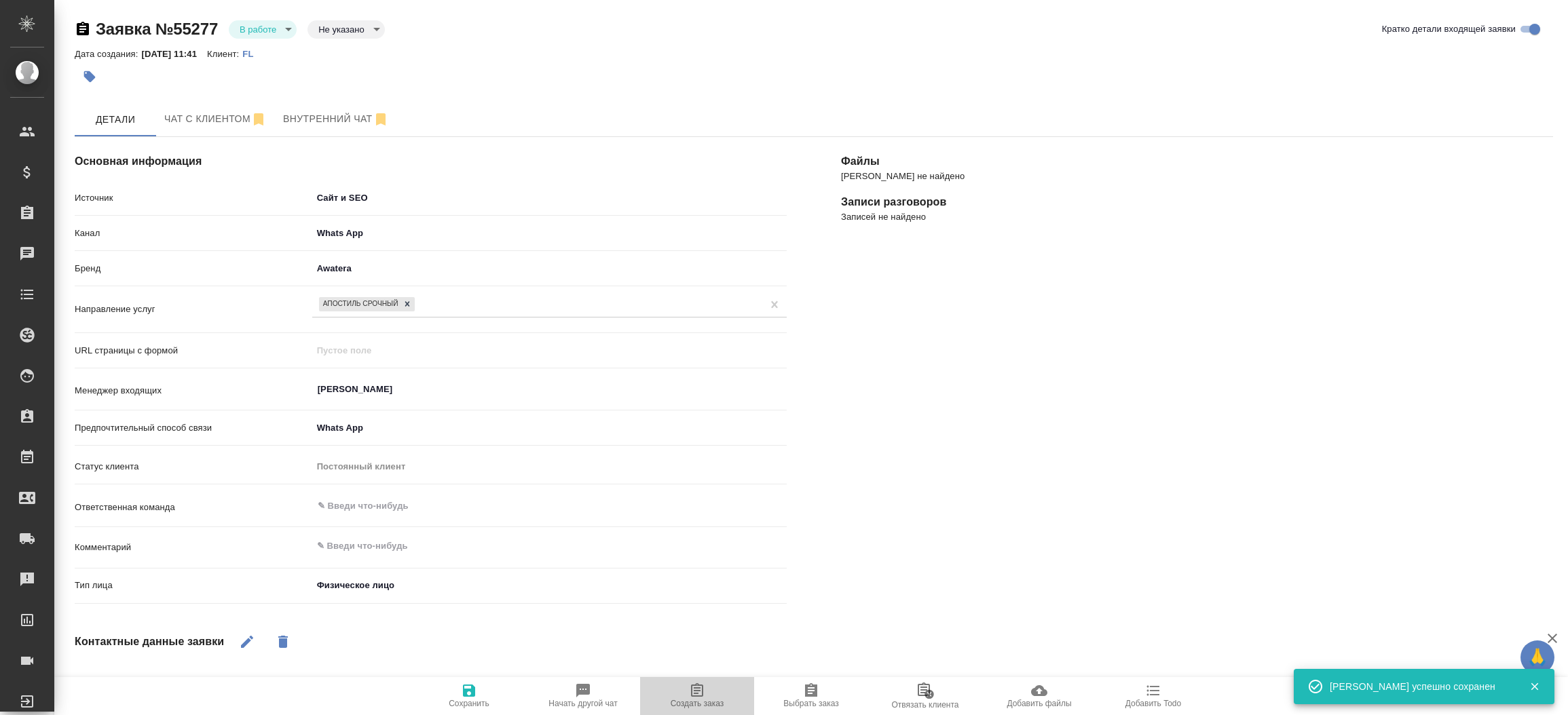
click at [682, 687] on span "Создать заказ" at bounding box center [696, 696] width 98 height 26
type textarea "x"
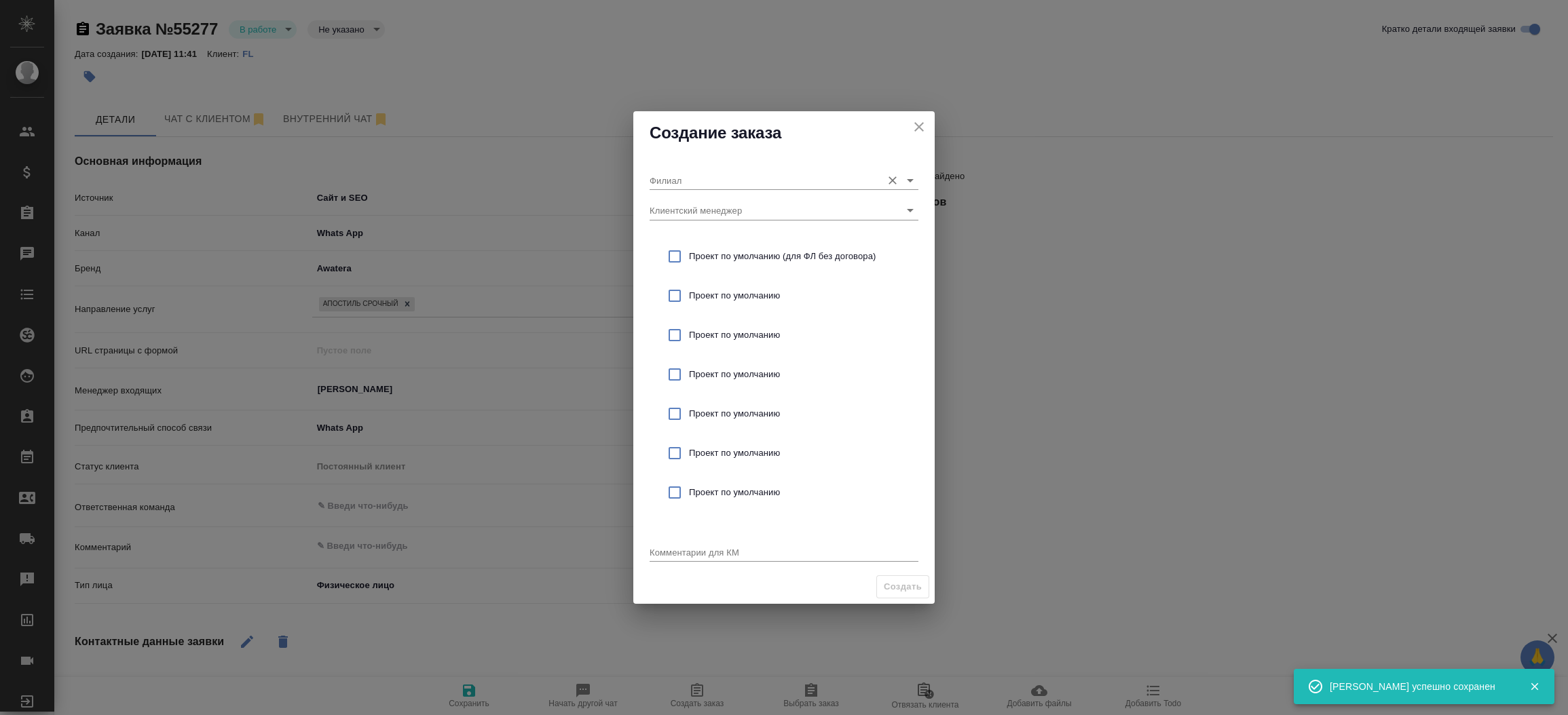
click at [691, 177] on input "Филиал" at bounding box center [762, 180] width 225 height 19
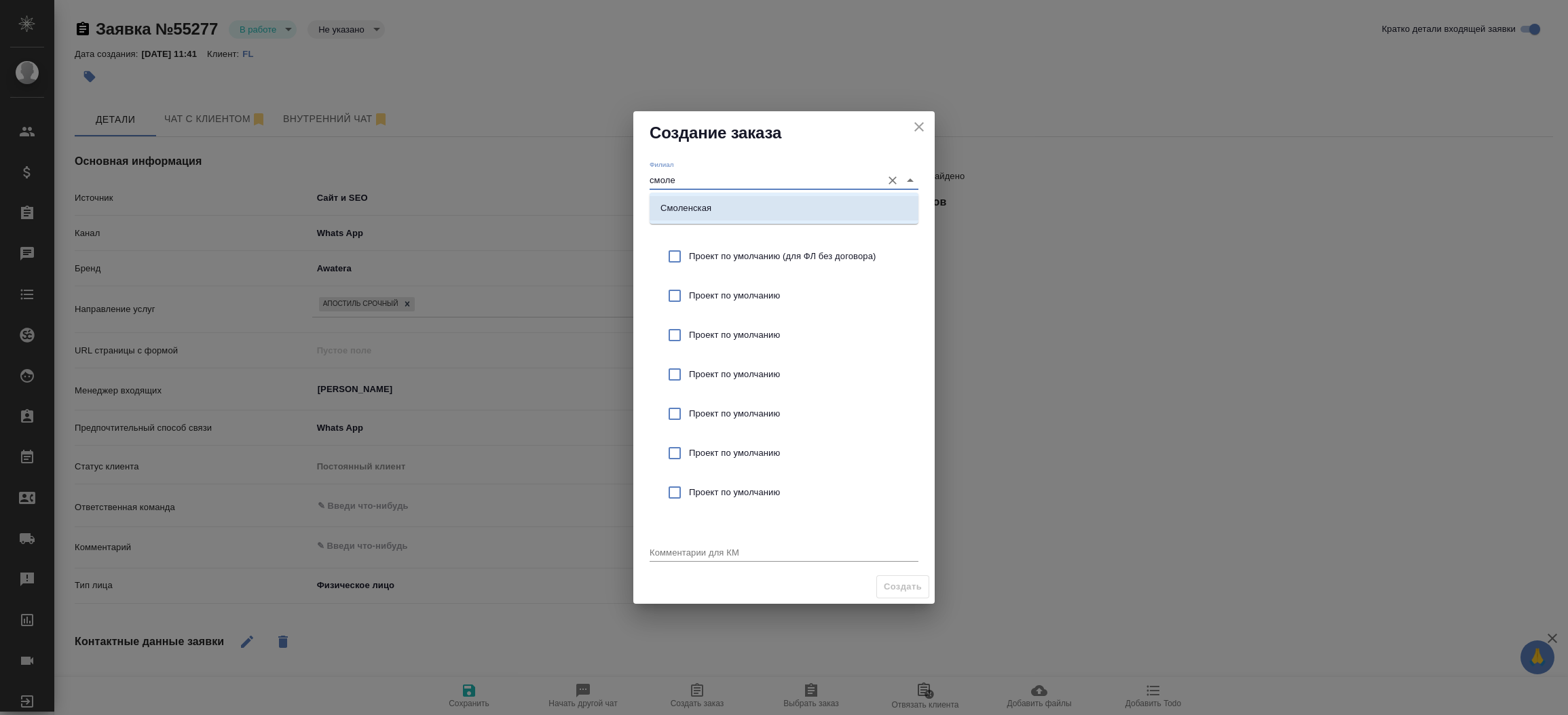
click at [695, 207] on p "Смоленская" at bounding box center [686, 208] width 51 height 13
type input "Смоленская"
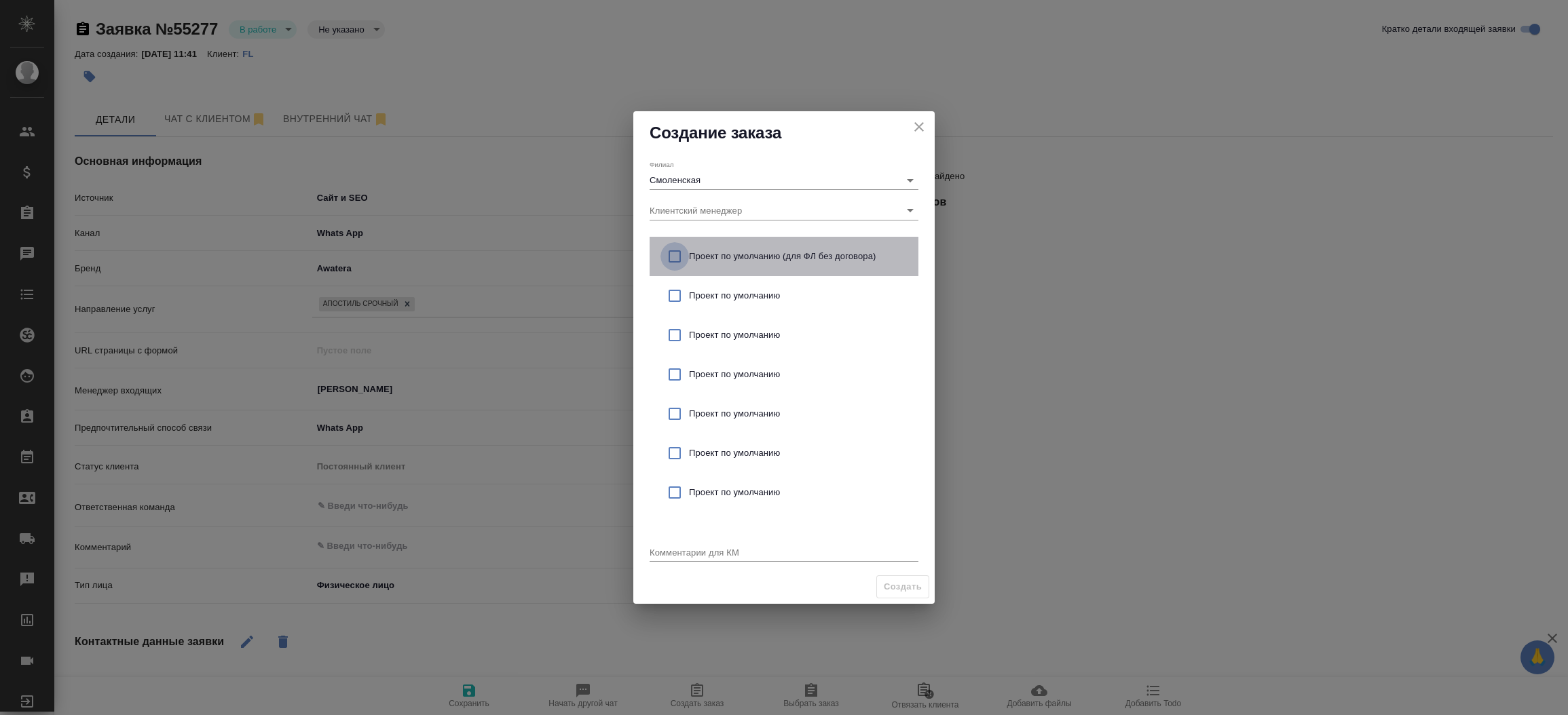
click at [673, 253] on input "checkbox" at bounding box center [675, 256] width 28 height 28
checkbox input "true"
click at [681, 549] on textarea at bounding box center [784, 552] width 268 height 10
type textarea "от КВ:"
type textarea "x"
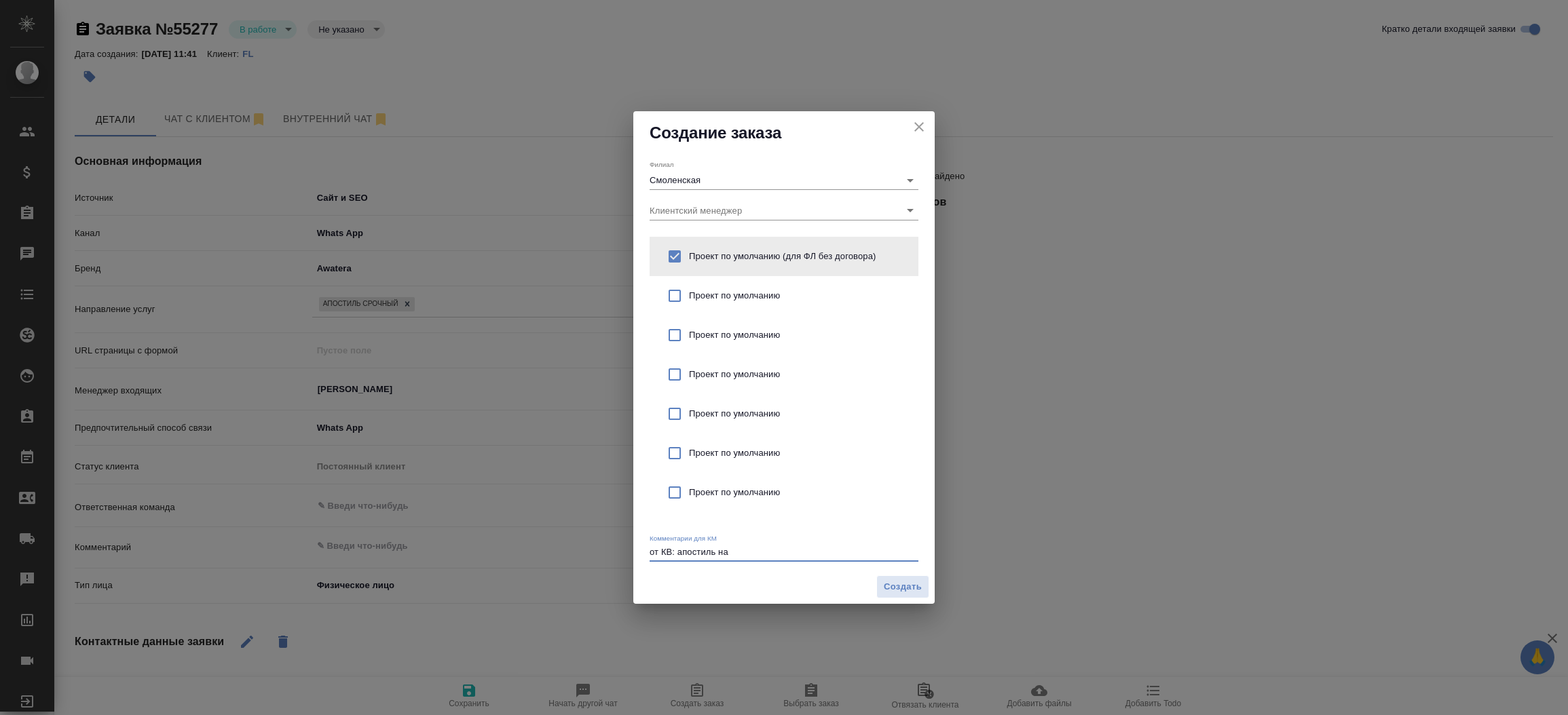
paste textarea "Свидетельство о рождении, брака и смена имени"
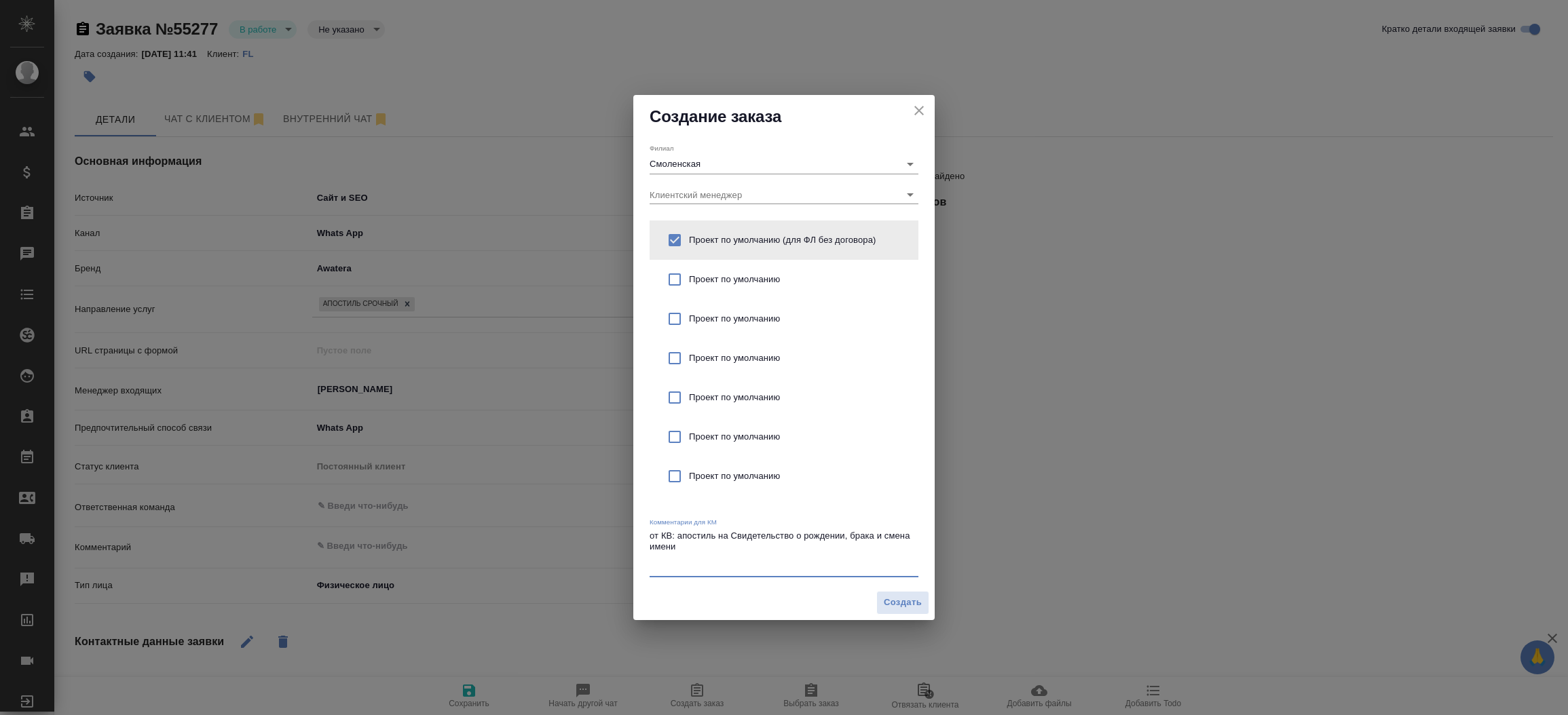
click at [734, 538] on textarea "от КВ: апостиль на Свидетельство о рождении, брака и смена имени" at bounding box center [784, 552] width 268 height 42
click at [704, 544] on textarea "от КВ: апостиль на свидетельство о рождении, брака и смена имени" at bounding box center [784, 552] width 268 height 42
type textarea "от КВ: апостиль на свидетельство о рождении, брака и смена имени,"
type textarea "x"
type textarea "от КВ: апостиль на свидетельство о рождении, брака и смена имени, для Литвы нуж…"
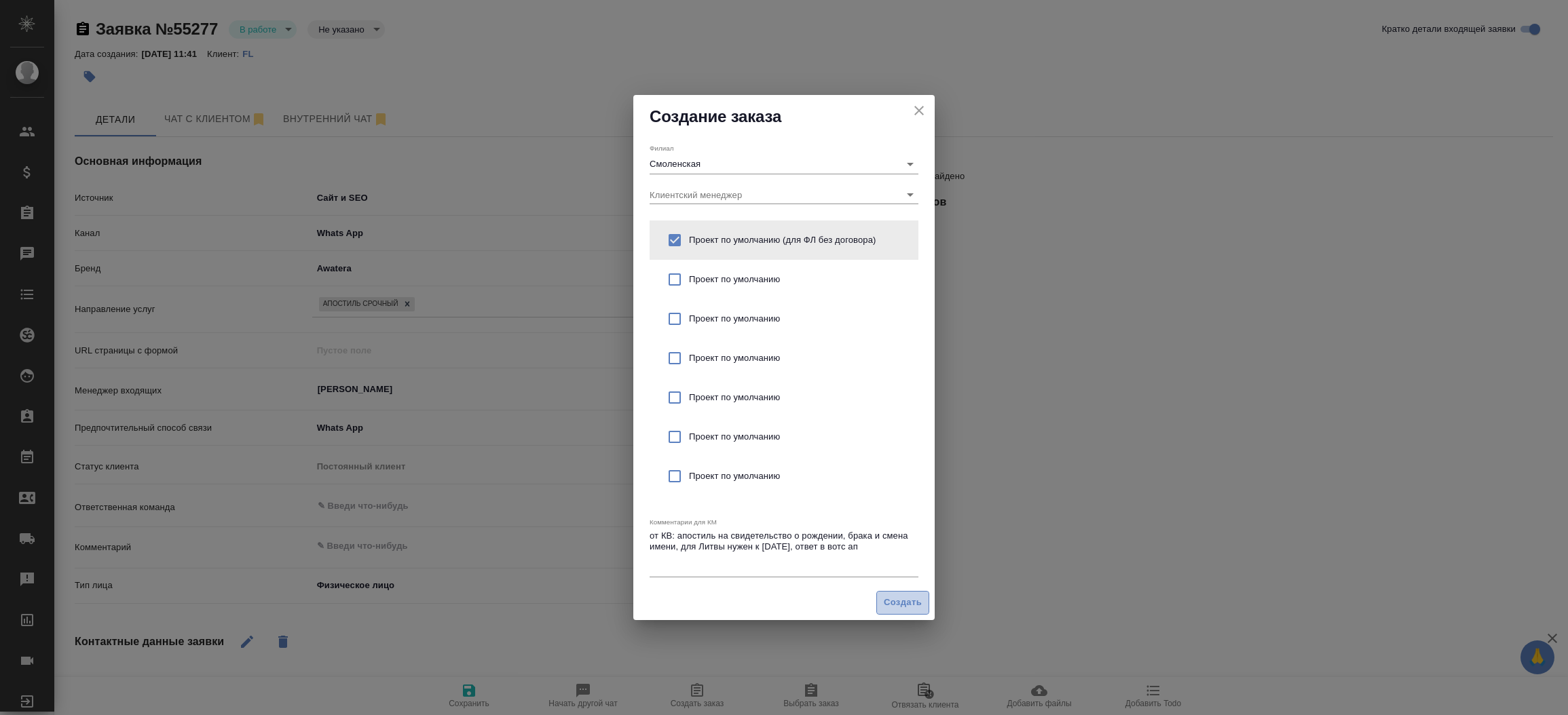
click at [895, 610] on span "Создать" at bounding box center [902, 602] width 38 height 16
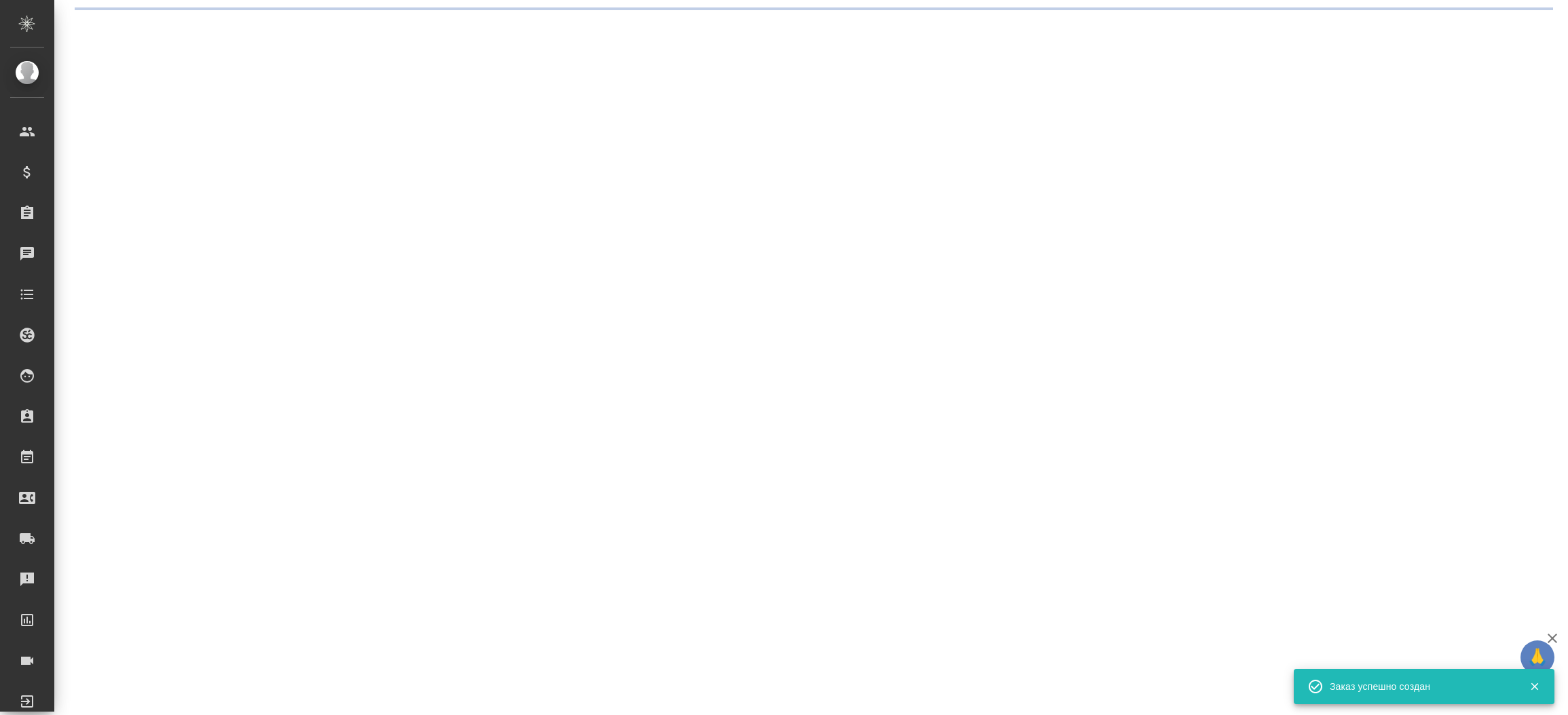
select select "RU"
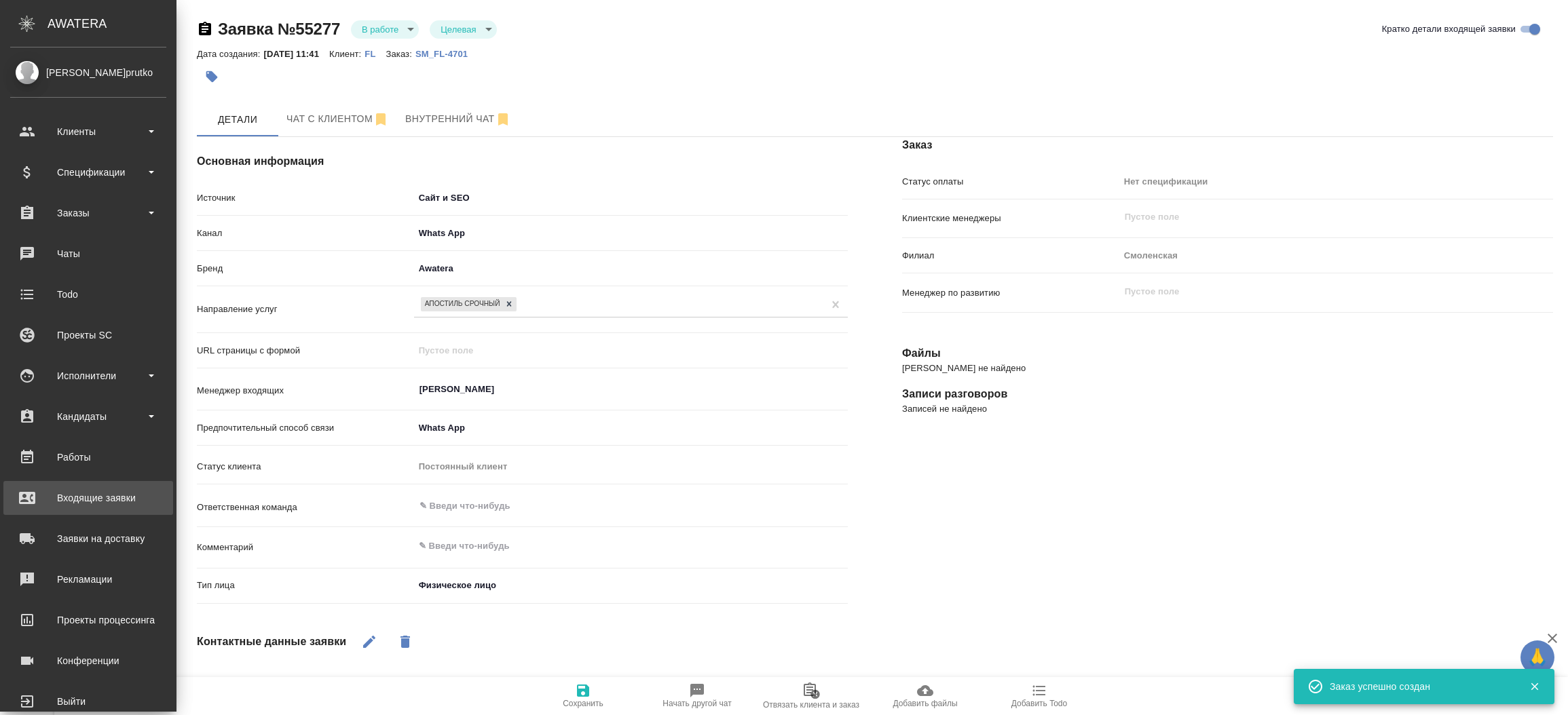
click at [86, 484] on link "Входящие заявки" at bounding box center [89, 498] width 170 height 34
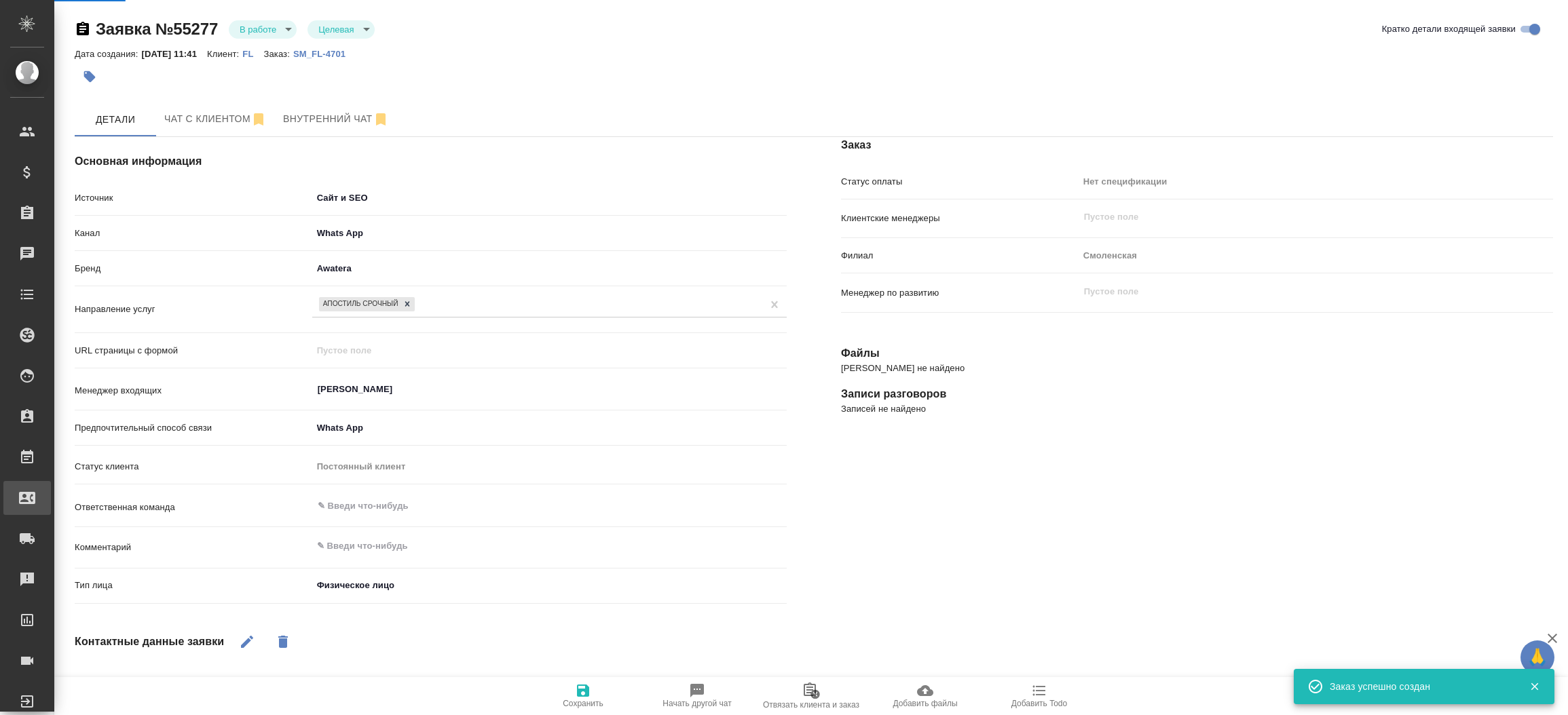
type textarea "x"
click at [86, 484] on div ".cls-1 fill:#fff; AWATERA Прутько Ирина i.prutko Клиенты Спецификации Заказы 0 …" at bounding box center [784, 357] width 1568 height 715
select select "RU"
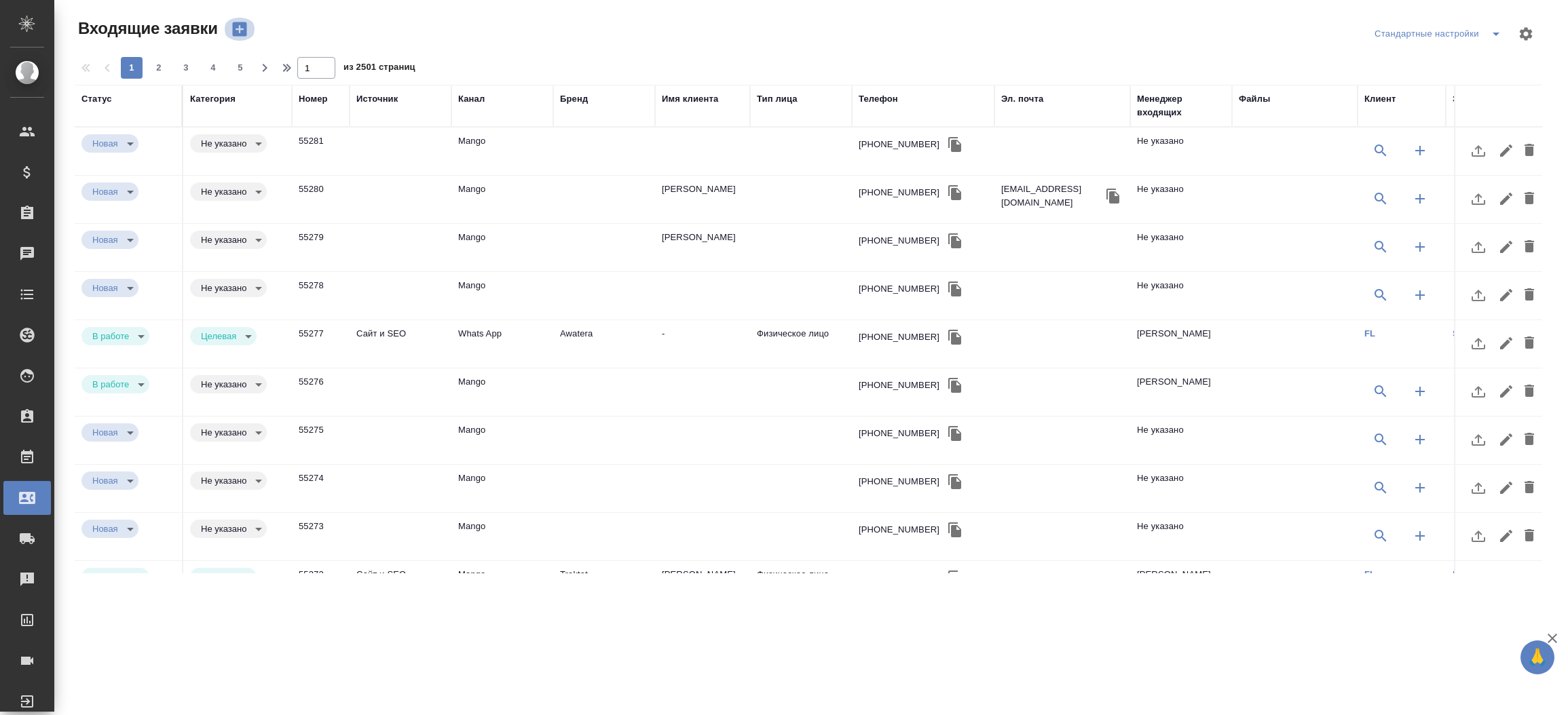
click at [241, 35] on icon "button" at bounding box center [239, 29] width 14 height 14
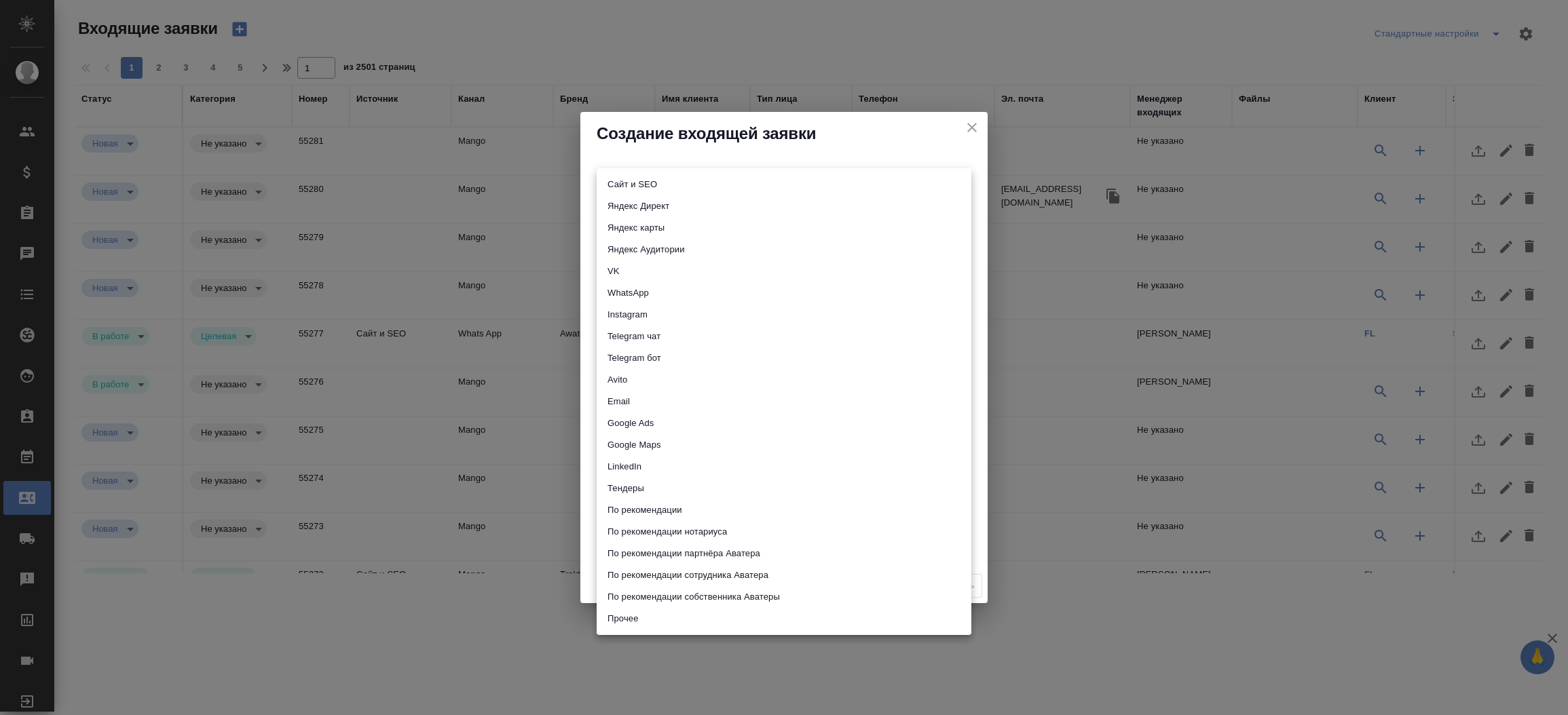
click at [621, 179] on body "🙏 .cls-1 fill:#fff; AWATERA Прутько Ирина i.prutko Клиенты Спецификации Заказы …" at bounding box center [784, 357] width 1568 height 715
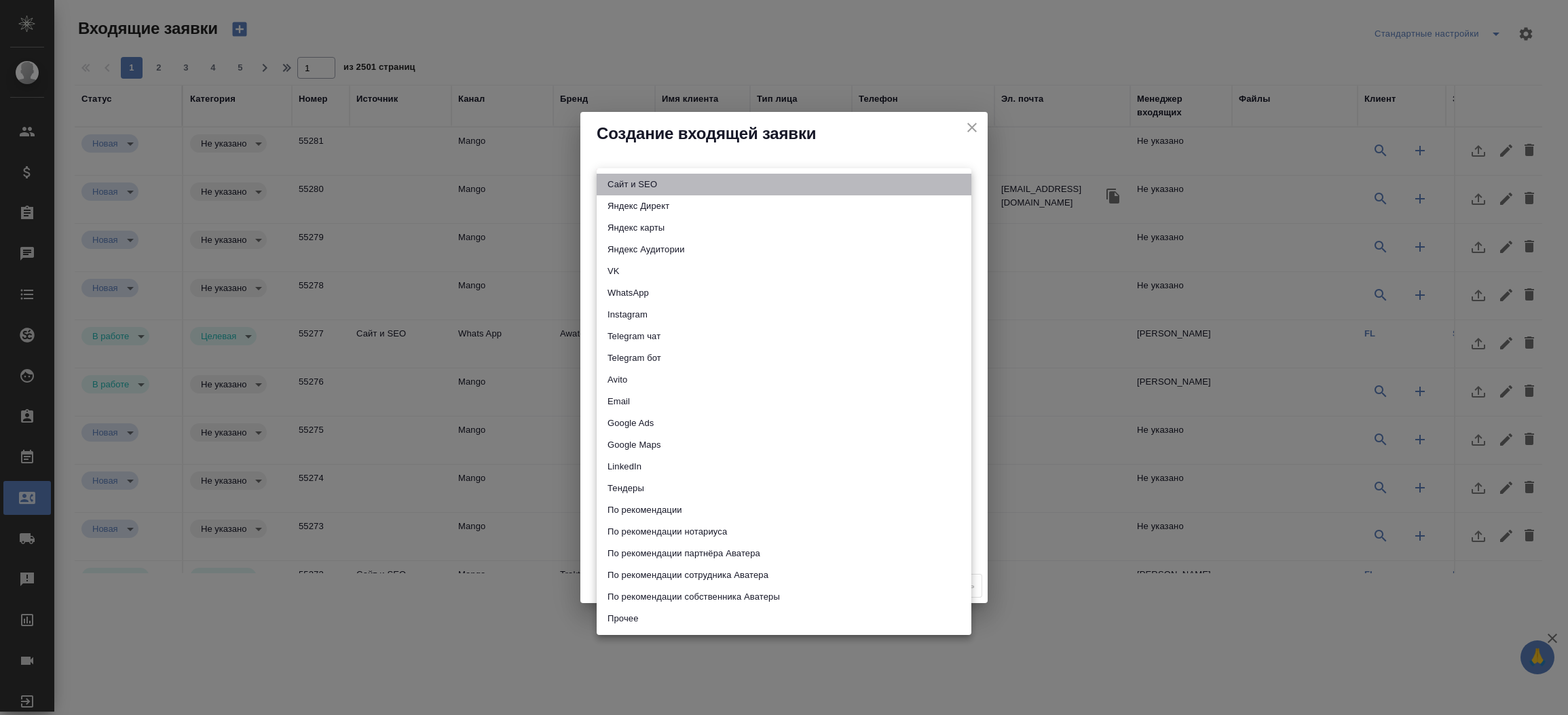
click at [621, 179] on li "Сайт и SEO" at bounding box center [784, 184] width 374 height 22
type input "seo"
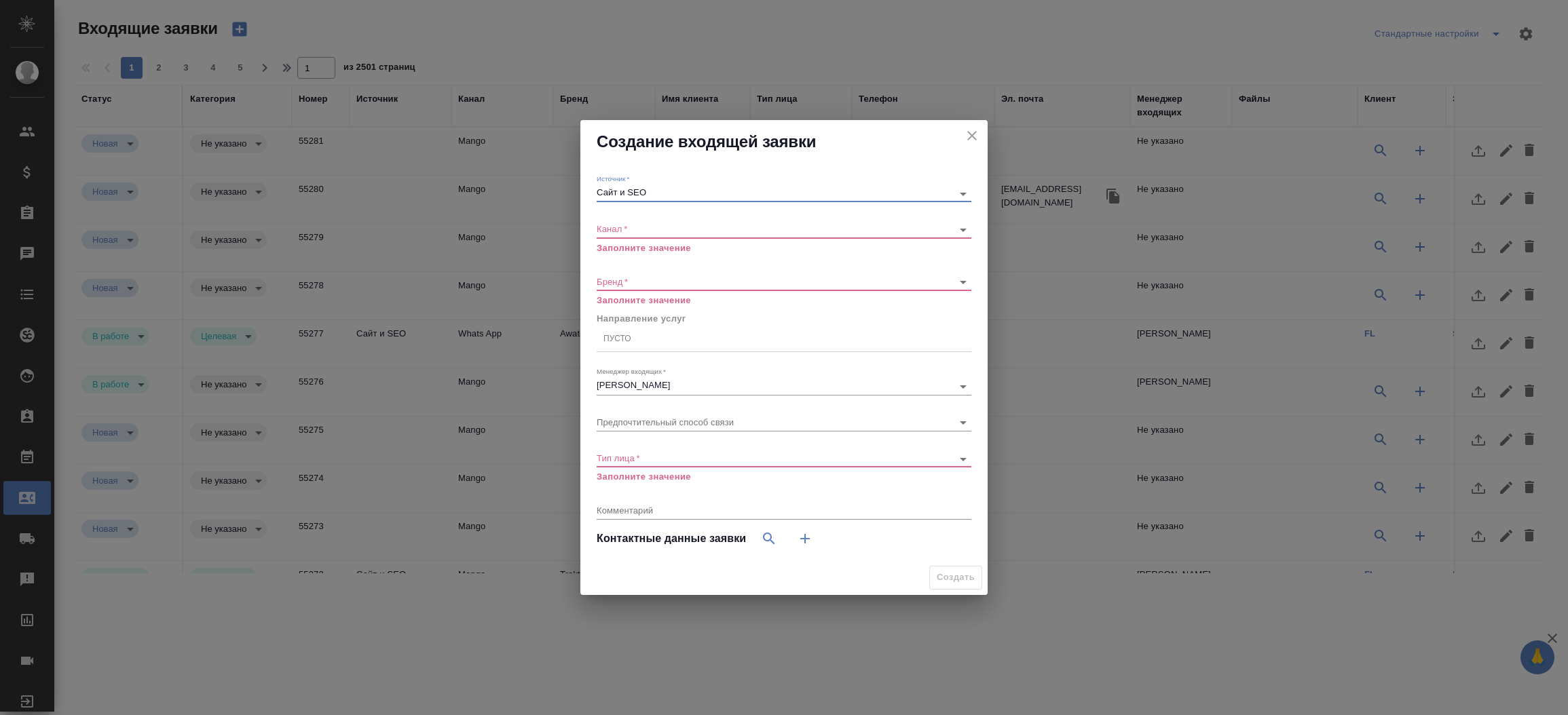
click at [624, 218] on div "Канал   * ​ Заполните значение" at bounding box center [784, 232] width 374 height 44
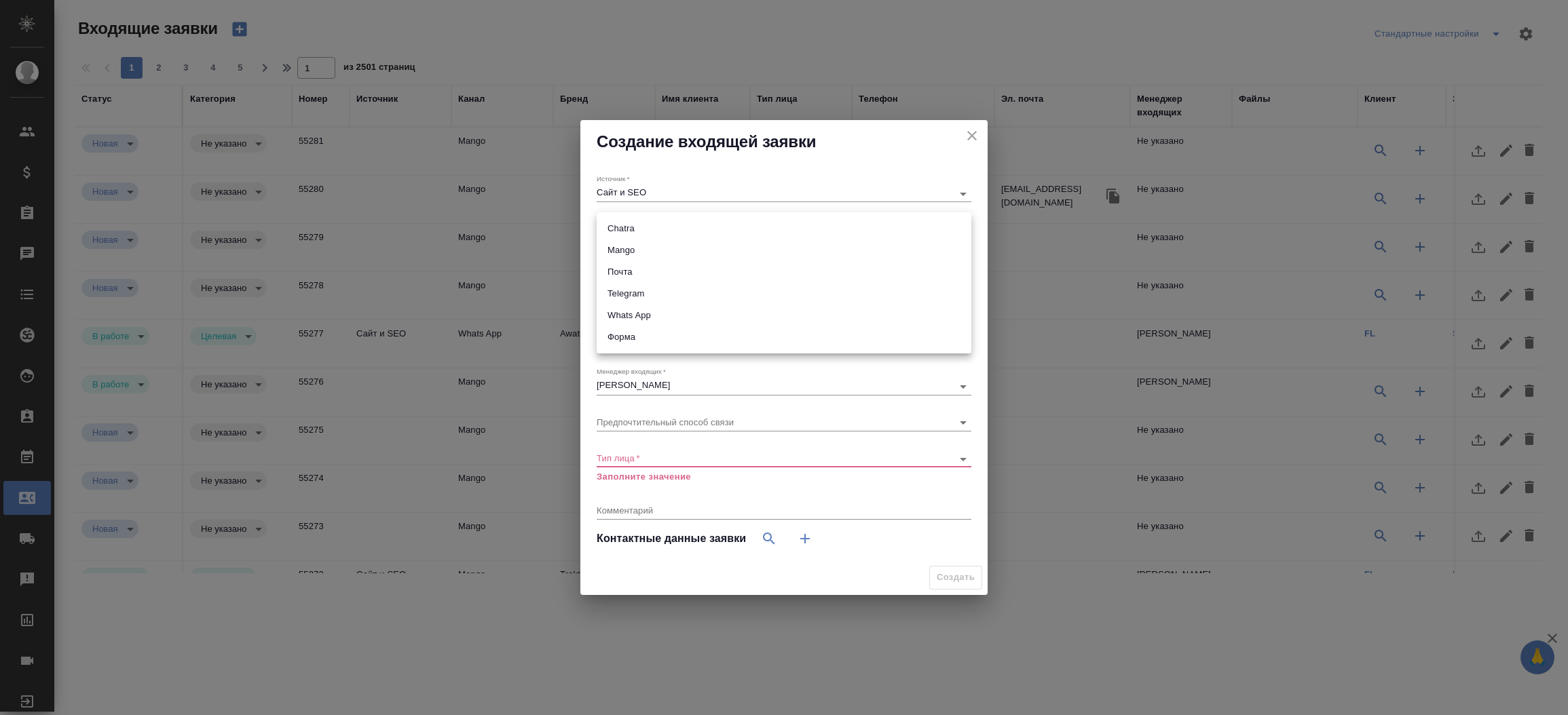
click at [621, 231] on body "🙏 .cls-1 fill:#fff; AWATERA Прутько Ирина i.prutko Клиенты Спецификации Заказы …" at bounding box center [784, 357] width 1568 height 715
click at [623, 327] on li "Форма" at bounding box center [784, 337] width 374 height 22
type input "63623f8939da55ae86e7274a"
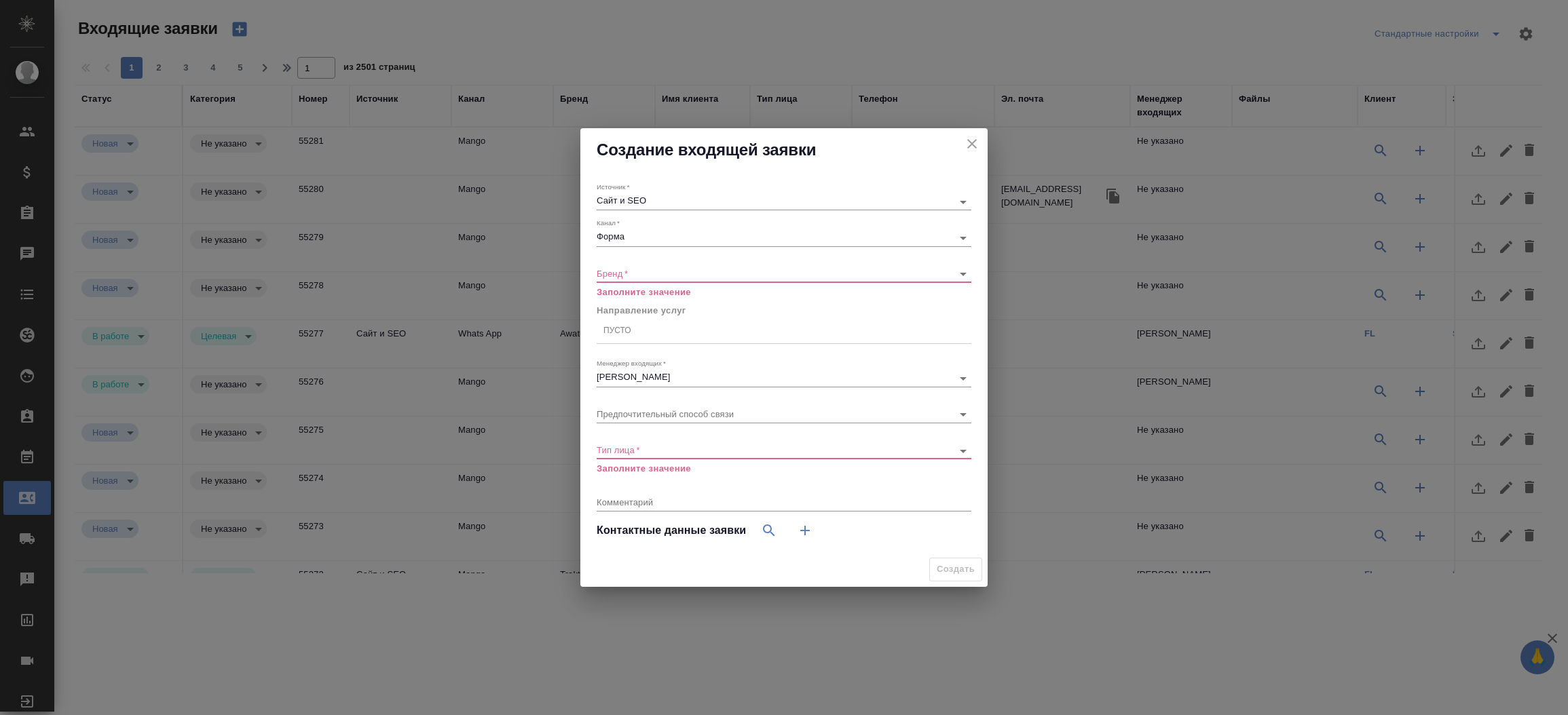
drag, startPoint x: 654, startPoint y: 266, endPoint x: 648, endPoint y: 272, distance: 8.5
click at [648, 272] on div "​" at bounding box center [784, 274] width 374 height 17
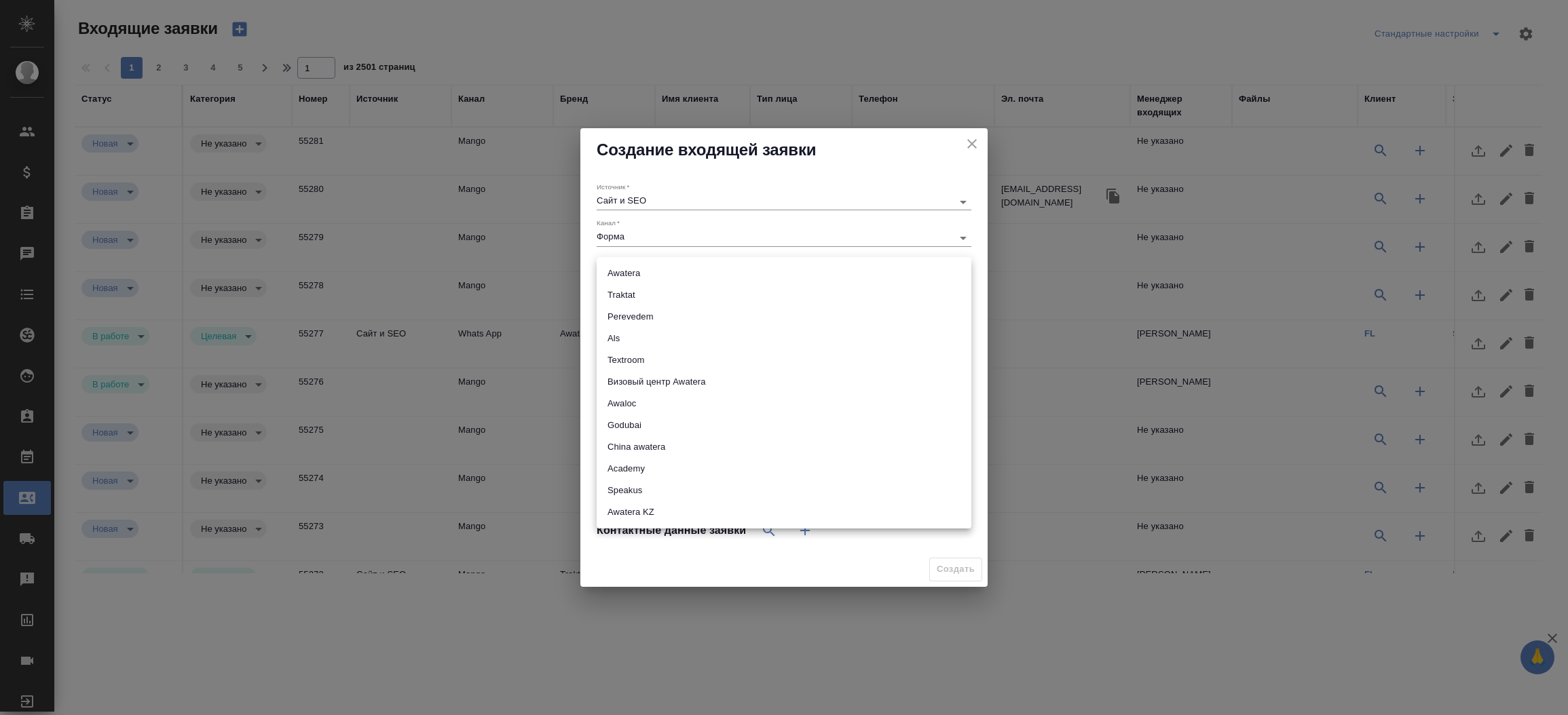
click at [648, 272] on body "🙏 .cls-1 fill:#fff; AWATERA Прутько Ирина i.prutko Клиенты Спецификации Заказы …" at bounding box center [784, 357] width 1568 height 715
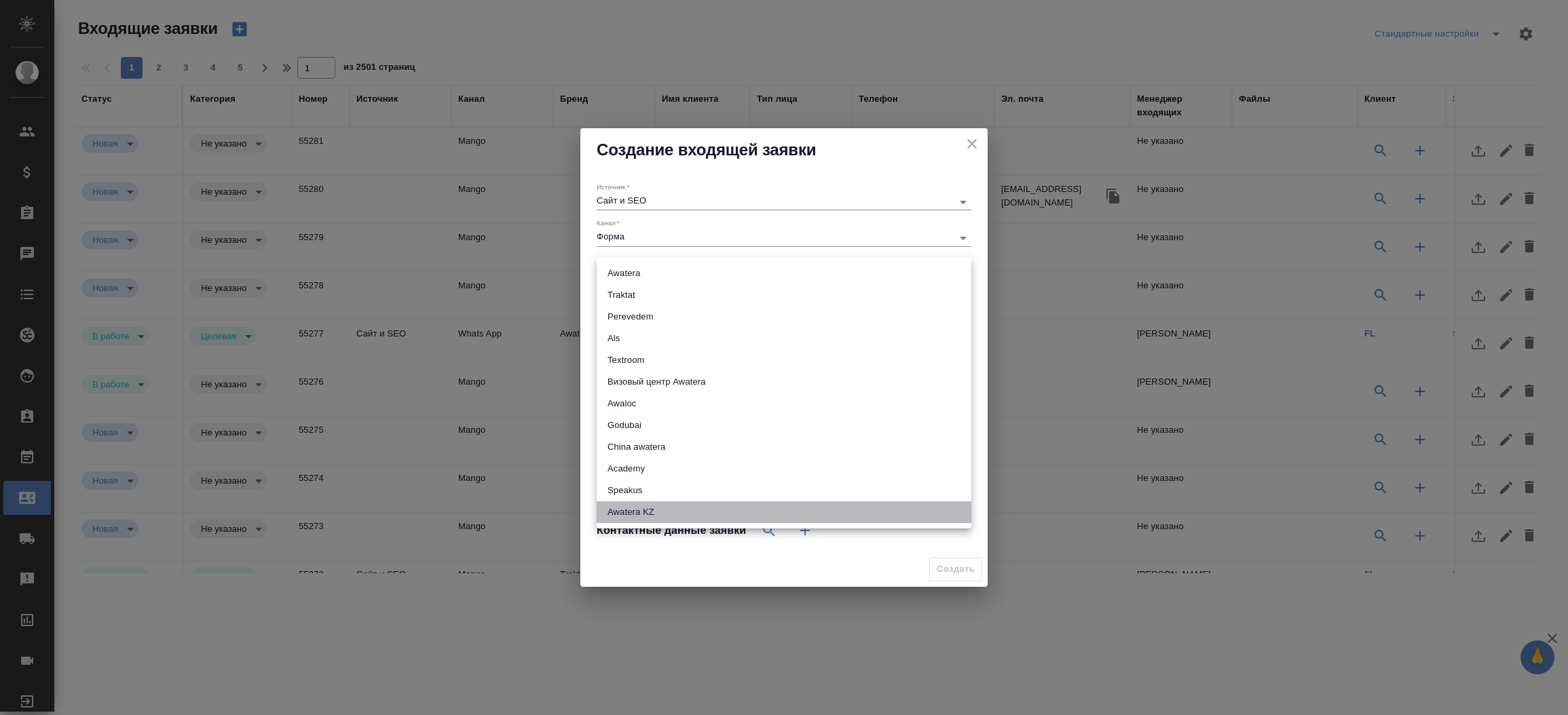
click at [659, 511] on li "Awatera KZ" at bounding box center [784, 512] width 374 height 22
type input "awateraKz"
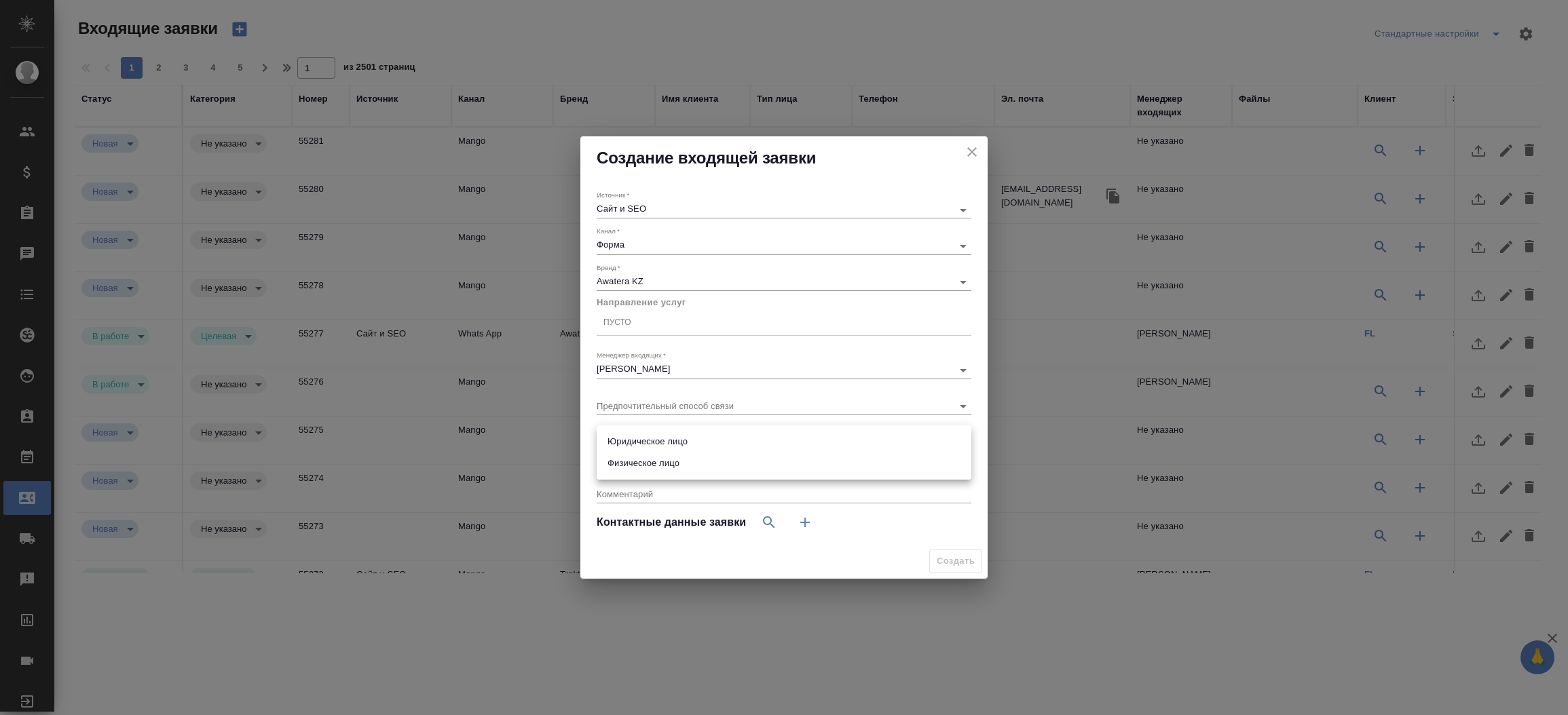
click at [693, 441] on body "🙏 .cls-1 fill:#fff; AWATERA Прутько Ирина i.prutko Клиенты Спецификации Заказы …" at bounding box center [784, 357] width 1568 height 715
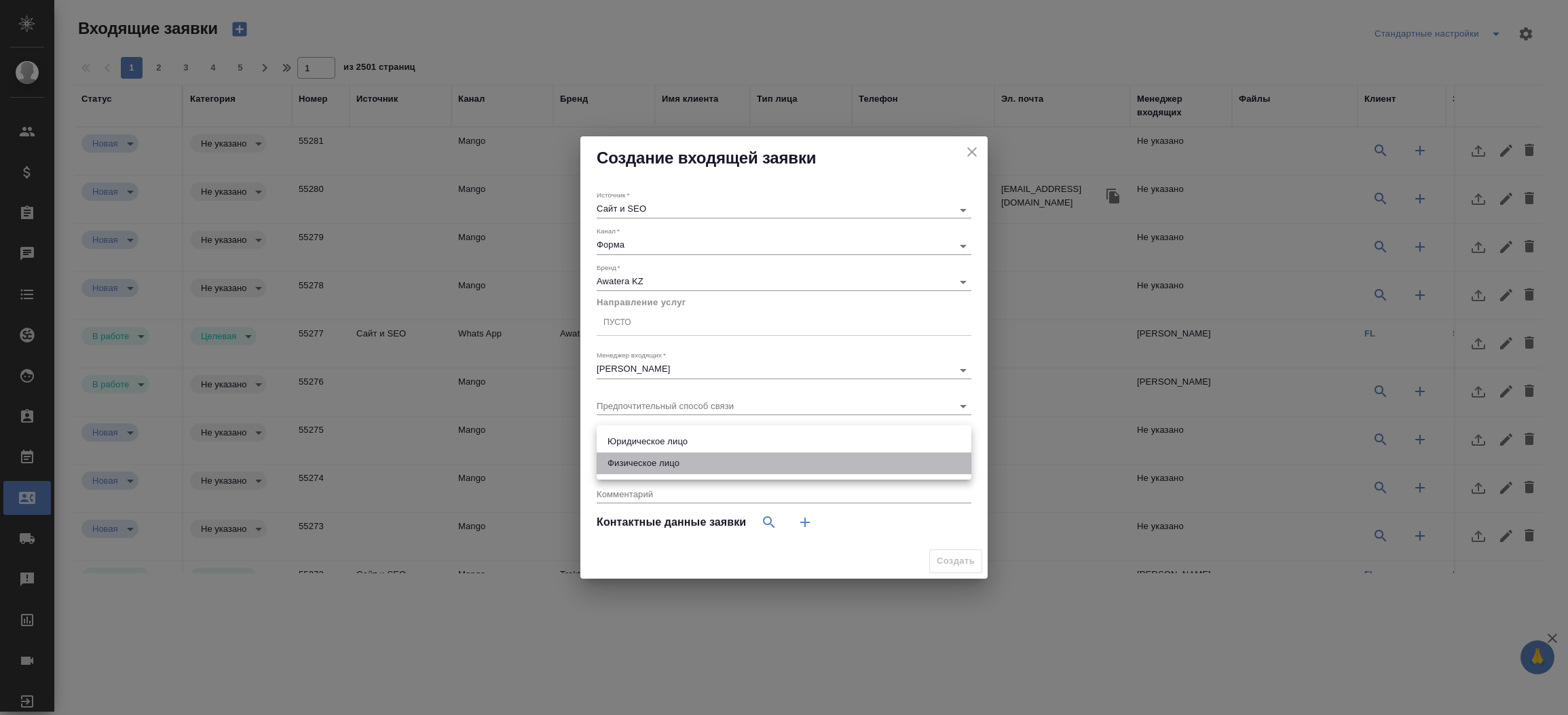
click at [693, 459] on li "Физическое лицо" at bounding box center [784, 463] width 374 height 22
type input "private"
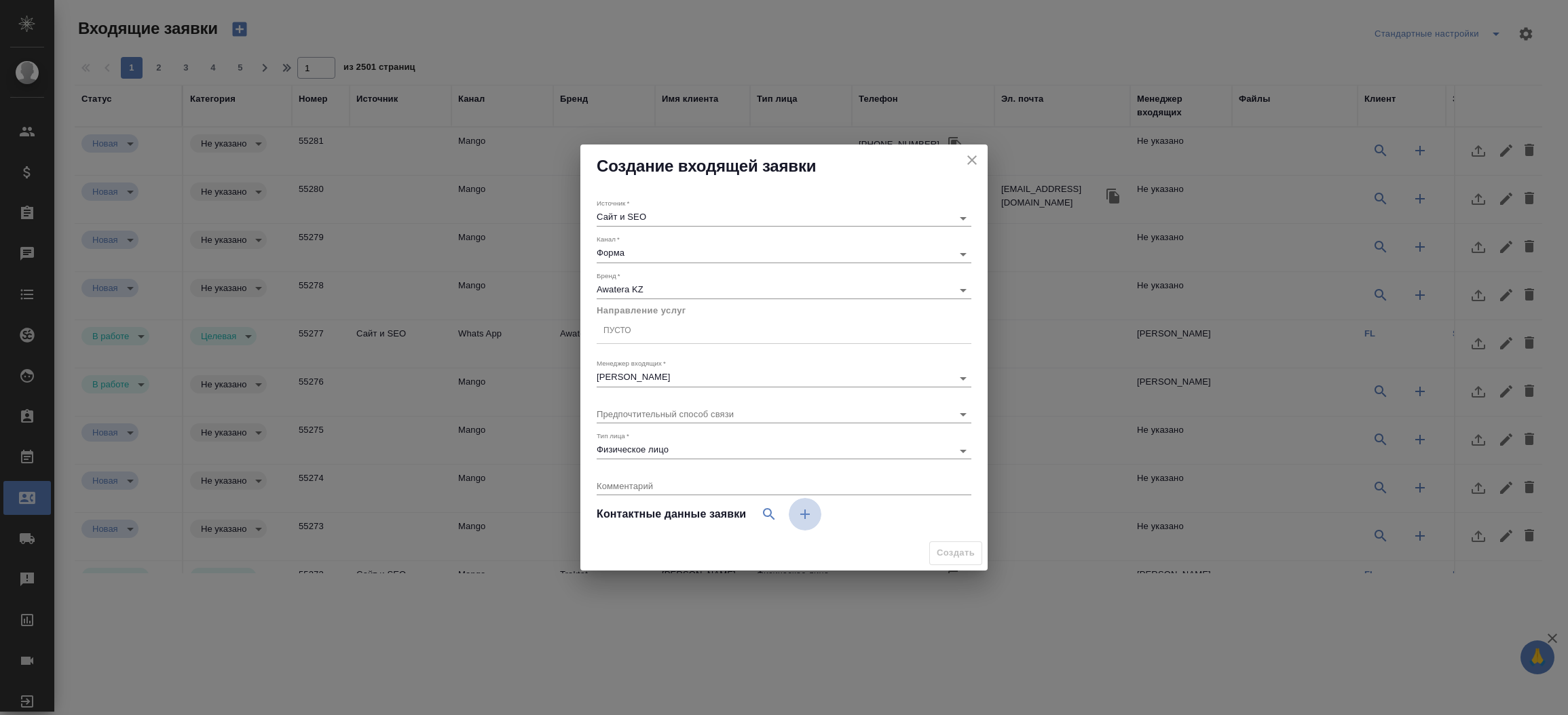
click at [804, 520] on icon "button" at bounding box center [805, 514] width 16 height 16
select select "RU"
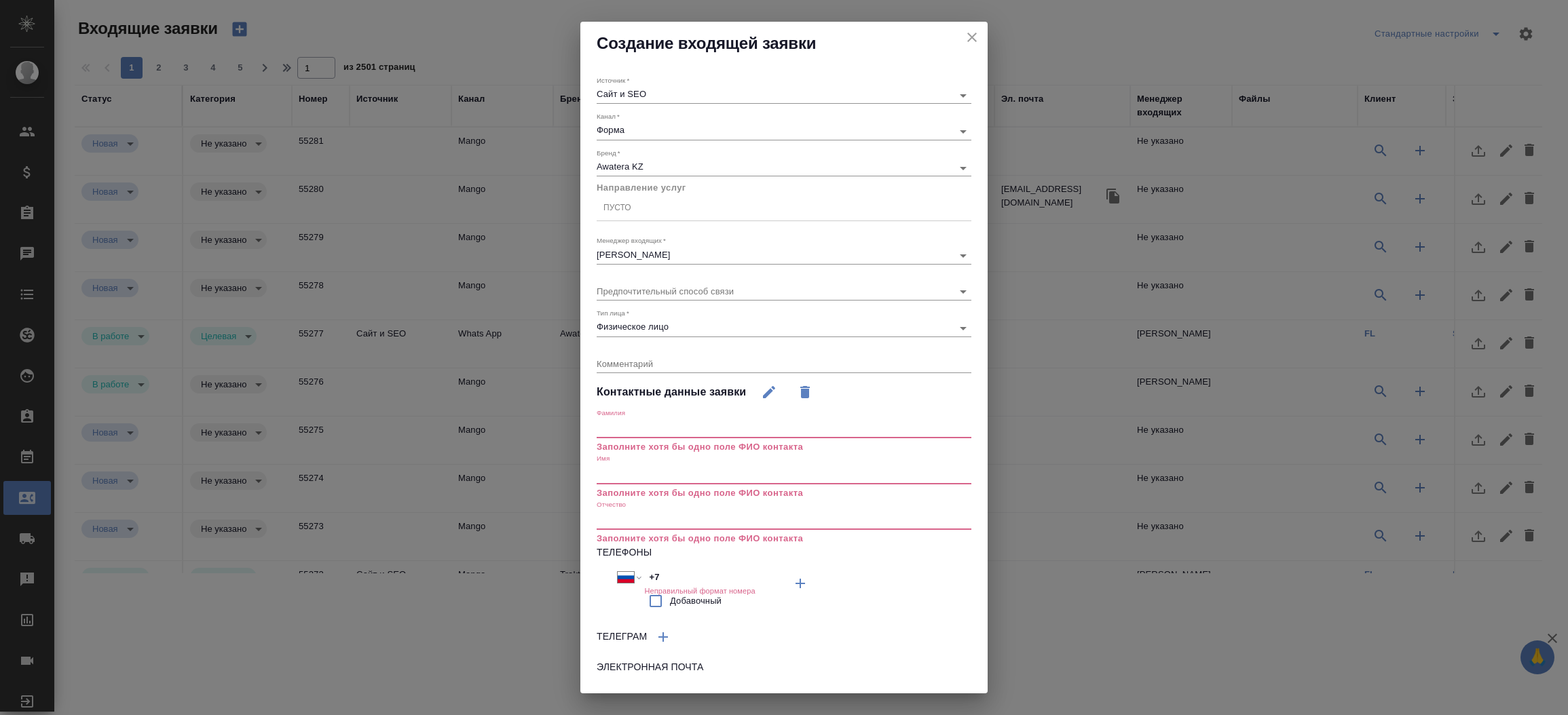
click at [670, 479] on input "text" at bounding box center [784, 473] width 374 height 19
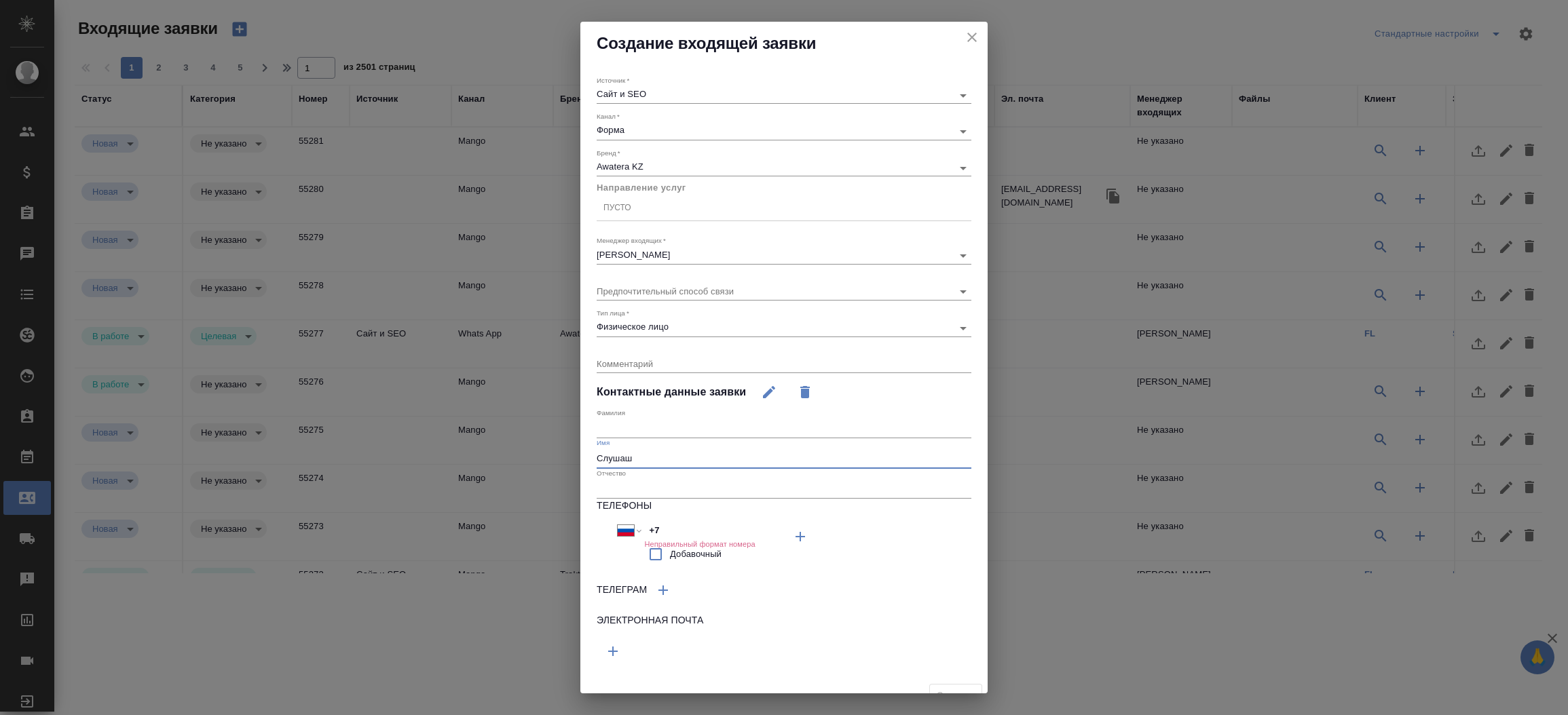
type input "Слушаш"
click at [673, 541] on h6 "Неправильный формат номера" at bounding box center [699, 544] width 110 height 8
click at [675, 536] on input "+7" at bounding box center [703, 530] width 119 height 19
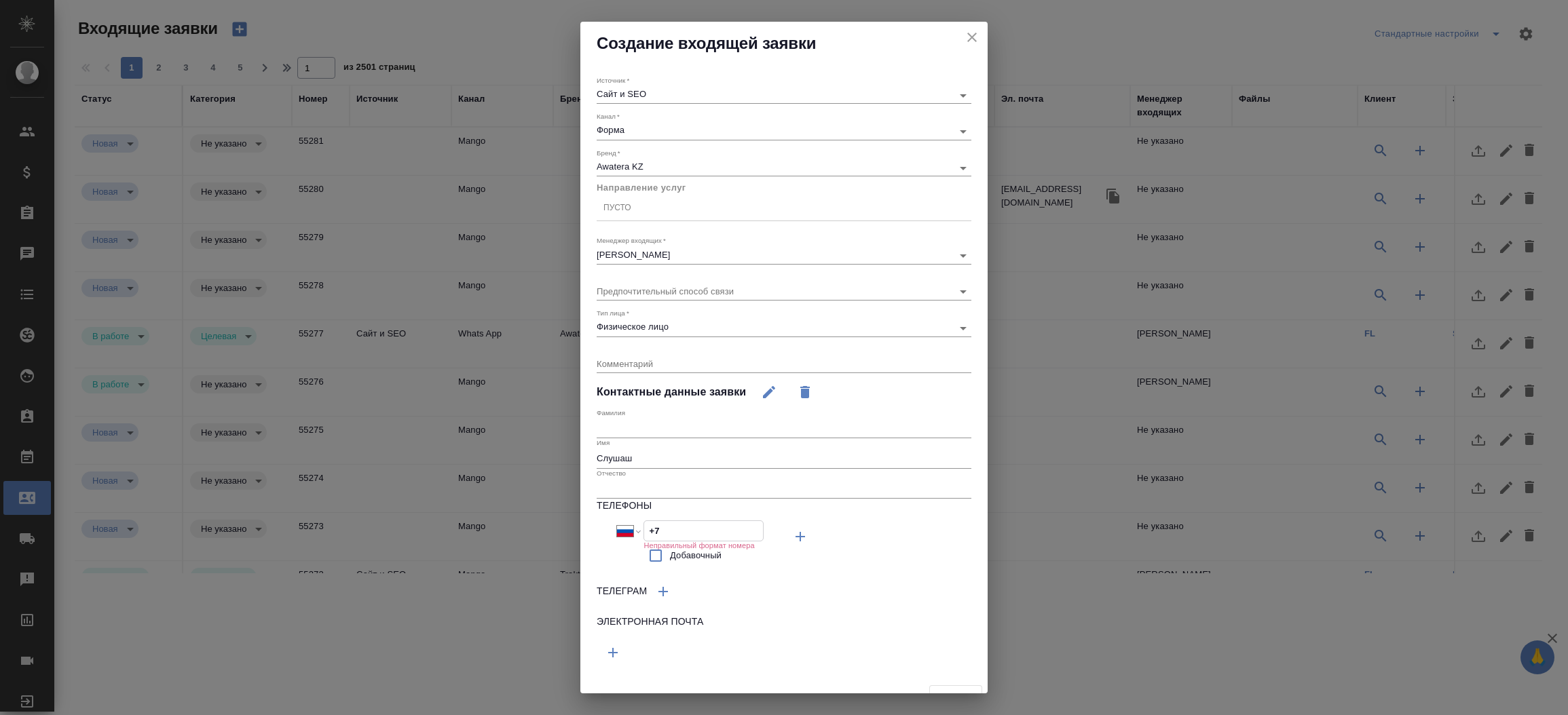
click at [675, 536] on input "+7" at bounding box center [703, 531] width 119 height 19
paste input "700 284 2717"
type input "+7 700 284 2717"
select select "KZ"
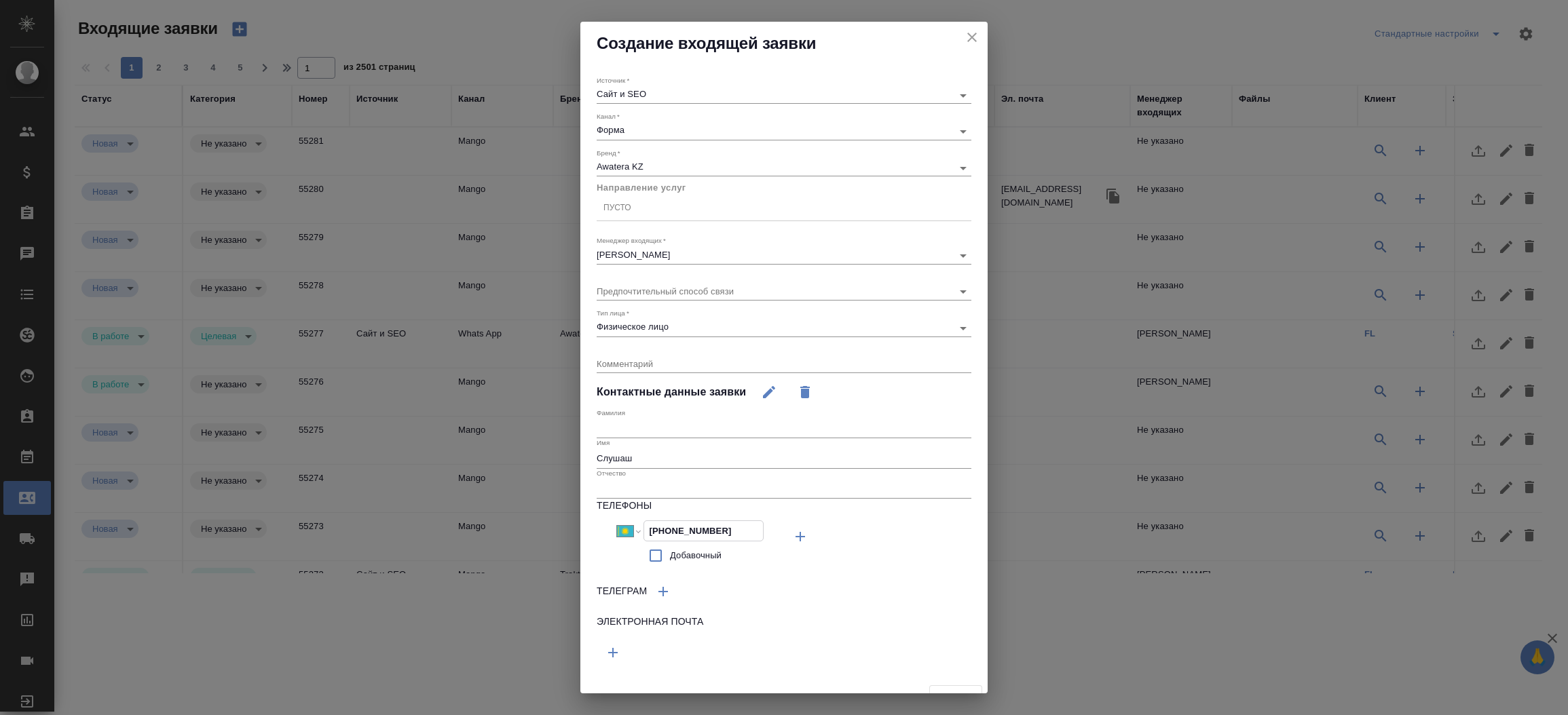
type input "+7 700 284 2717"
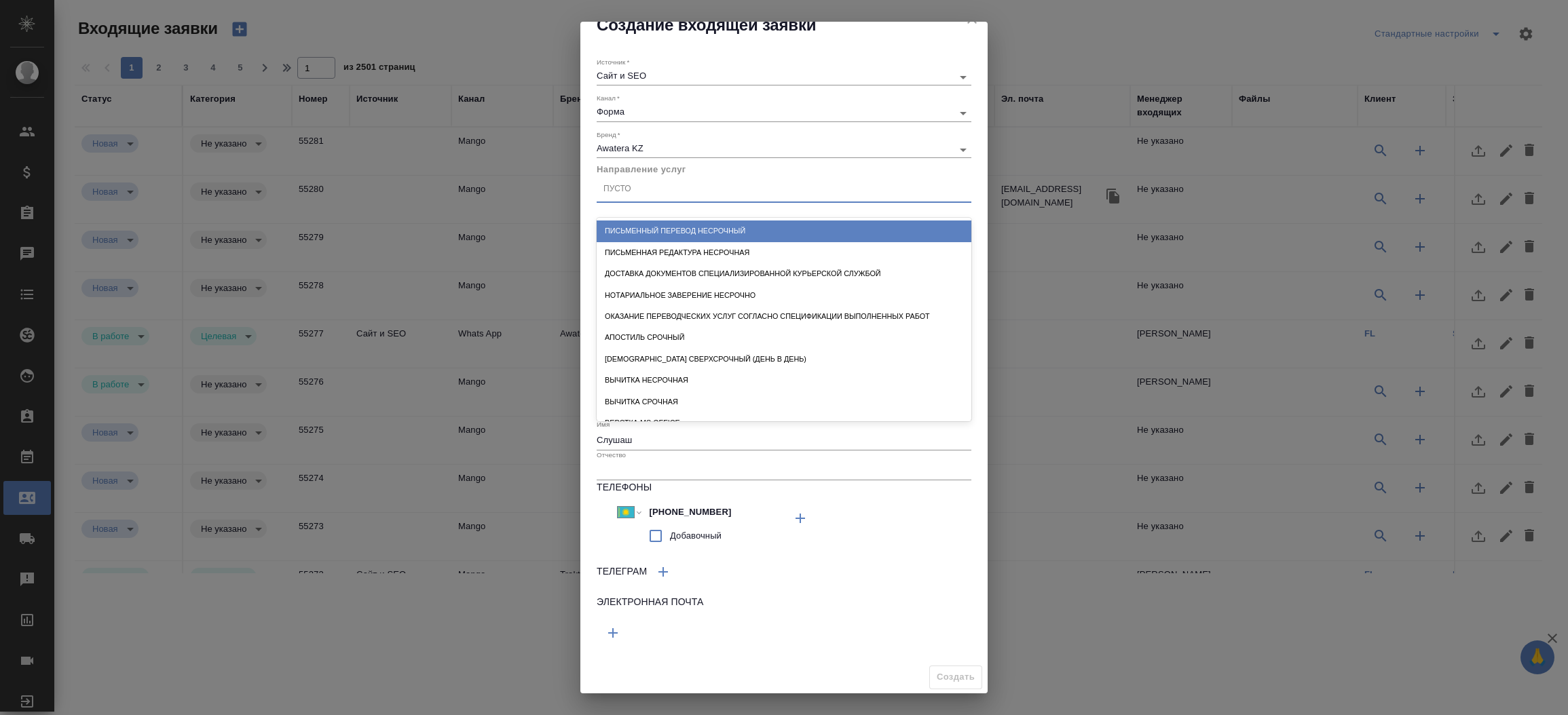
click at [652, 193] on div "Пусто" at bounding box center [784, 189] width 374 height 19
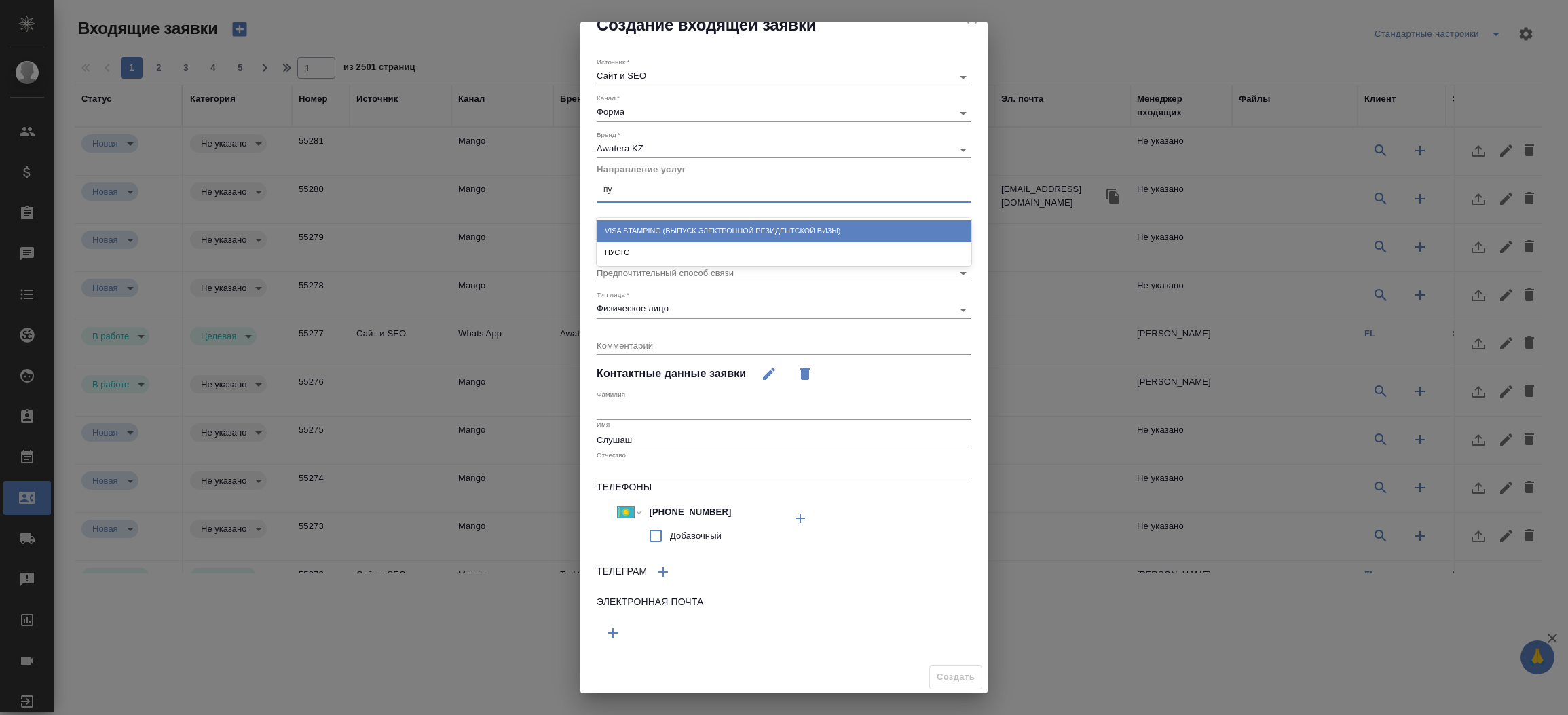
type input "пус"
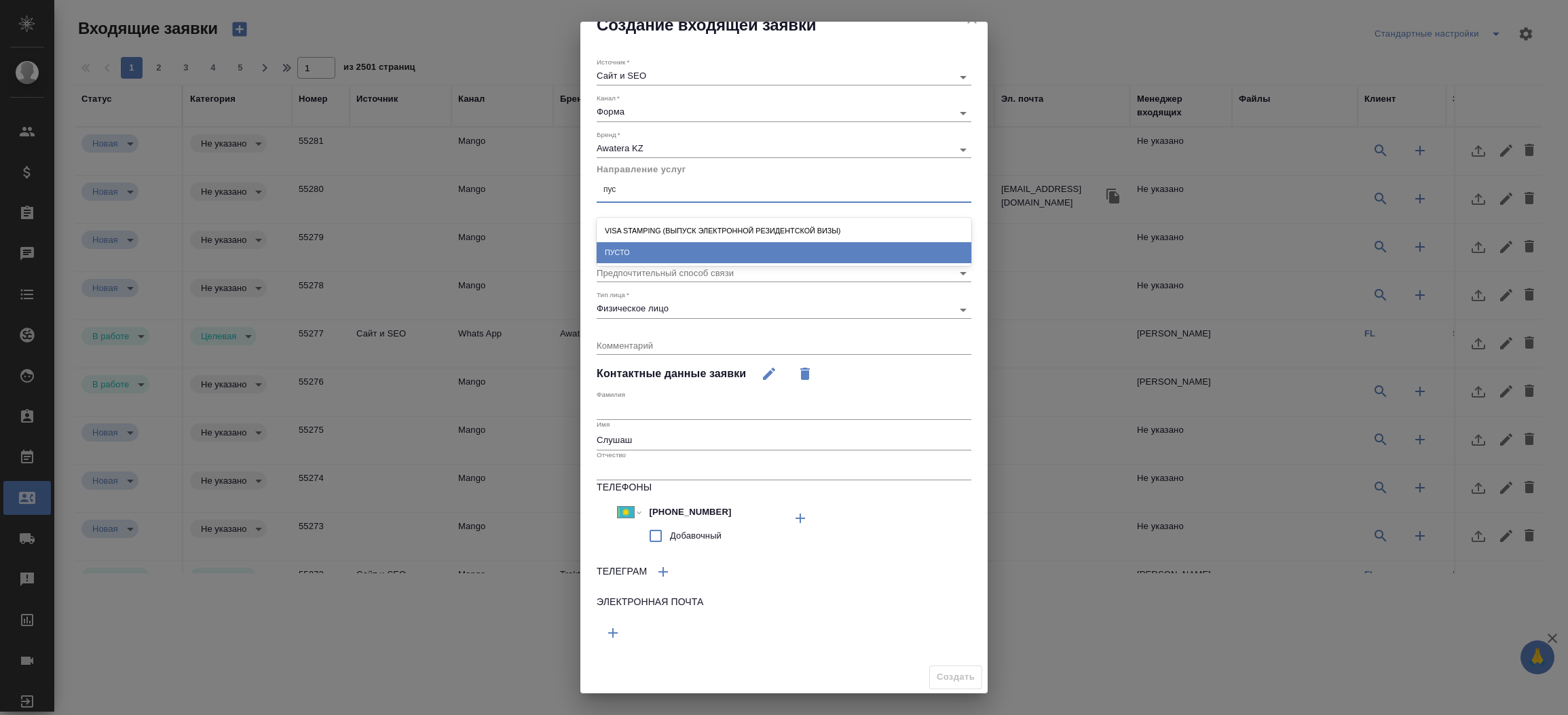
click at [656, 256] on div "ПУСТО" at bounding box center [784, 253] width 374 height 21
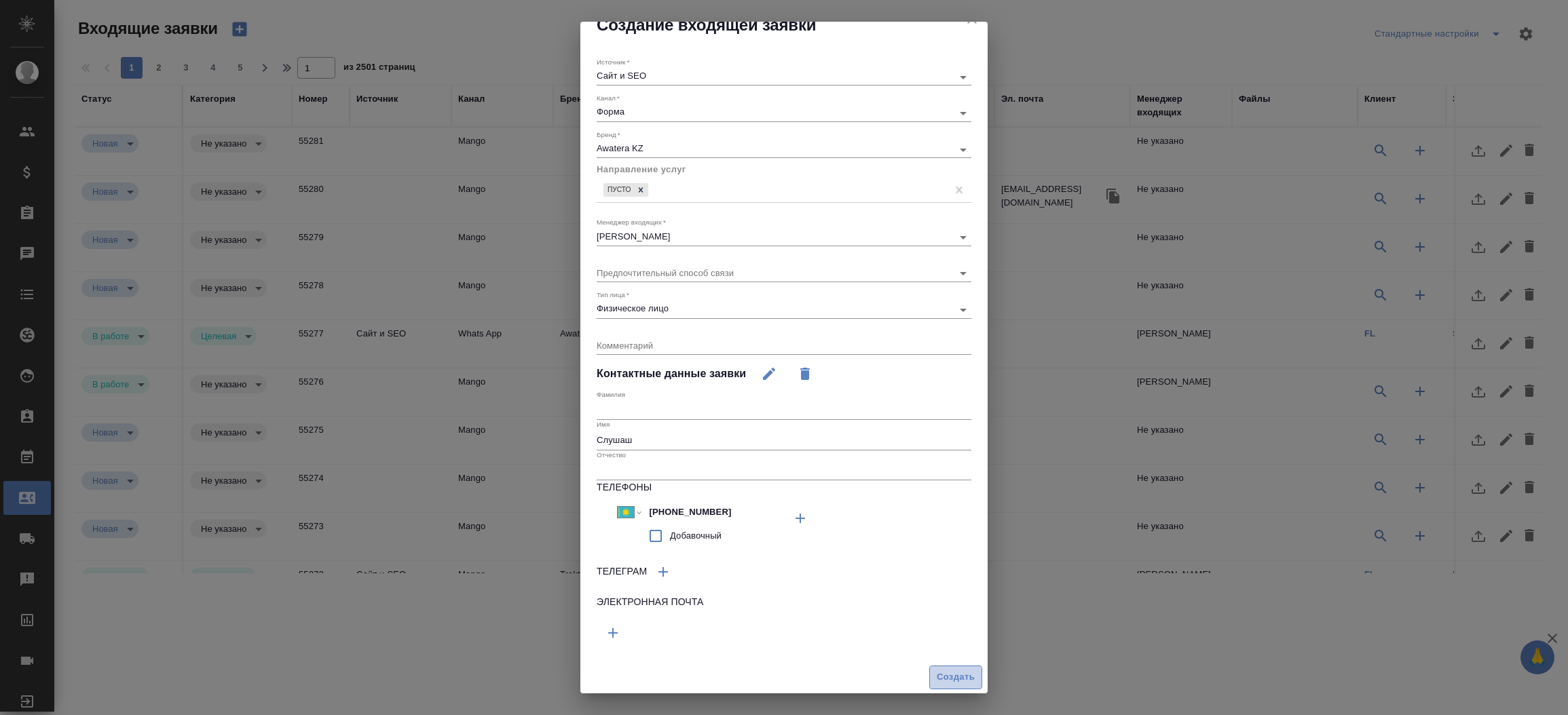
click at [956, 668] on button "Создать" at bounding box center [955, 678] width 53 height 24
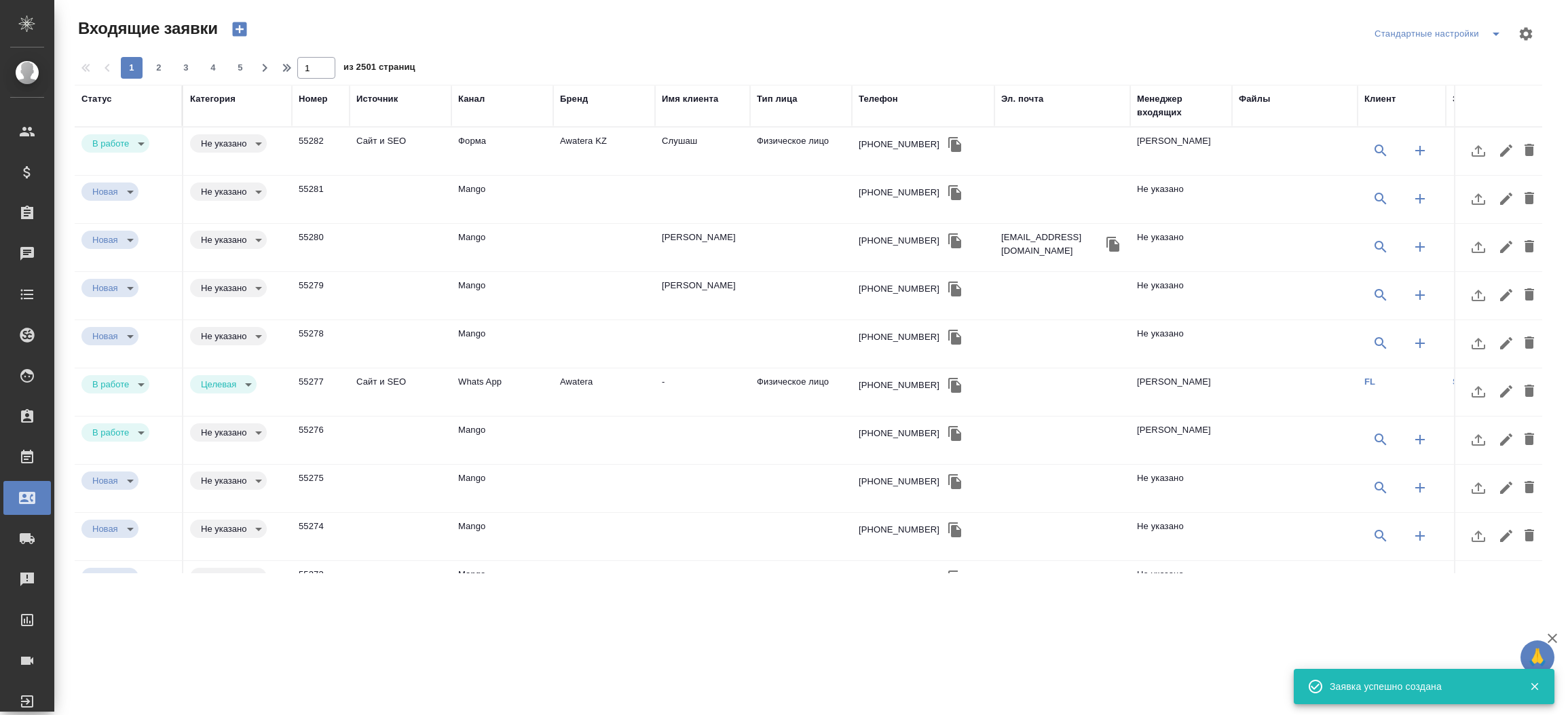
click at [540, 139] on td "Форма" at bounding box center [502, 151] width 102 height 48
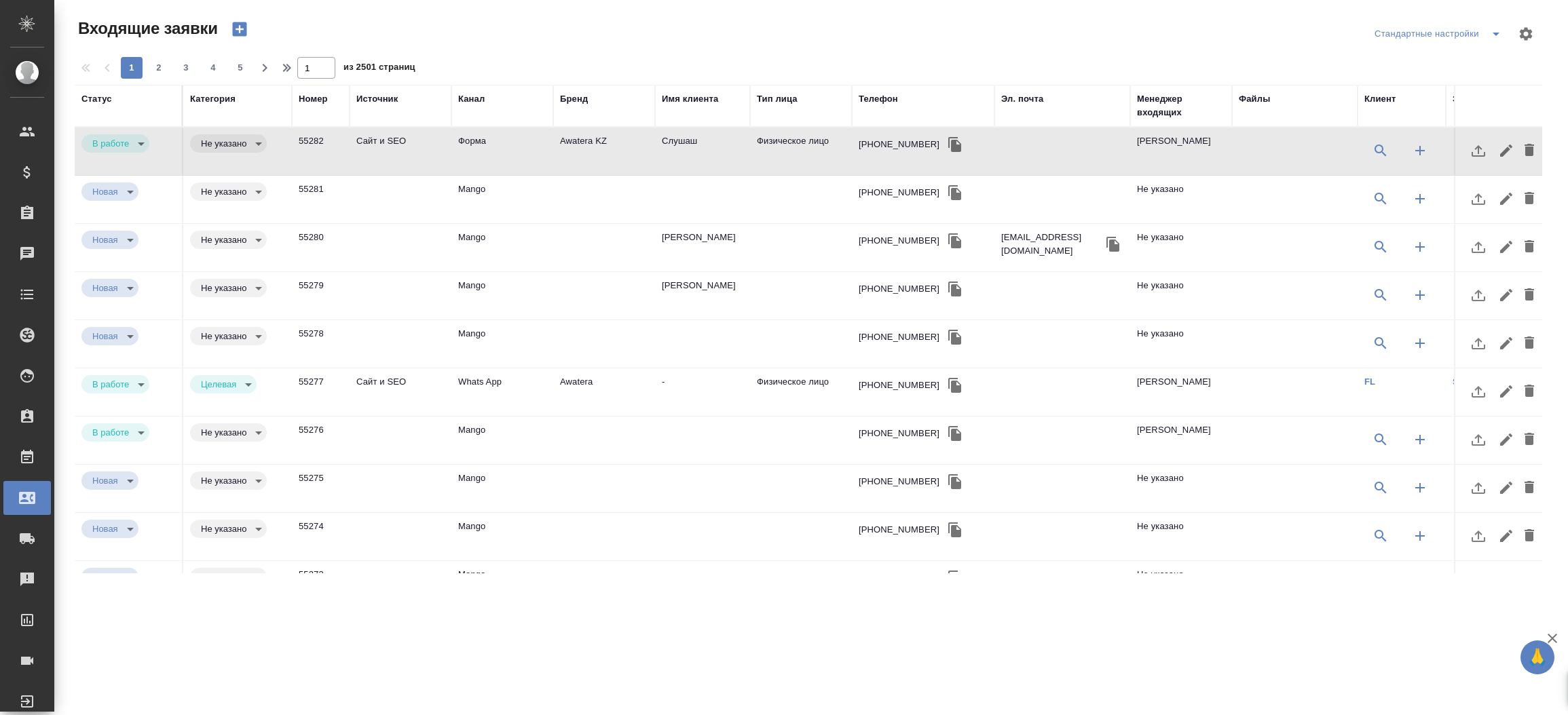
click at [540, 139] on td "Форма" at bounding box center [502, 151] width 102 height 48
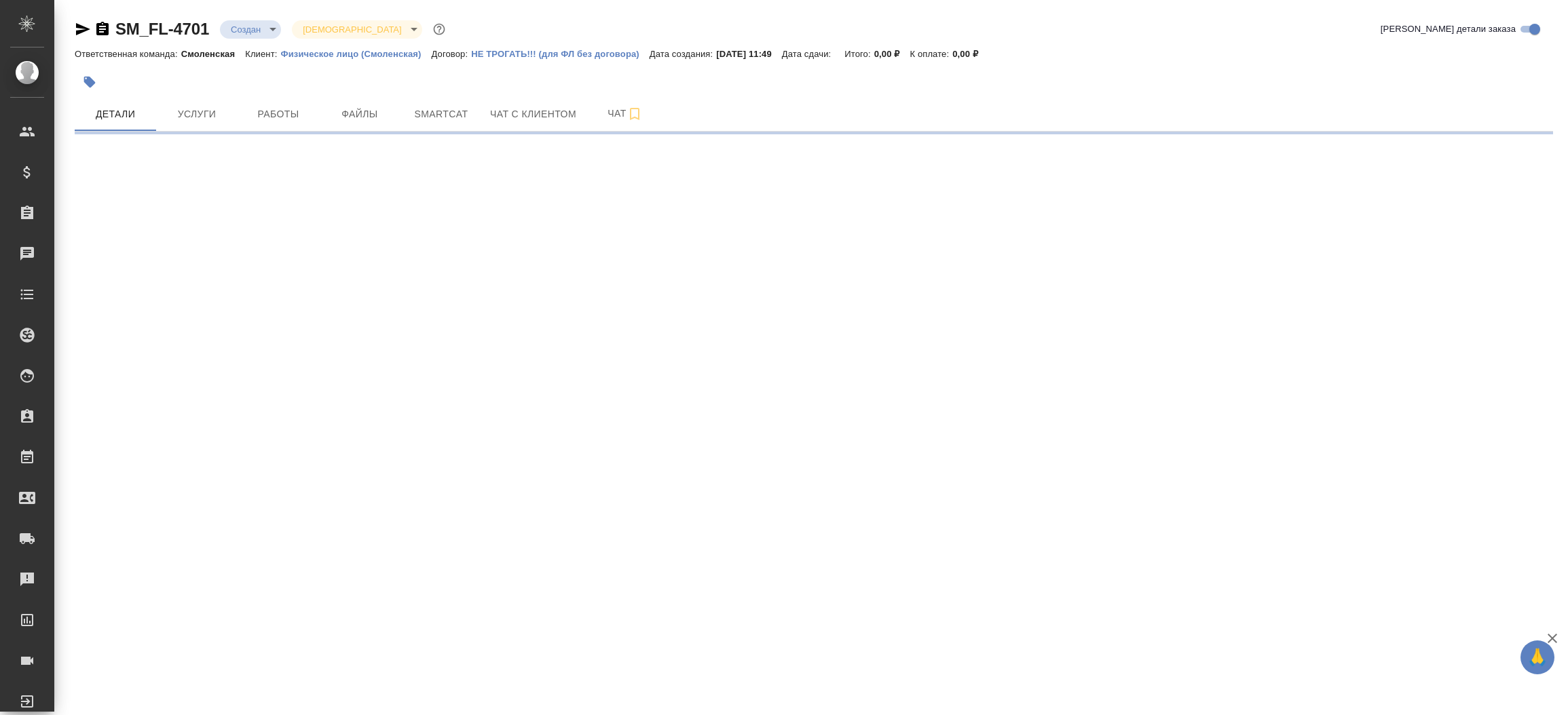
select select "RU"
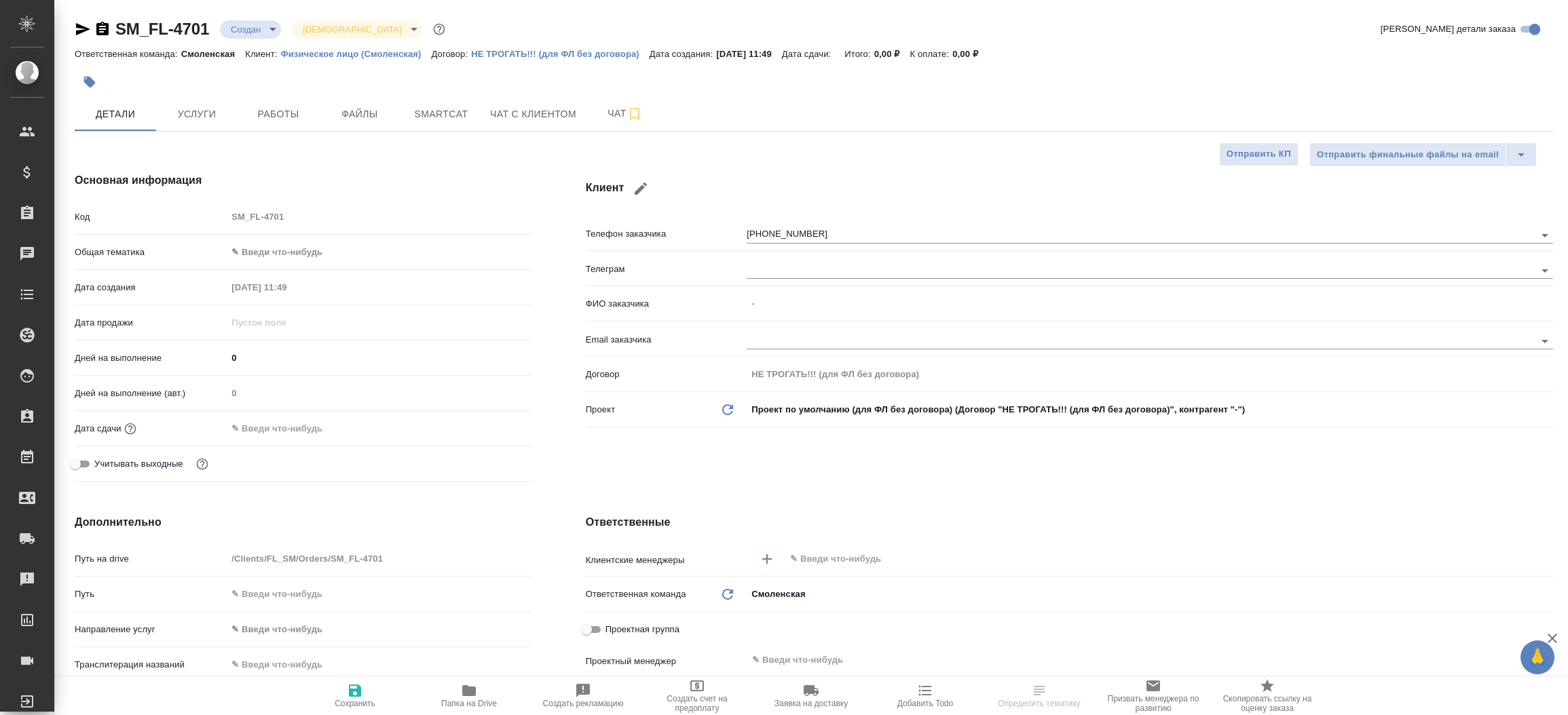
type textarea "x"
click at [77, 28] on icon "button" at bounding box center [83, 29] width 16 height 16
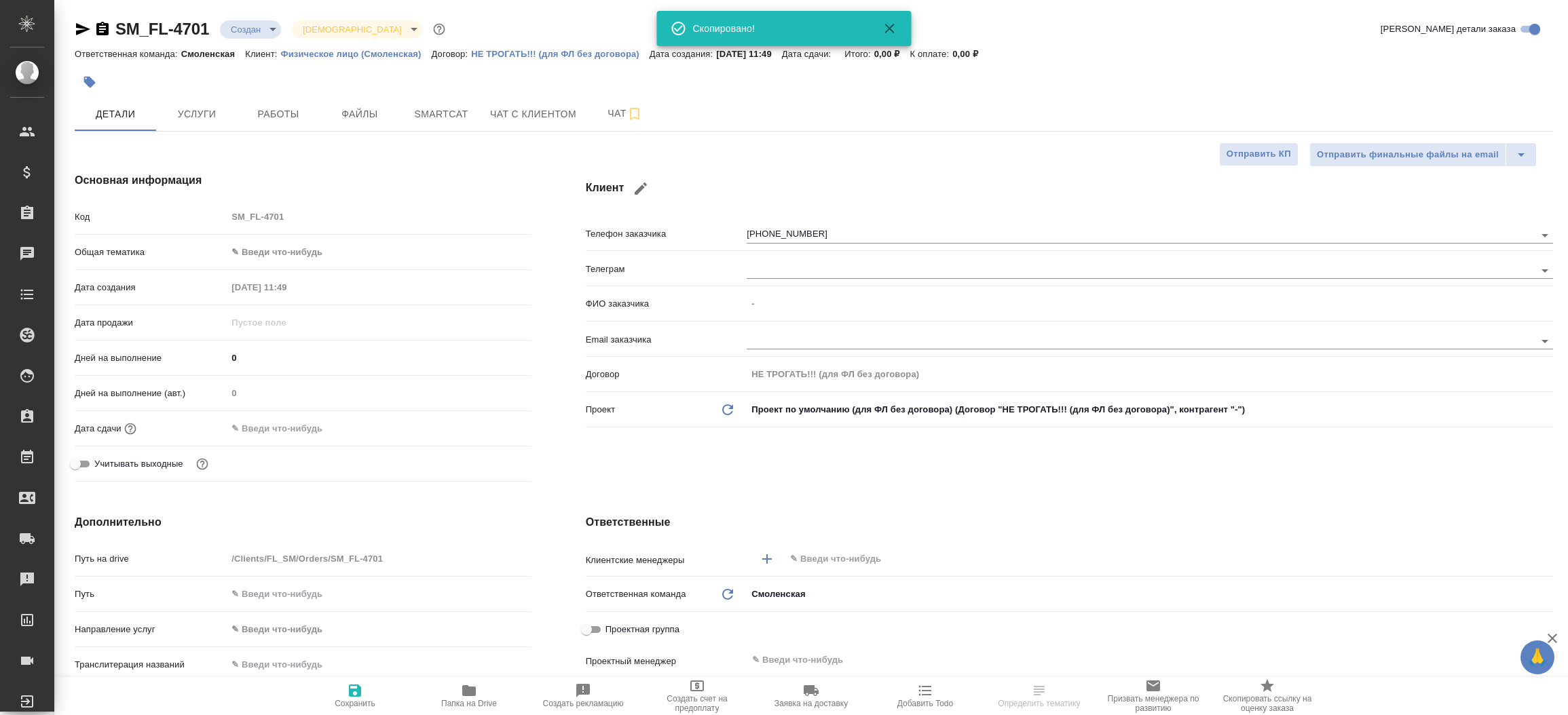
type textarea "x"
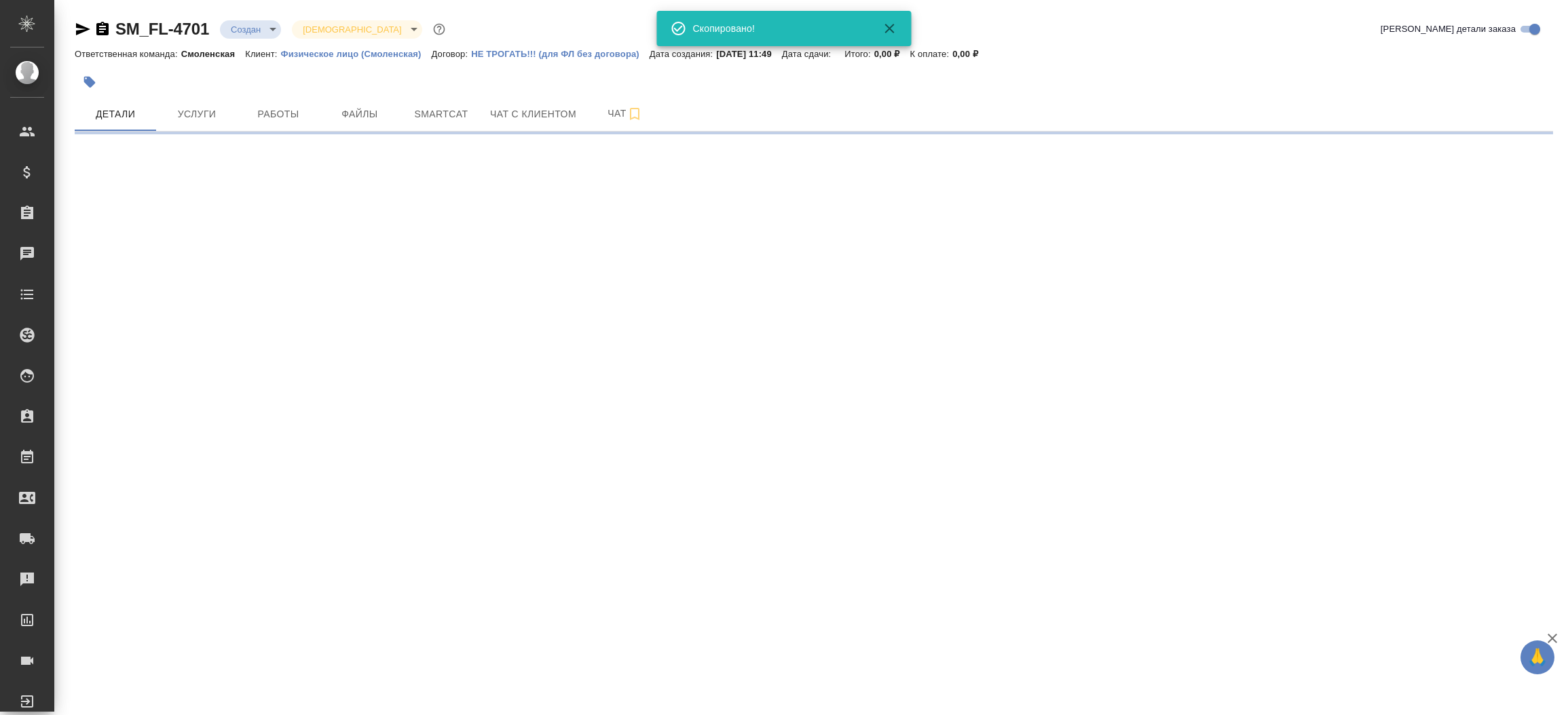
select select "RU"
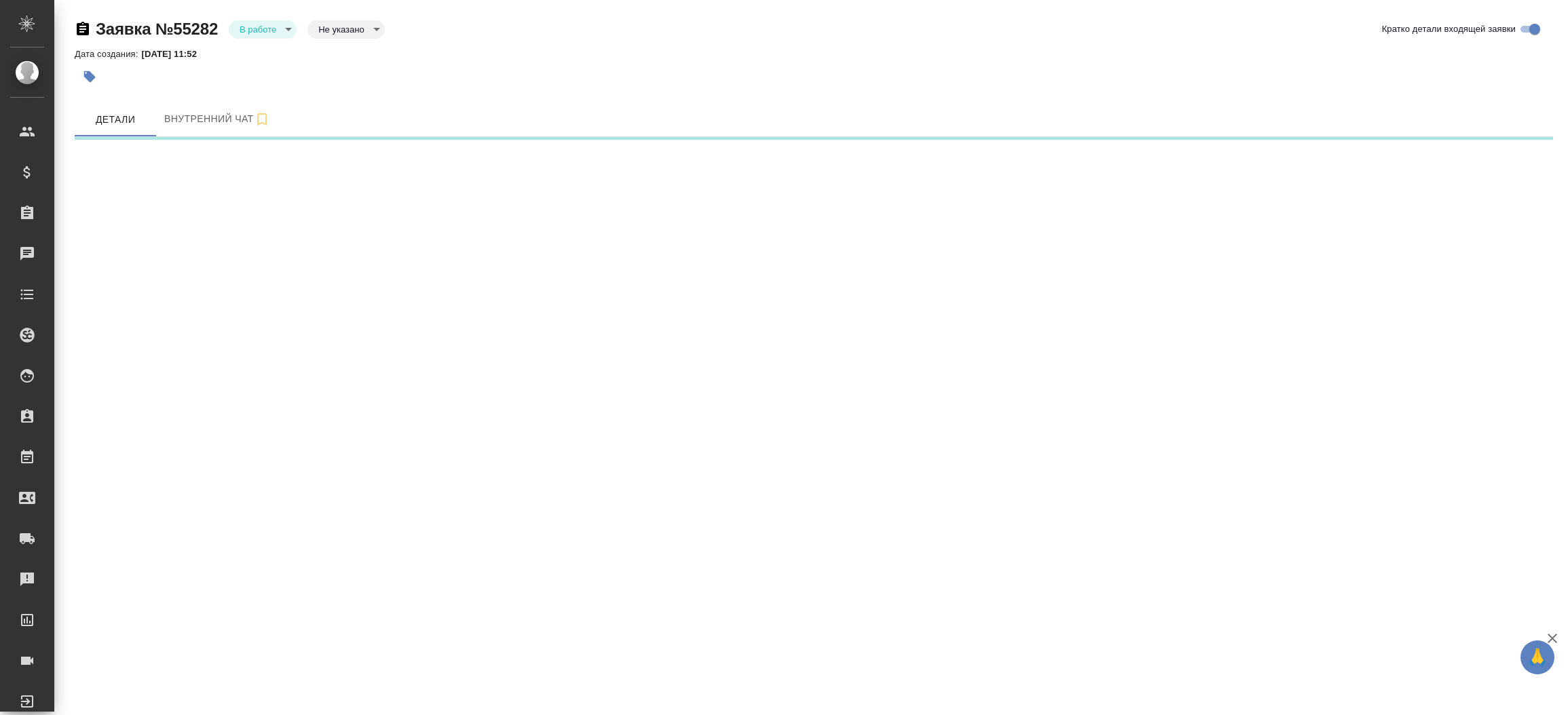
select select "RU"
select select "KZ"
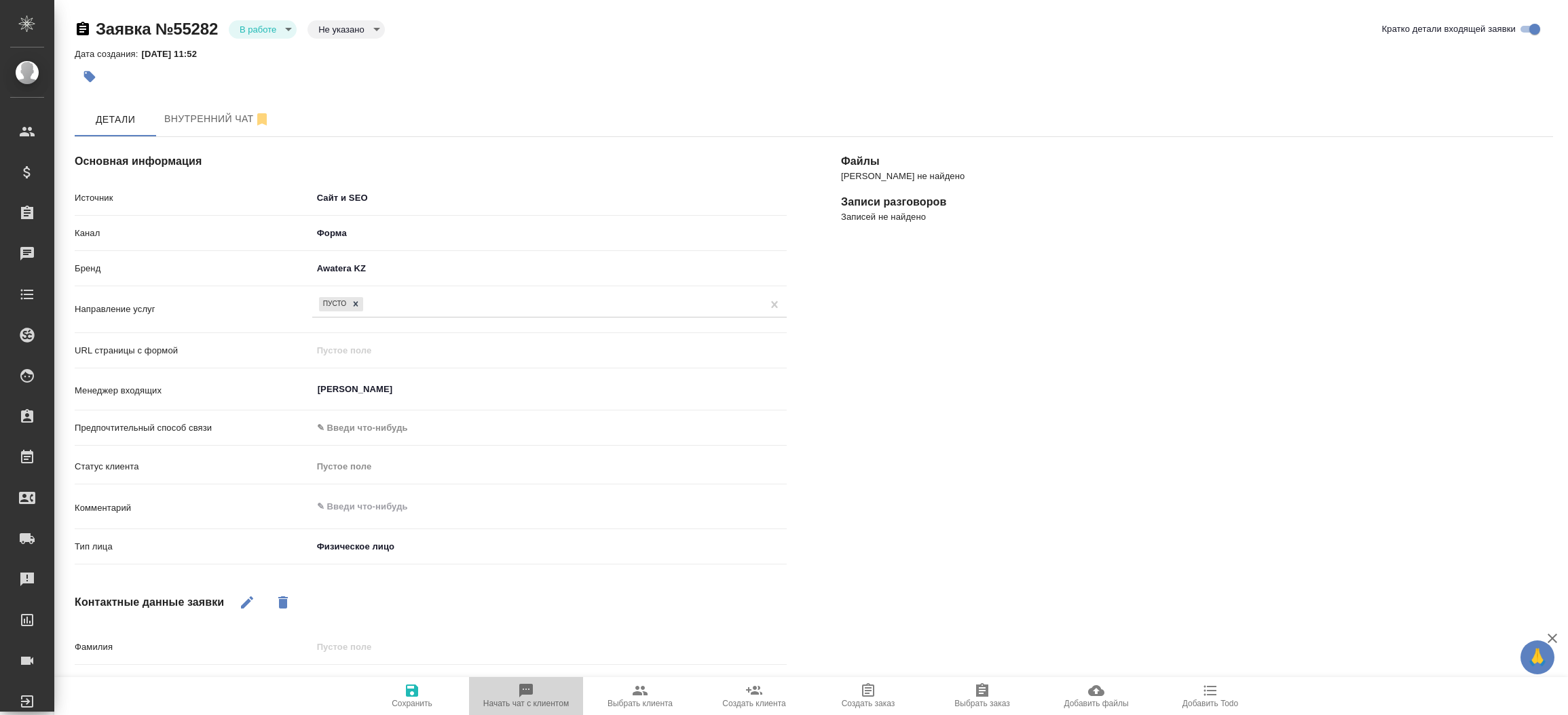
click at [529, 677] on button "Начать чат с клиентом" at bounding box center [526, 696] width 114 height 38
type textarea "x"
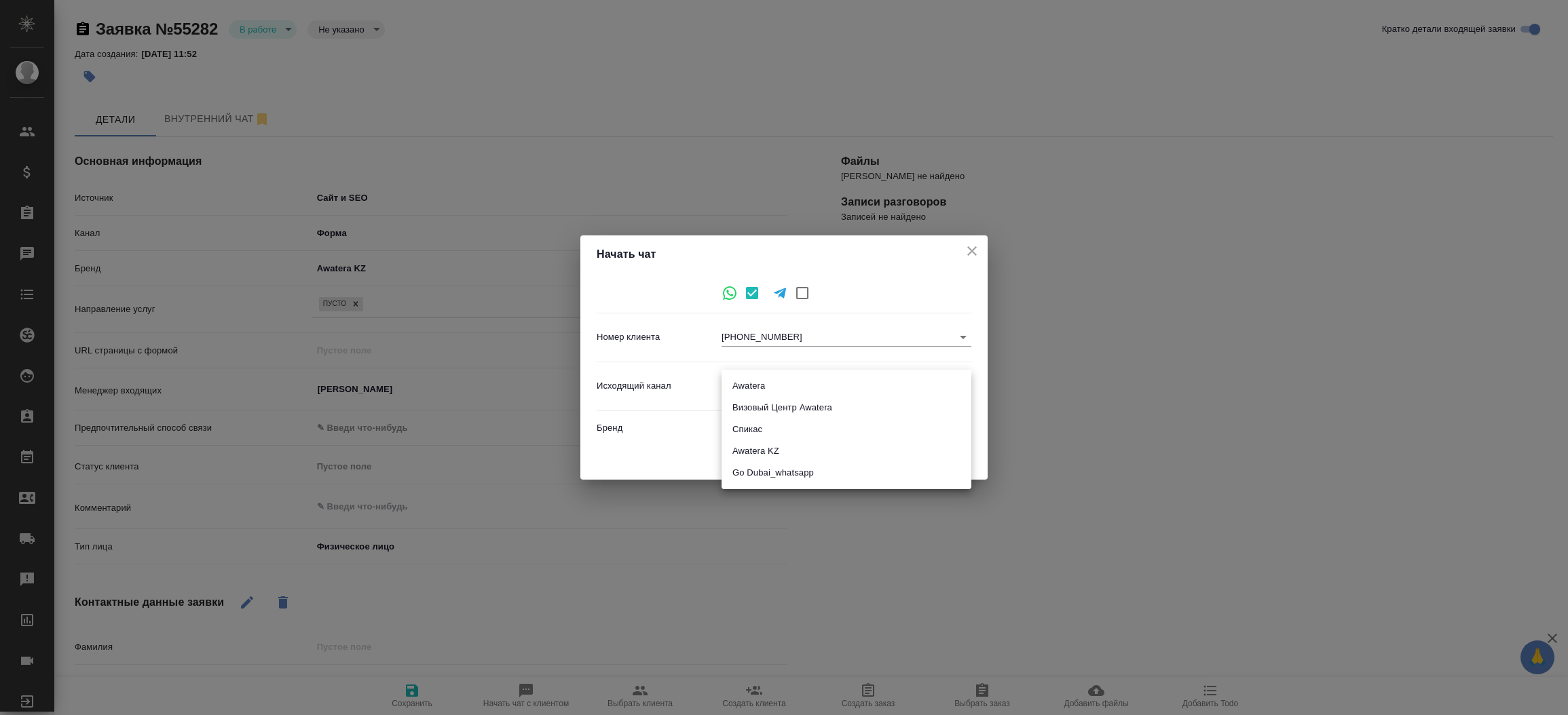
click at [846, 382] on body "🙏 .cls-1 fill:#fff; AWATERA [PERSON_NAME]prutko Клиенты Спецификации Заказы 0 Ч…" at bounding box center [784, 357] width 1568 height 715
click at [846, 382] on li "Awatera" at bounding box center [846, 385] width 250 height 22
type input "2"
click at [943, 451] on span "Начать" at bounding box center [942, 457] width 33 height 16
type textarea "x"
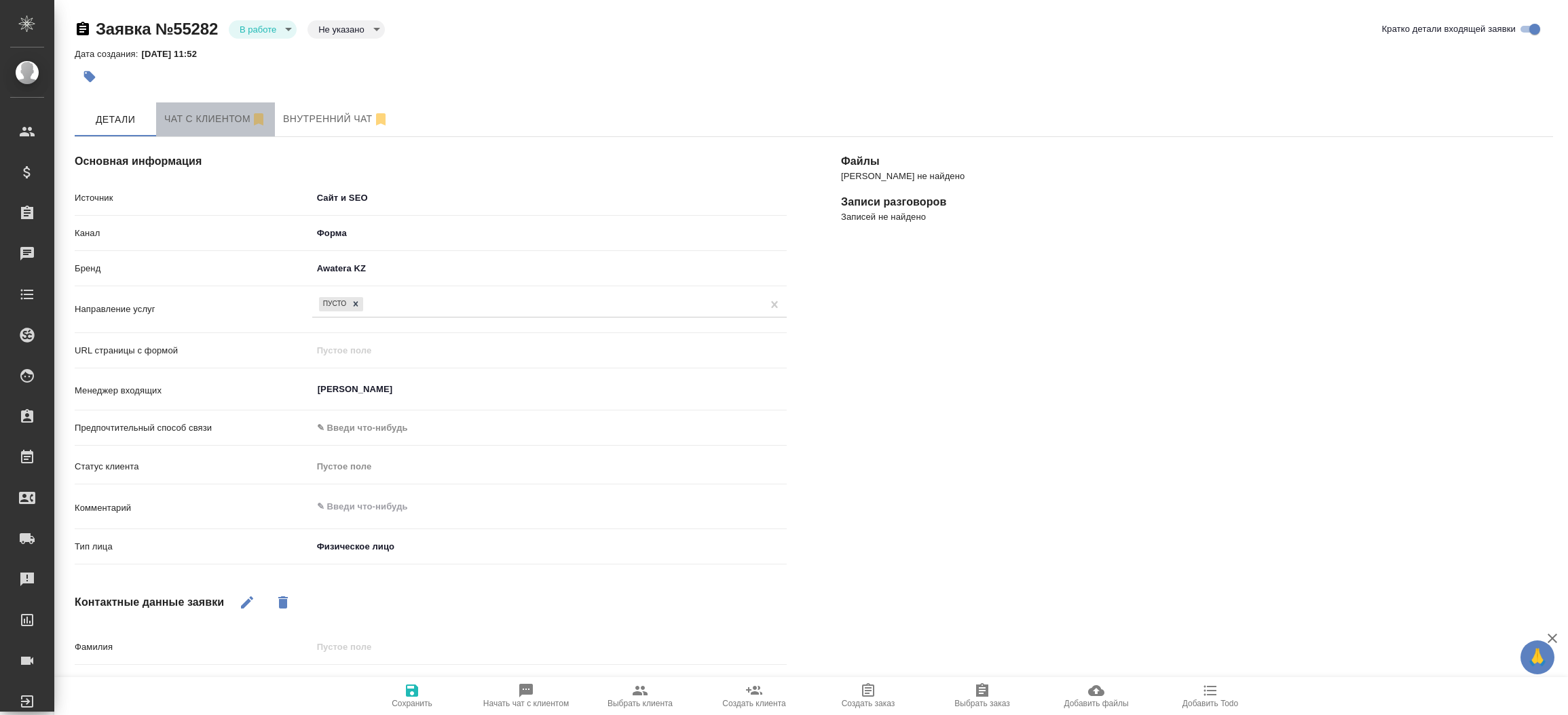
click at [168, 127] on button "Чат с клиентом" at bounding box center [215, 119] width 119 height 34
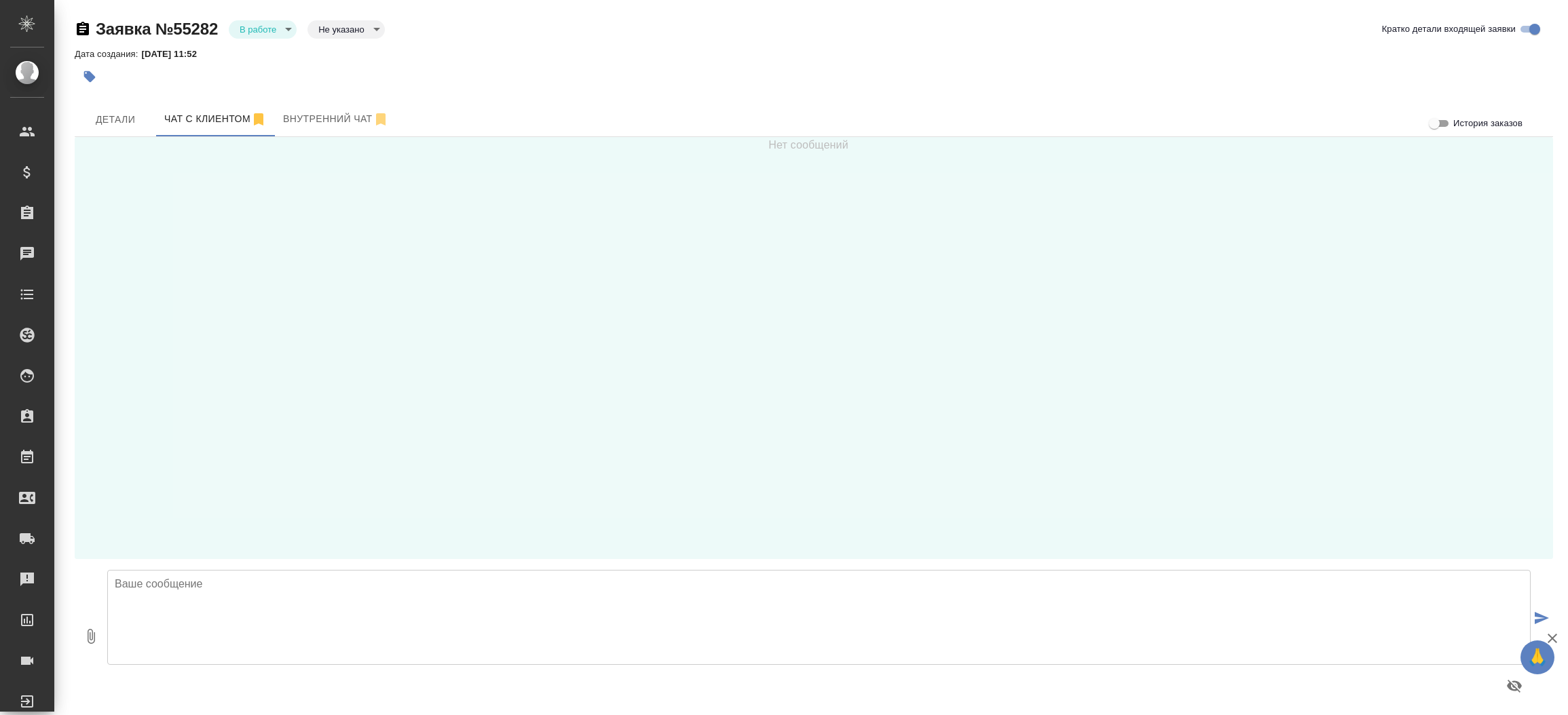
click at [626, 642] on textarea at bounding box center [819, 617] width 1423 height 95
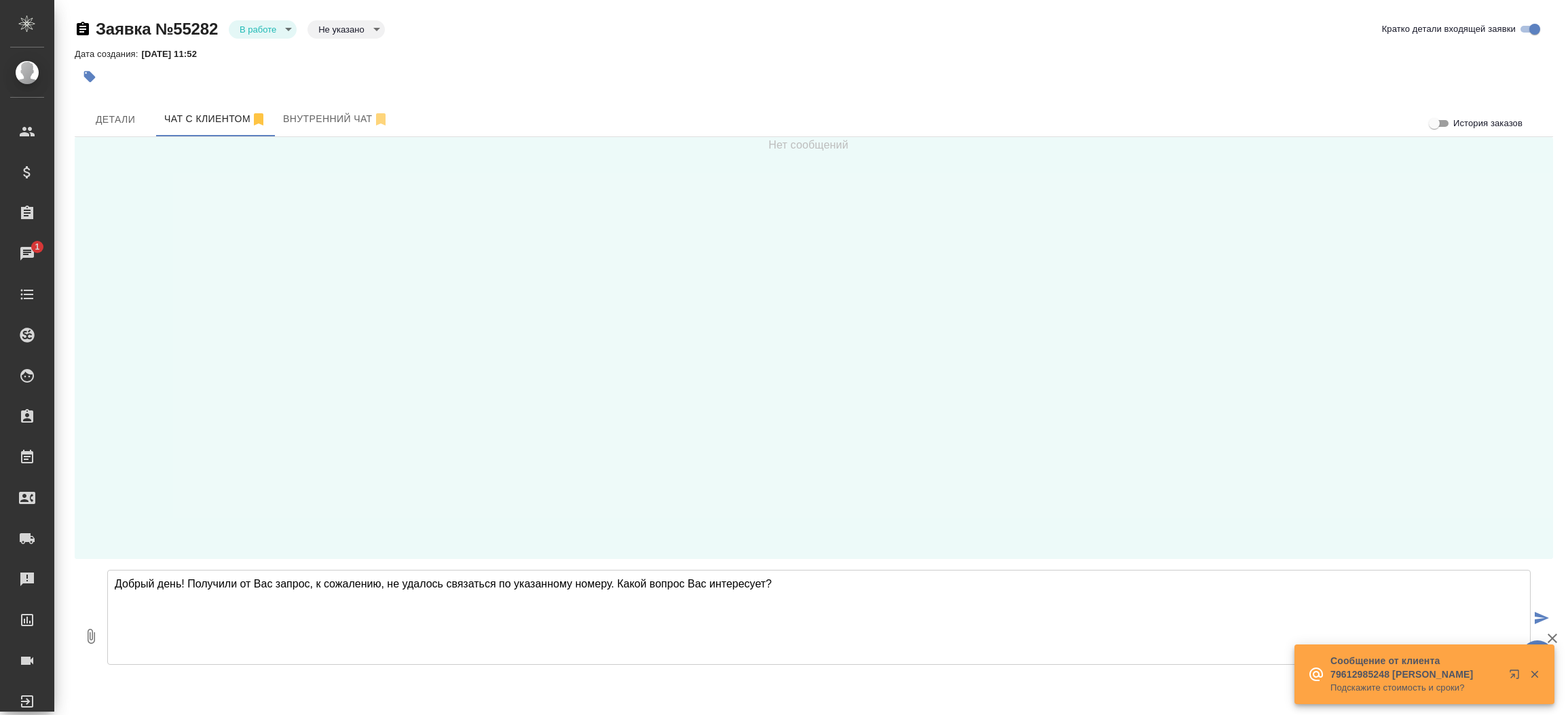
type textarea "Добрый день! Получили от Вас запрос, к сожалению, не удалось связаться по указа…"
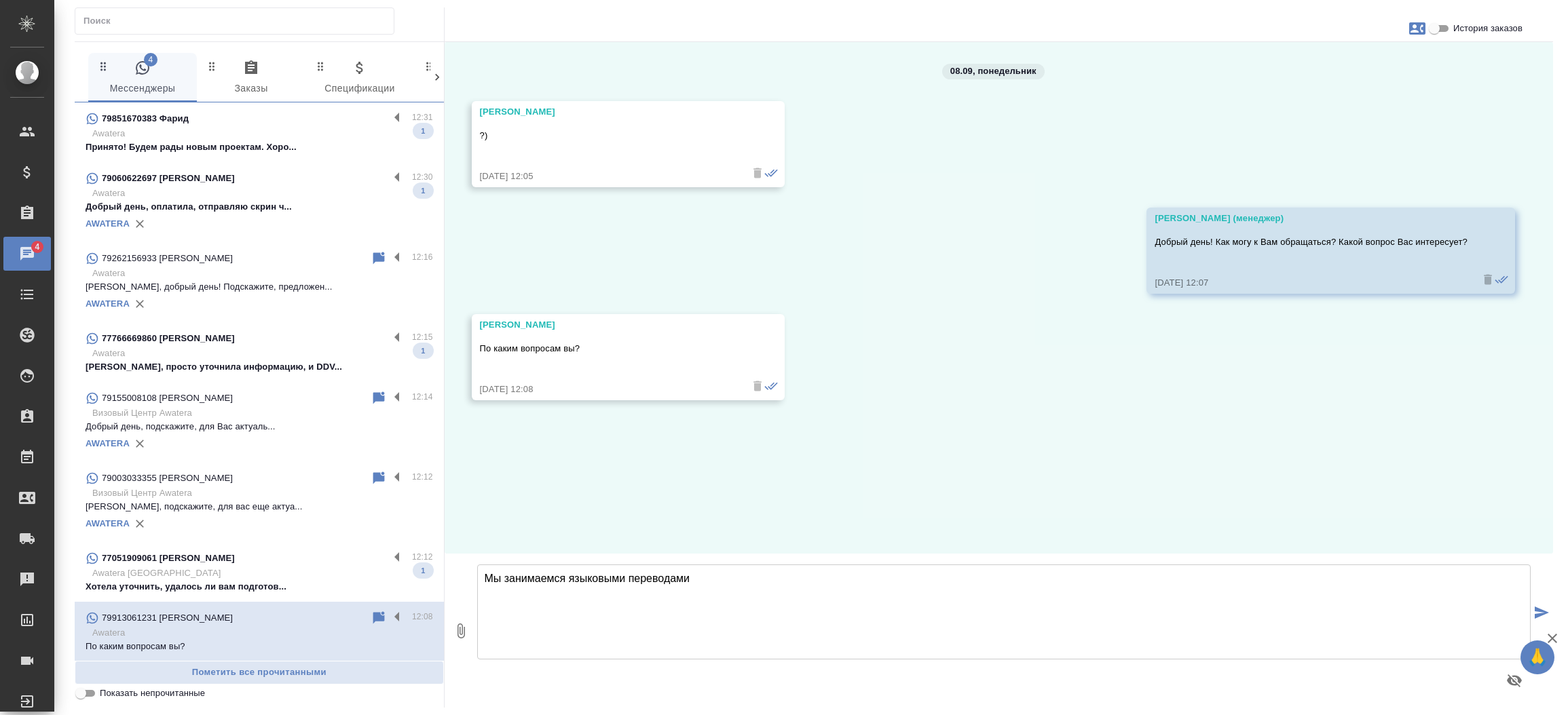
type textarea "Мы занимаемся языковыми переводами"
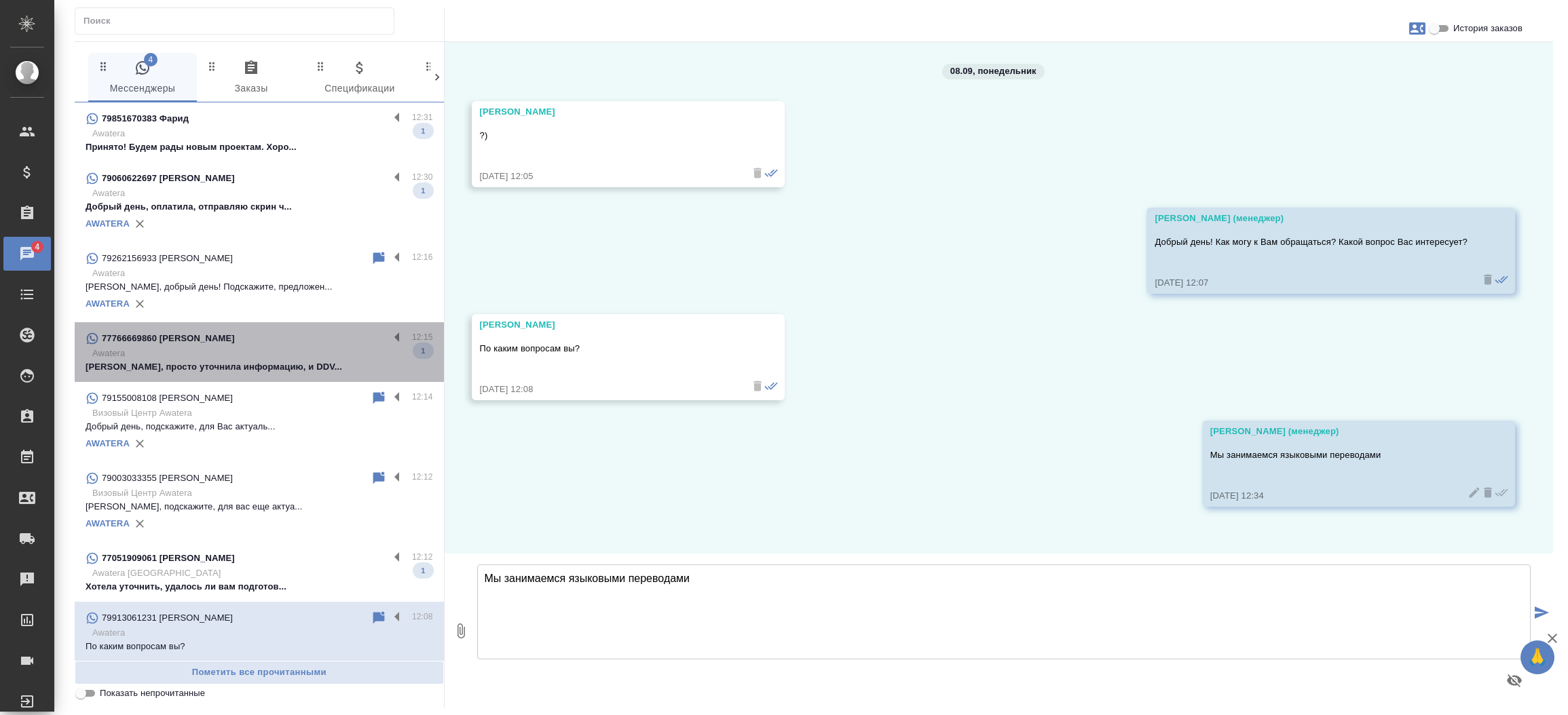
click at [315, 362] on p "[PERSON_NAME], просто уточнила информацию, и DDV..." at bounding box center [259, 367] width 347 height 13
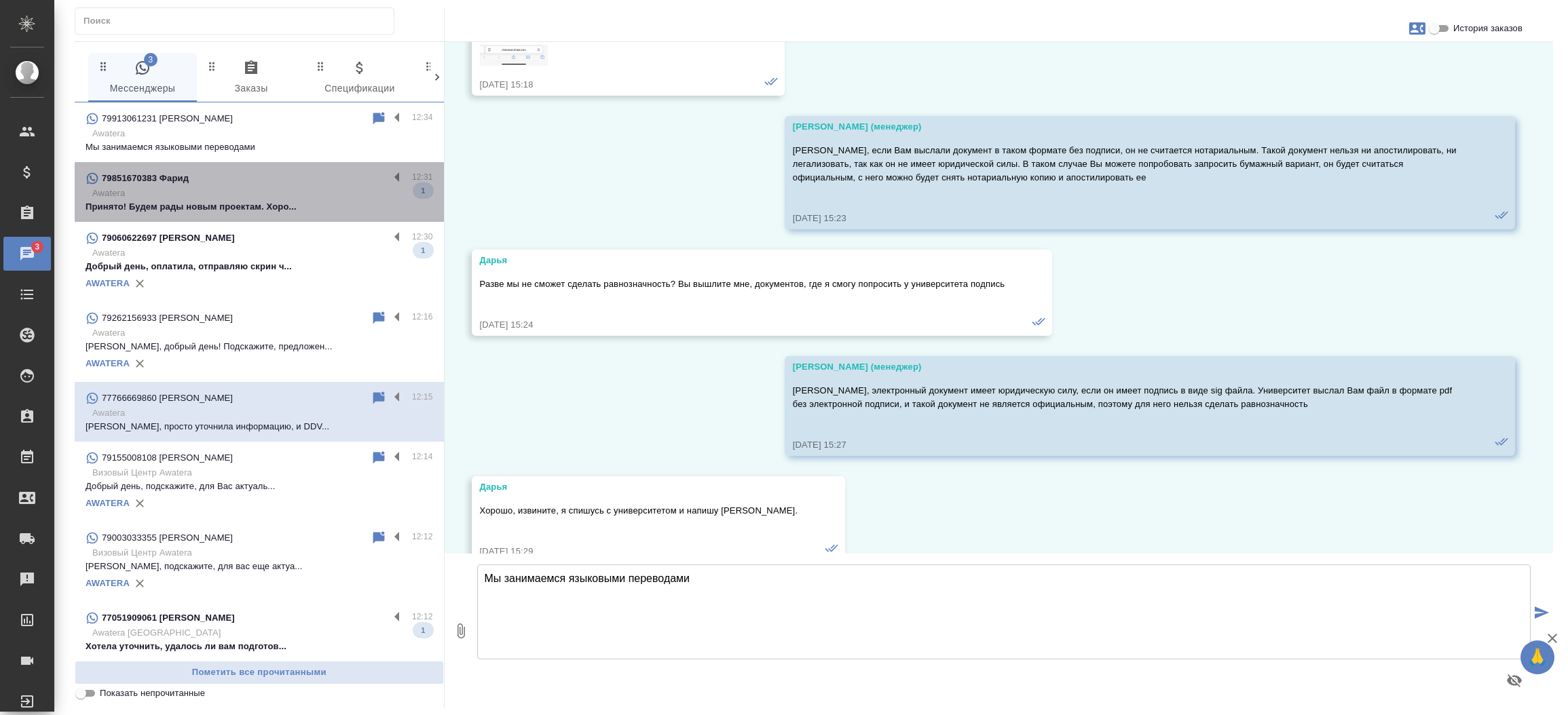
click at [262, 207] on p "Принято! Будем рады новым проектам. Хоро..." at bounding box center [259, 207] width 347 height 13
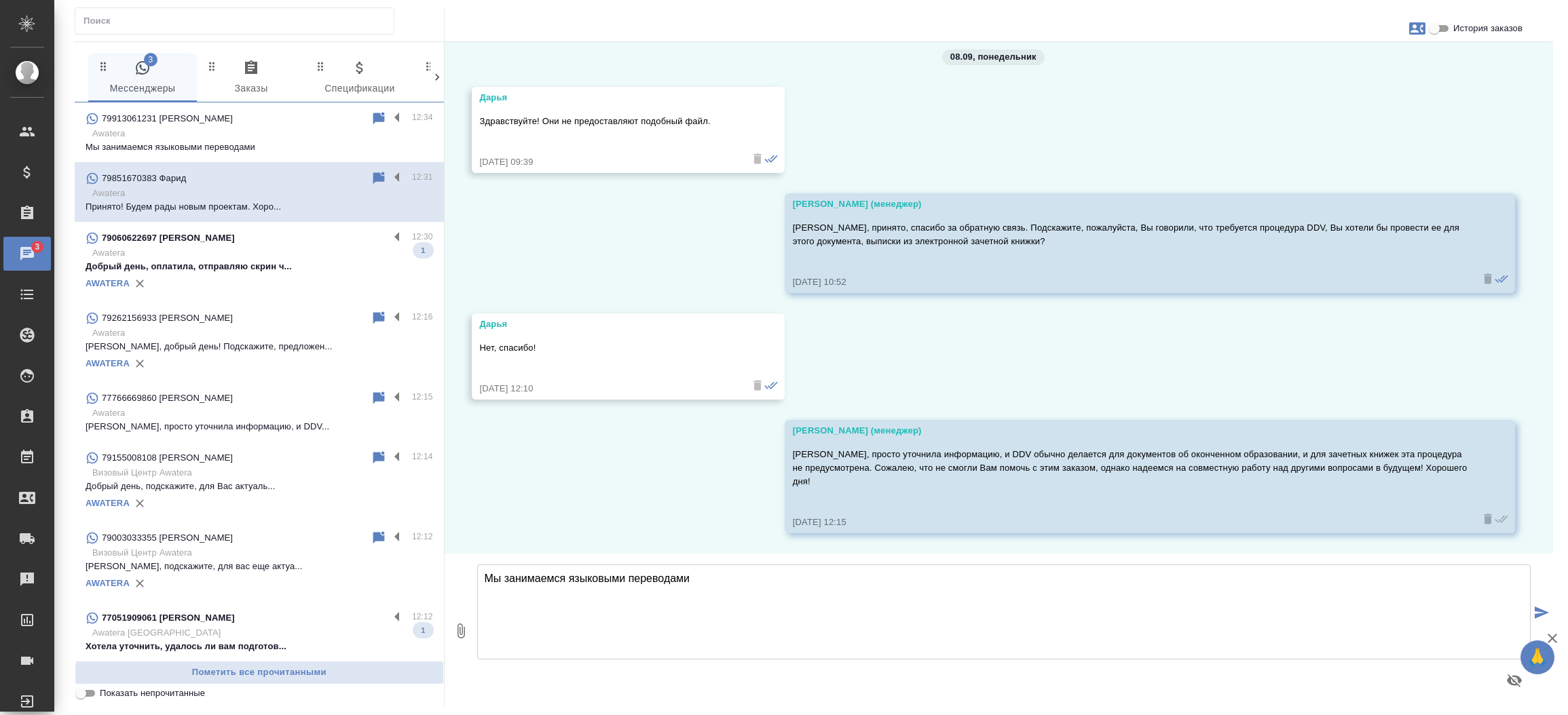
scroll to position [3647, 0]
